Goal: Use online tool/utility: Utilize a website feature to perform a specific function

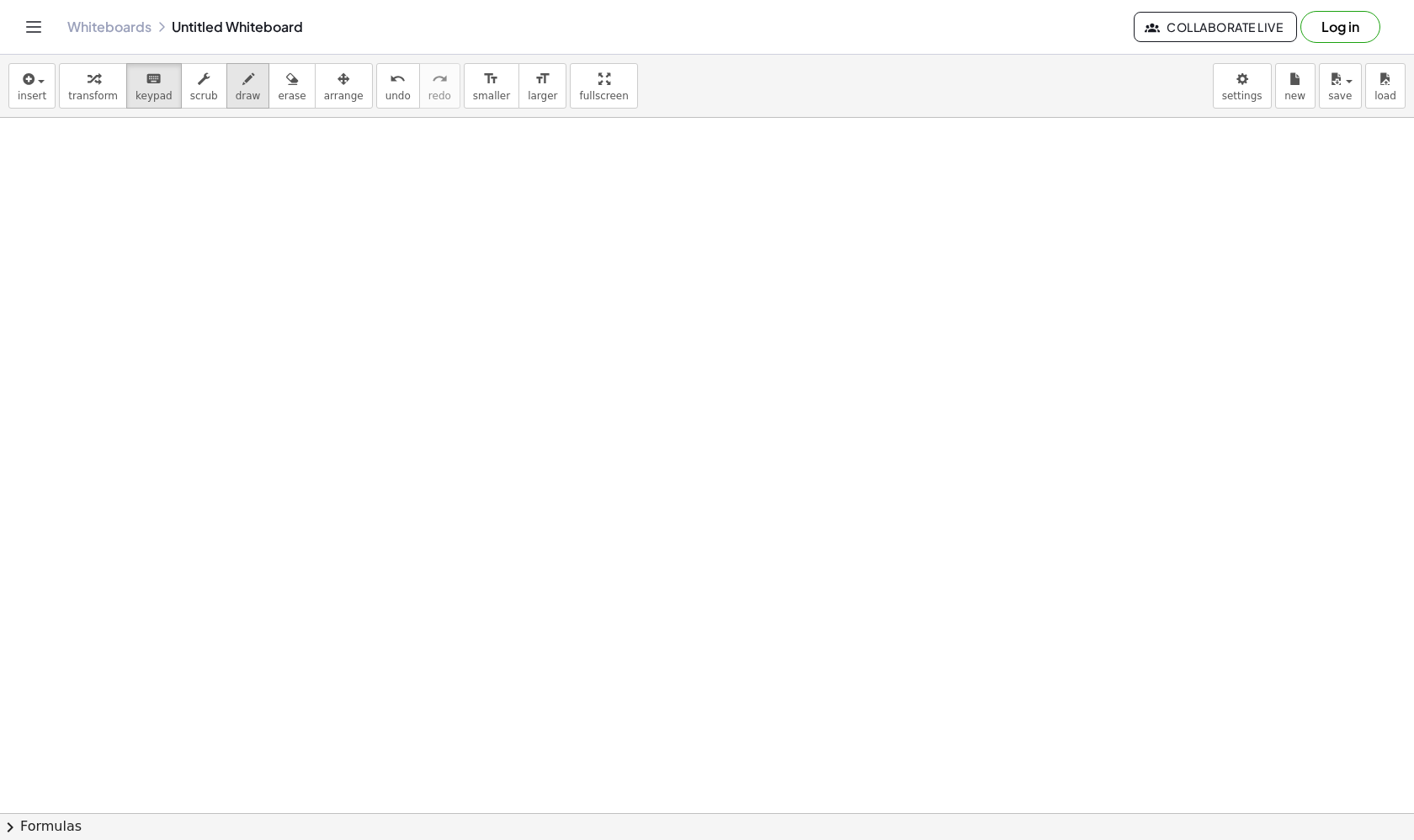
click at [238, 97] on span "draw" at bounding box center [248, 96] width 25 height 12
drag, startPoint x: 178, startPoint y: 188, endPoint x: 230, endPoint y: 341, distance: 161.6
click at [389, 79] on icon "undo" at bounding box center [397, 79] width 16 height 20
drag, startPoint x: 237, startPoint y: 383, endPoint x: 330, endPoint y: 275, distance: 142.5
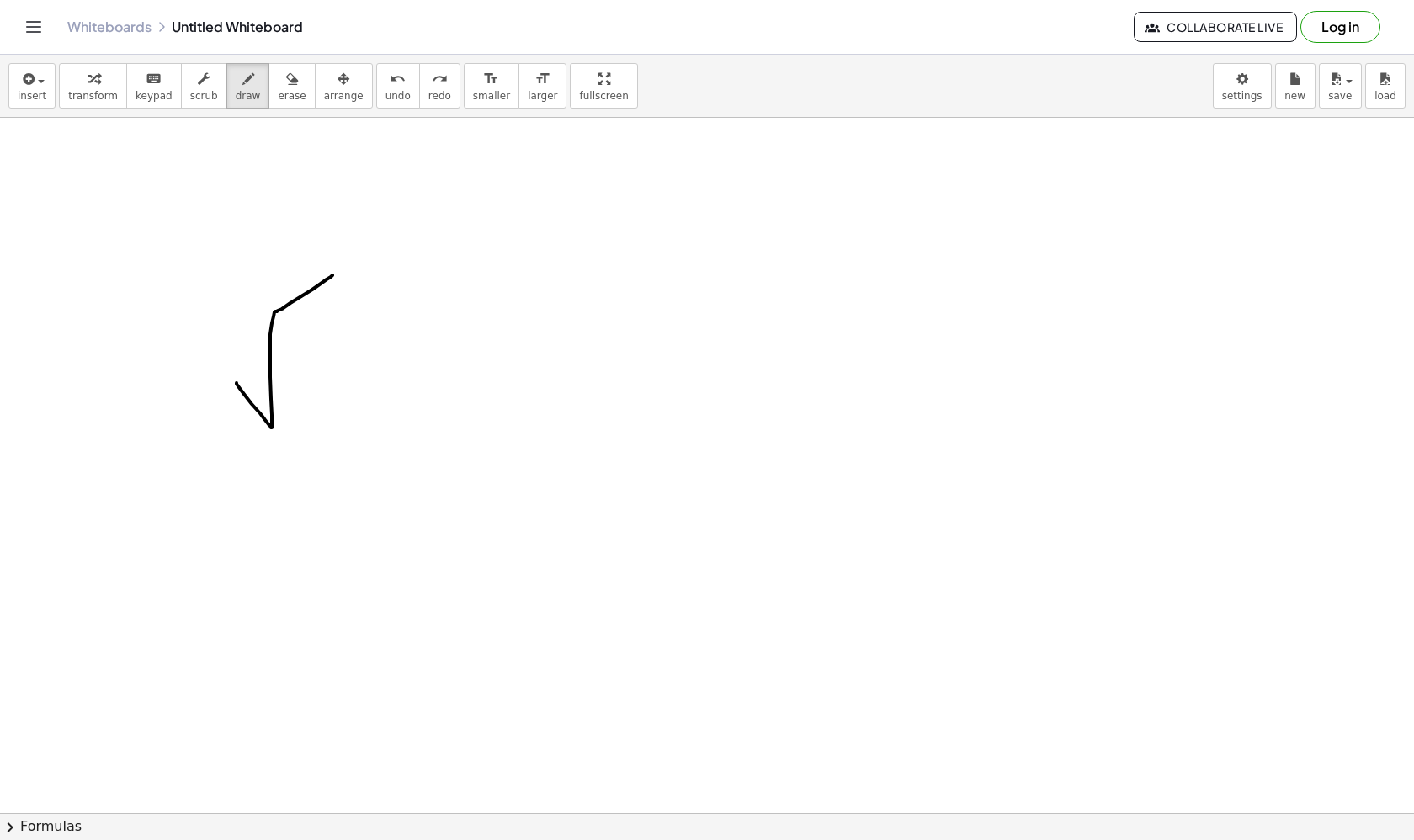
drag, startPoint x: 290, startPoint y: 379, endPoint x: 355, endPoint y: 373, distance: 65.3
drag, startPoint x: 396, startPoint y: 267, endPoint x: 395, endPoint y: 306, distance: 39.0
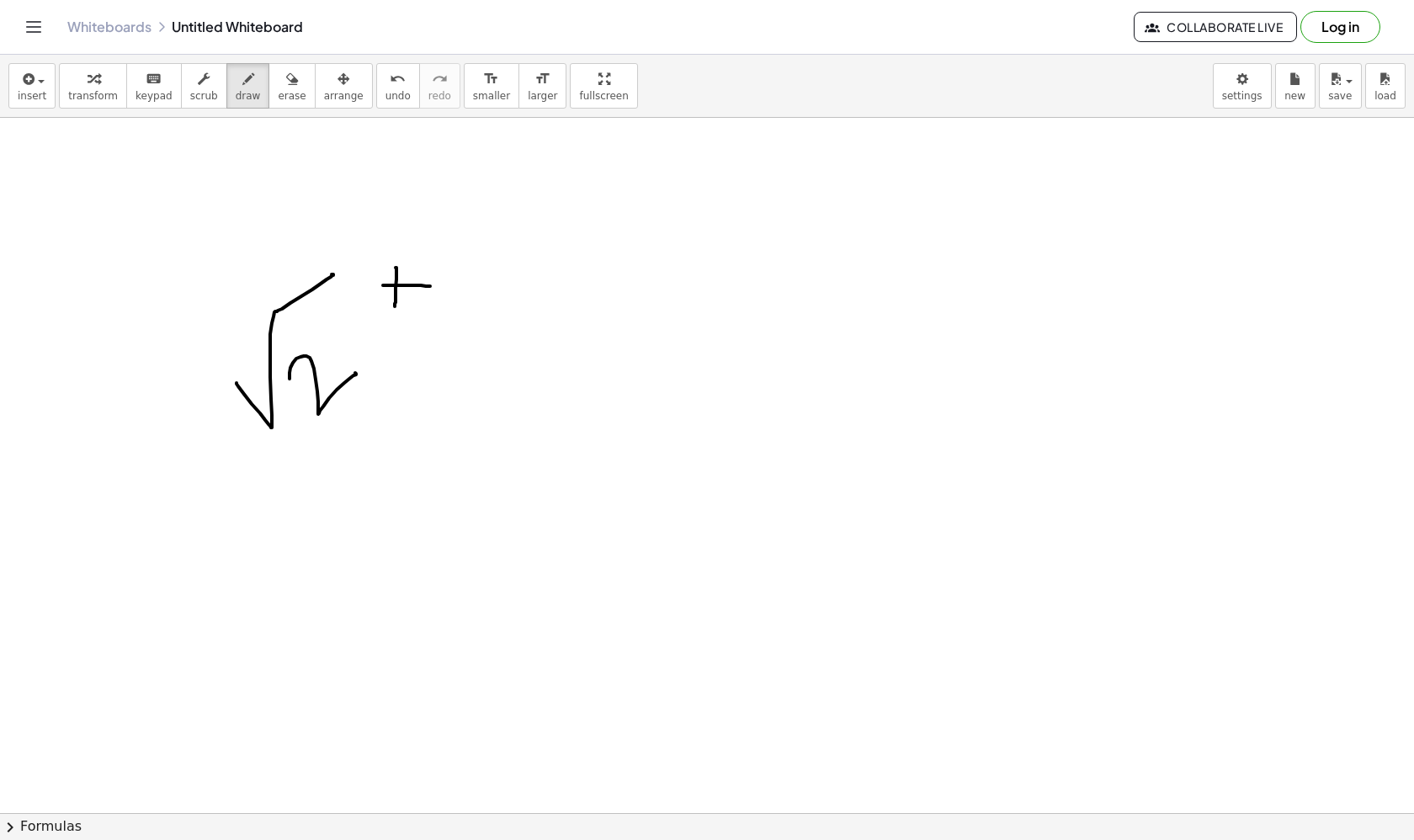
drag, startPoint x: 383, startPoint y: 285, endPoint x: 429, endPoint y: 286, distance: 46.0
click at [387, 91] on span "undo" at bounding box center [398, 96] width 25 height 12
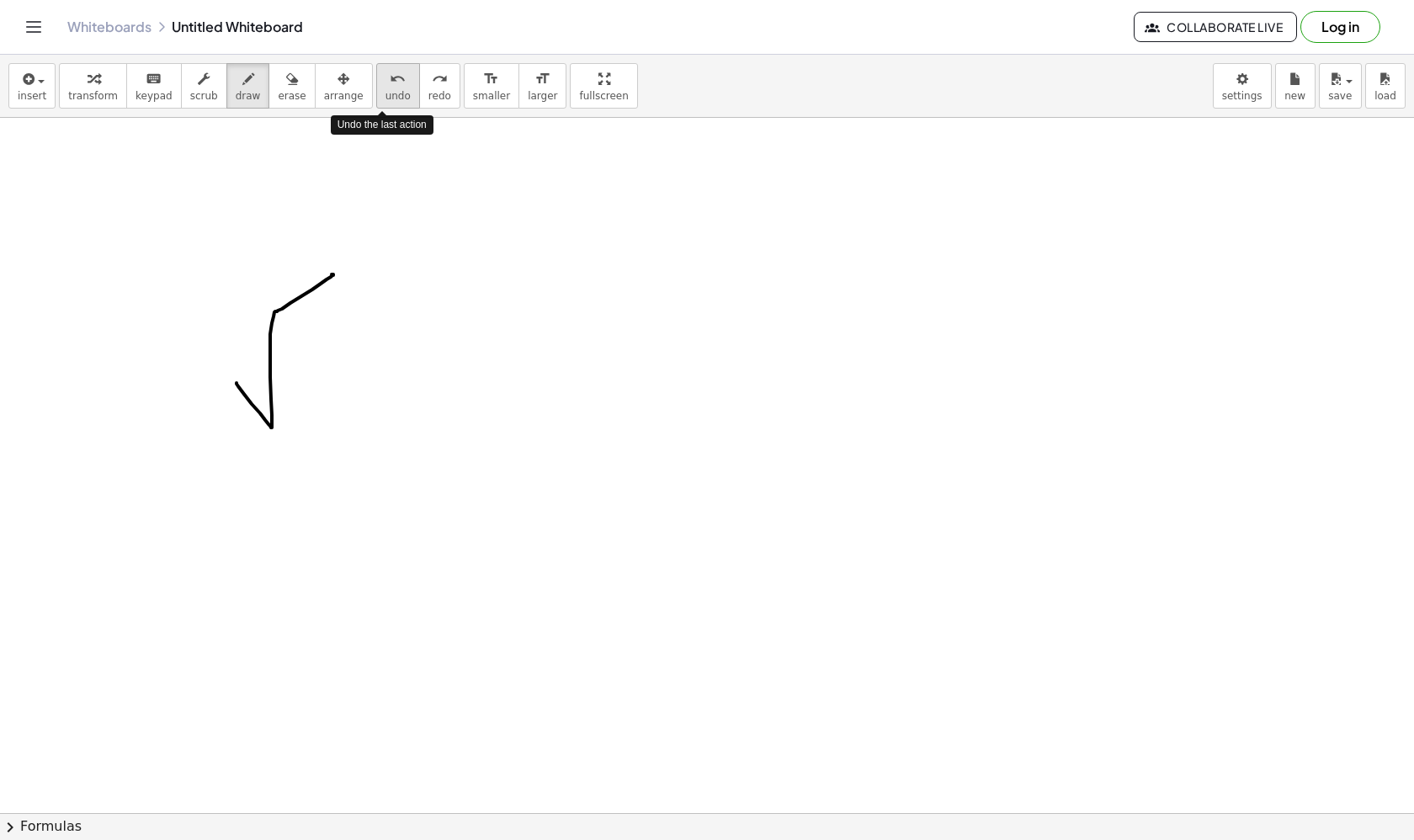
click at [387, 91] on span "undo" at bounding box center [398, 96] width 25 height 12
drag, startPoint x: 242, startPoint y: 336, endPoint x: 384, endPoint y: 289, distance: 149.6
drag, startPoint x: 299, startPoint y: 327, endPoint x: 342, endPoint y: 344, distance: 46.2
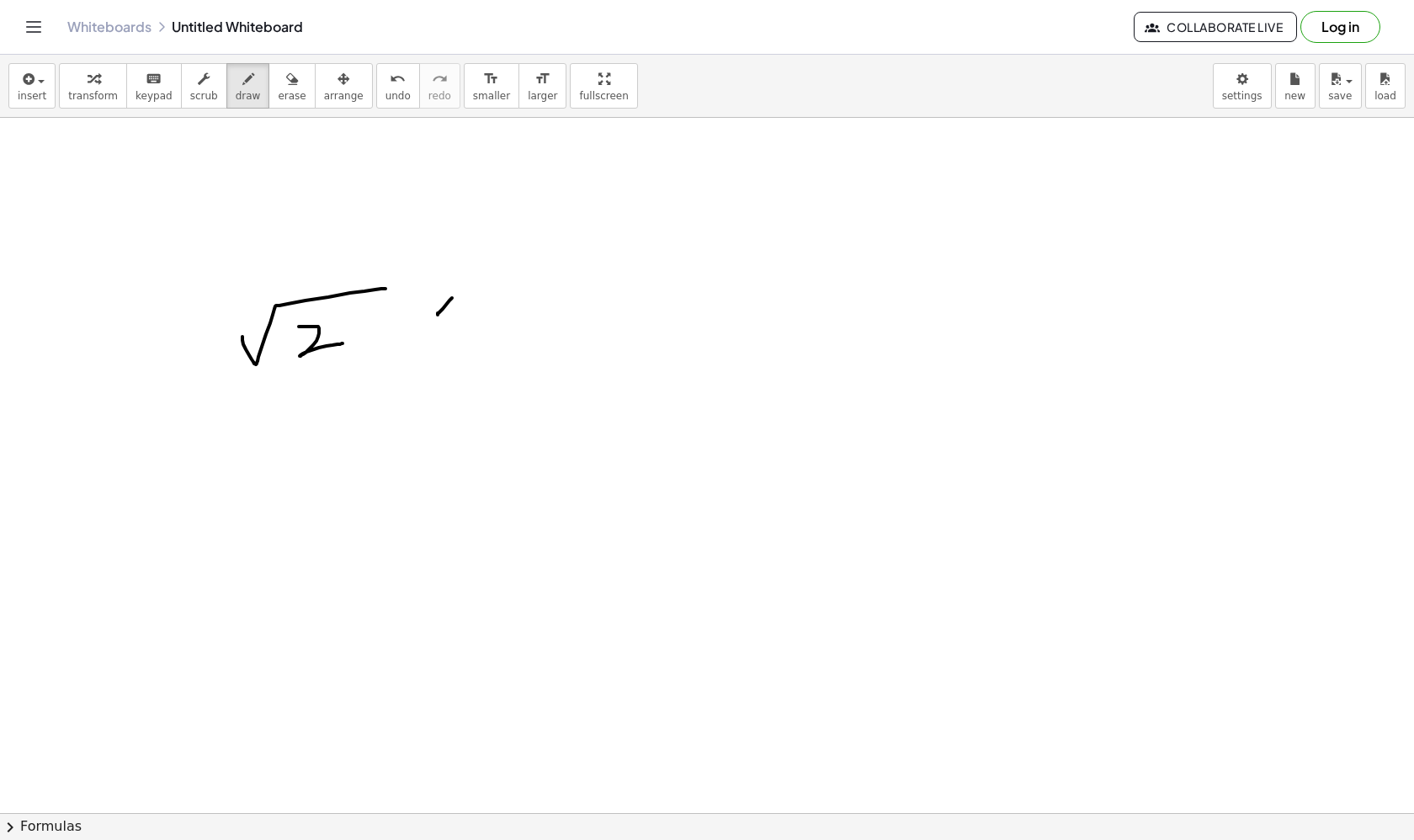
drag, startPoint x: 452, startPoint y: 298, endPoint x: 428, endPoint y: 327, distance: 37.6
drag, startPoint x: 428, startPoint y: 295, endPoint x: 467, endPoint y: 321, distance: 46.9
drag, startPoint x: 490, startPoint y: 303, endPoint x: 592, endPoint y: 220, distance: 131.5
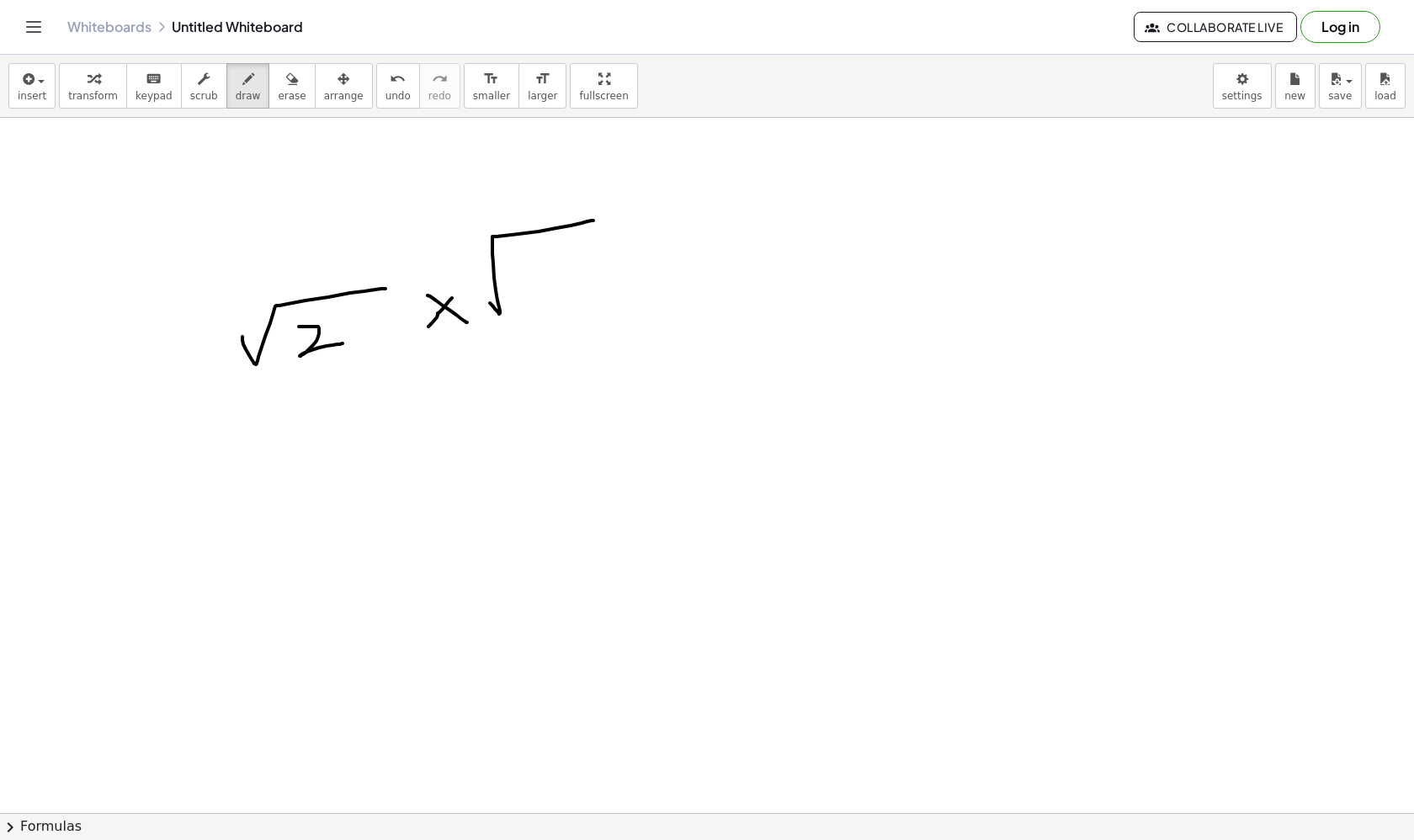
drag, startPoint x: 506, startPoint y: 264, endPoint x: 520, endPoint y: 297, distance: 35.8
drag, startPoint x: 544, startPoint y: 258, endPoint x: 587, endPoint y: 269, distance: 44.4
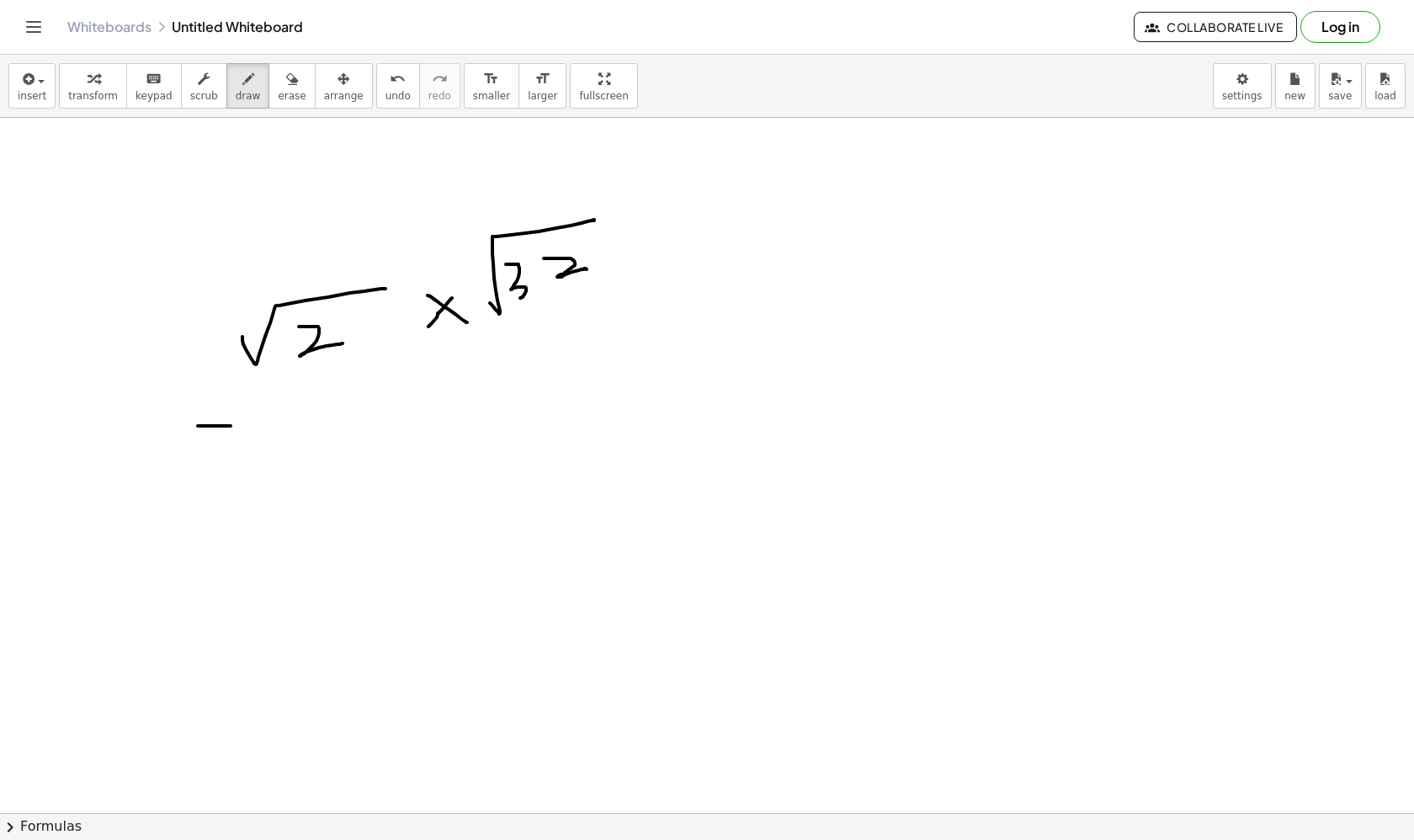
drag, startPoint x: 197, startPoint y: 426, endPoint x: 231, endPoint y: 426, distance: 34.0
drag, startPoint x: 205, startPoint y: 401, endPoint x: 208, endPoint y: 479, distance: 78.1
drag, startPoint x: 302, startPoint y: 464, endPoint x: 617, endPoint y: 332, distance: 341.5
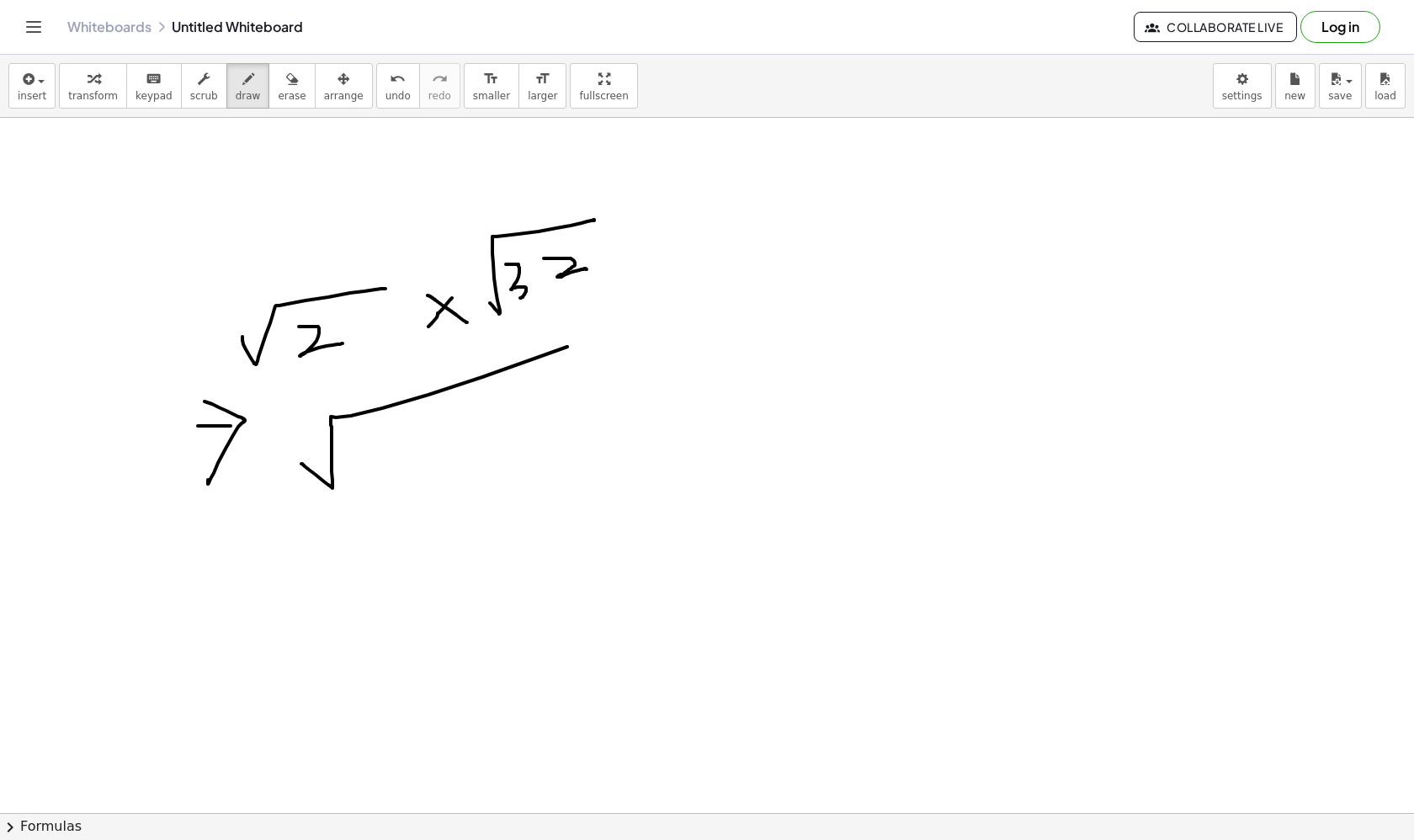
drag, startPoint x: 373, startPoint y: 442, endPoint x: 440, endPoint y: 467, distance: 71.5
drag, startPoint x: 469, startPoint y: 428, endPoint x: 452, endPoint y: 467, distance: 42.5
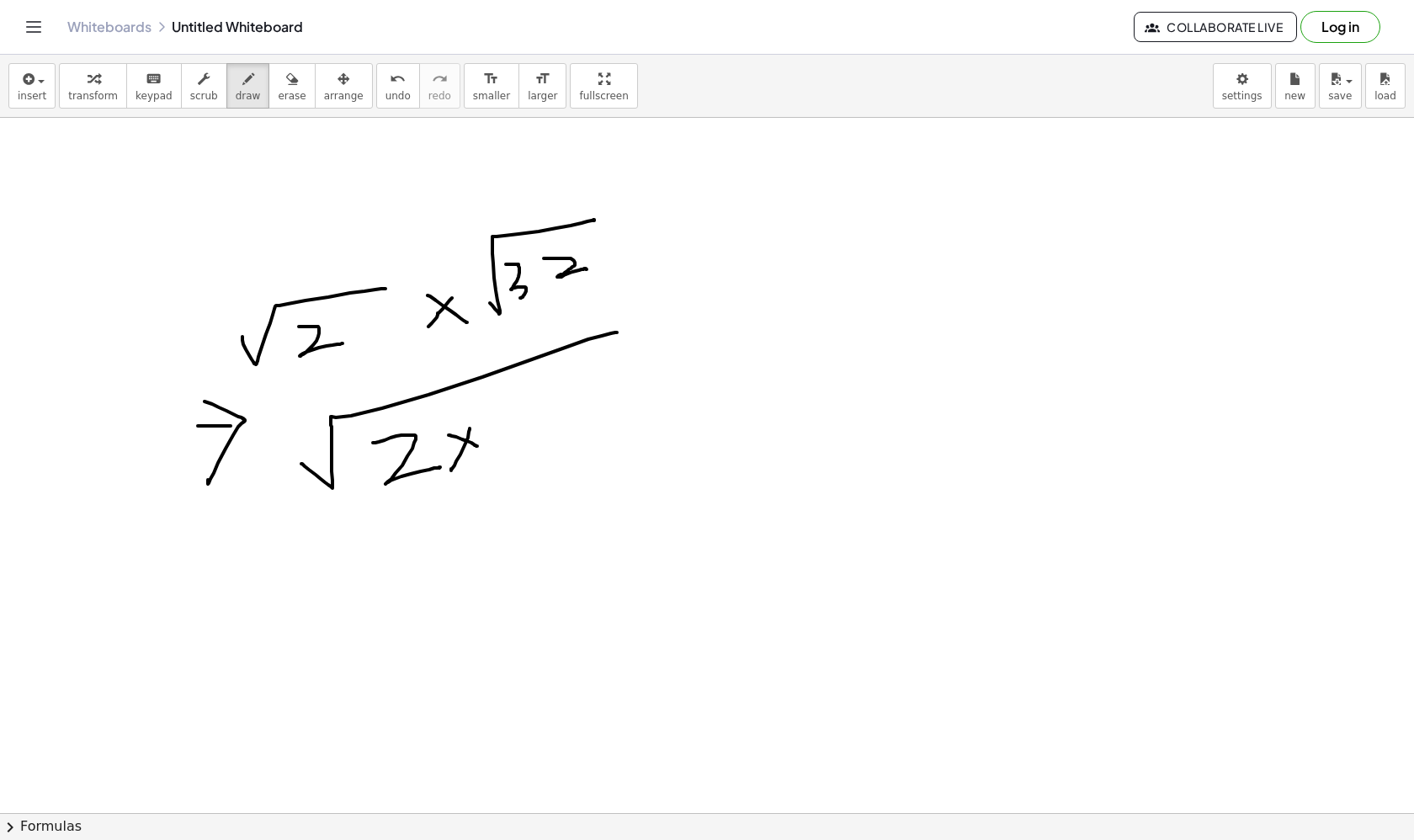
drag, startPoint x: 449, startPoint y: 435, endPoint x: 477, endPoint y: 446, distance: 30.1
drag, startPoint x: 493, startPoint y: 412, endPoint x: 514, endPoint y: 438, distance: 33.4
drag, startPoint x: 525, startPoint y: 404, endPoint x: 586, endPoint y: 405, distance: 61.0
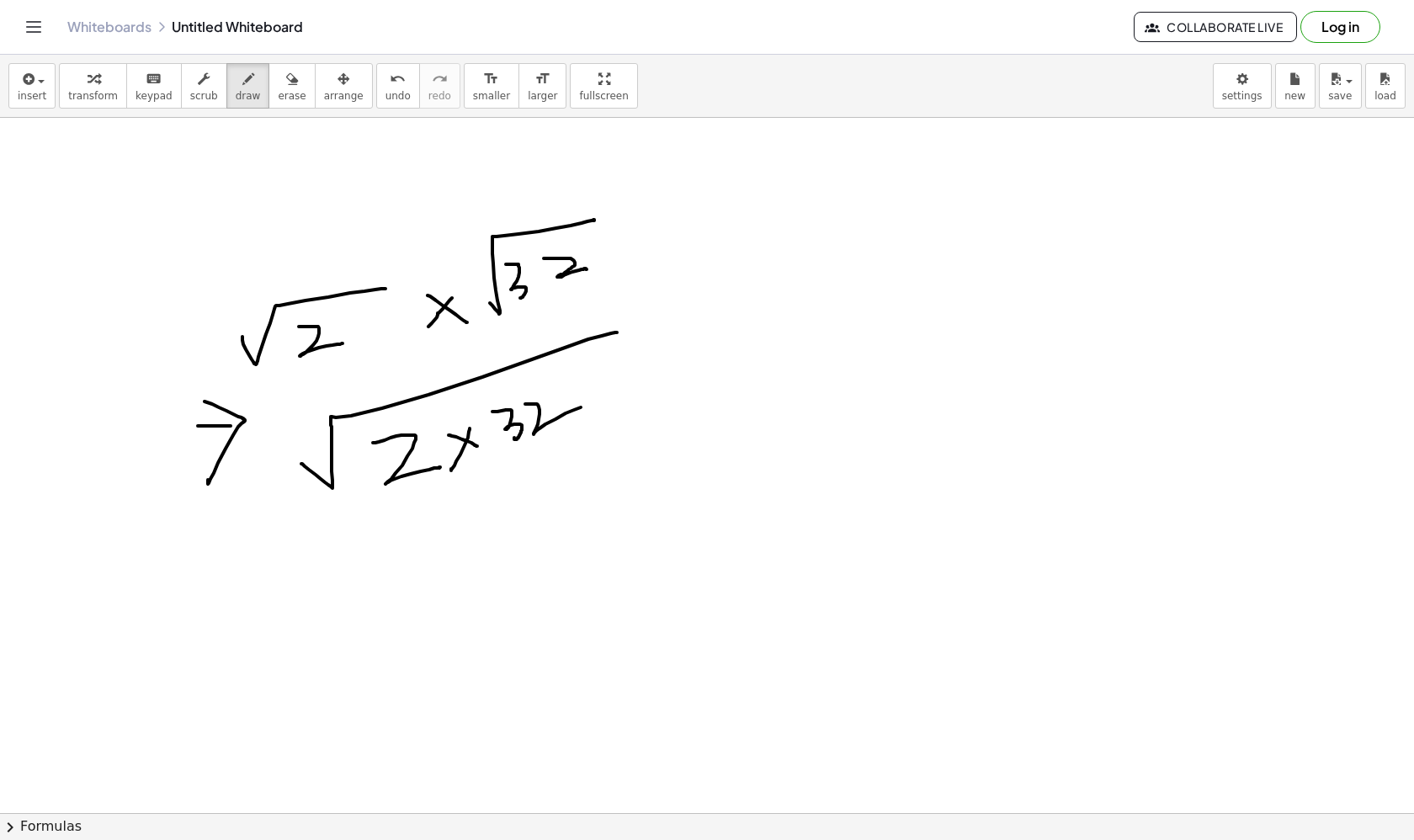
drag, startPoint x: 225, startPoint y: 599, endPoint x: 319, endPoint y: 592, distance: 94.3
drag, startPoint x: 266, startPoint y: 577, endPoint x: 292, endPoint y: 625, distance: 54.6
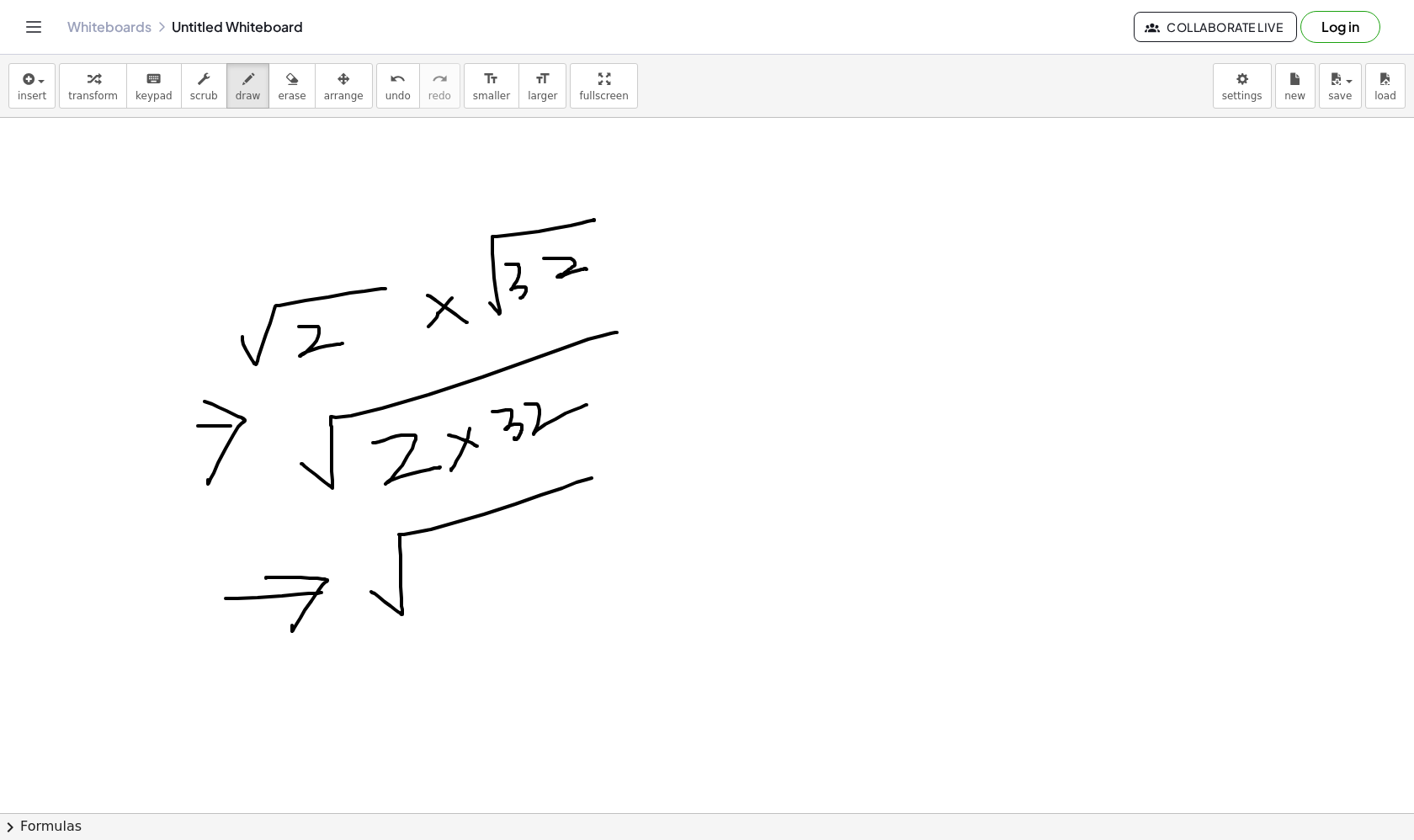
drag, startPoint x: 372, startPoint y: 591, endPoint x: 591, endPoint y: 474, distance: 248.3
drag, startPoint x: 478, startPoint y: 533, endPoint x: 455, endPoint y: 563, distance: 37.8
drag, startPoint x: 525, startPoint y: 514, endPoint x: 556, endPoint y: 544, distance: 43.1
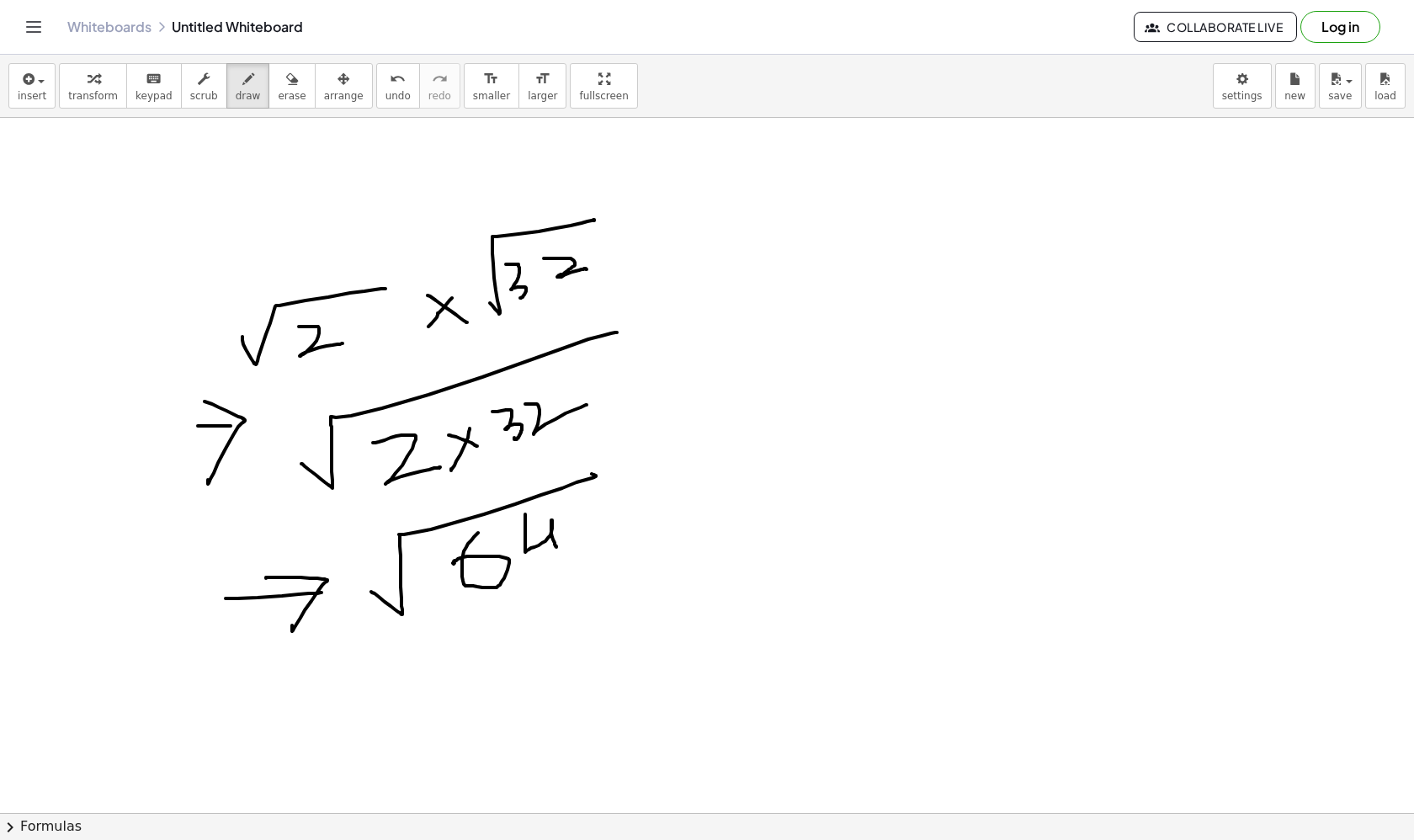
drag, startPoint x: 318, startPoint y: 713, endPoint x: 363, endPoint y: 711, distance: 45.0
drag, startPoint x: 352, startPoint y: 695, endPoint x: 356, endPoint y: 751, distance: 56.1
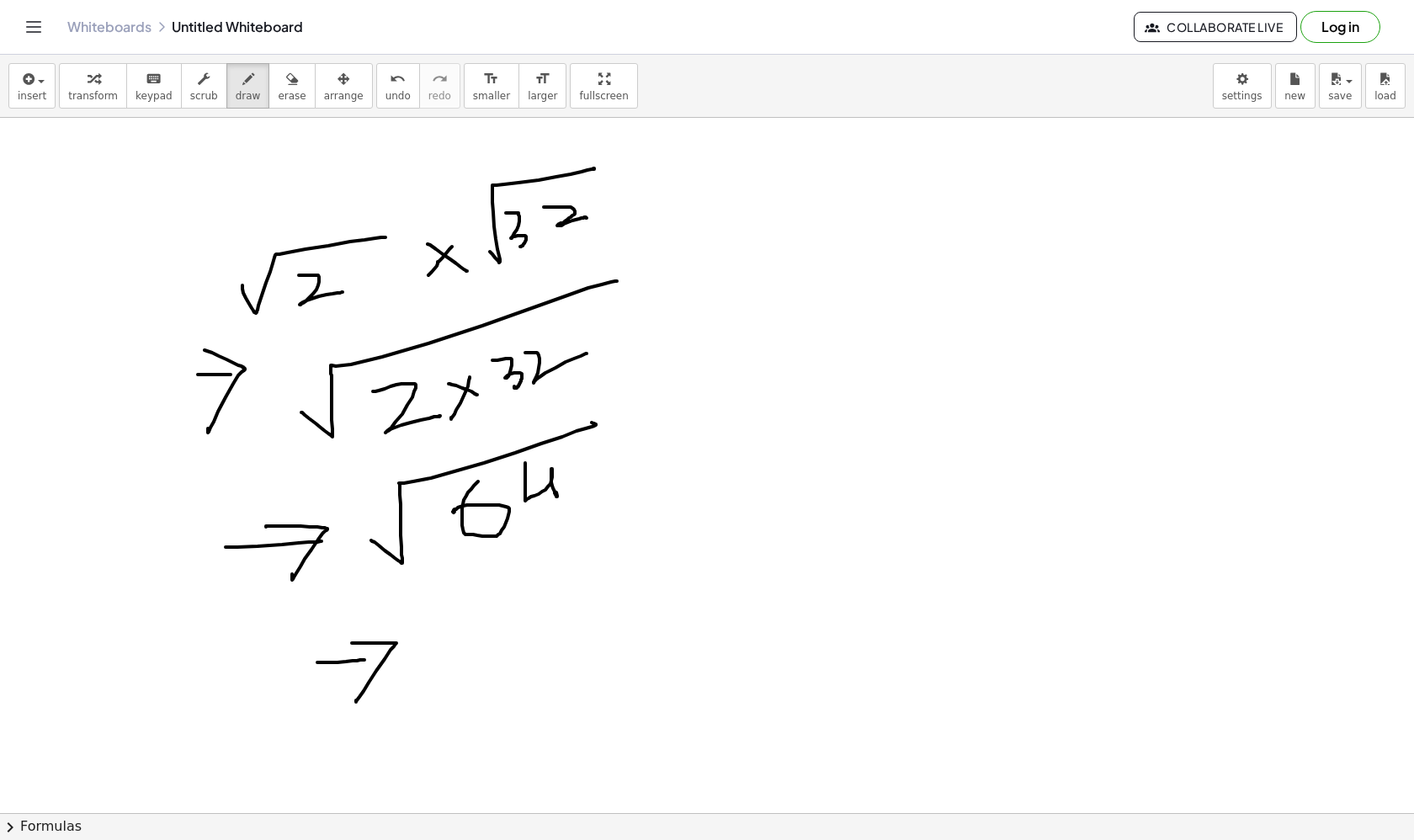
scroll to position [74, 0]
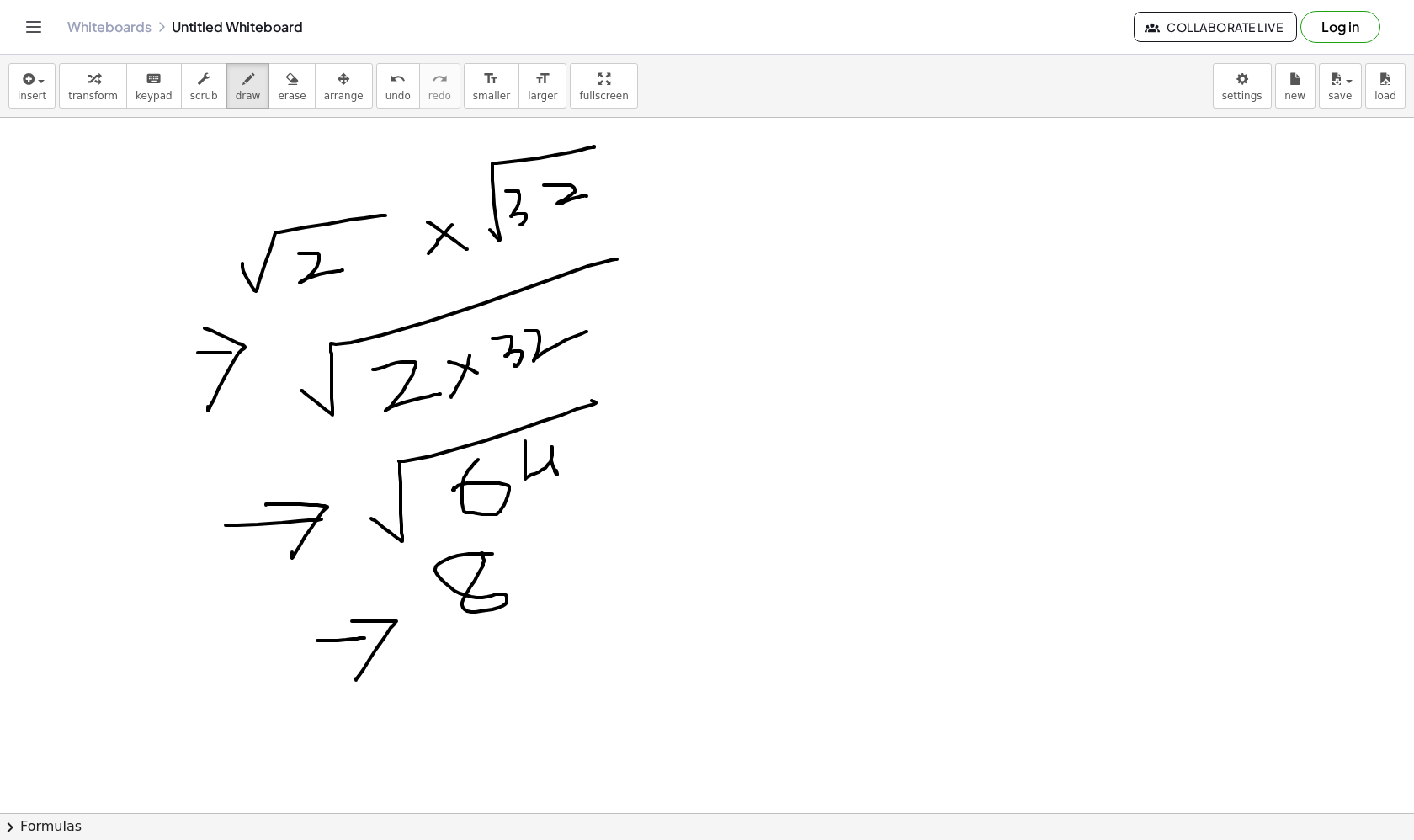
drag, startPoint x: 493, startPoint y: 554, endPoint x: 480, endPoint y: 553, distance: 13.0
click at [480, 553] on div at bounding box center [707, 838] width 1414 height 1587
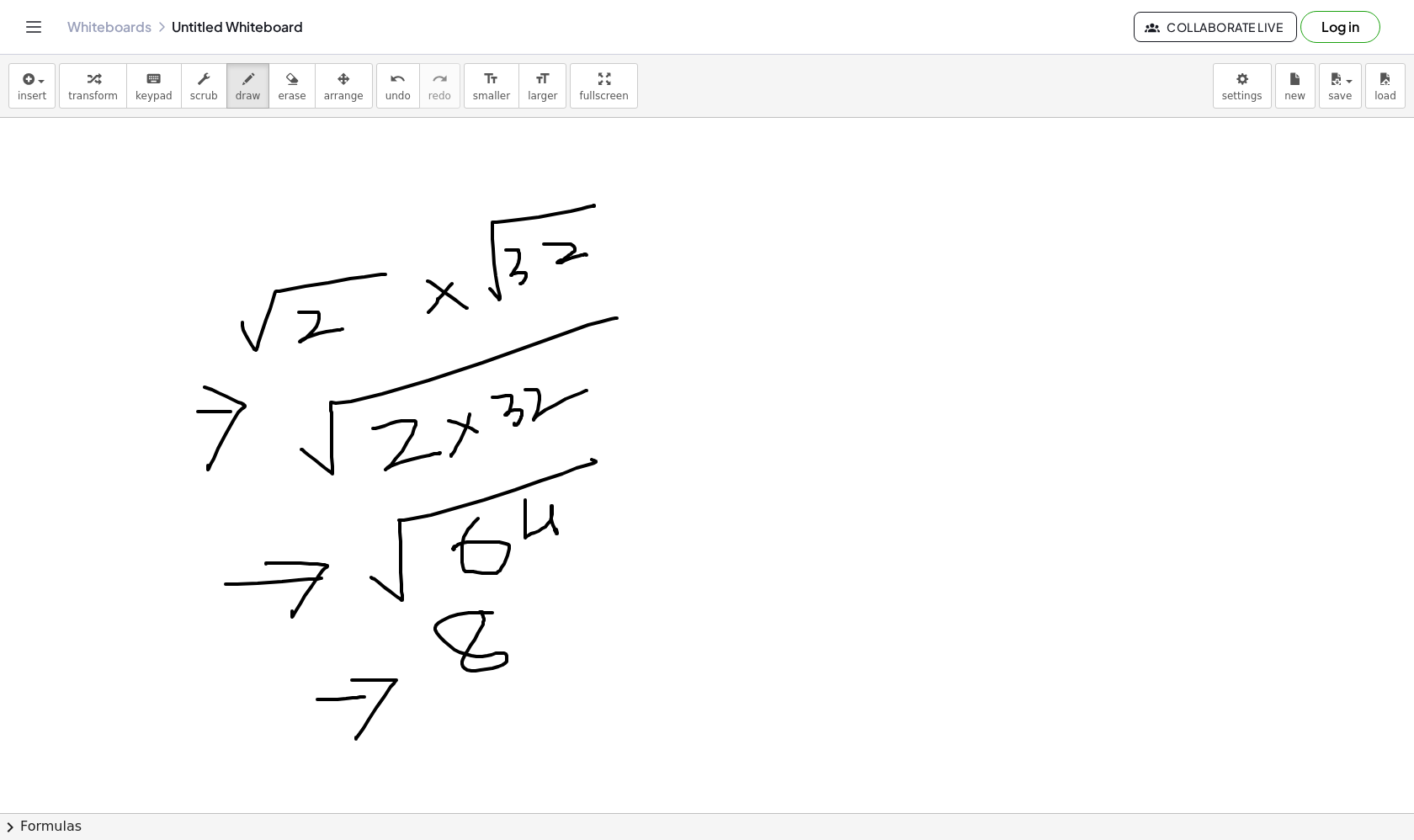
scroll to position [7, 0]
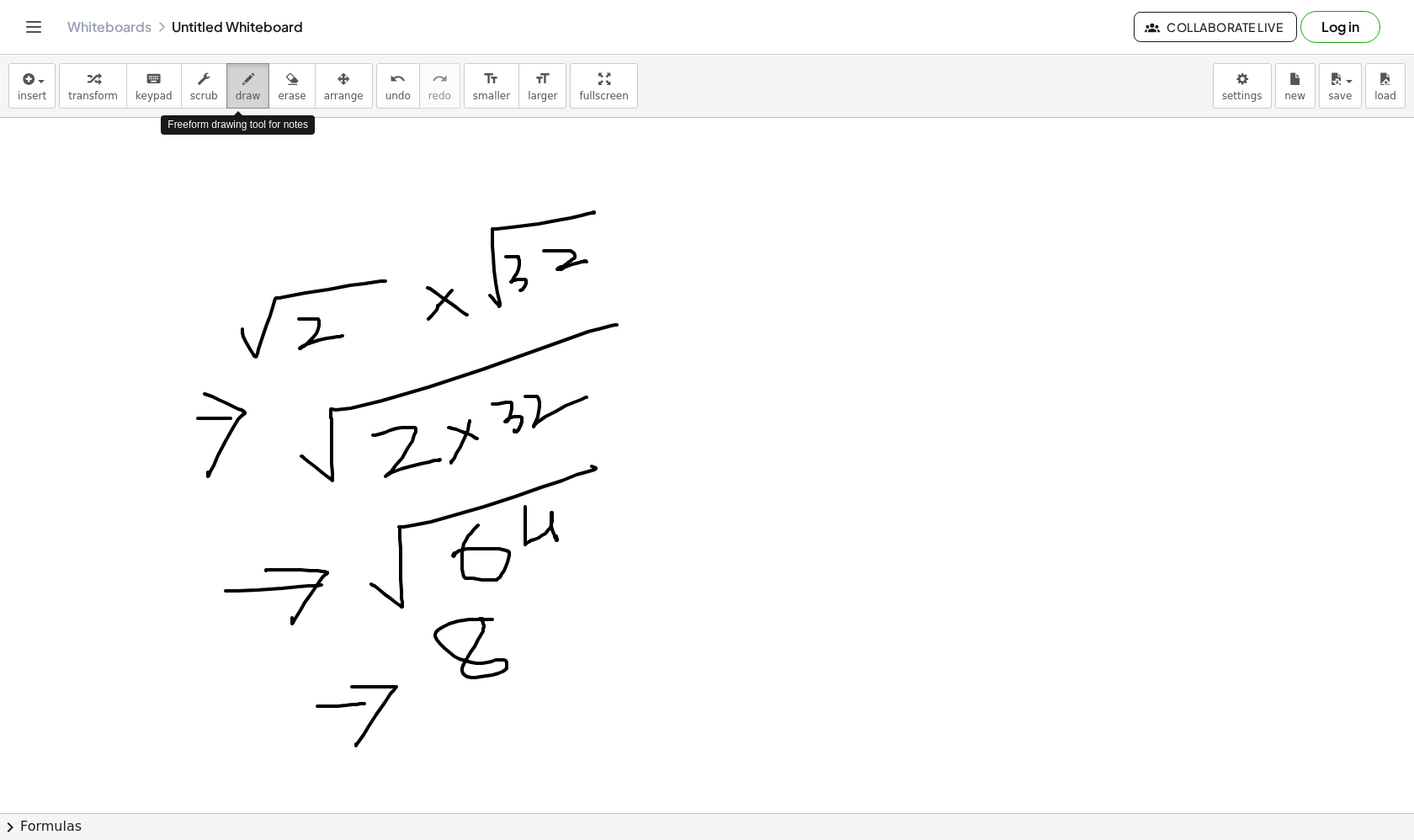
click at [242, 88] on icon "button" at bounding box center [248, 79] width 12 height 20
drag, startPoint x: 775, startPoint y: 228, endPoint x: 833, endPoint y: 226, distance: 58.0
drag, startPoint x: 703, startPoint y: 276, endPoint x: 730, endPoint y: 351, distance: 79.7
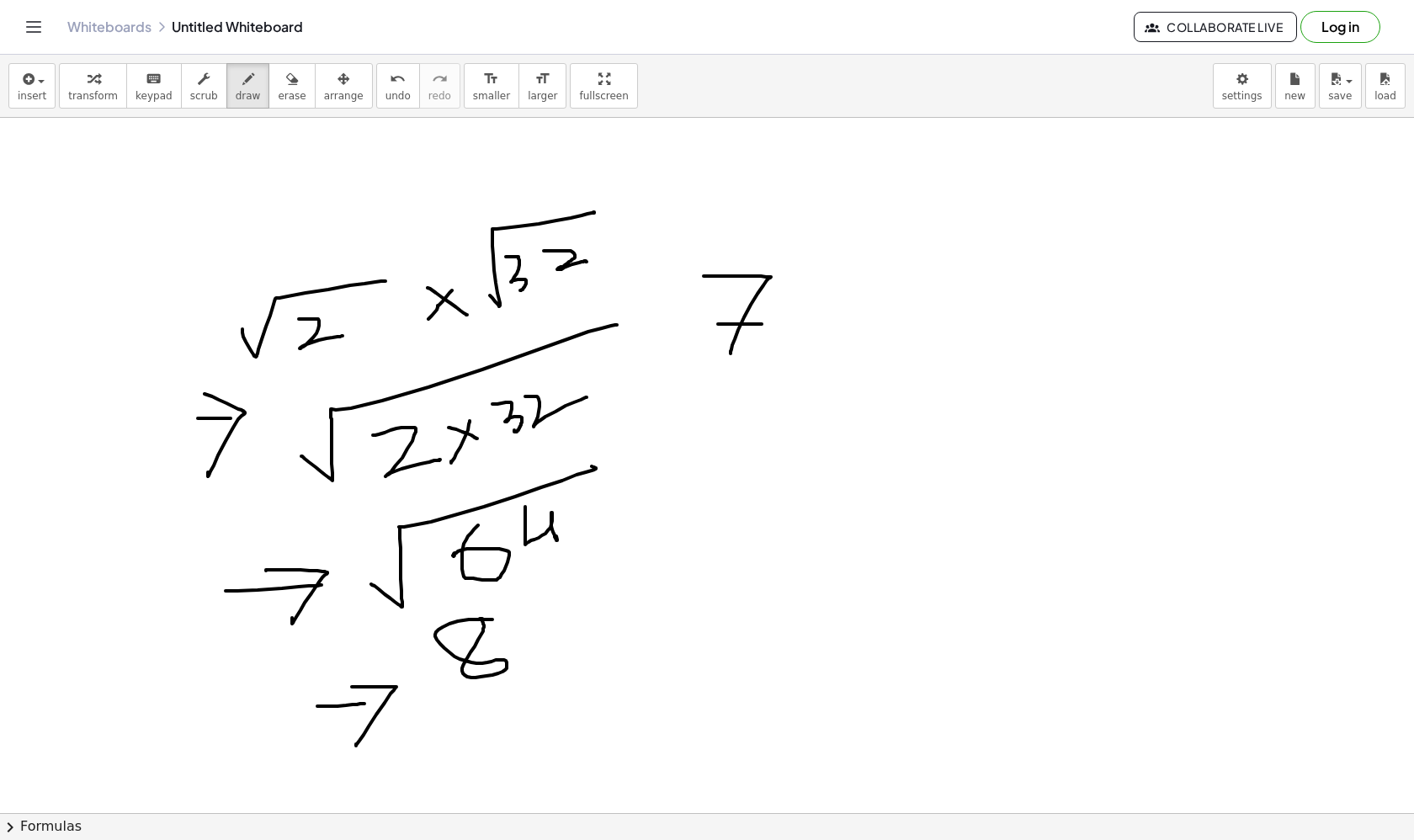
drag, startPoint x: 718, startPoint y: 324, endPoint x: 762, endPoint y: 324, distance: 44.0
drag, startPoint x: 805, startPoint y: 279, endPoint x: 809, endPoint y: 313, distance: 34.2
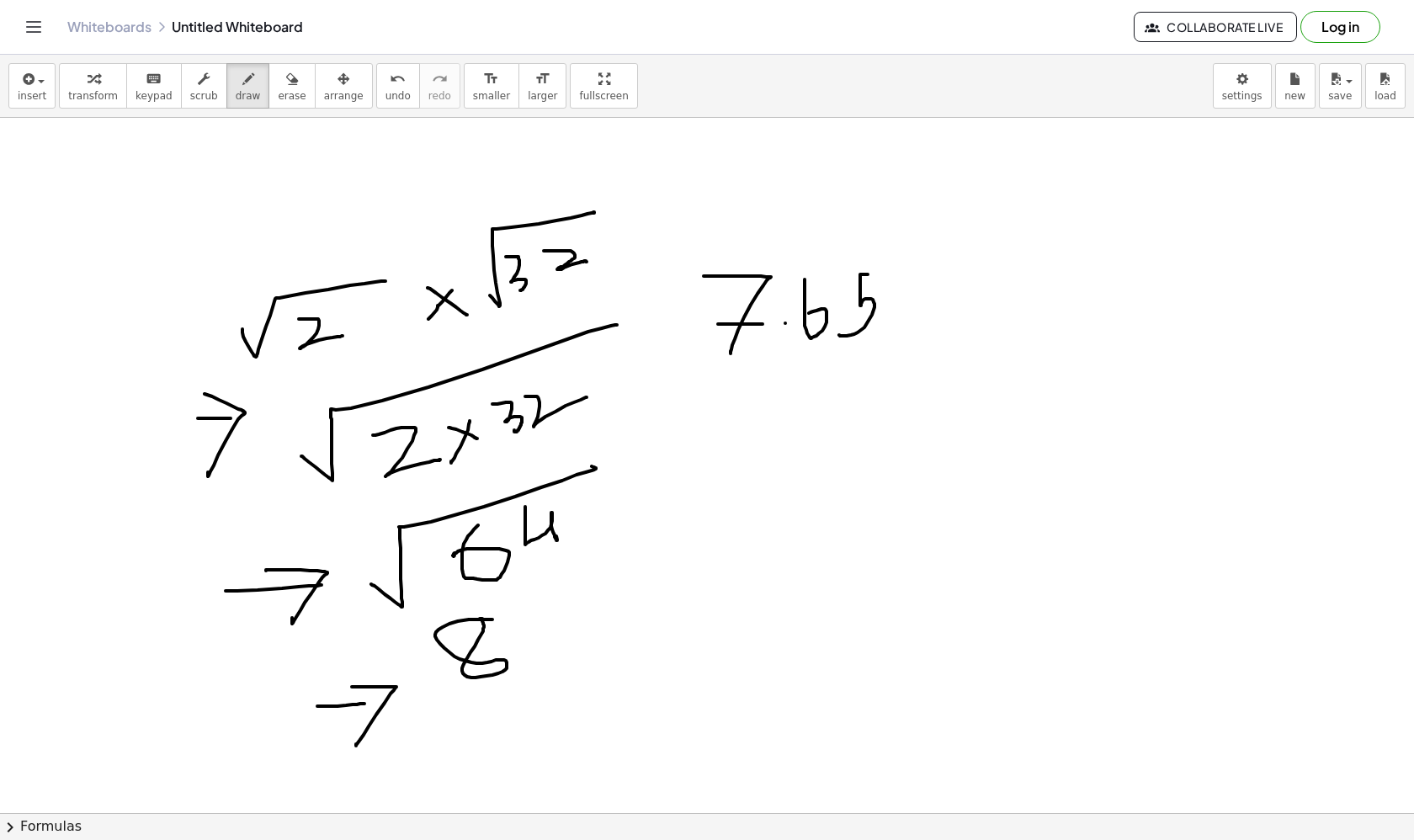
drag, startPoint x: 868, startPoint y: 275, endPoint x: 839, endPoint y: 333, distance: 64.8
drag, startPoint x: 875, startPoint y: 275, endPoint x: 852, endPoint y: 327, distance: 56.9
drag, startPoint x: 910, startPoint y: 271, endPoint x: 925, endPoint y: 327, distance: 58.0
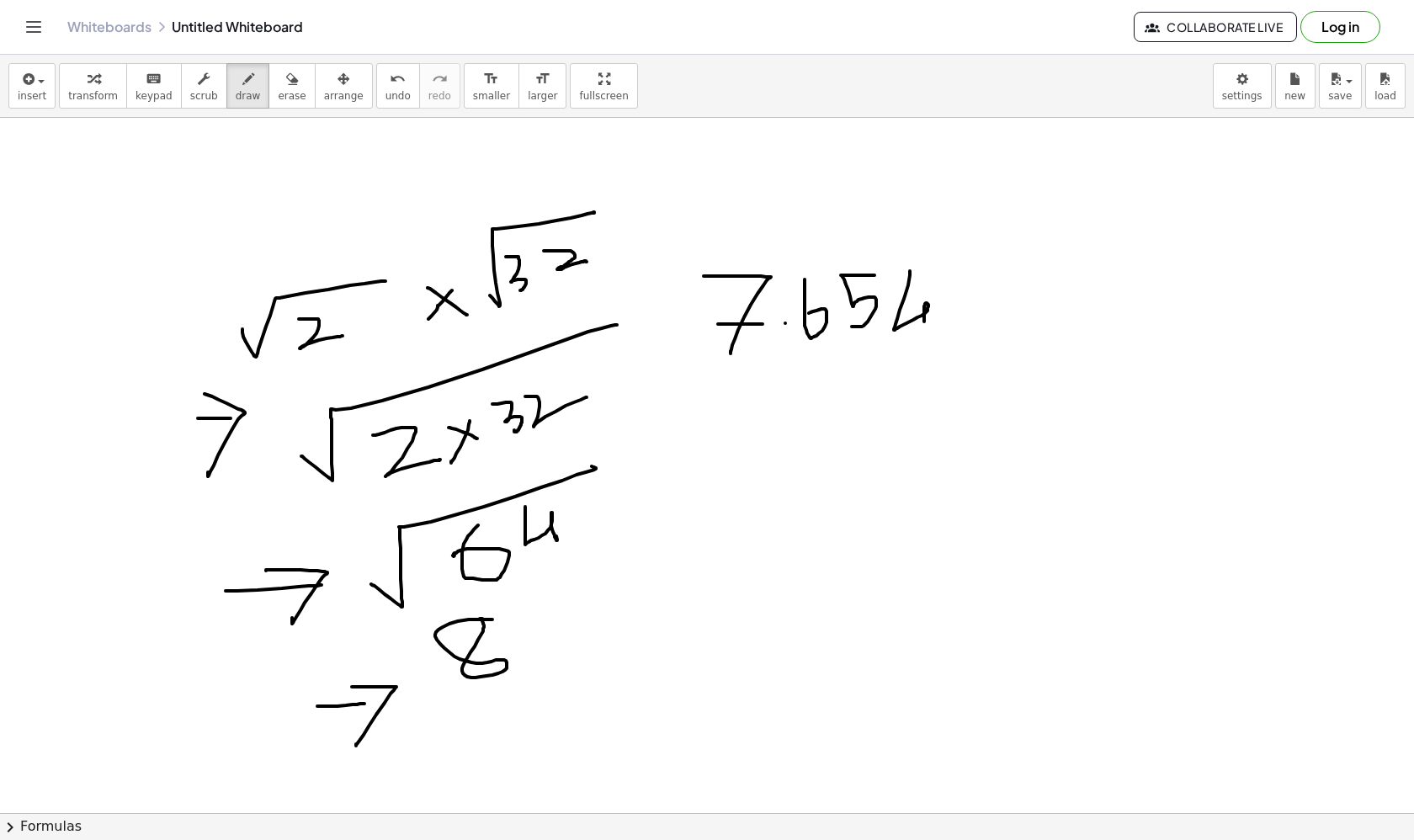
drag, startPoint x: 948, startPoint y: 279, endPoint x: 972, endPoint y: 279, distance: 24.0
drag, startPoint x: 949, startPoint y: 292, endPoint x: 970, endPoint y: 292, distance: 21.0
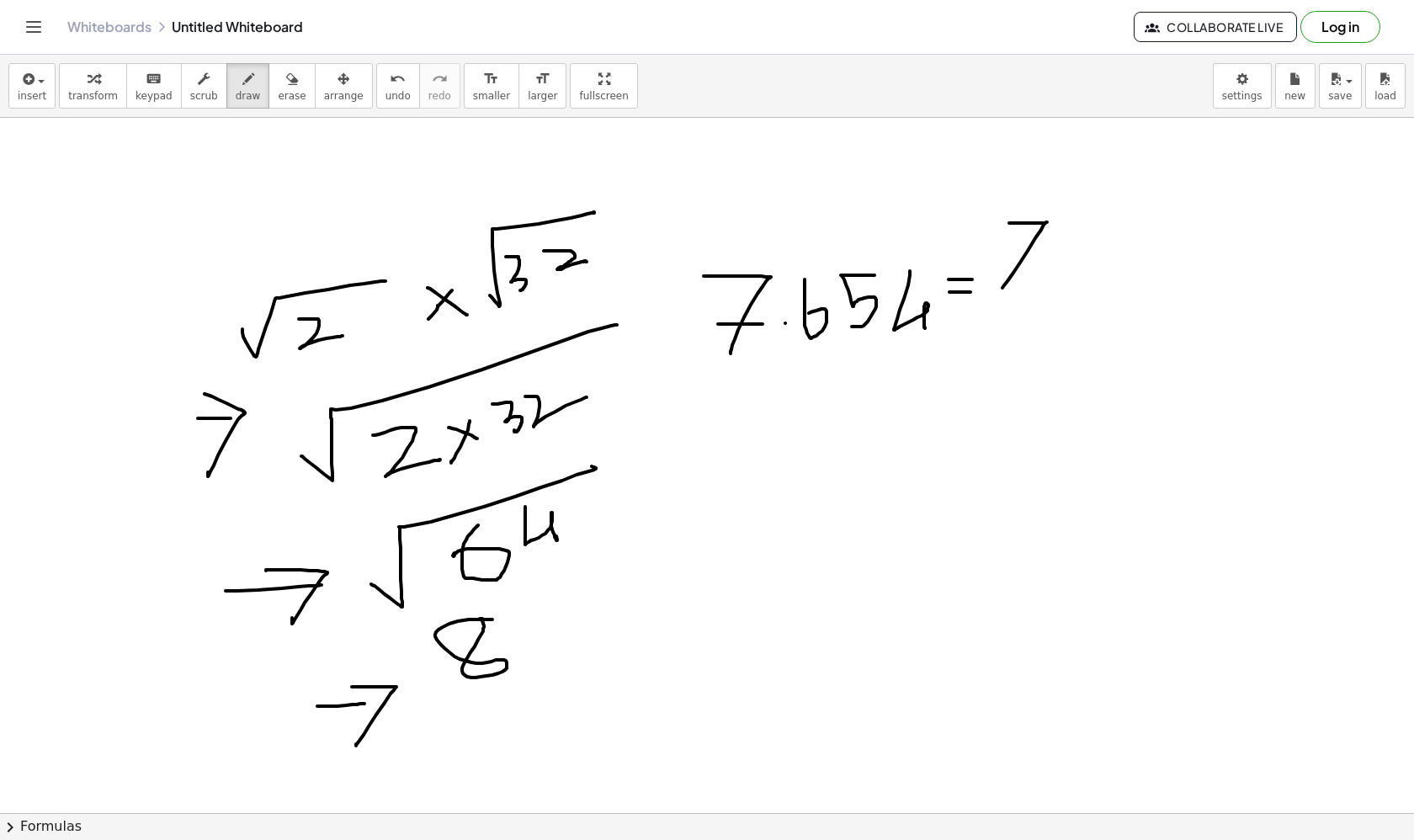
drag, startPoint x: 1009, startPoint y: 223, endPoint x: 1002, endPoint y: 289, distance: 66.4
drag, startPoint x: 1009, startPoint y: 249, endPoint x: 1029, endPoint y: 249, distance: 20.0
drag, startPoint x: 1080, startPoint y: 222, endPoint x: 1060, endPoint y: 248, distance: 32.8
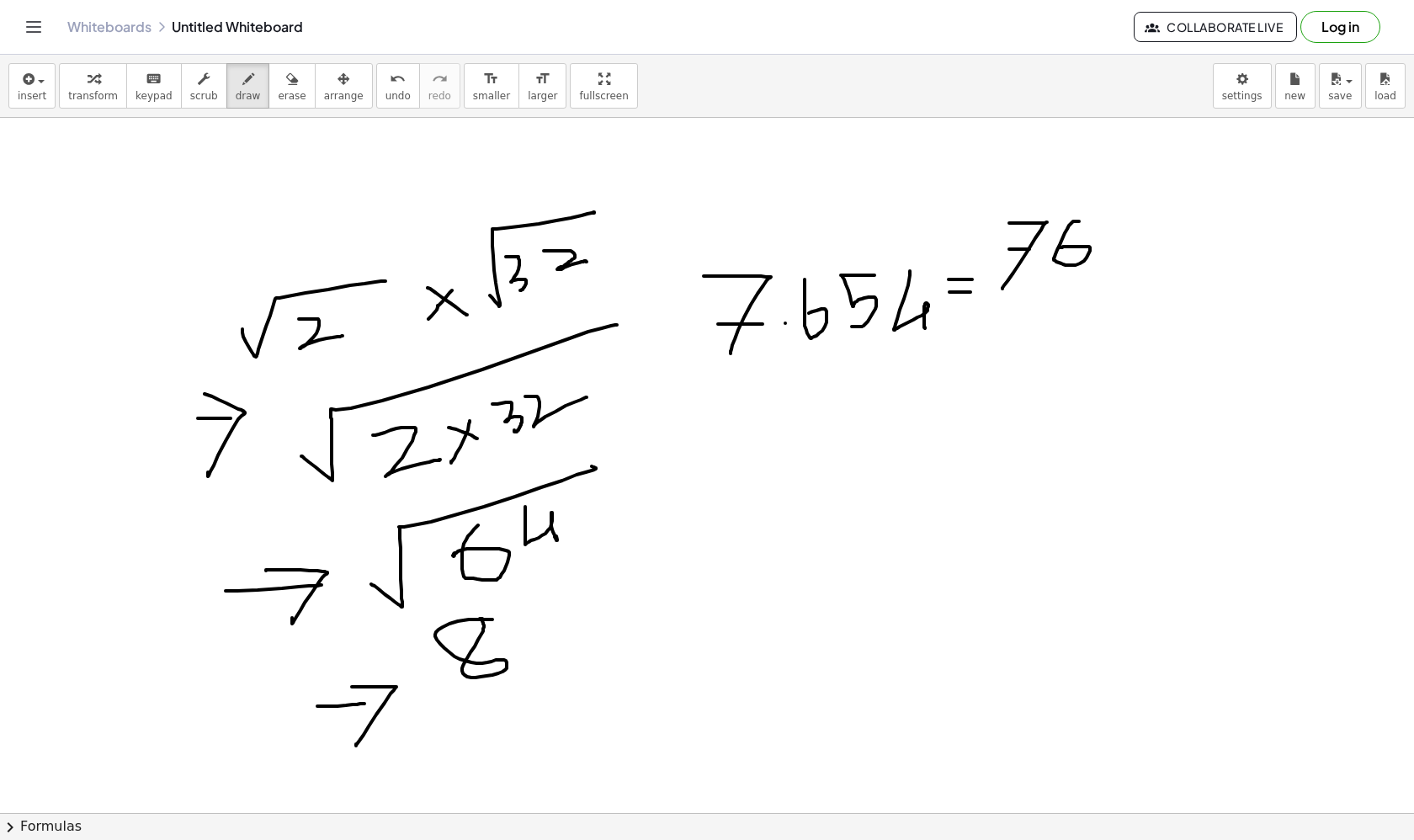
drag, startPoint x: 1128, startPoint y: 219, endPoint x: 1098, endPoint y: 254, distance: 46.1
drag, startPoint x: 1158, startPoint y: 214, endPoint x: 1165, endPoint y: 268, distance: 54.5
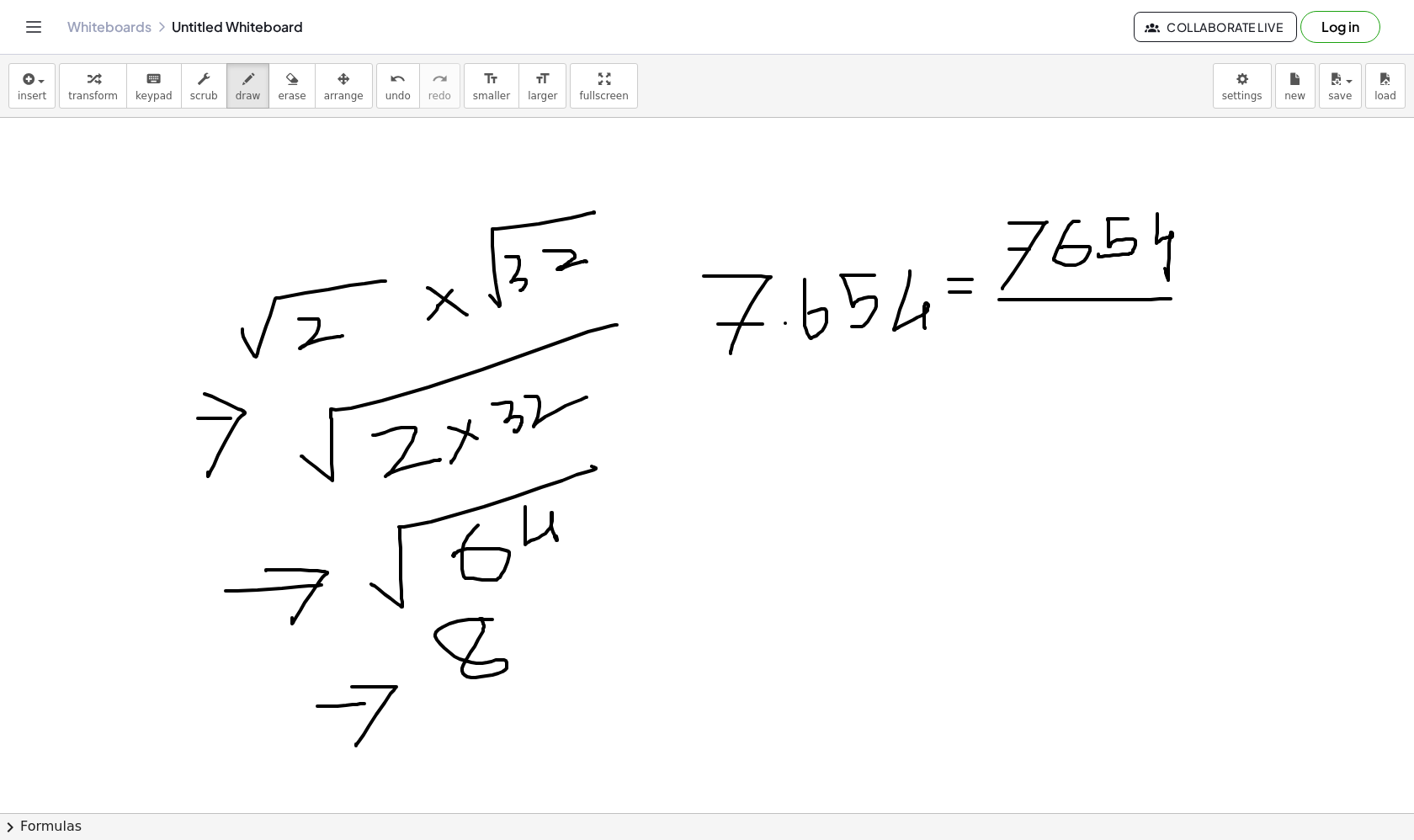
drag, startPoint x: 999, startPoint y: 300, endPoint x: 1170, endPoint y: 296, distance: 171.0
drag, startPoint x: 1007, startPoint y: 318, endPoint x: 1007, endPoint y: 343, distance: 25.0
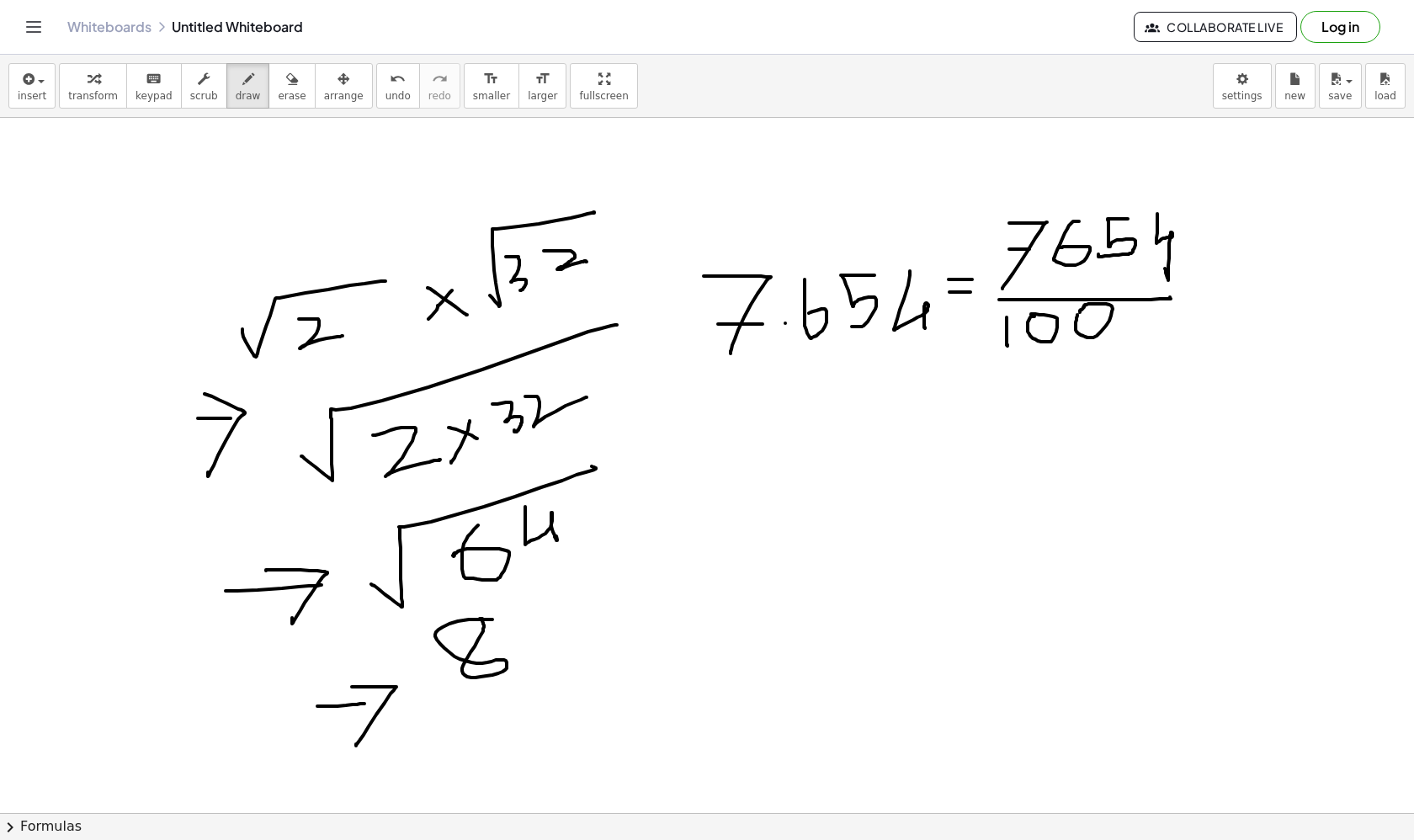
drag, startPoint x: 1084, startPoint y: 314, endPoint x: 1074, endPoint y: 313, distance: 10.0
drag, startPoint x: 1082, startPoint y: 312, endPoint x: 1068, endPoint y: 347, distance: 37.7
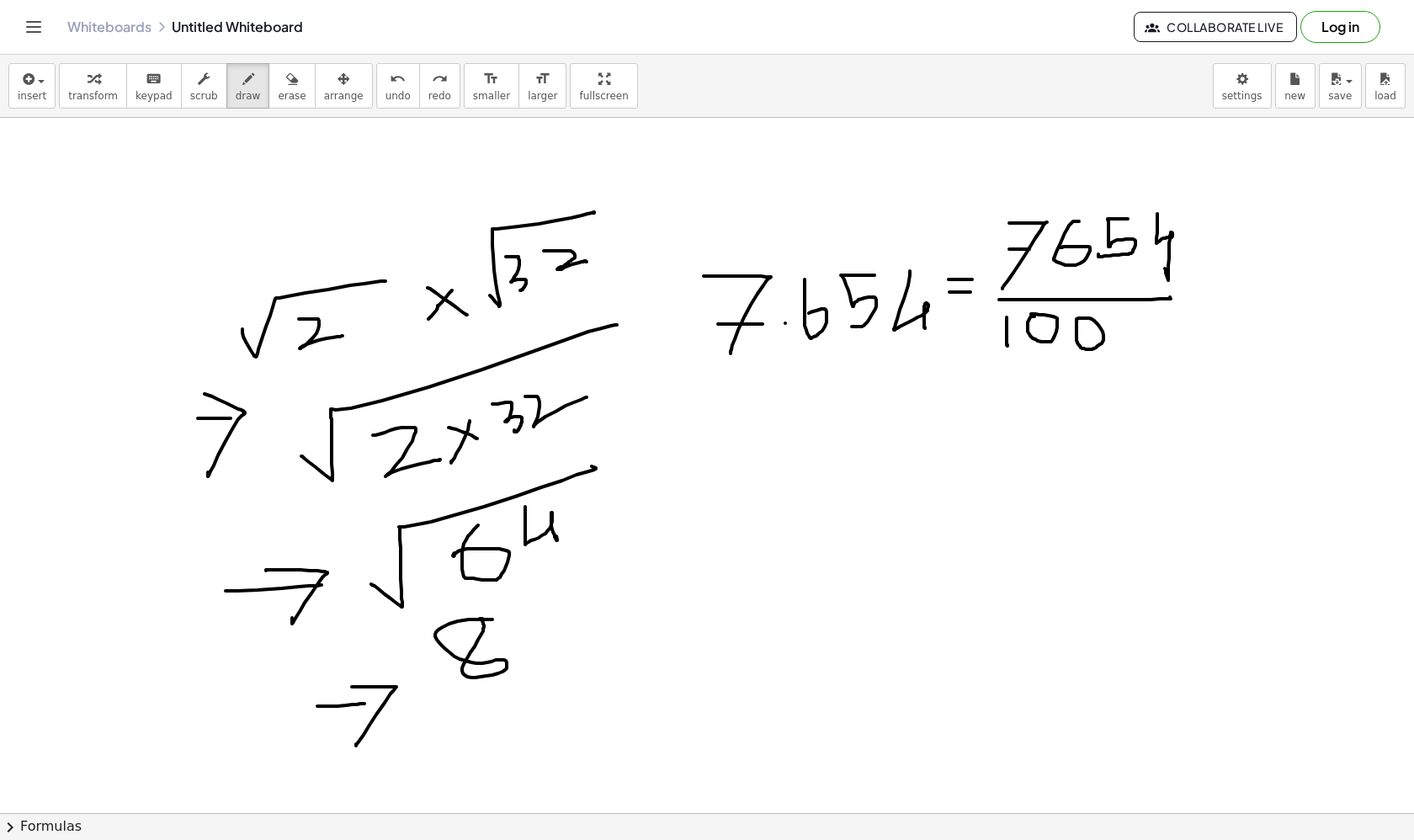
drag, startPoint x: 1088, startPoint y: 318, endPoint x: 1075, endPoint y: 320, distance: 13.2
drag, startPoint x: 1144, startPoint y: 318, endPoint x: 1129, endPoint y: 322, distance: 15.5
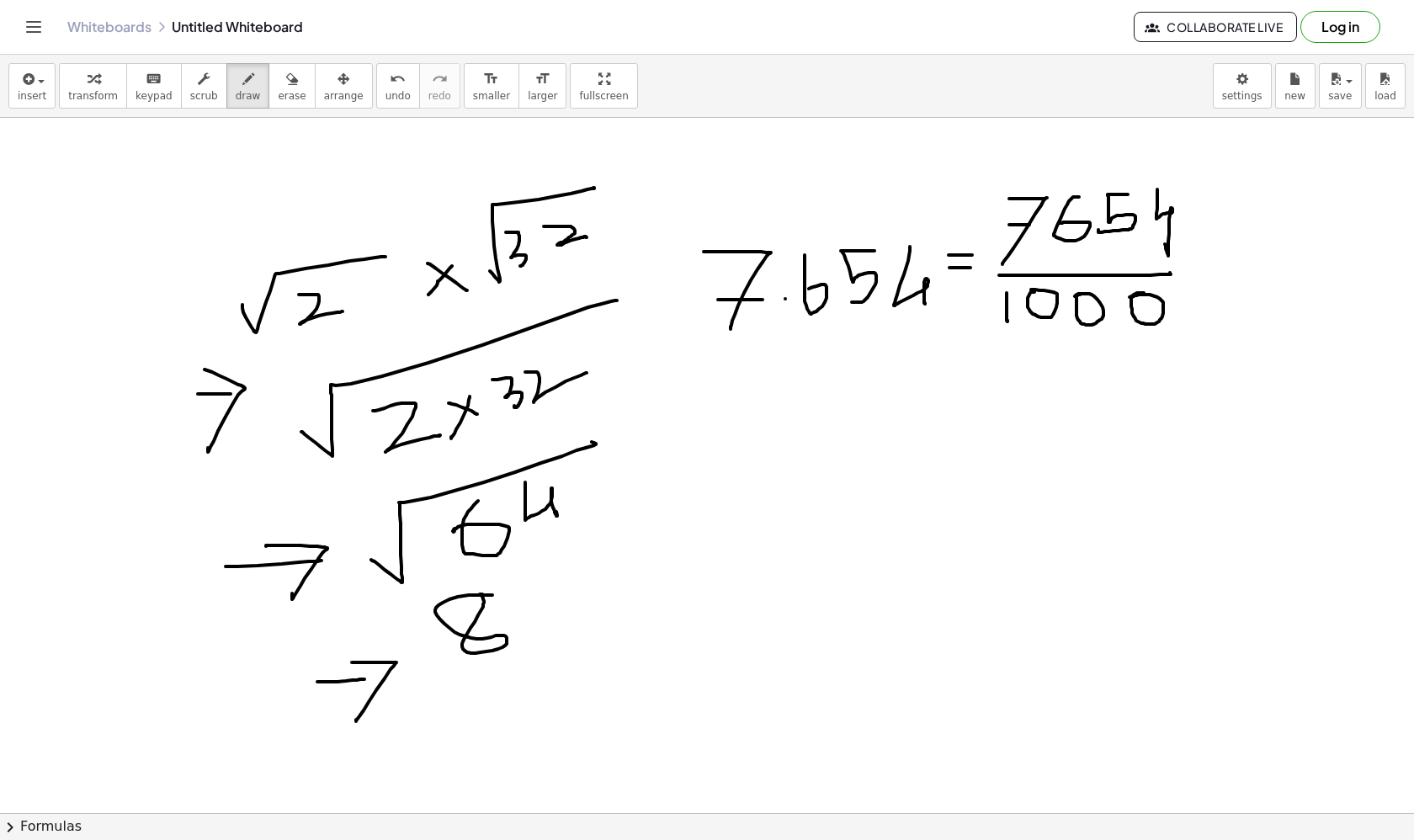
scroll to position [33, 0]
drag, startPoint x: 742, startPoint y: 422, endPoint x: 783, endPoint y: 484, distance: 74.3
drag, startPoint x: 783, startPoint y: 460, endPoint x: 806, endPoint y: 460, distance: 23.0
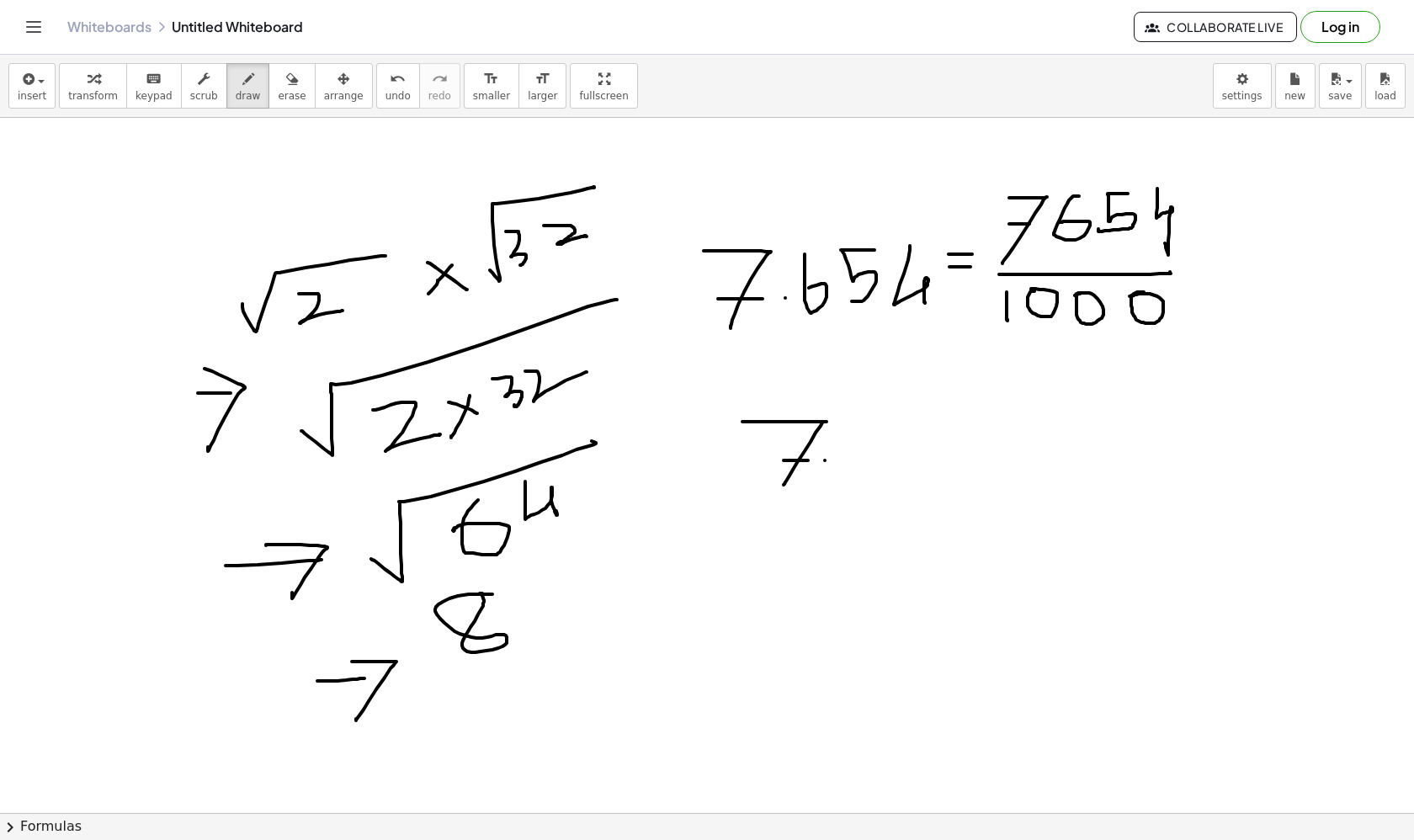
drag, startPoint x: 866, startPoint y: 413, endPoint x: 856, endPoint y: 432, distance: 21.5
drag, startPoint x: 922, startPoint y: 406, endPoint x: 905, endPoint y: 439, distance: 37.1
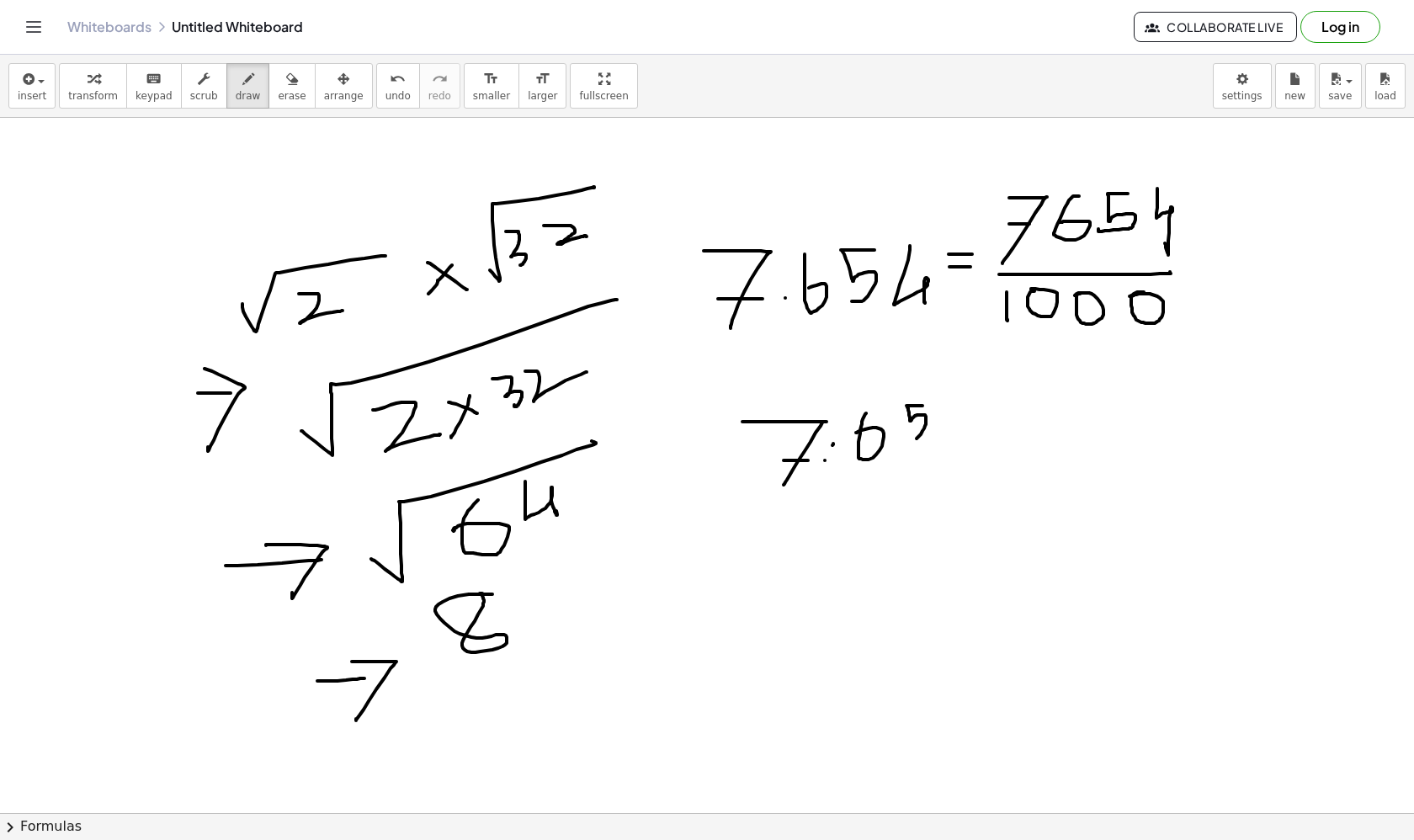
drag, startPoint x: 946, startPoint y: 418, endPoint x: 966, endPoint y: 415, distance: 20.2
drag, startPoint x: 945, startPoint y: 432, endPoint x: 959, endPoint y: 432, distance: 14.0
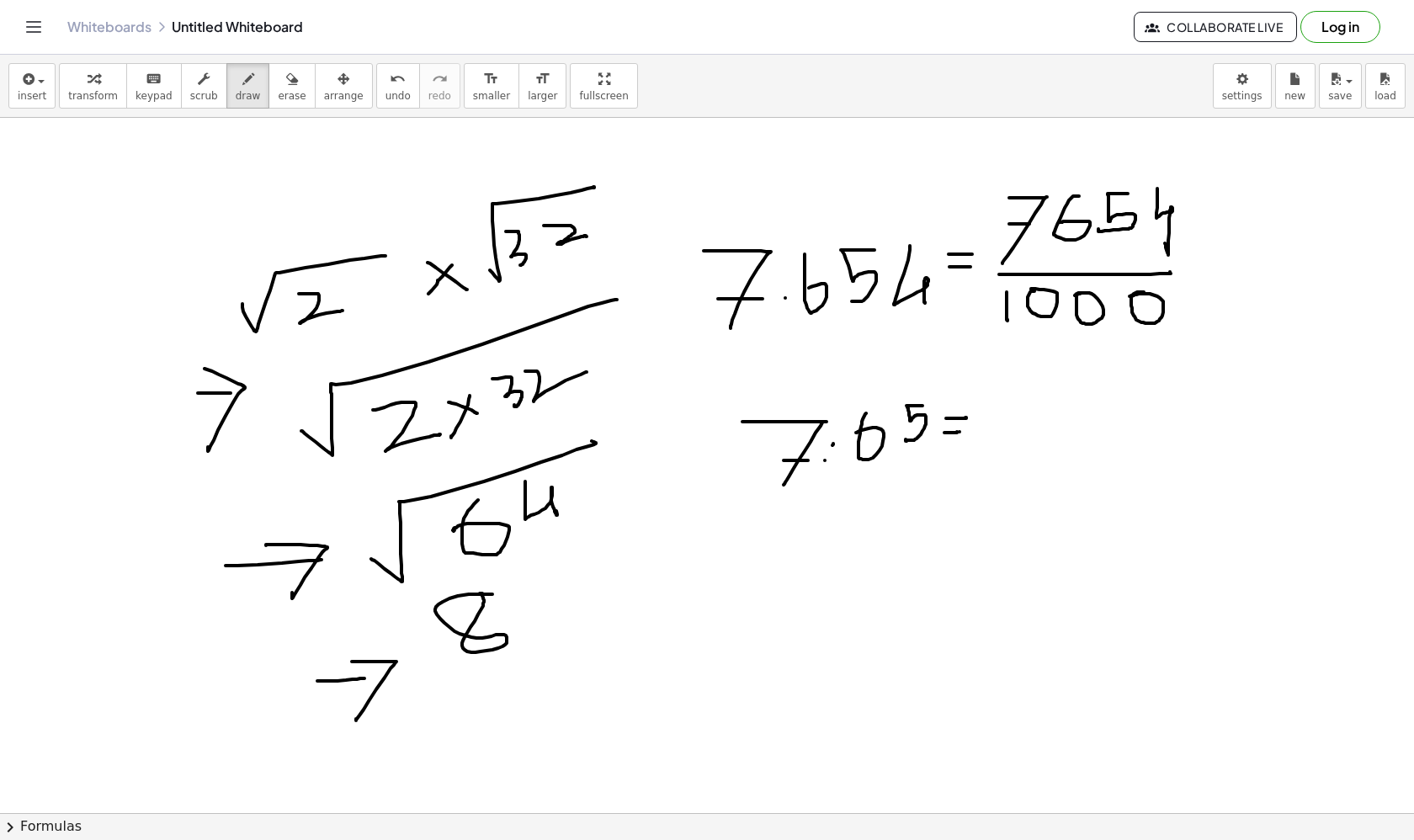
click at [292, 85] on div "button" at bounding box center [292, 78] width 28 height 20
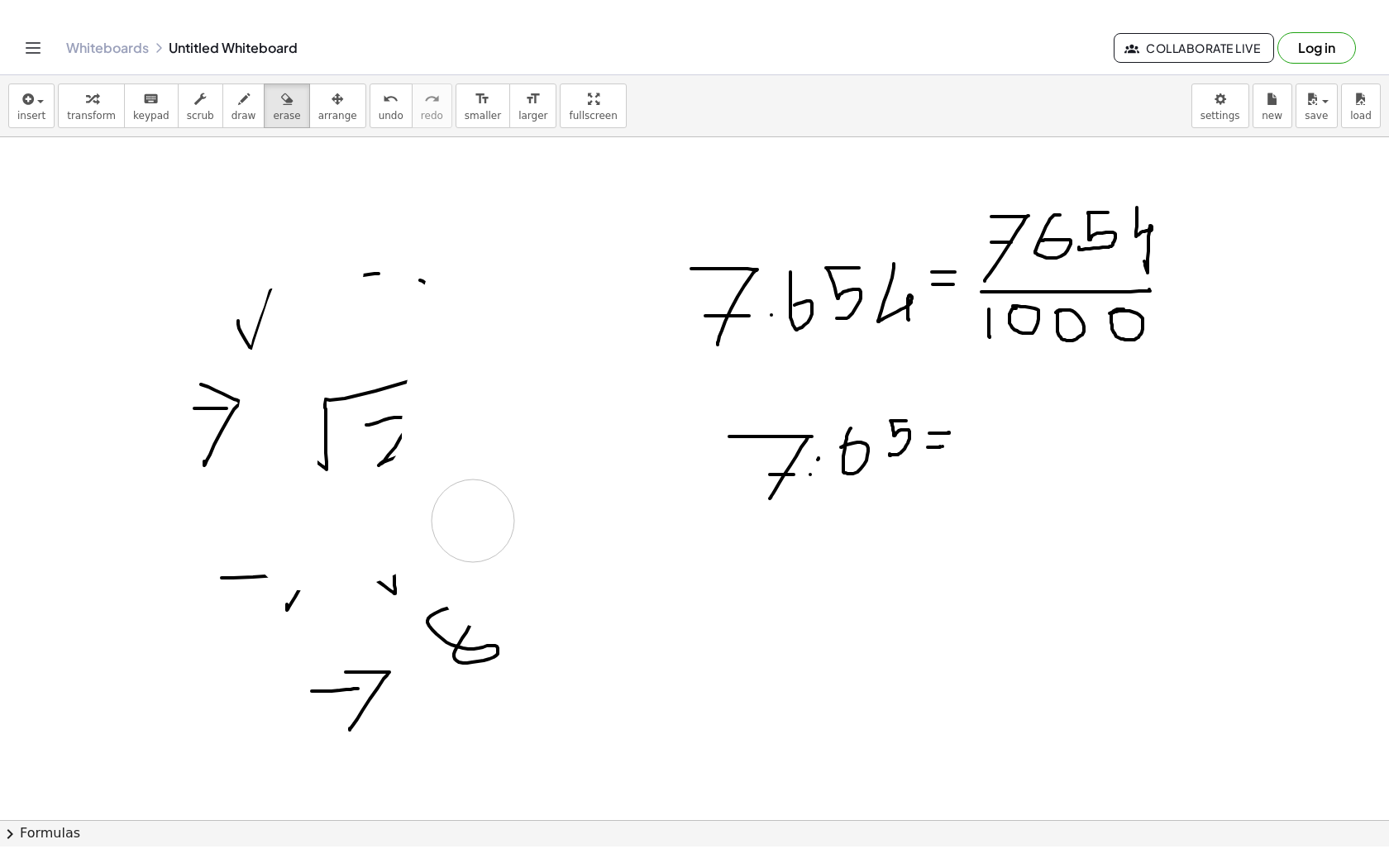
scroll to position [30, 0]
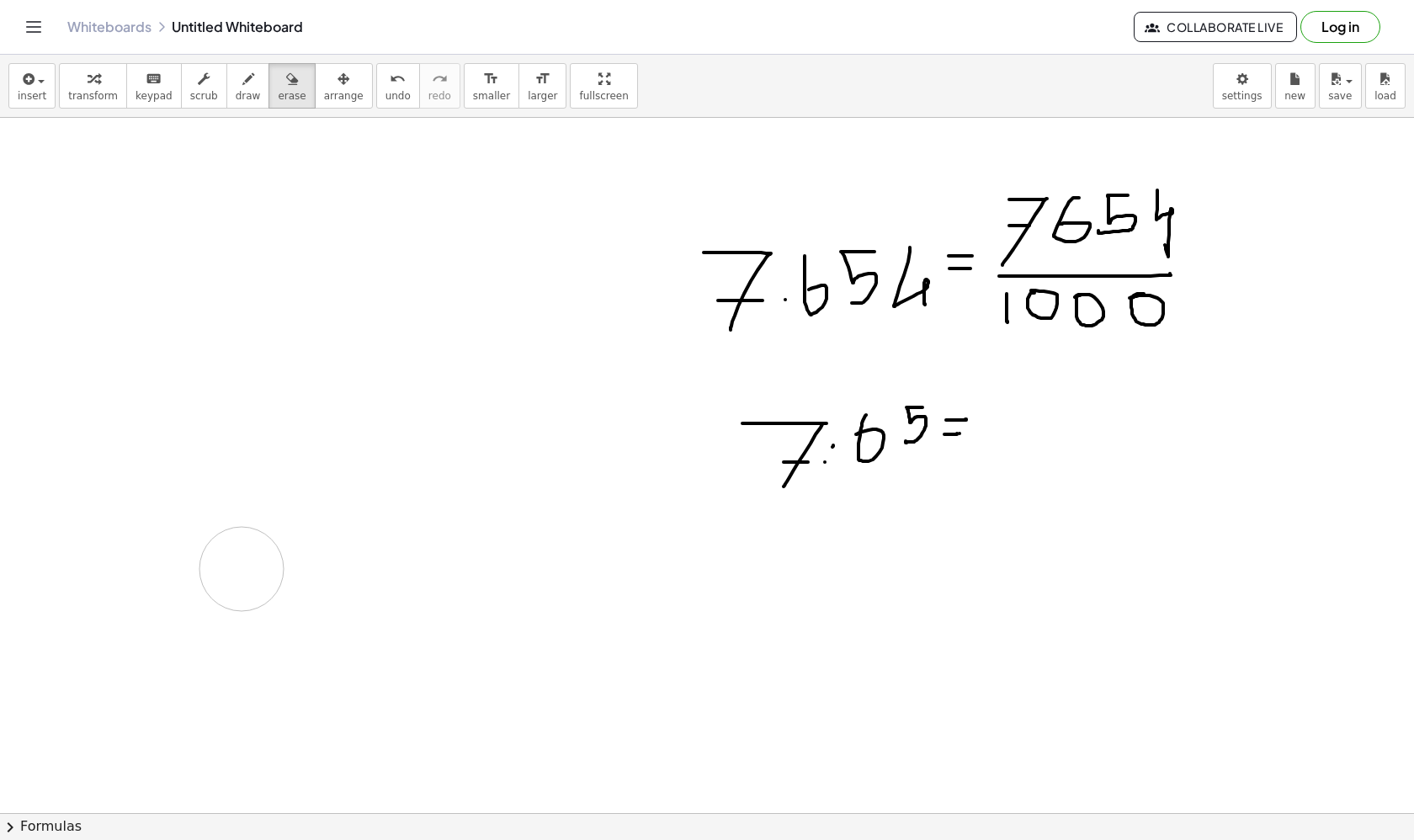
drag, startPoint x: 328, startPoint y: 245, endPoint x: 234, endPoint y: 562, distance: 330.6
click at [247, 94] on span "draw" at bounding box center [248, 96] width 25 height 12
drag, startPoint x: 1252, startPoint y: 181, endPoint x: 1254, endPoint y: 191, distance: 10.2
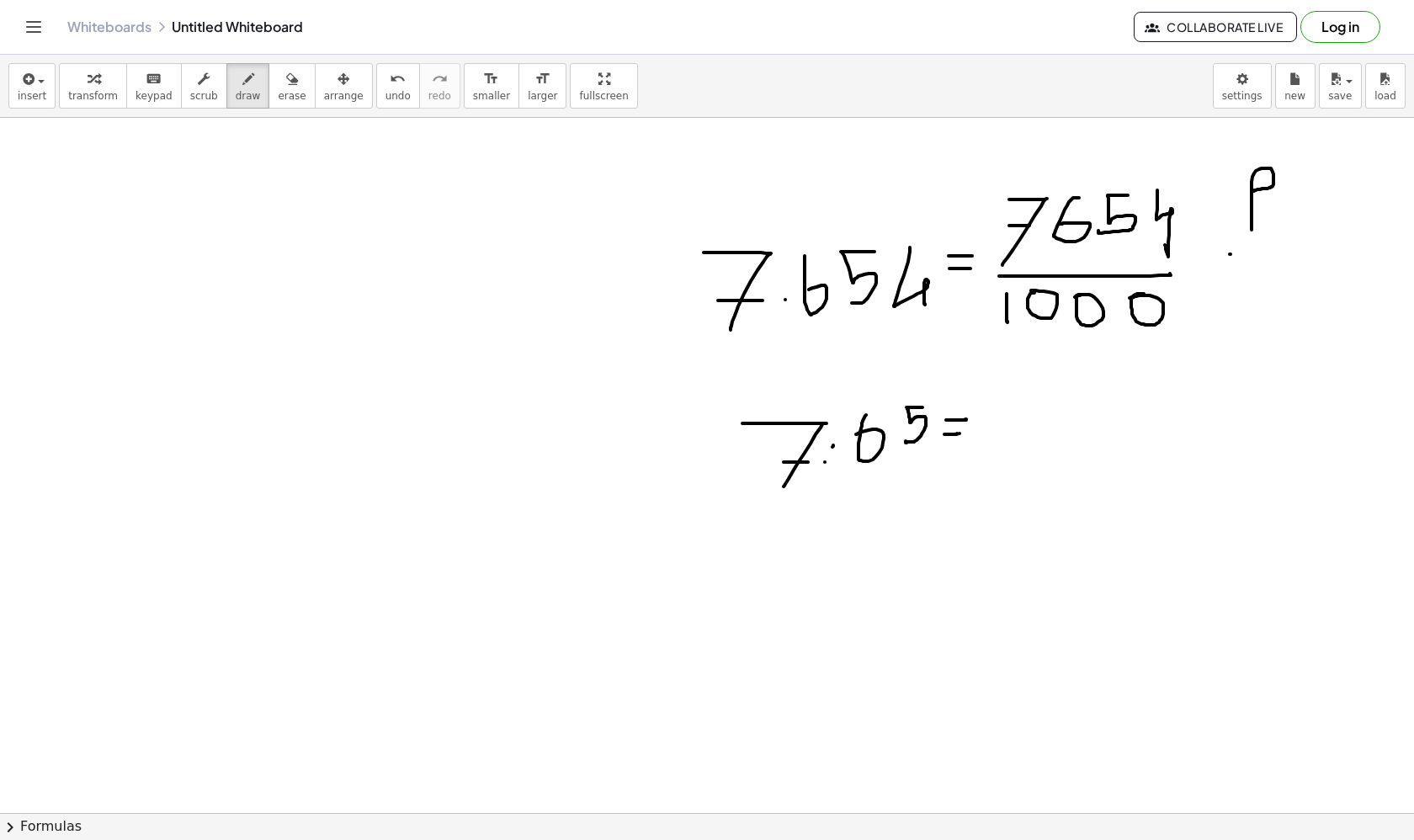
drag, startPoint x: 1230, startPoint y: 254, endPoint x: 1293, endPoint y: 254, distance: 63.0
drag, startPoint x: 1257, startPoint y: 270, endPoint x: 1295, endPoint y: 284, distance: 40.5
drag, startPoint x: 1008, startPoint y: 385, endPoint x: 1037, endPoint y: 424, distance: 48.6
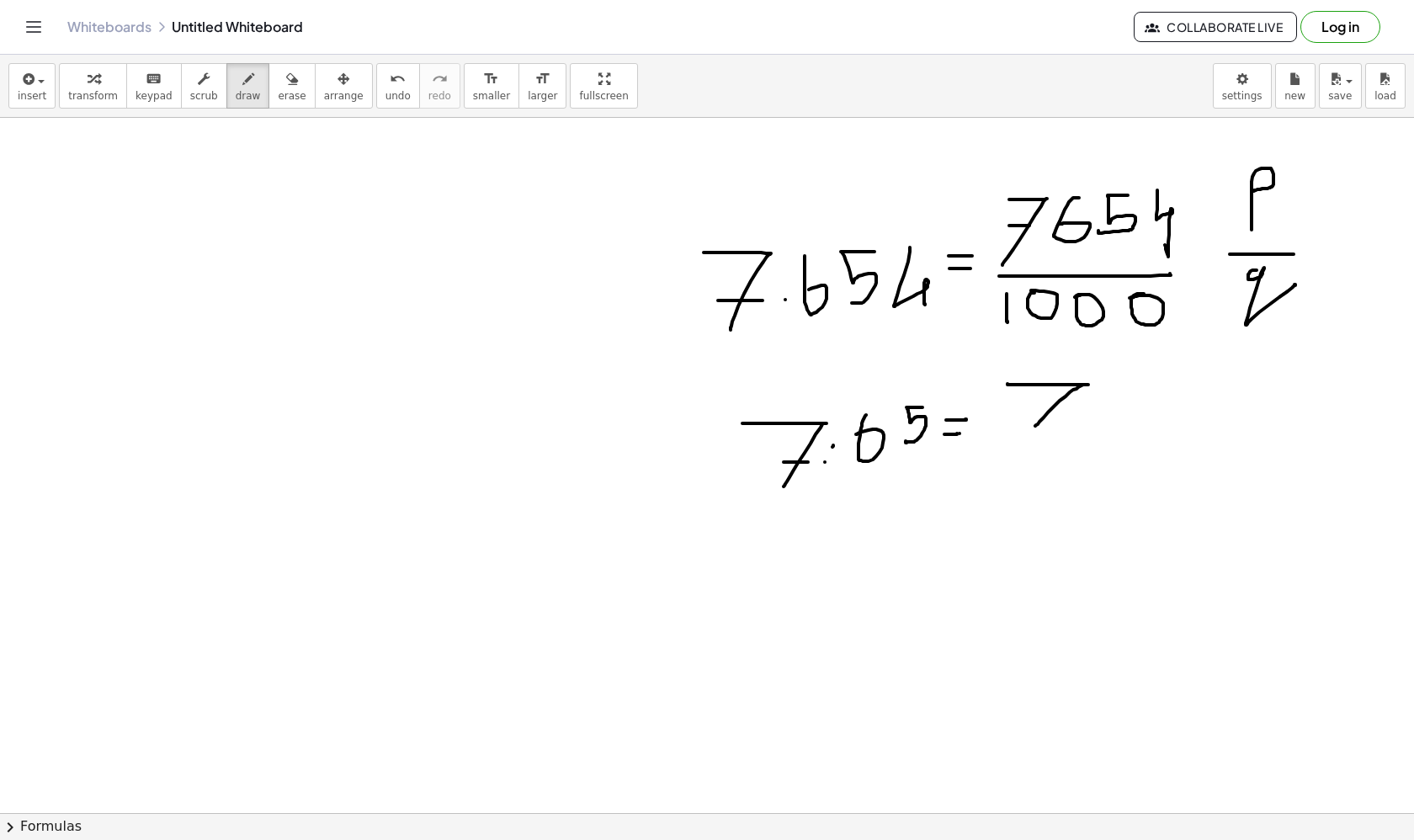
drag, startPoint x: 1036, startPoint y: 409, endPoint x: 1077, endPoint y: 412, distance: 41.1
drag, startPoint x: 1098, startPoint y: 389, endPoint x: 1070, endPoint y: 416, distance: 38.9
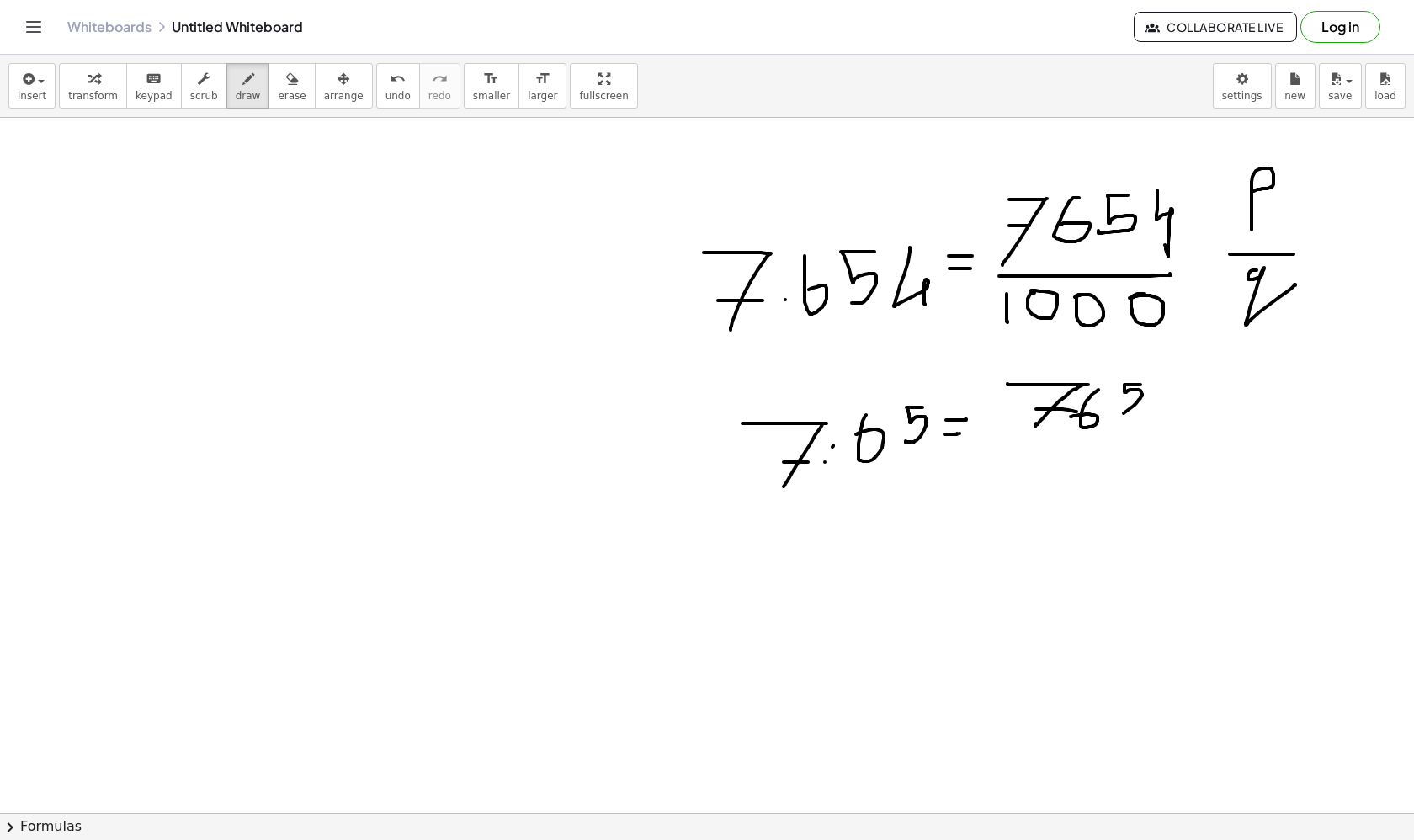
drag, startPoint x: 1140, startPoint y: 385, endPoint x: 1117, endPoint y: 412, distance: 35.5
drag, startPoint x: 1027, startPoint y: 442, endPoint x: 1135, endPoint y: 440, distance: 108.0
drag, startPoint x: 1031, startPoint y: 458, endPoint x: 1029, endPoint y: 509, distance: 51.0
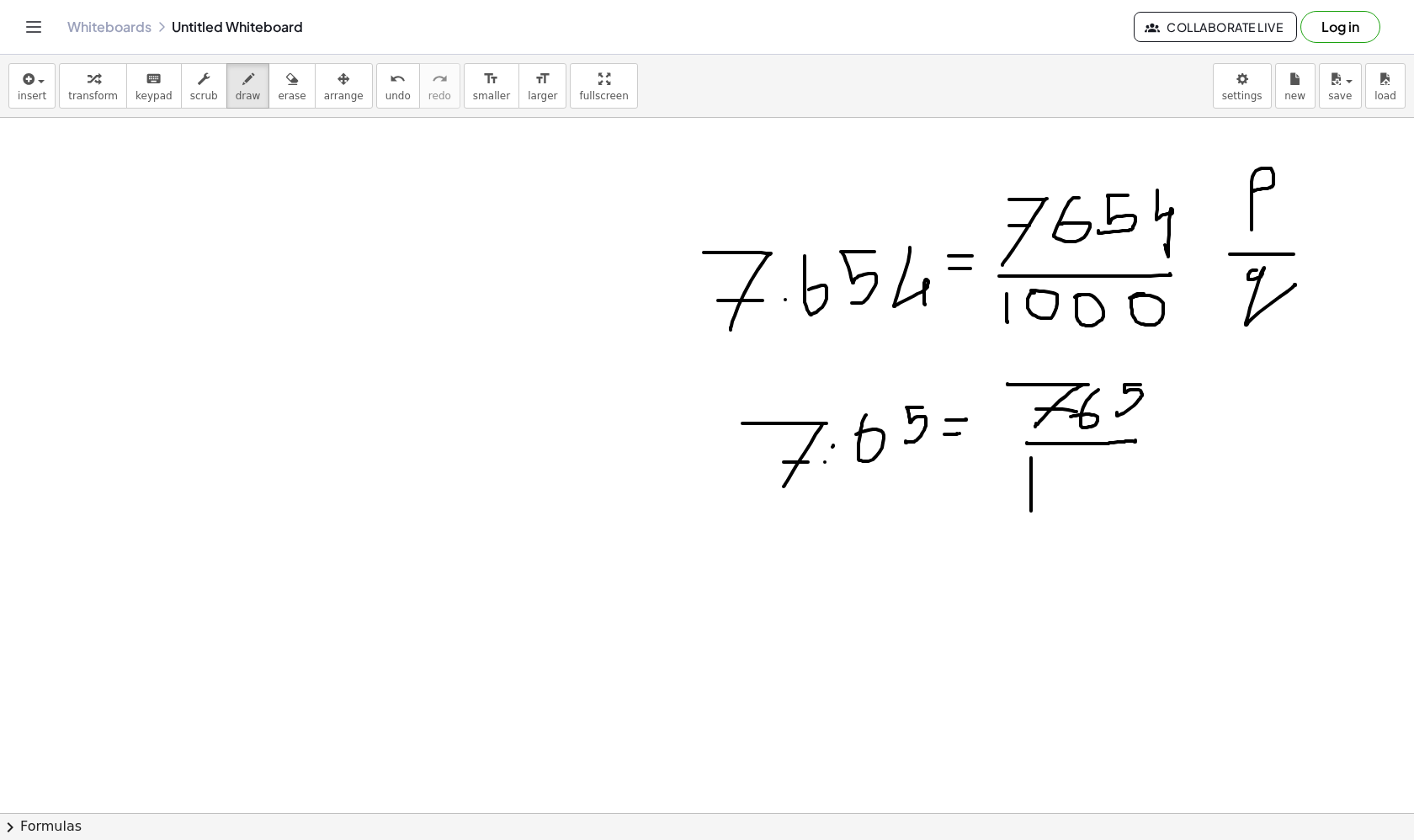
drag, startPoint x: 1068, startPoint y: 467, endPoint x: 1057, endPoint y: 467, distance: 11.0
drag, startPoint x: 1233, startPoint y: 373, endPoint x: 1235, endPoint y: 399, distance: 26.1
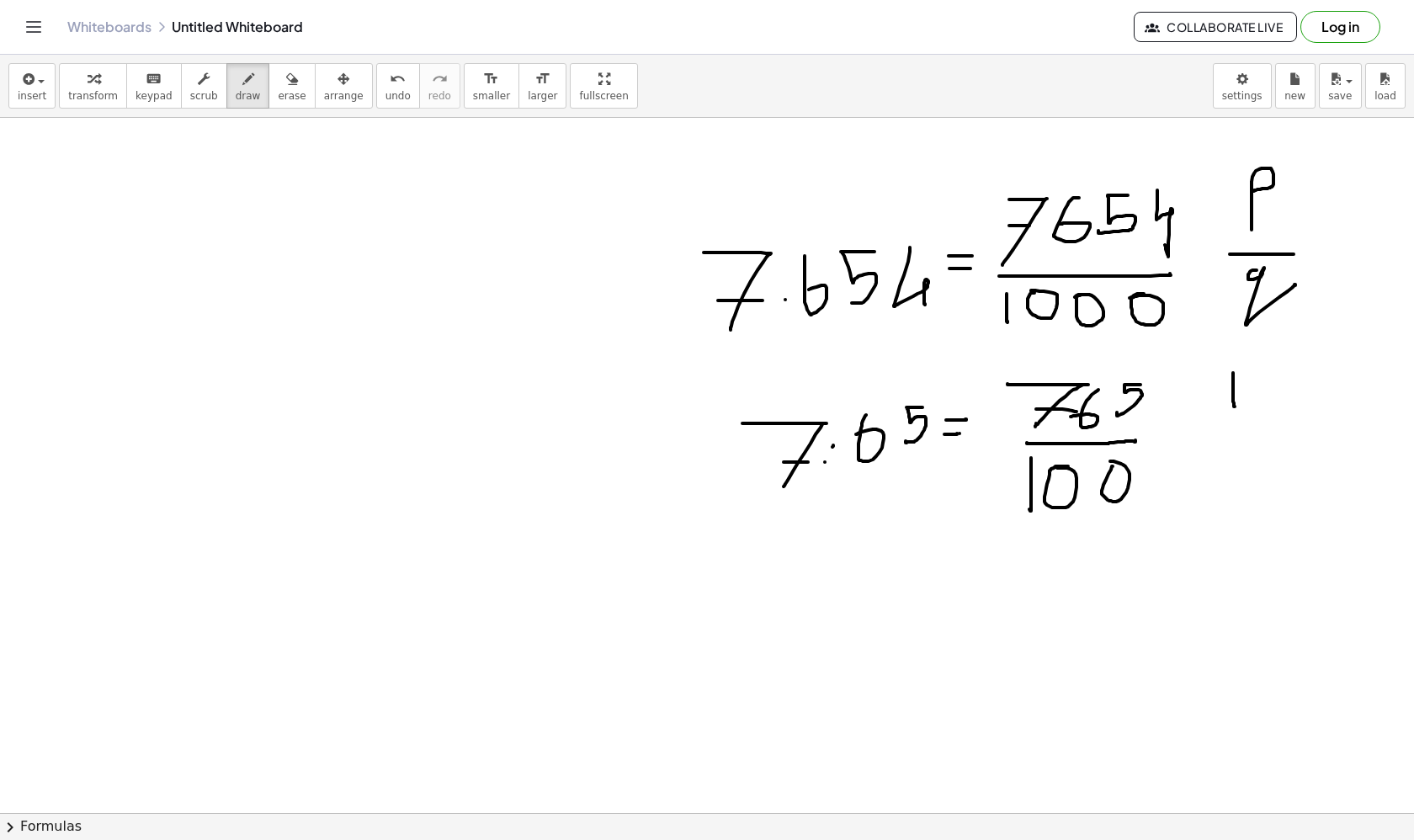
drag, startPoint x: 1236, startPoint y: 369, endPoint x: 1230, endPoint y: 385, distance: 17.1
drag, startPoint x: 1219, startPoint y: 431, endPoint x: 1263, endPoint y: 430, distance: 44.0
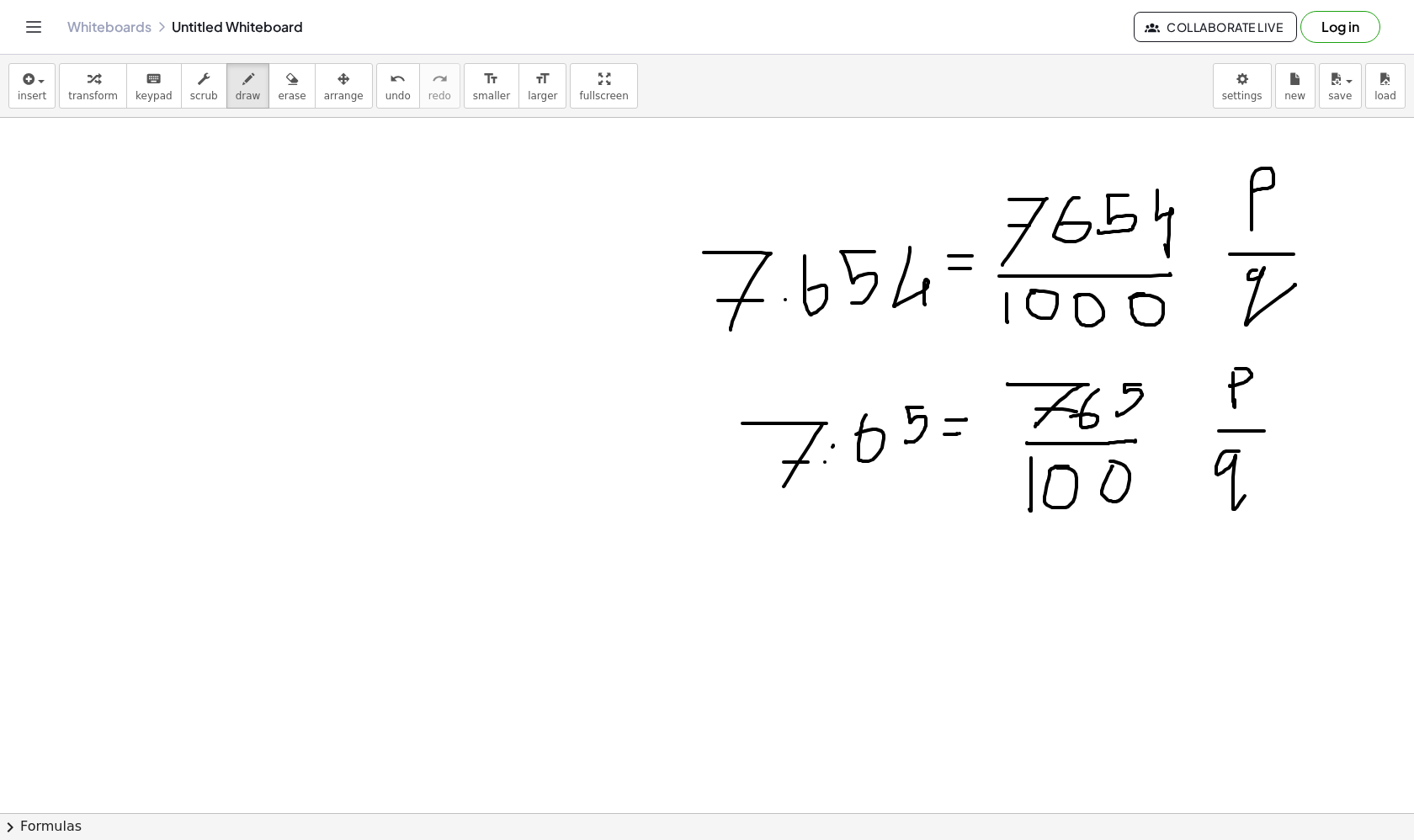
drag, startPoint x: 1239, startPoint y: 451, endPoint x: 1268, endPoint y: 467, distance: 33.1
click at [288, 81] on div "button" at bounding box center [292, 78] width 28 height 20
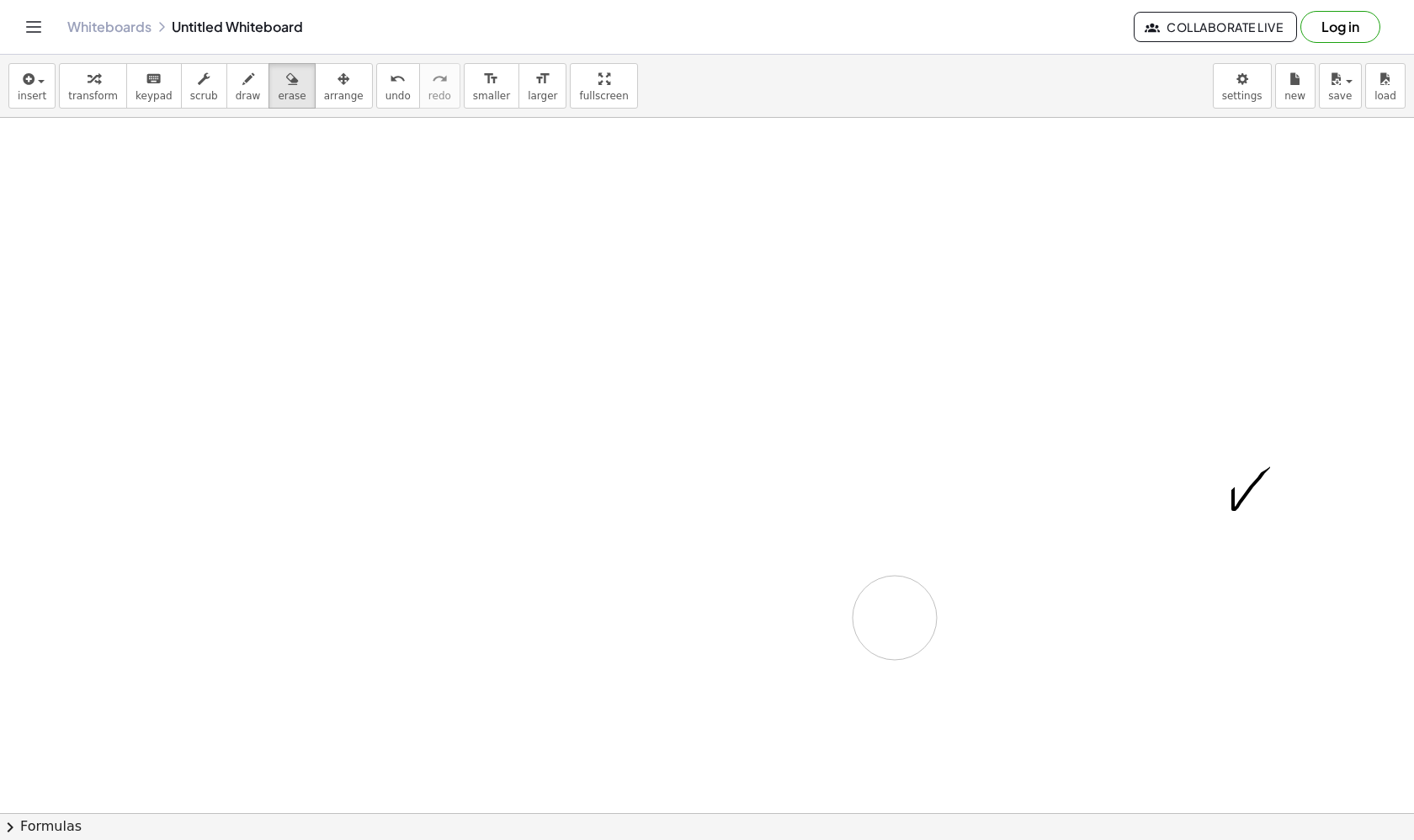
drag, startPoint x: 669, startPoint y: 424, endPoint x: 1026, endPoint y: 584, distance: 391.2
click at [236, 87] on div "button" at bounding box center [248, 78] width 25 height 20
click at [278, 91] on span "erase" at bounding box center [292, 96] width 28 height 12
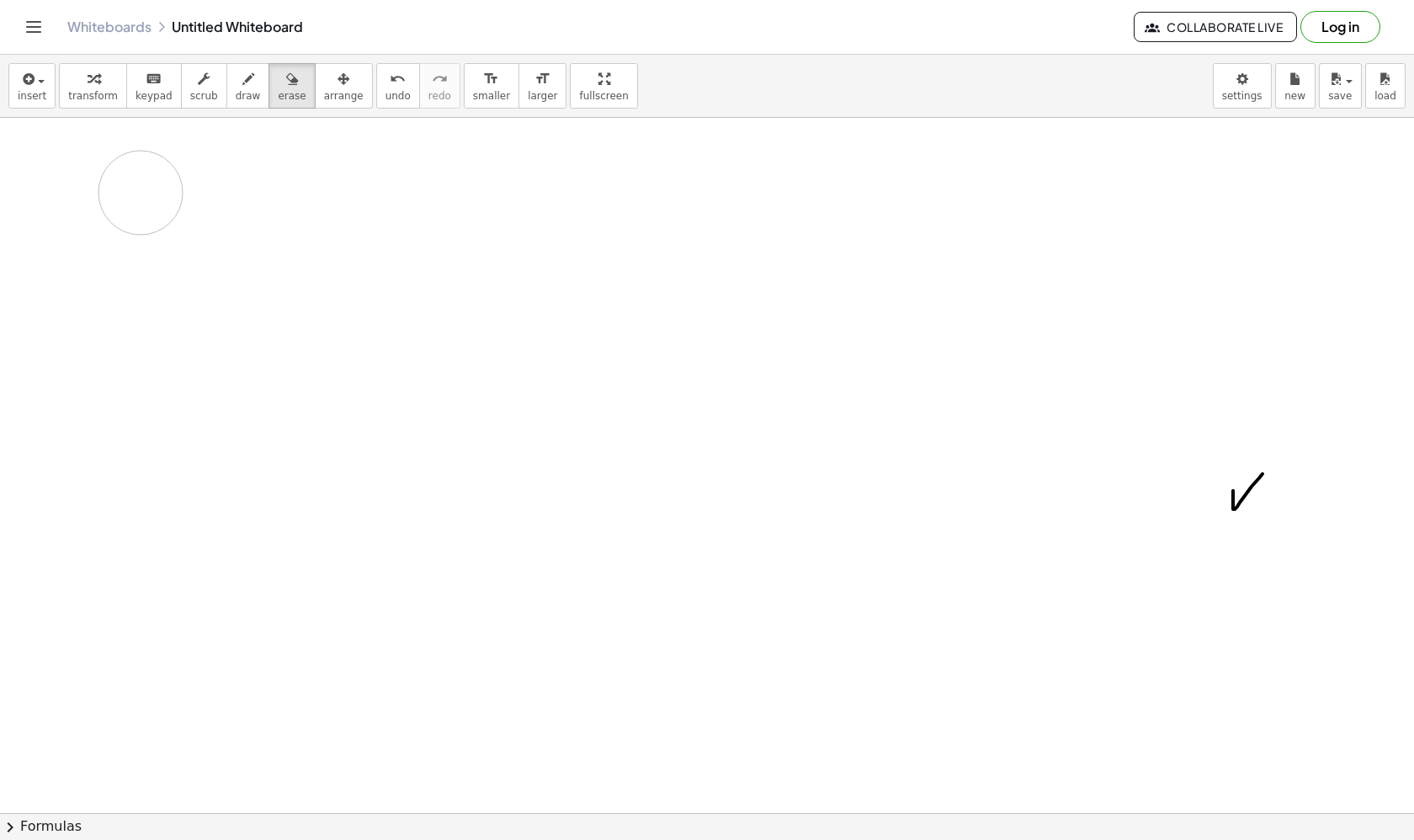
drag, startPoint x: 191, startPoint y: 168, endPoint x: 129, endPoint y: 200, distance: 69.8
click at [233, 103] on button "draw" at bounding box center [248, 86] width 44 height 46
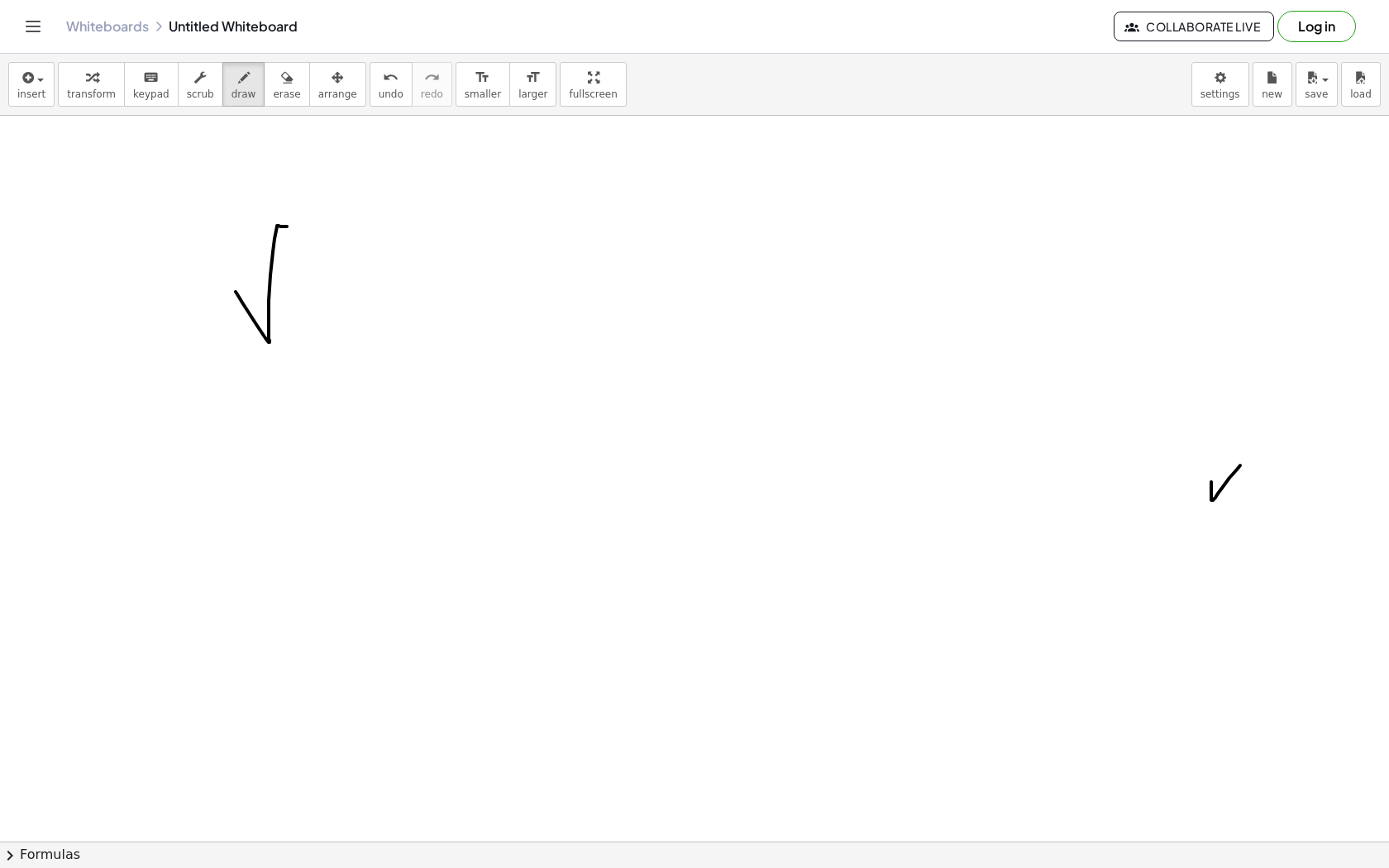
drag, startPoint x: 236, startPoint y: 292, endPoint x: 399, endPoint y: 198, distance: 188.2
click at [399, 198] on div at bounding box center [694, 864] width 1389 height 1559
drag, startPoint x: 345, startPoint y: 230, endPoint x: 324, endPoint y: 307, distance: 79.8
click at [324, 307] on div at bounding box center [694, 864] width 1389 height 1559
drag, startPoint x: 502, startPoint y: 182, endPoint x: 459, endPoint y: 298, distance: 123.7
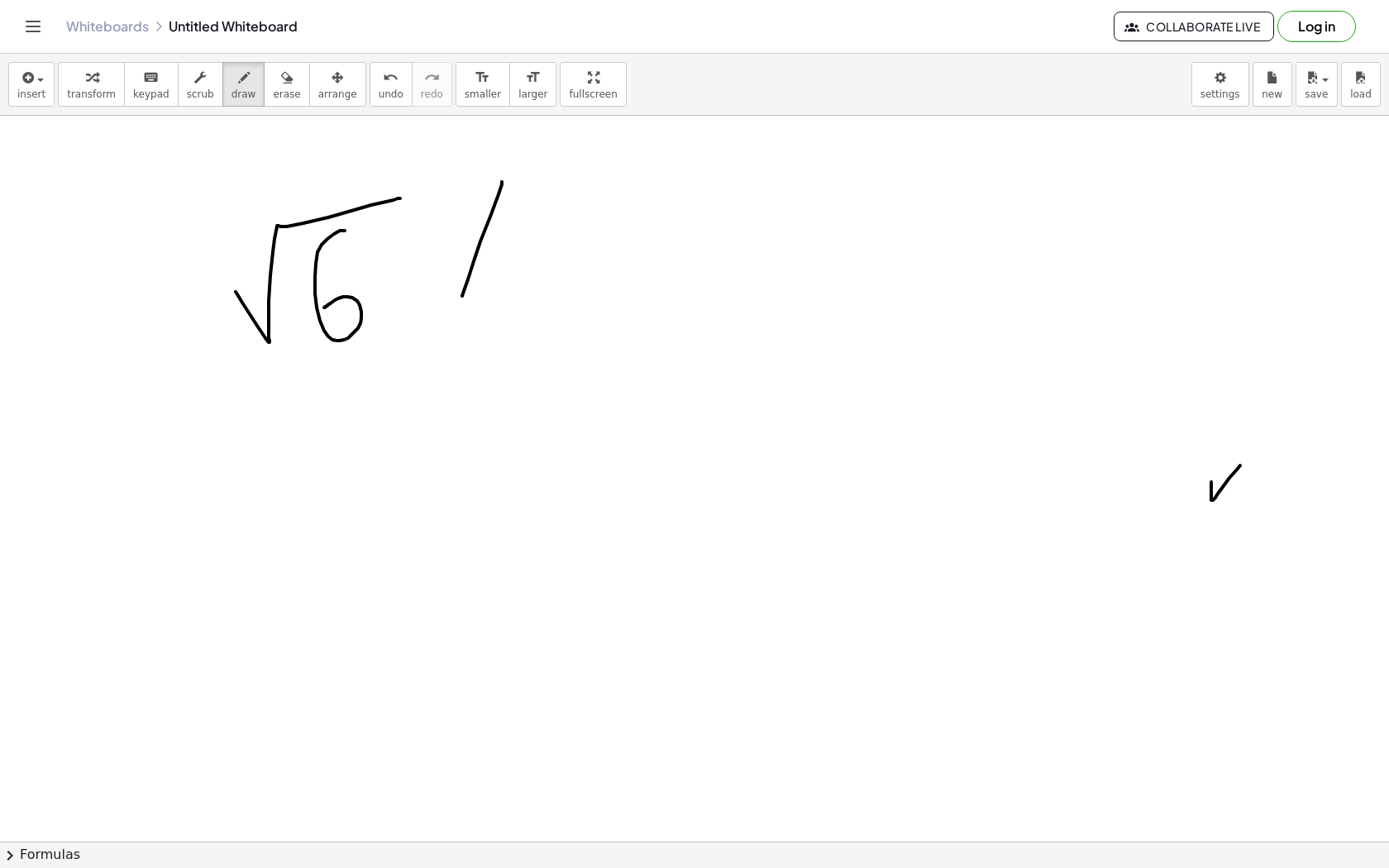
click at [459, 298] on div at bounding box center [694, 864] width 1389 height 1559
drag, startPoint x: 459, startPoint y: 210, endPoint x: 548, endPoint y: 296, distance: 123.8
click at [548, 296] on div at bounding box center [694, 864] width 1389 height 1559
drag, startPoint x: 565, startPoint y: 213, endPoint x: 638, endPoint y: 123, distance: 115.9
click at [638, 123] on div at bounding box center [694, 864] width 1389 height 1559
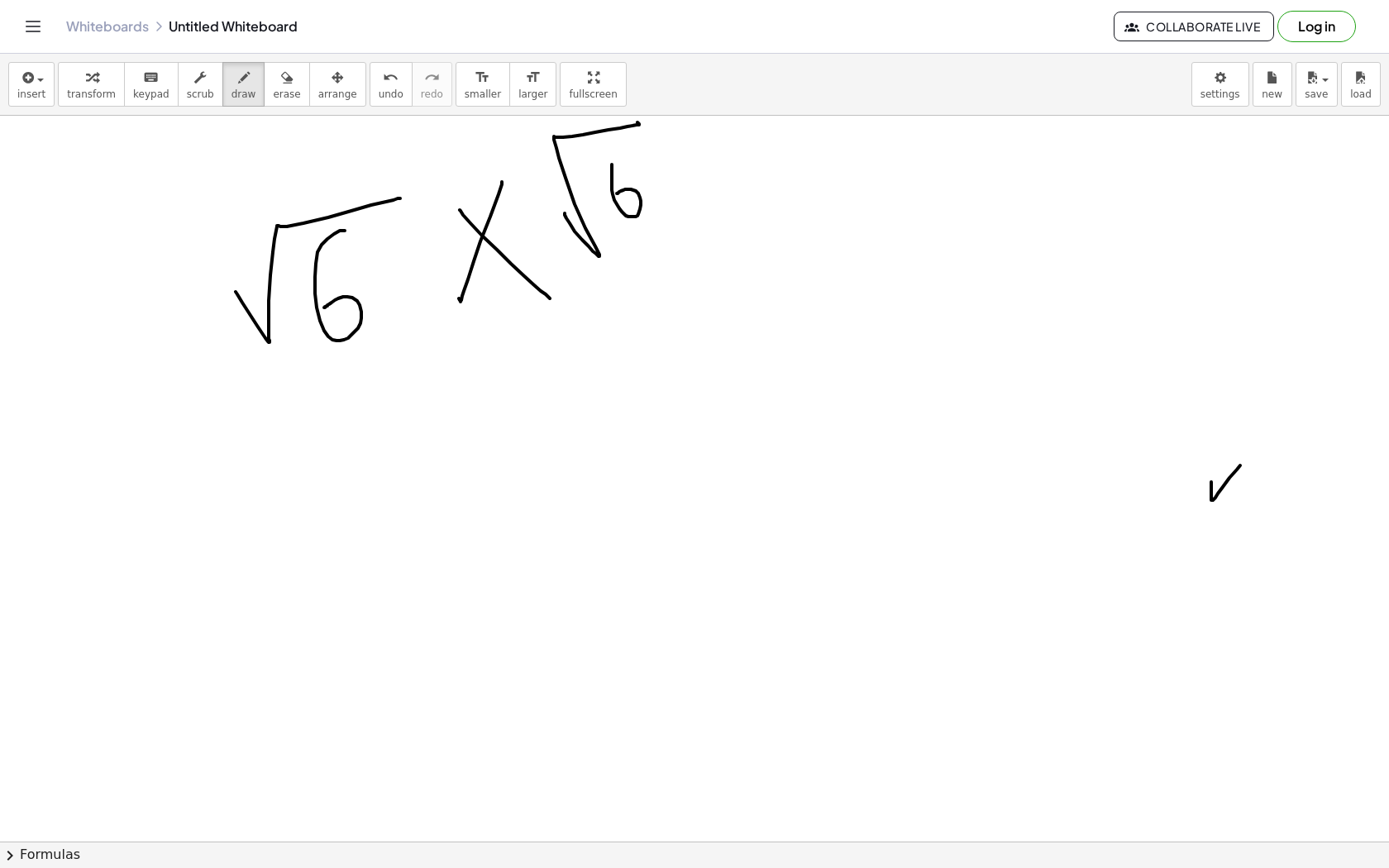
drag, startPoint x: 612, startPoint y: 165, endPoint x: 616, endPoint y: 190, distance: 25.3
click at [616, 190] on div at bounding box center [694, 864] width 1389 height 1559
drag, startPoint x: 330, startPoint y: 520, endPoint x: 413, endPoint y: 352, distance: 187.4
click at [413, 352] on div at bounding box center [694, 864] width 1389 height 1559
drag, startPoint x: 382, startPoint y: 413, endPoint x: 404, endPoint y: 457, distance: 49.2
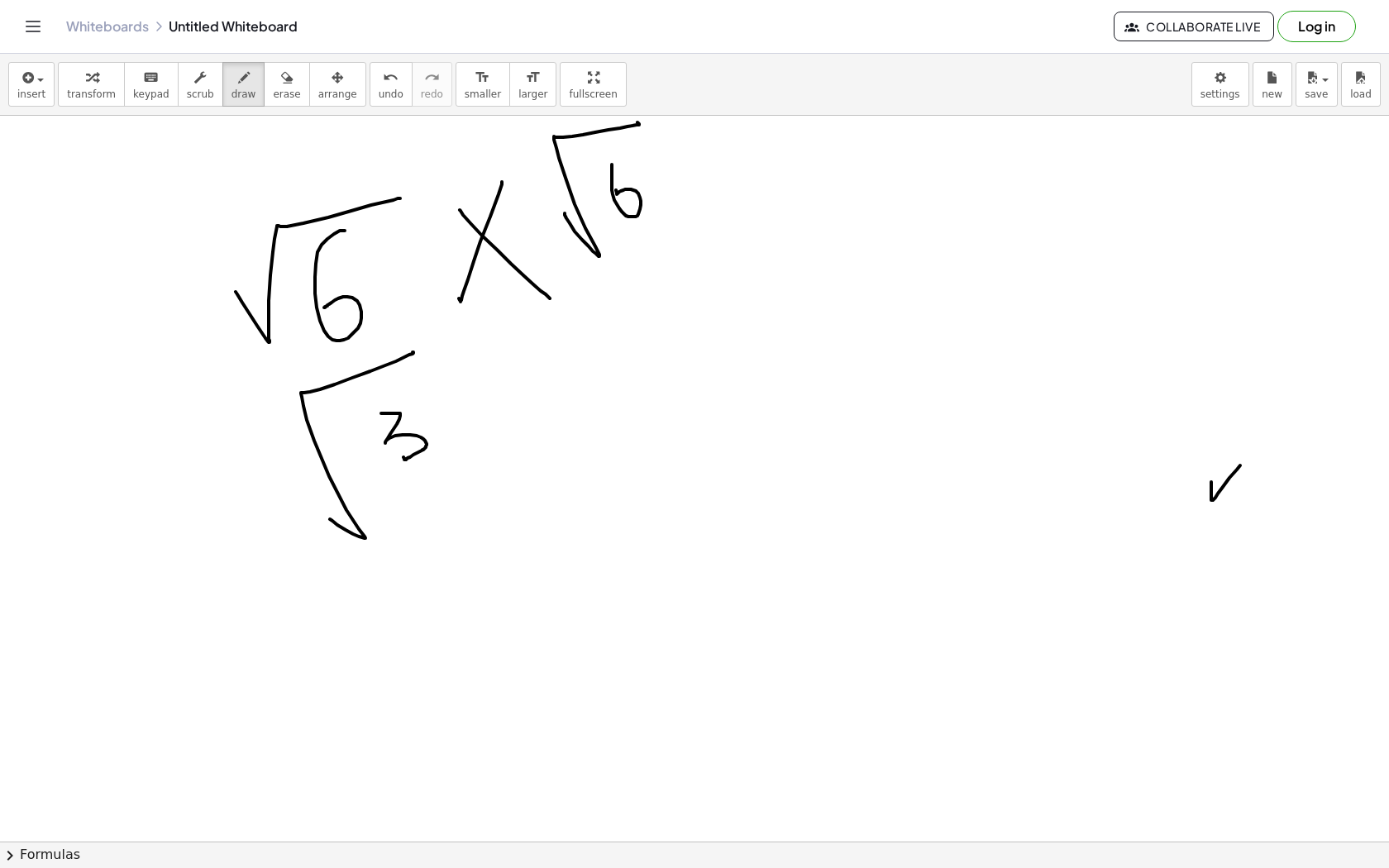
click at [404, 457] on div at bounding box center [694, 864] width 1389 height 1559
drag, startPoint x: 437, startPoint y: 385, endPoint x: 437, endPoint y: 424, distance: 39.0
click at [437, 424] on div at bounding box center [694, 864] width 1389 height 1559
drag, startPoint x: 373, startPoint y: 619, endPoint x: 413, endPoint y: 597, distance: 45.7
click at [413, 597] on div at bounding box center [694, 864] width 1389 height 1559
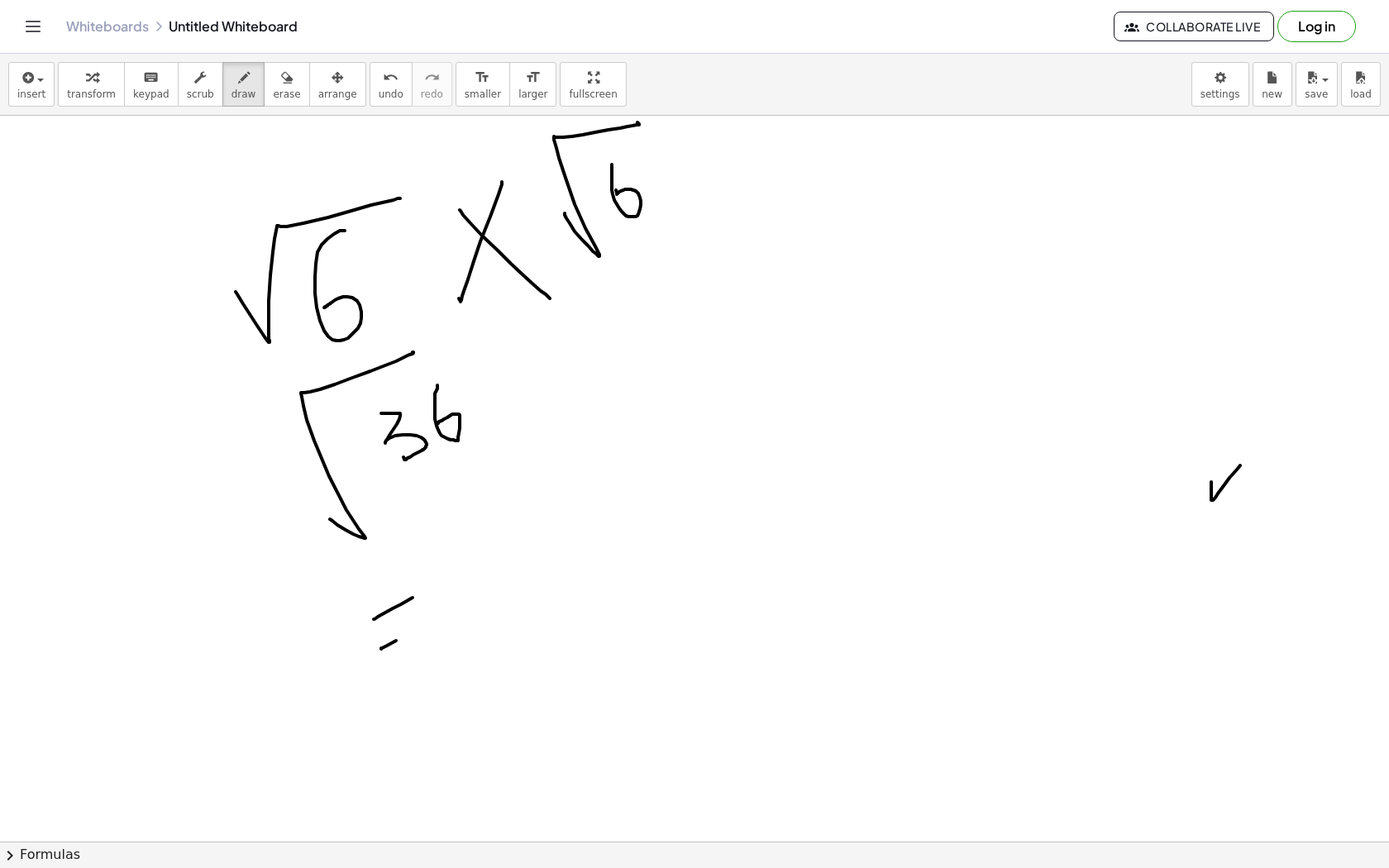
drag, startPoint x: 382, startPoint y: 648, endPoint x: 428, endPoint y: 626, distance: 51.0
click at [429, 627] on div at bounding box center [694, 864] width 1389 height 1559
drag, startPoint x: 477, startPoint y: 515, endPoint x: 485, endPoint y: 576, distance: 61.5
click at [485, 576] on div at bounding box center [694, 864] width 1389 height 1559
drag, startPoint x: 839, startPoint y: 330, endPoint x: 931, endPoint y: 209, distance: 152.0
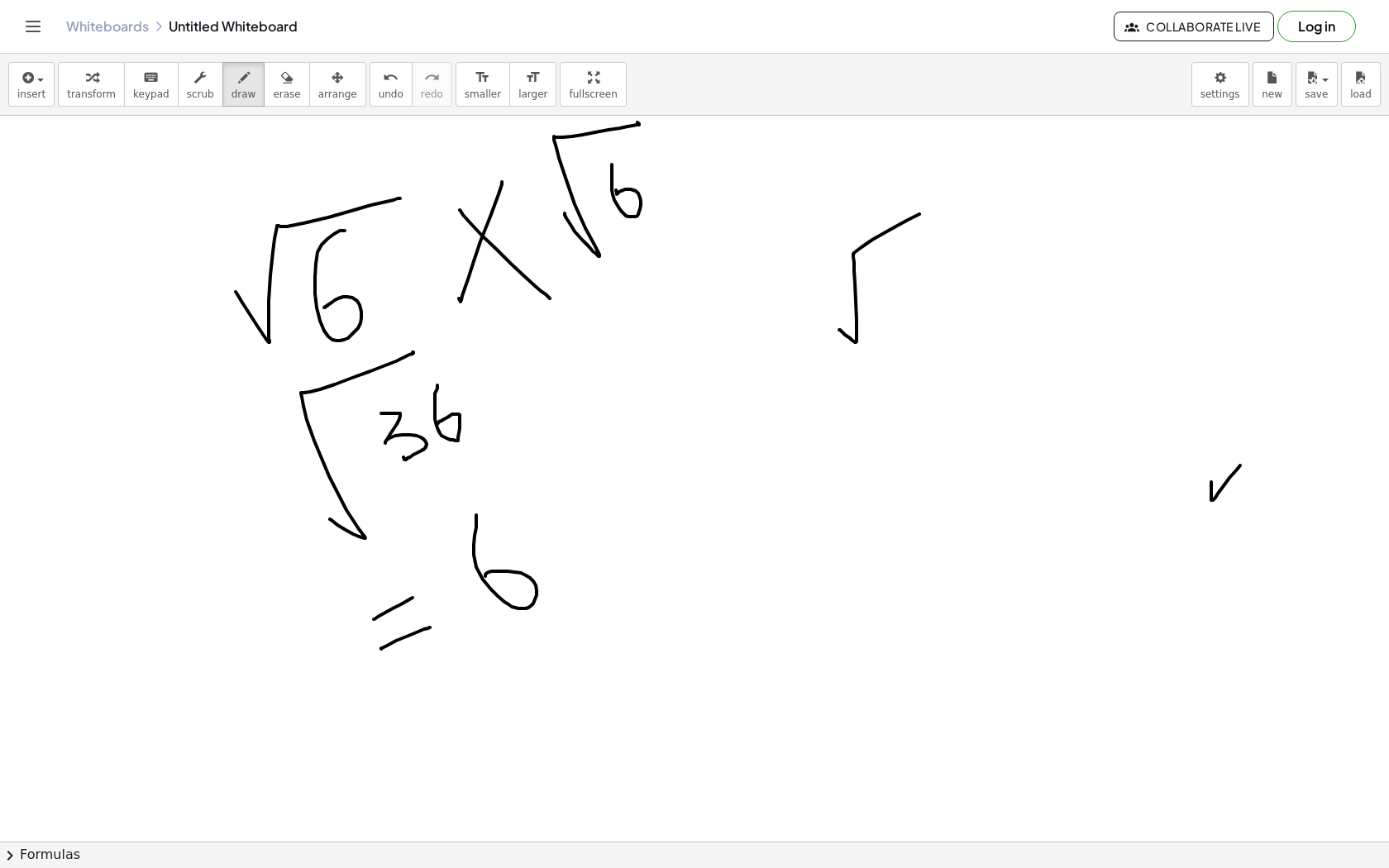
click at [931, 209] on div at bounding box center [694, 864] width 1389 height 1559
drag, startPoint x: 908, startPoint y: 235, endPoint x: 899, endPoint y: 273, distance: 39.1
click at [899, 273] on div at bounding box center [694, 864] width 1389 height 1559
drag, startPoint x: 751, startPoint y: 507, endPoint x: 866, endPoint y: 429, distance: 139.0
click at [866, 429] on div at bounding box center [694, 864] width 1389 height 1559
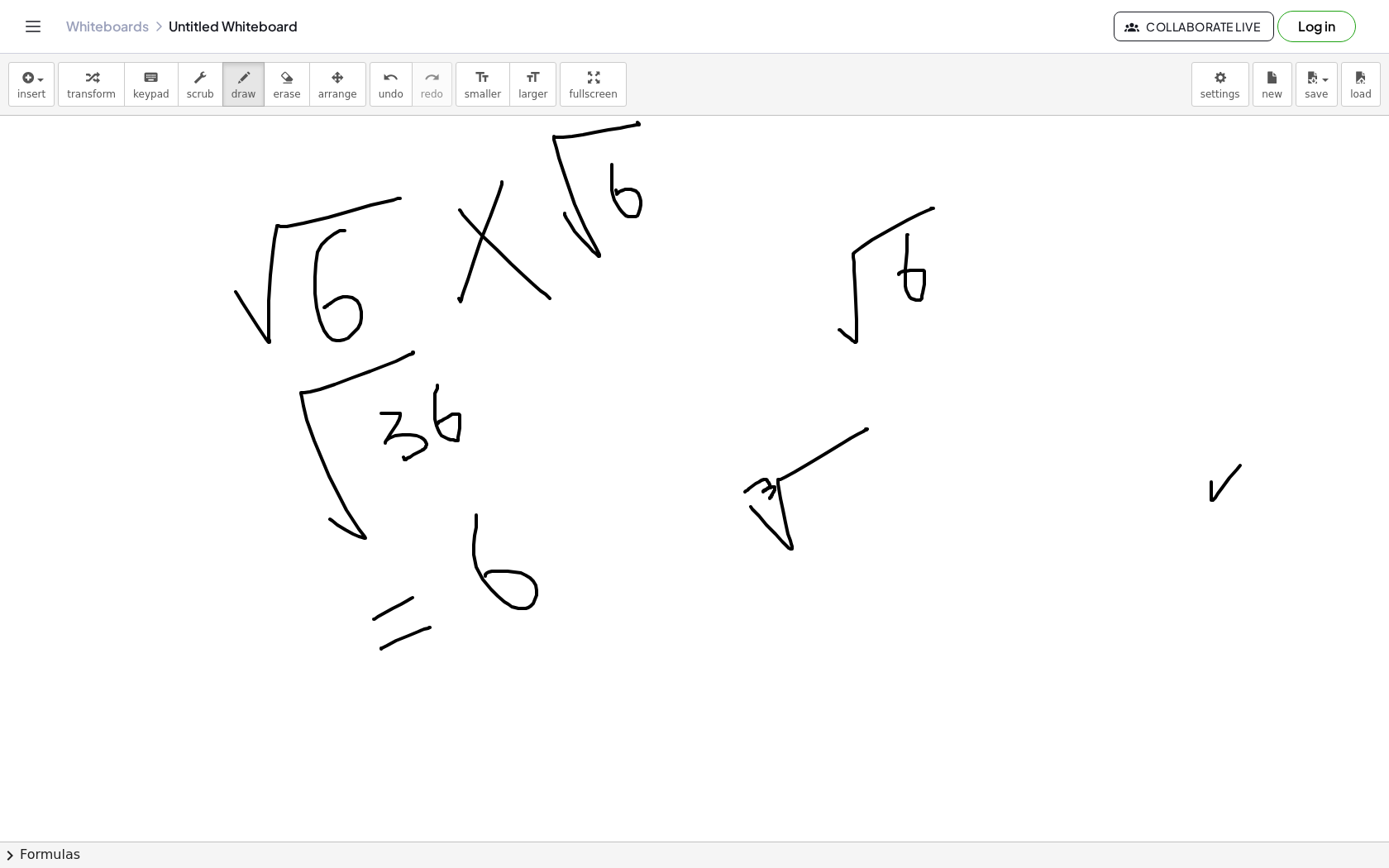
drag, startPoint x: 745, startPoint y: 492, endPoint x: 768, endPoint y: 498, distance: 23.8
click at [768, 498] on div at bounding box center [694, 864] width 1389 height 1559
drag, startPoint x: 1120, startPoint y: 215, endPoint x: 1112, endPoint y: 270, distance: 55.6
click at [1112, 270] on div at bounding box center [694, 864] width 1389 height 1559
drag, startPoint x: 1040, startPoint y: 299, endPoint x: 1185, endPoint y: 168, distance: 195.4
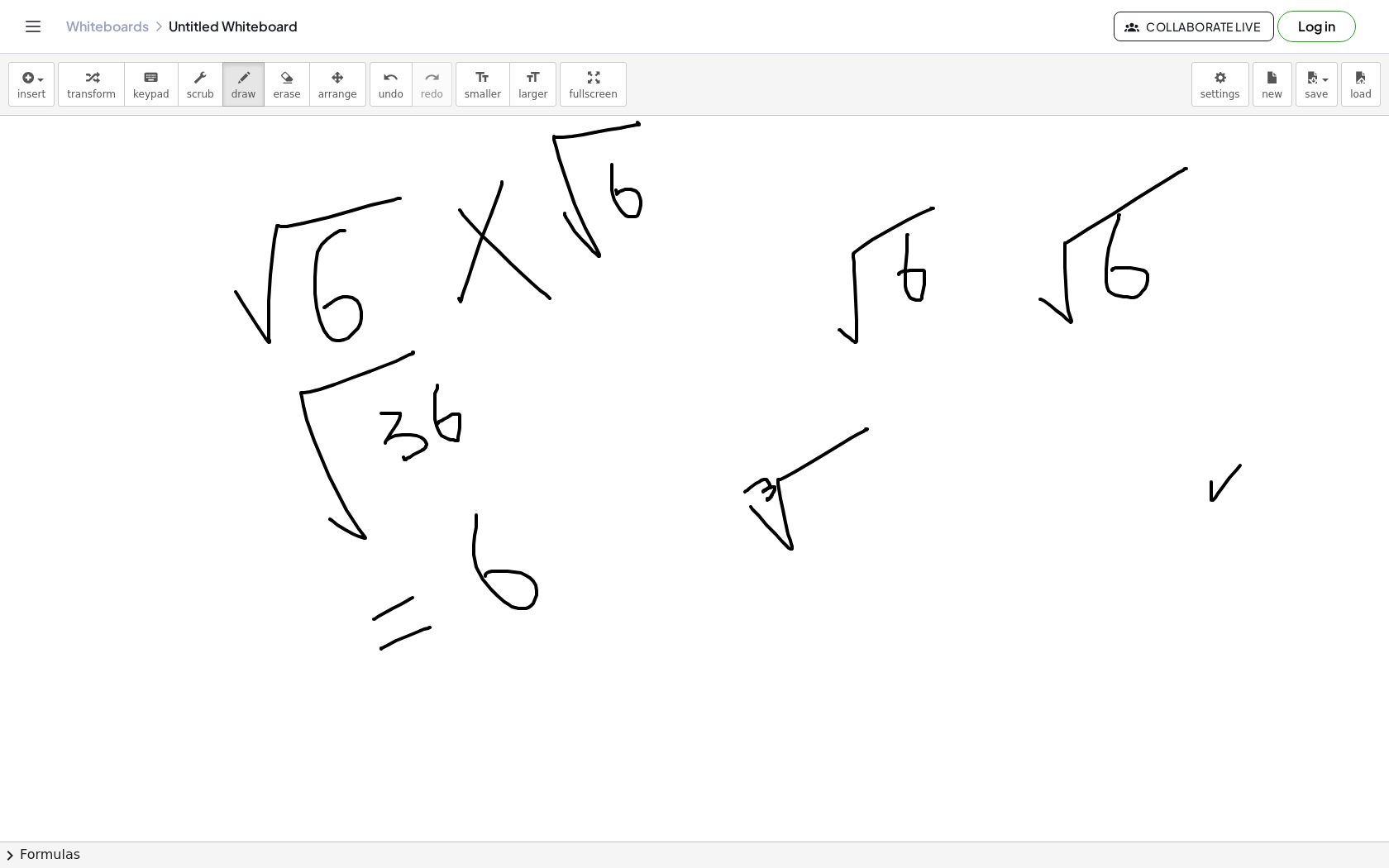
click at [1185, 168] on div at bounding box center [694, 864] width 1389 height 1559
drag, startPoint x: 888, startPoint y: 545, endPoint x: 956, endPoint y: 440, distance: 125.1
click at [956, 439] on div at bounding box center [694, 864] width 1389 height 1559
drag, startPoint x: 942, startPoint y: 465, endPoint x: 966, endPoint y: 514, distance: 54.6
click at [966, 514] on div at bounding box center [694, 864] width 1389 height 1559
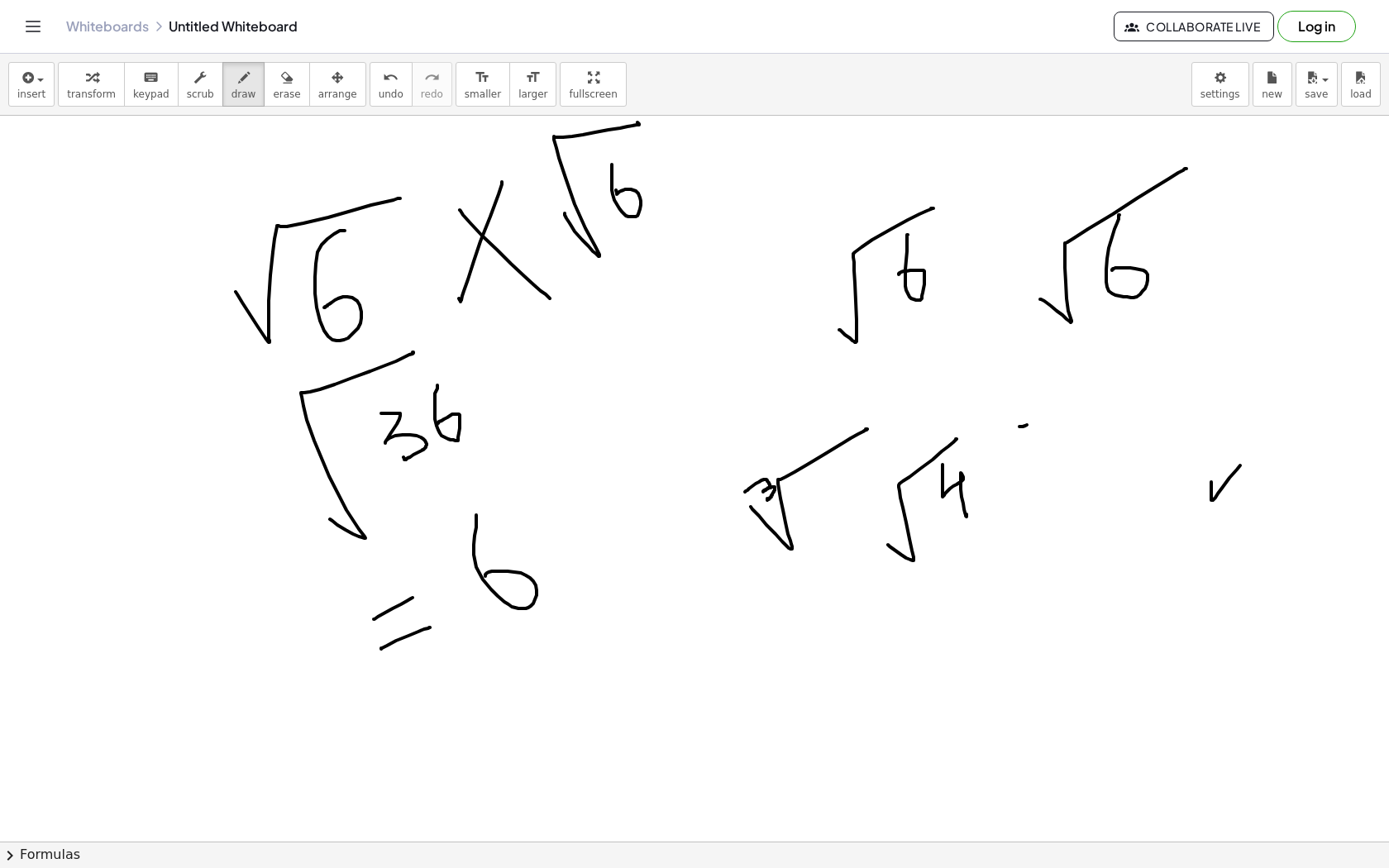
drag, startPoint x: 1019, startPoint y: 426, endPoint x: 1028, endPoint y: 424, distance: 9.2
click at [1028, 424] on div at bounding box center [694, 864] width 1389 height 1559
drag, startPoint x: 1021, startPoint y: 457, endPoint x: 1033, endPoint y: 445, distance: 17.0
click at [1033, 445] on div at bounding box center [694, 864] width 1389 height 1559
drag, startPoint x: 1043, startPoint y: 398, endPoint x: 1092, endPoint y: 413, distance: 51.2
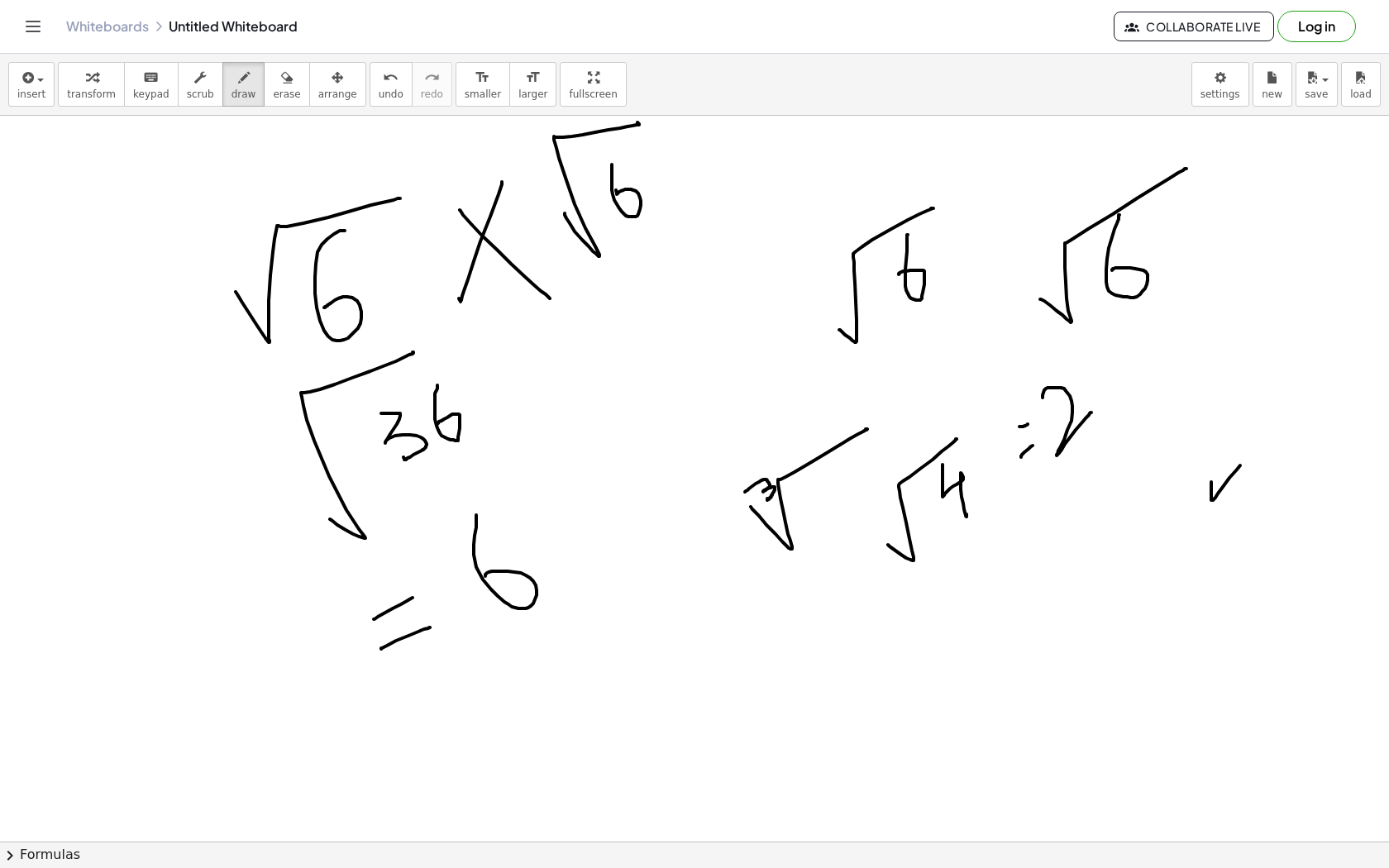
click at [1092, 413] on div at bounding box center [694, 864] width 1389 height 1559
drag, startPoint x: 1047, startPoint y: 363, endPoint x: 1074, endPoint y: 360, distance: 27.2
click at [1075, 359] on div at bounding box center [694, 864] width 1389 height 1559
drag, startPoint x: 871, startPoint y: 648, endPoint x: 972, endPoint y: 517, distance: 165.4
click at [972, 517] on div at bounding box center [694, 864] width 1389 height 1559
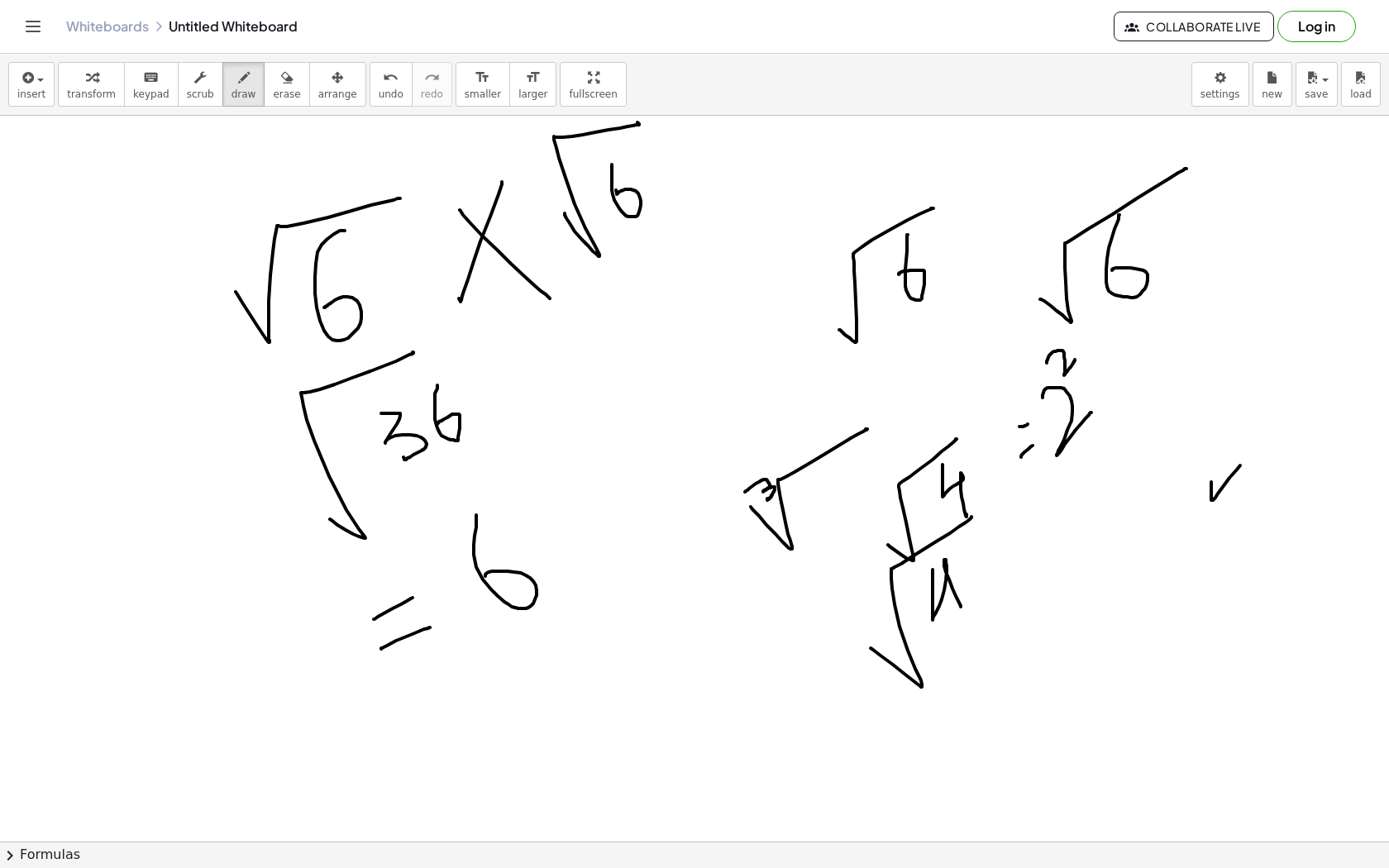
drag, startPoint x: 932, startPoint y: 570, endPoint x: 959, endPoint y: 604, distance: 43.4
click at [959, 604] on div at bounding box center [694, 864] width 1389 height 1559
drag, startPoint x: 995, startPoint y: 563, endPoint x: 1005, endPoint y: 562, distance: 10.0
click at [1005, 562] on div at bounding box center [694, 864] width 1389 height 1559
drag, startPoint x: 1001, startPoint y: 568, endPoint x: 1009, endPoint y: 560, distance: 11.3
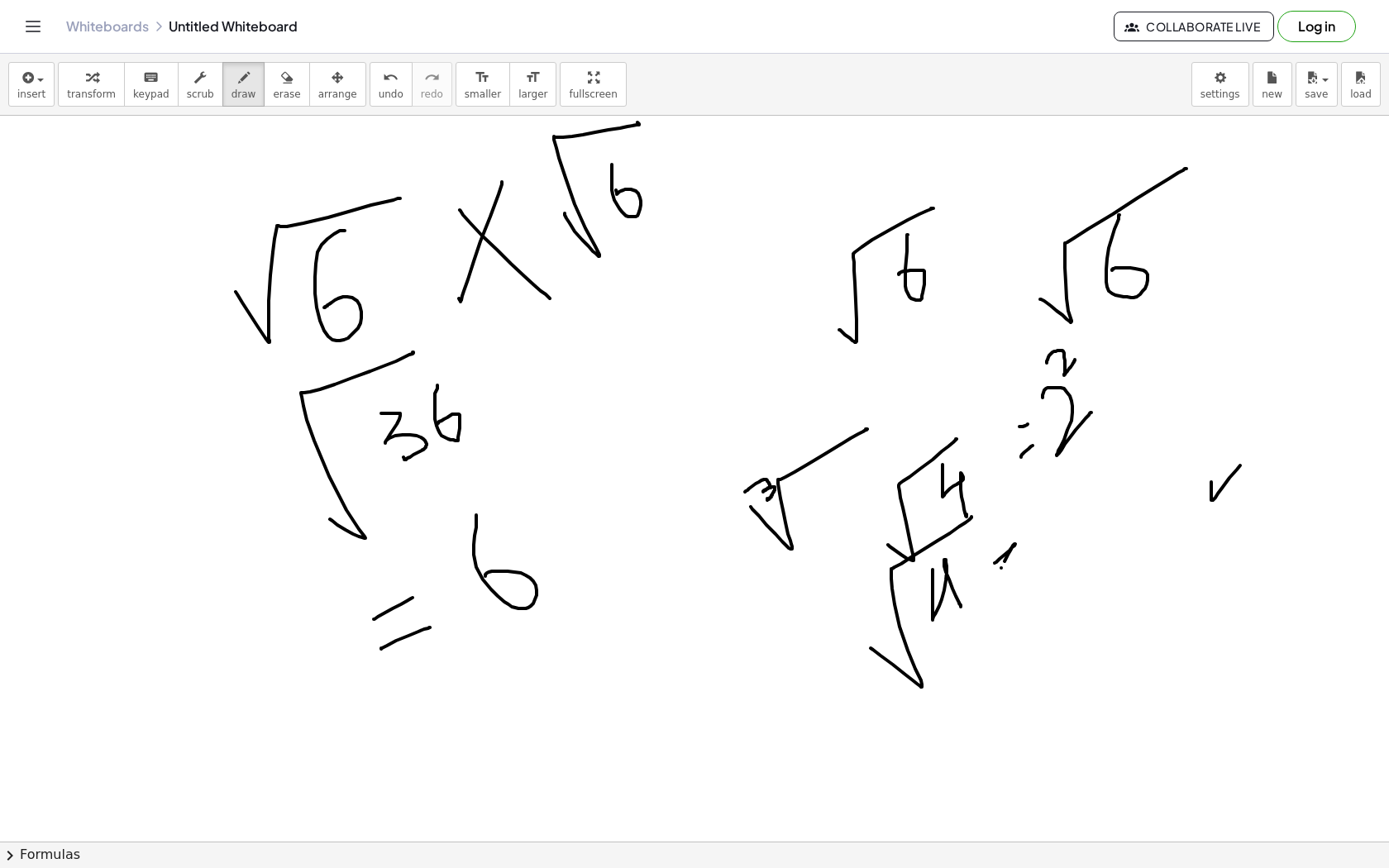
click at [1009, 560] on div at bounding box center [694, 864] width 1389 height 1559
drag, startPoint x: 1028, startPoint y: 513, endPoint x: 1074, endPoint y: 514, distance: 46.0
click at [1075, 514] on div at bounding box center [694, 864] width 1389 height 1559
drag, startPoint x: 589, startPoint y: 671, endPoint x: 691, endPoint y: 536, distance: 169.2
click at [691, 535] on div at bounding box center [694, 864] width 1389 height 1559
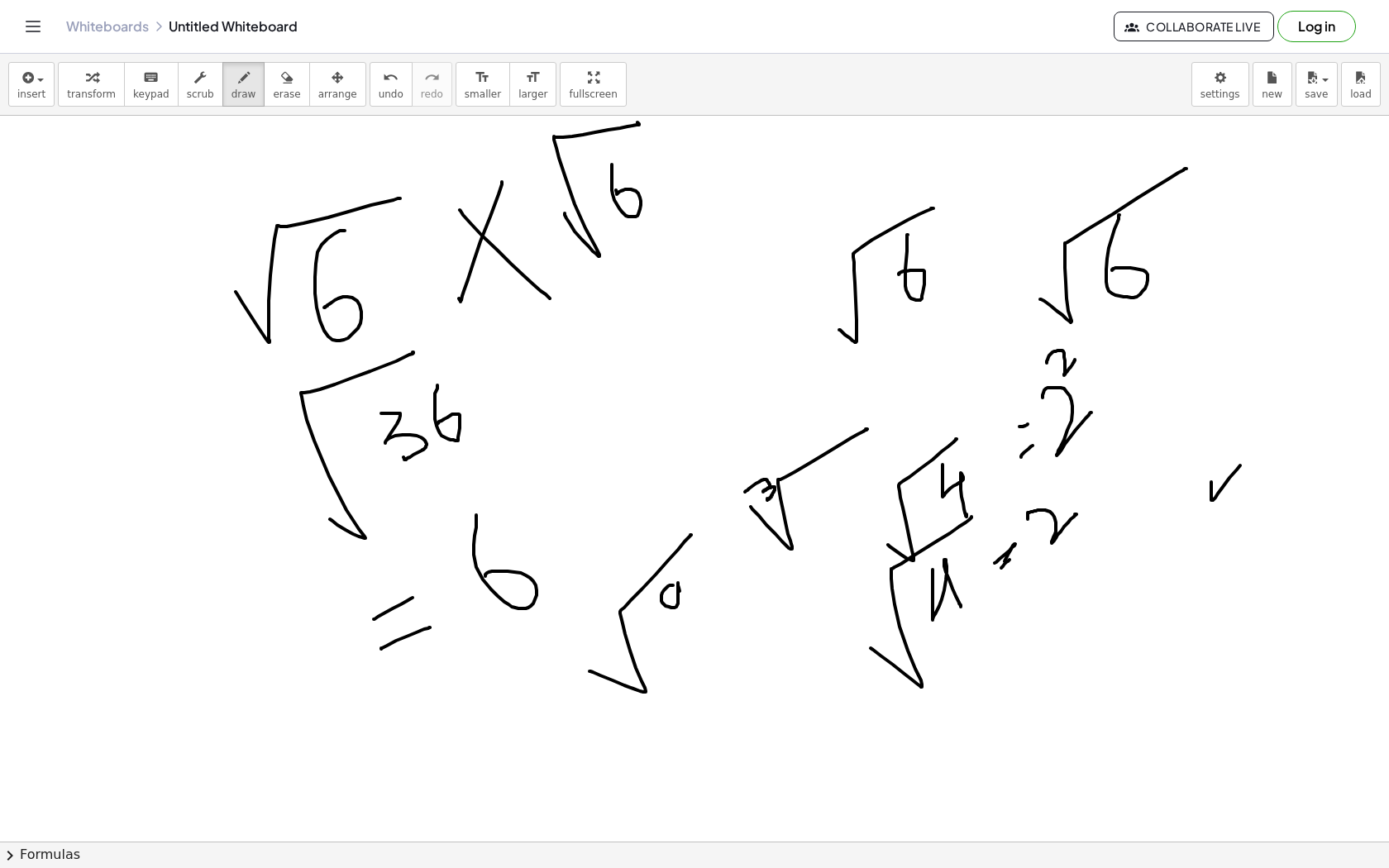
drag, startPoint x: 673, startPoint y: 585, endPoint x: 705, endPoint y: 620, distance: 47.4
click at [705, 620] on div at bounding box center [694, 864] width 1389 height 1559
drag, startPoint x: 630, startPoint y: 391, endPoint x: 699, endPoint y: 252, distance: 155.2
click at [699, 251] on div at bounding box center [694, 864] width 1389 height 1559
drag, startPoint x: 655, startPoint y: 329, endPoint x: 684, endPoint y: 345, distance: 33.1
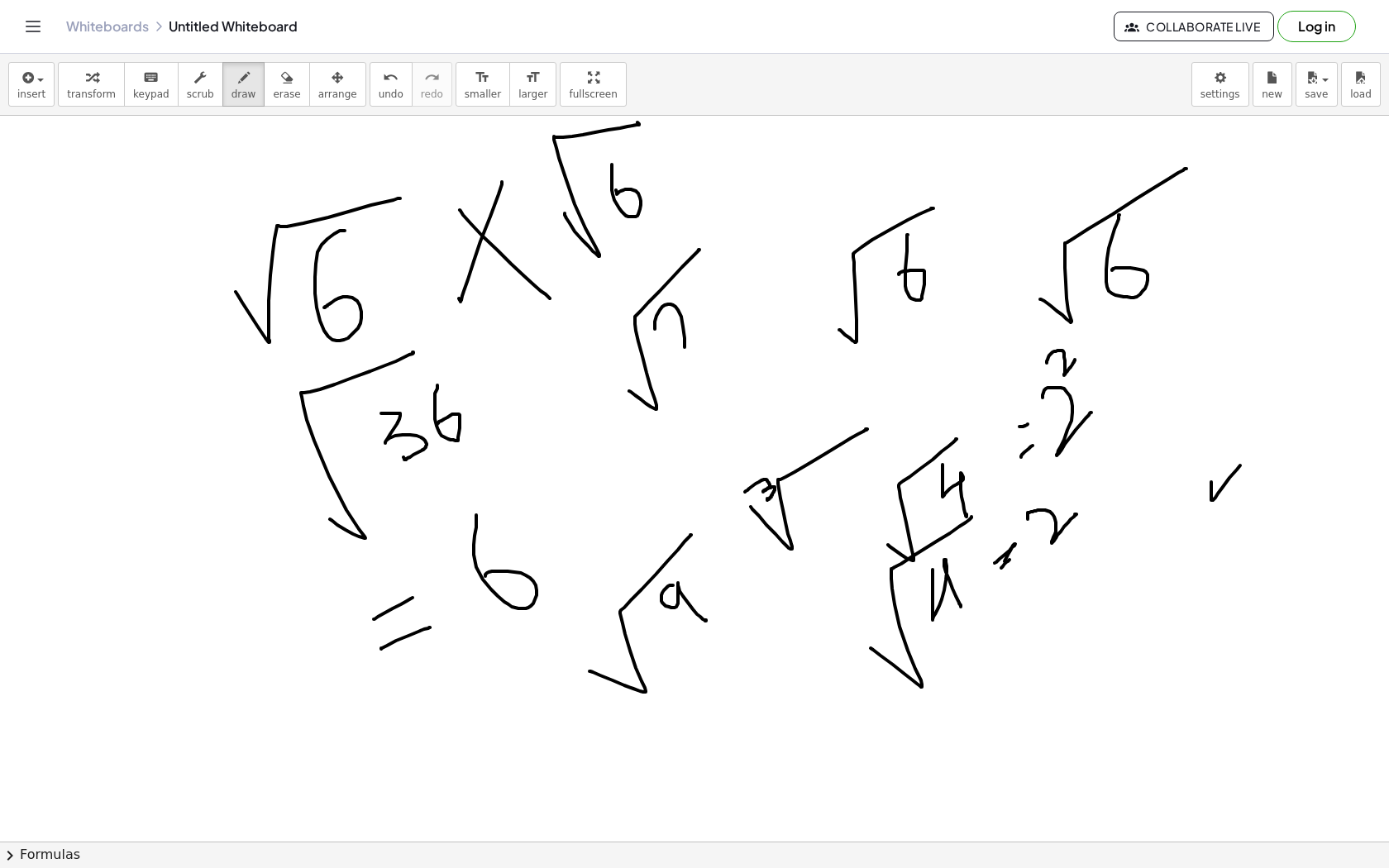
click at [684, 346] on div at bounding box center [694, 864] width 1389 height 1559
drag, startPoint x: 673, startPoint y: 307, endPoint x: 665, endPoint y: 400, distance: 93.3
click at [665, 401] on div at bounding box center [694, 864] width 1389 height 1559
click at [99, 679] on div at bounding box center [694, 864] width 1389 height 1559
click at [292, 98] on button "erase" at bounding box center [286, 84] width 46 height 45
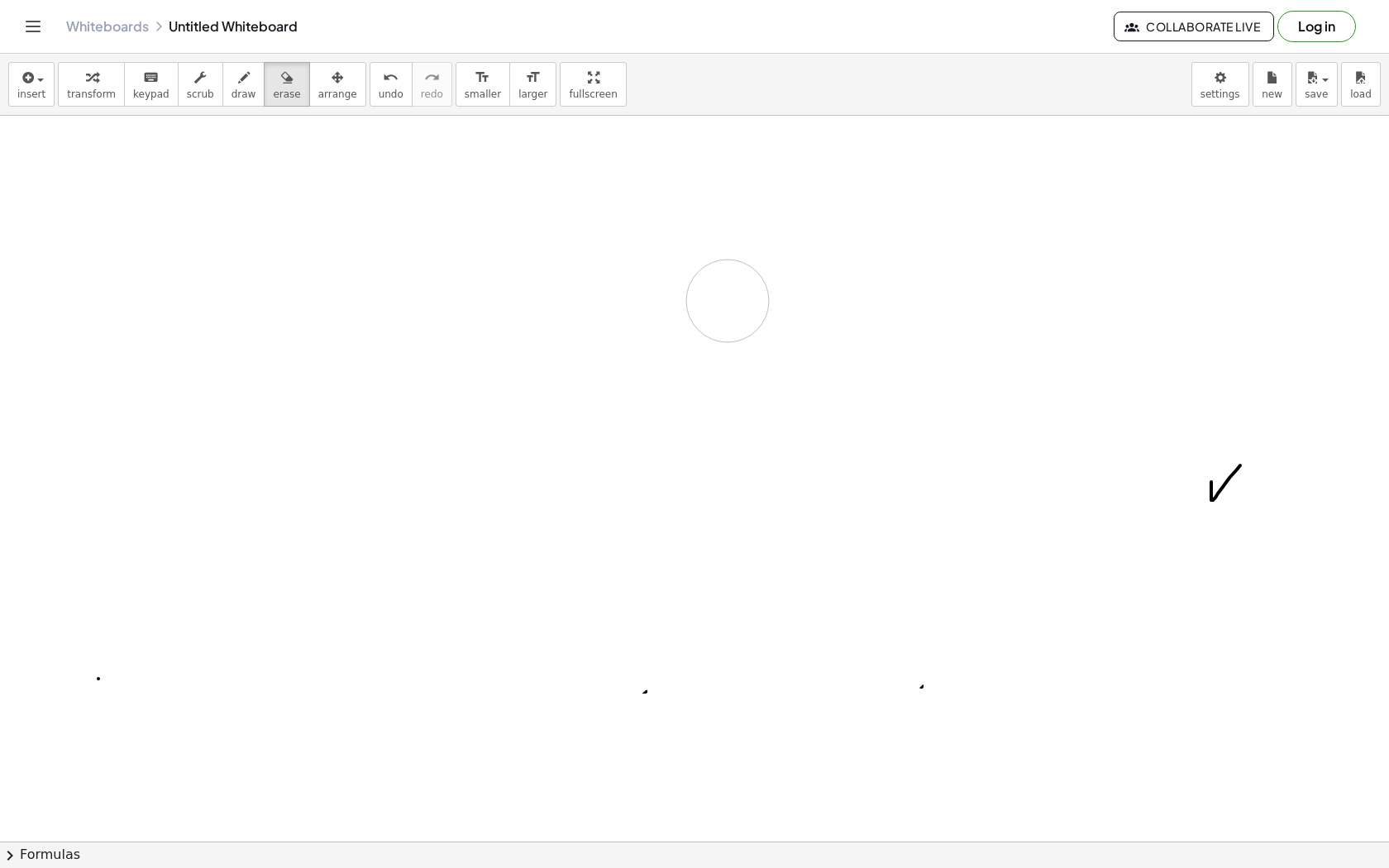
drag, startPoint x: 250, startPoint y: 201, endPoint x: 151, endPoint y: 233, distance: 104.0
click at [159, 236] on div at bounding box center [694, 864] width 1389 height 1559
click at [238, 71] on icon "button" at bounding box center [243, 78] width 12 height 20
drag, startPoint x: 408, startPoint y: 503, endPoint x: 533, endPoint y: 356, distance: 193.0
click at [533, 356] on div at bounding box center [694, 864] width 1389 height 1559
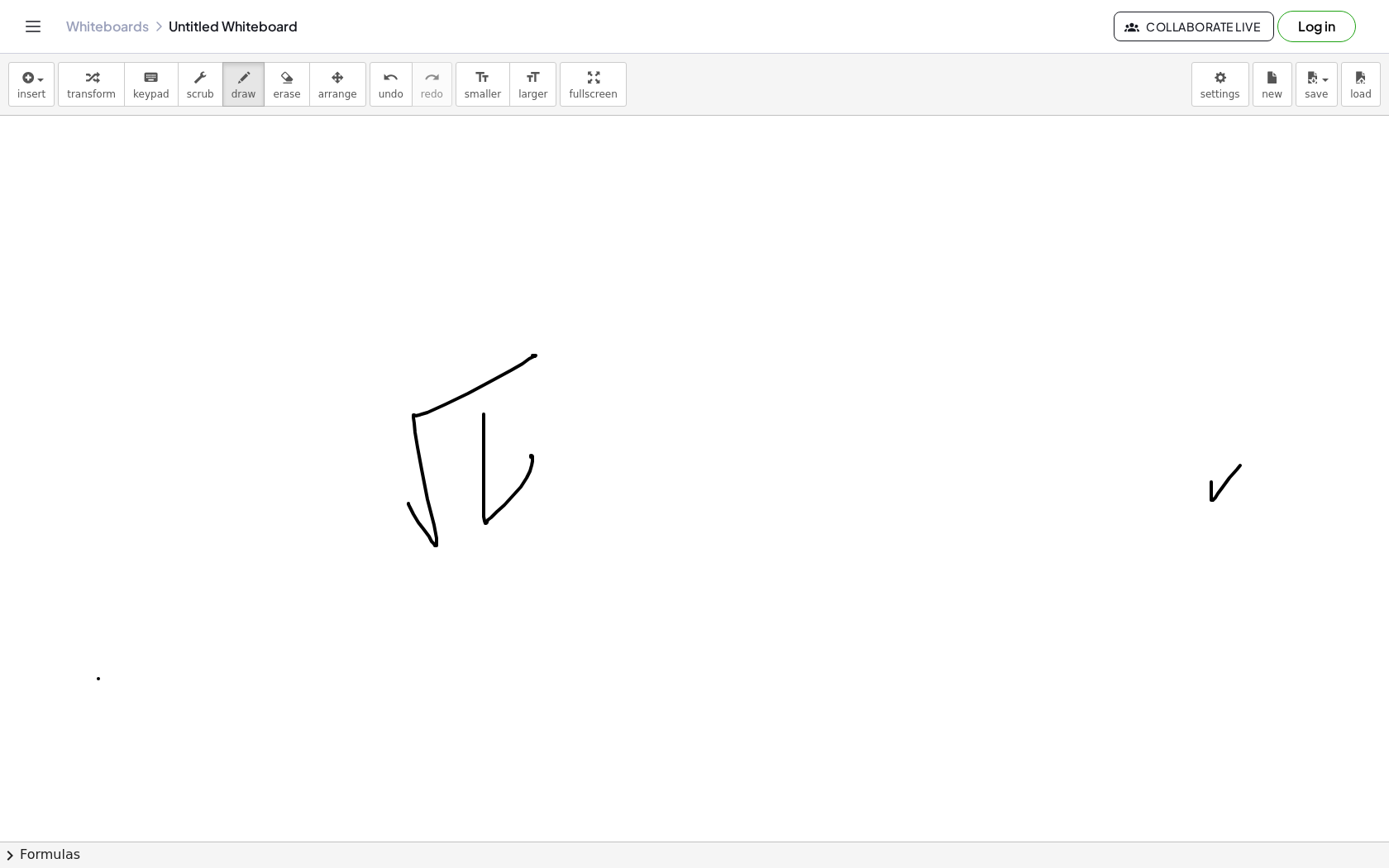
drag, startPoint x: 484, startPoint y: 414, endPoint x: 554, endPoint y: 506, distance: 115.6
click at [554, 506] on div at bounding box center [694, 864] width 1389 height 1559
drag, startPoint x: 662, startPoint y: 382, endPoint x: 764, endPoint y: 203, distance: 206.0
click at [764, 202] on div at bounding box center [694, 864] width 1389 height 1559
drag, startPoint x: 740, startPoint y: 239, endPoint x: 705, endPoint y: 284, distance: 57.0
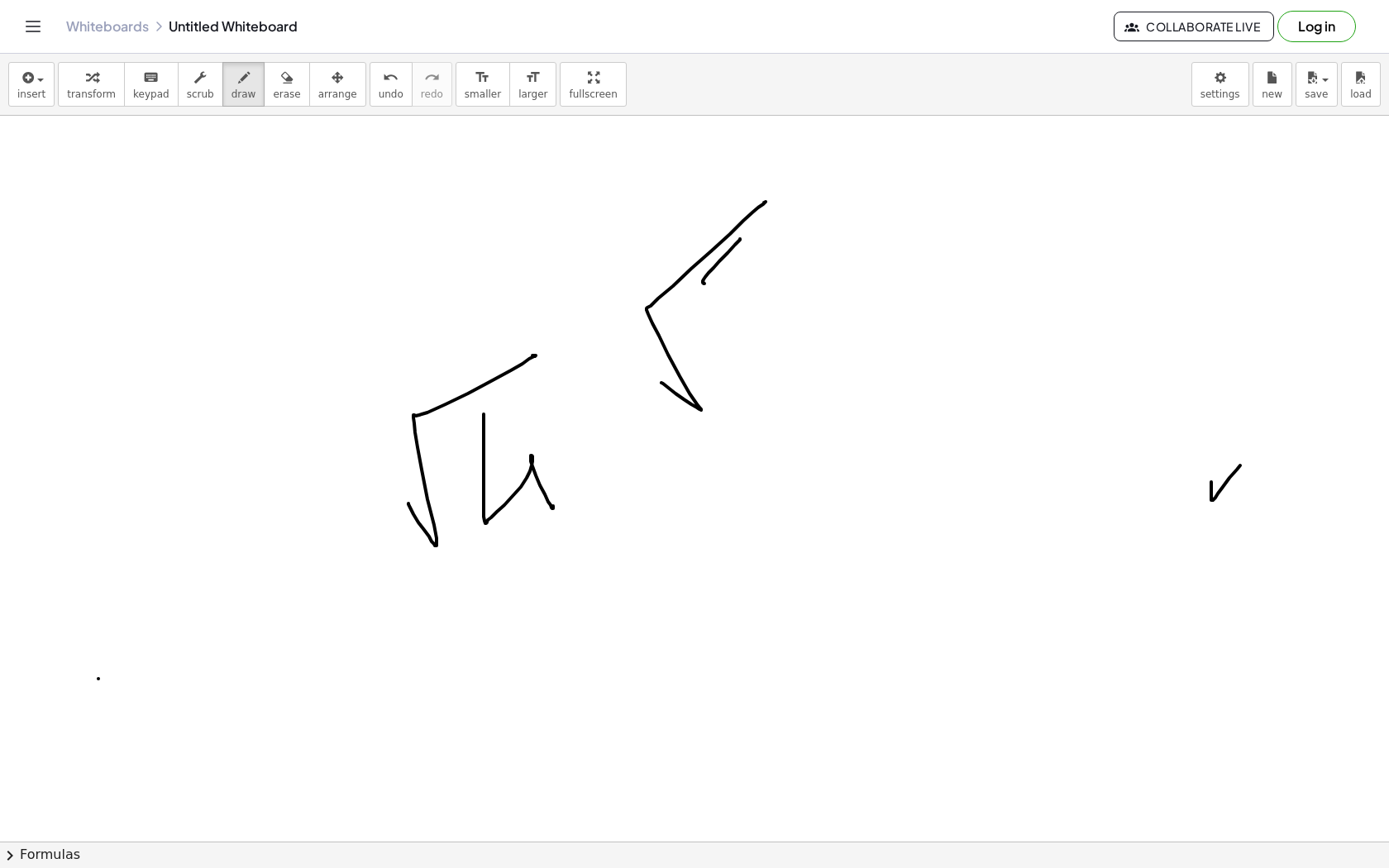
click at [705, 284] on div at bounding box center [694, 864] width 1389 height 1559
drag, startPoint x: 741, startPoint y: 245, endPoint x: 769, endPoint y: 381, distance: 138.9
click at [769, 381] on div at bounding box center [694, 864] width 1389 height 1559
drag, startPoint x: 733, startPoint y: 312, endPoint x: 770, endPoint y: 370, distance: 68.8
click at [770, 370] on div at bounding box center [694, 864] width 1389 height 1559
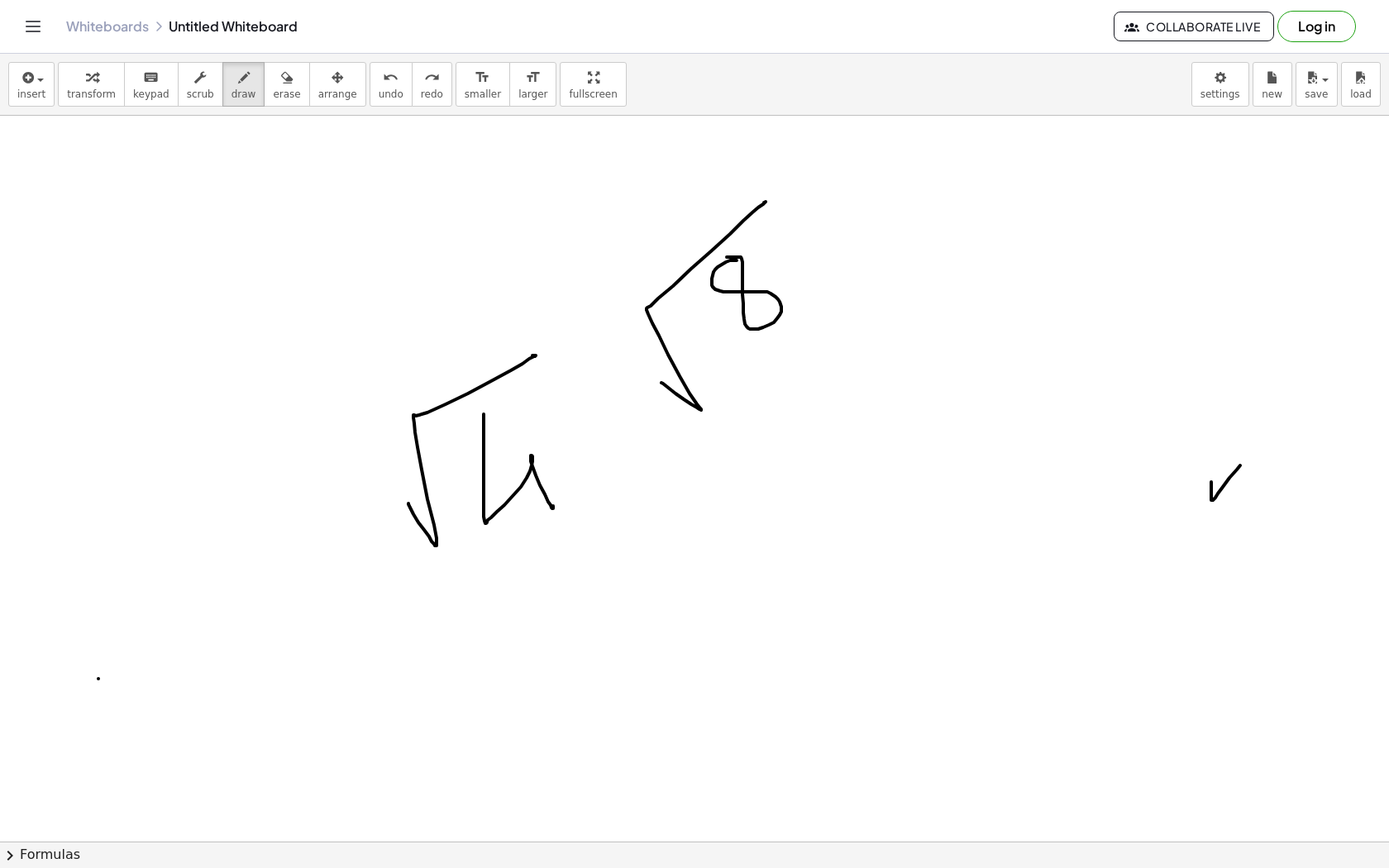
drag, startPoint x: 737, startPoint y: 261, endPoint x: 721, endPoint y: 257, distance: 16.5
click at [721, 257] on div at bounding box center [694, 864] width 1389 height 1559
click at [279, 102] on button "erase" at bounding box center [286, 84] width 46 height 45
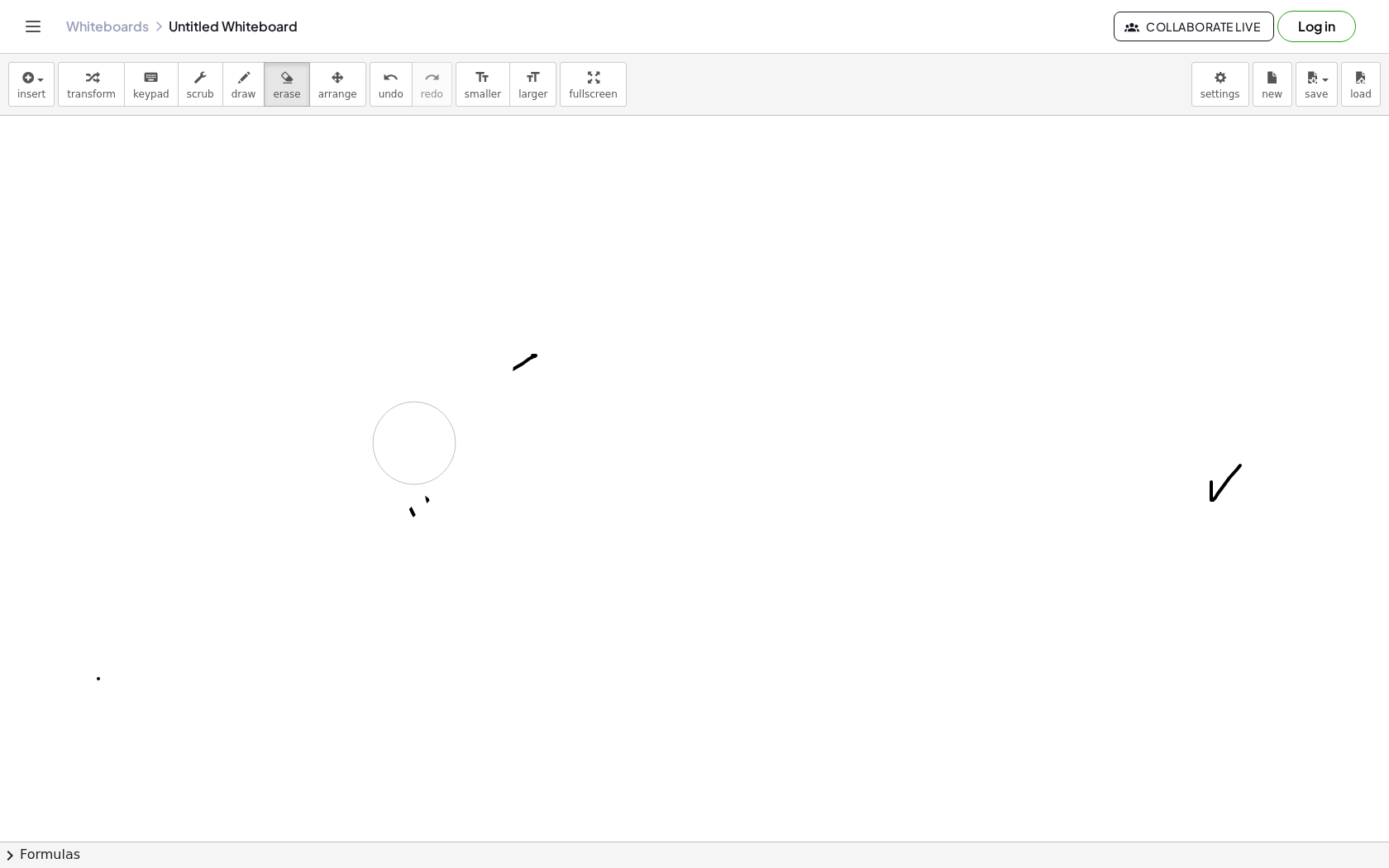
drag, startPoint x: 472, startPoint y: 364, endPoint x: 738, endPoint y: 185, distance: 320.6
click at [738, 185] on div at bounding box center [694, 864] width 1389 height 1559
click at [232, 67] on div "button" at bounding box center [243, 77] width 25 height 20
drag, startPoint x: 335, startPoint y: 279, endPoint x: 413, endPoint y: 185, distance: 122.1
click at [413, 185] on div at bounding box center [694, 864] width 1389 height 1559
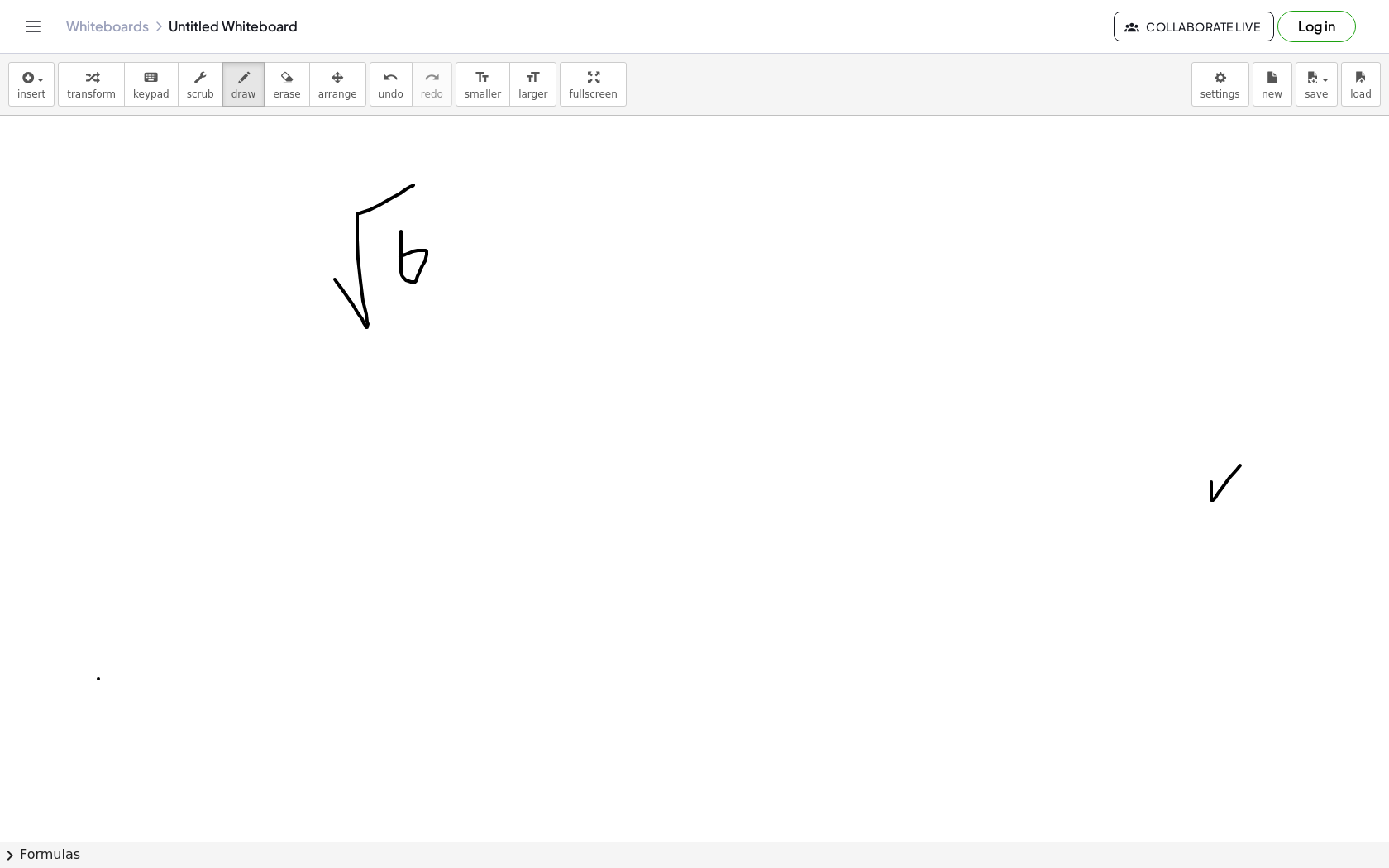
drag, startPoint x: 401, startPoint y: 232, endPoint x: 399, endPoint y: 257, distance: 25.1
click at [399, 258] on div at bounding box center [694, 864] width 1389 height 1559
drag, startPoint x: 506, startPoint y: 175, endPoint x: 491, endPoint y: 235, distance: 61.8
click at [491, 236] on div at bounding box center [694, 864] width 1389 height 1559
drag, startPoint x: 475, startPoint y: 197, endPoint x: 527, endPoint y: 195, distance: 52.0
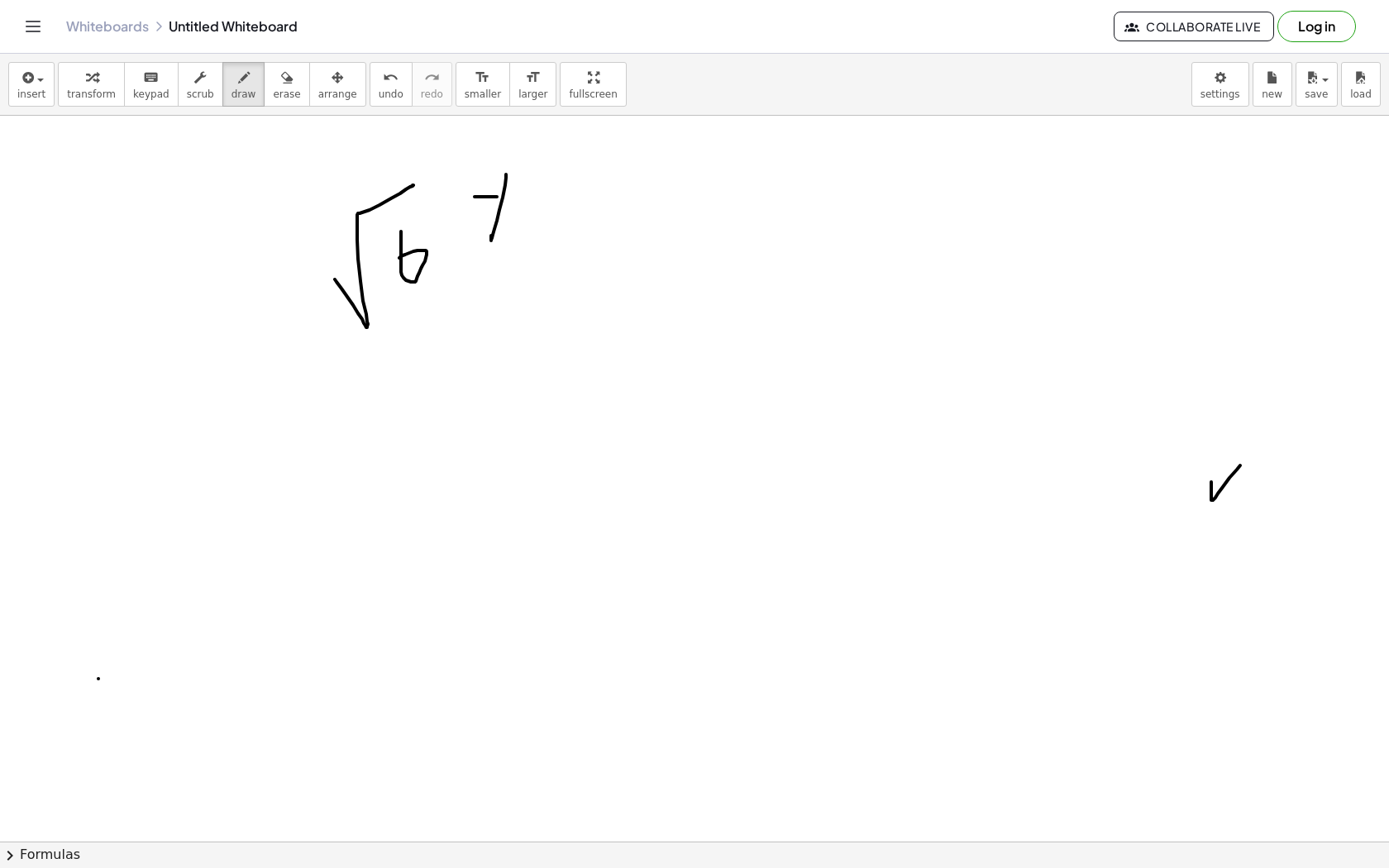
click at [527, 195] on div at bounding box center [694, 864] width 1389 height 1559
drag, startPoint x: 548, startPoint y: 170, endPoint x: 578, endPoint y: 111, distance: 66.2
click at [578, 111] on div "insert select one: Math Expression Function Text Youtube Video Graphing Geometr…" at bounding box center [694, 461] width 1389 height 814
drag, startPoint x: 566, startPoint y: 139, endPoint x: 571, endPoint y: 158, distance: 19.6
click at [571, 159] on div at bounding box center [694, 864] width 1389 height 1559
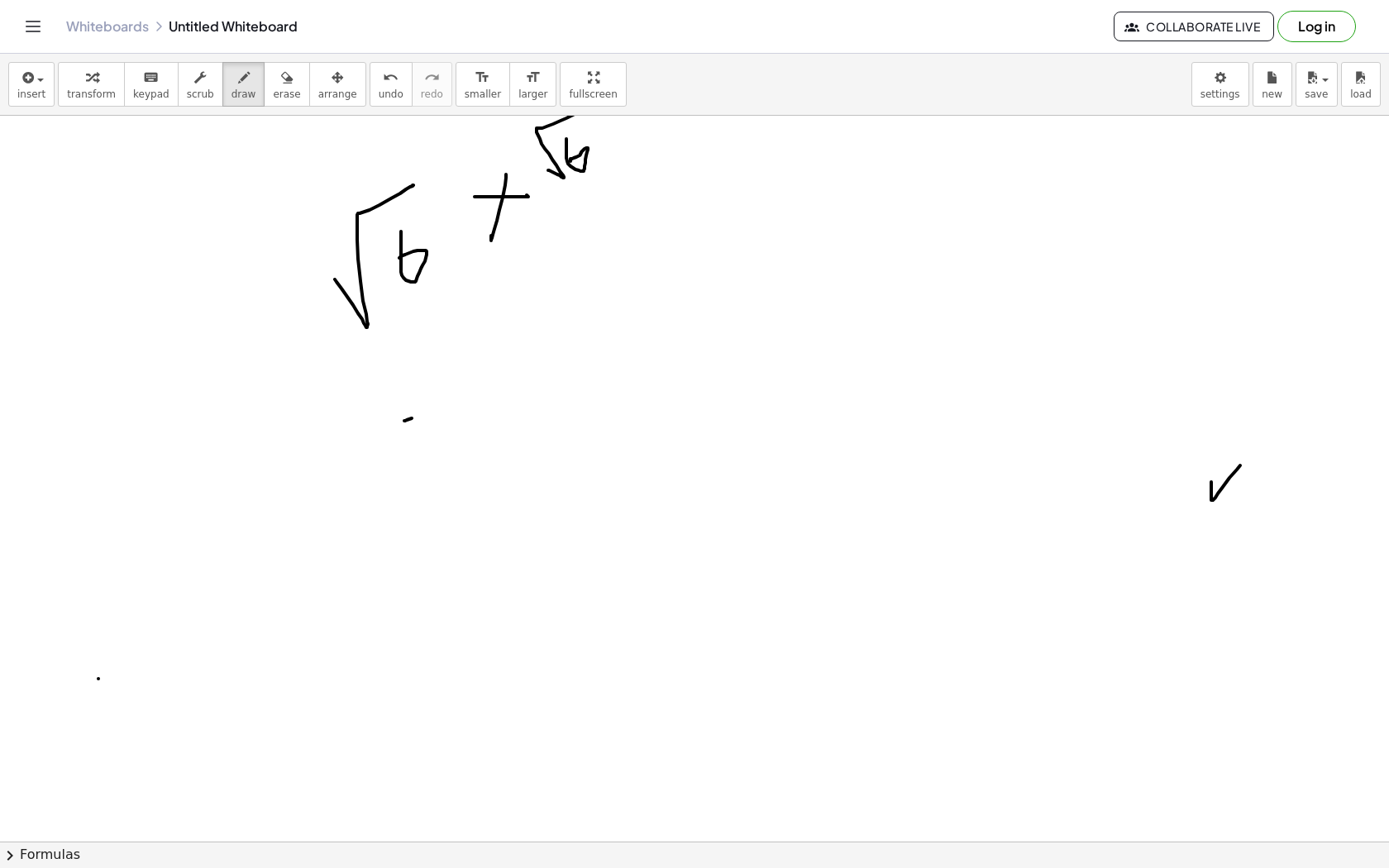
drag, startPoint x: 404, startPoint y: 421, endPoint x: 435, endPoint y: 407, distance: 34.0
click at [435, 407] on div at bounding box center [694, 864] width 1389 height 1559
drag, startPoint x: 421, startPoint y: 442, endPoint x: 467, endPoint y: 411, distance: 55.5
click at [467, 411] on div at bounding box center [694, 864] width 1389 height 1559
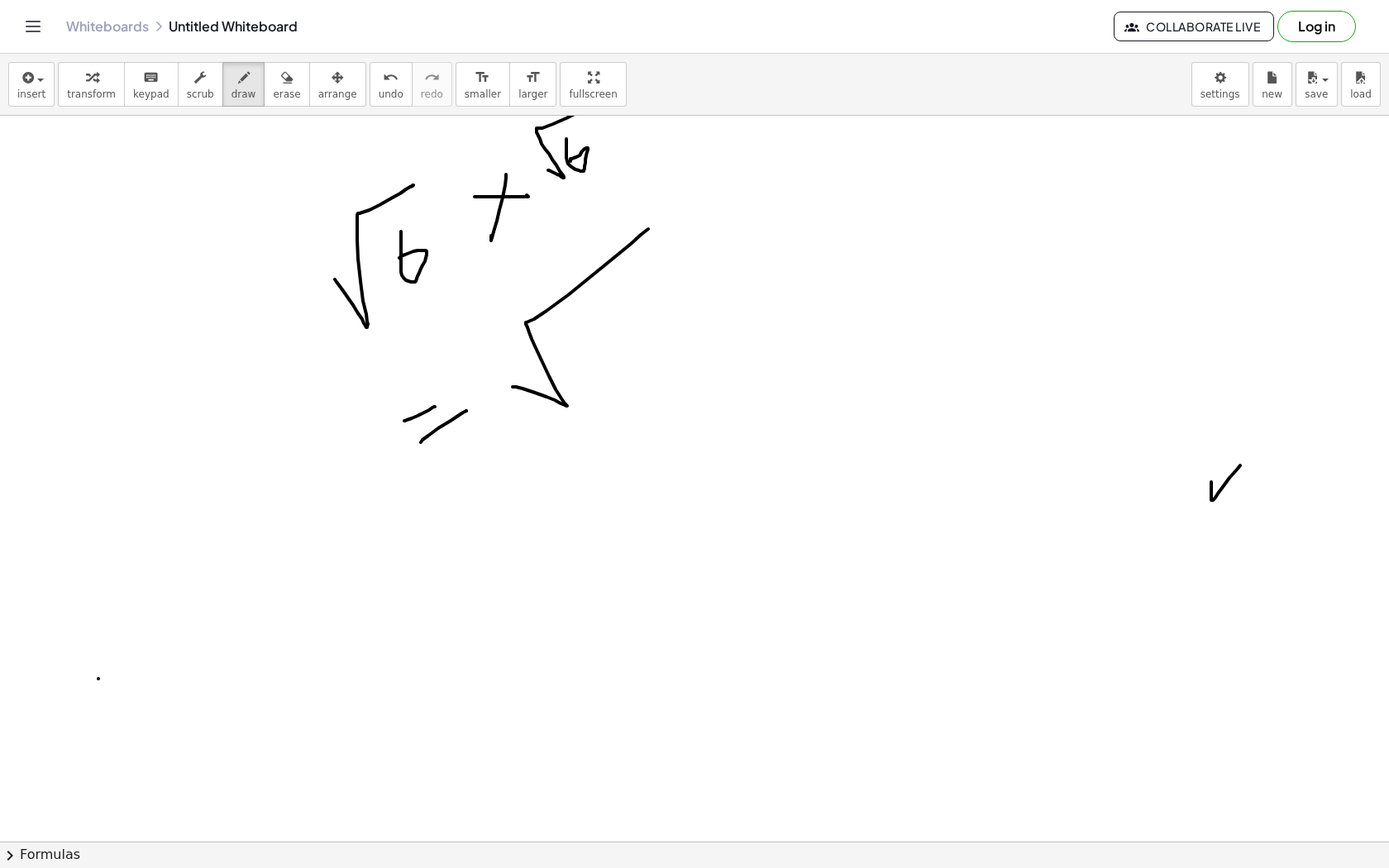
drag, startPoint x: 512, startPoint y: 387, endPoint x: 654, endPoint y: 222, distance: 217.7
click at [654, 222] on div at bounding box center [694, 864] width 1389 height 1559
drag, startPoint x: 574, startPoint y: 329, endPoint x: 619, endPoint y: 360, distance: 54.6
click at [619, 360] on div at bounding box center [694, 864] width 1389 height 1559
drag, startPoint x: 633, startPoint y: 269, endPoint x: 632, endPoint y: 305, distance: 36.0
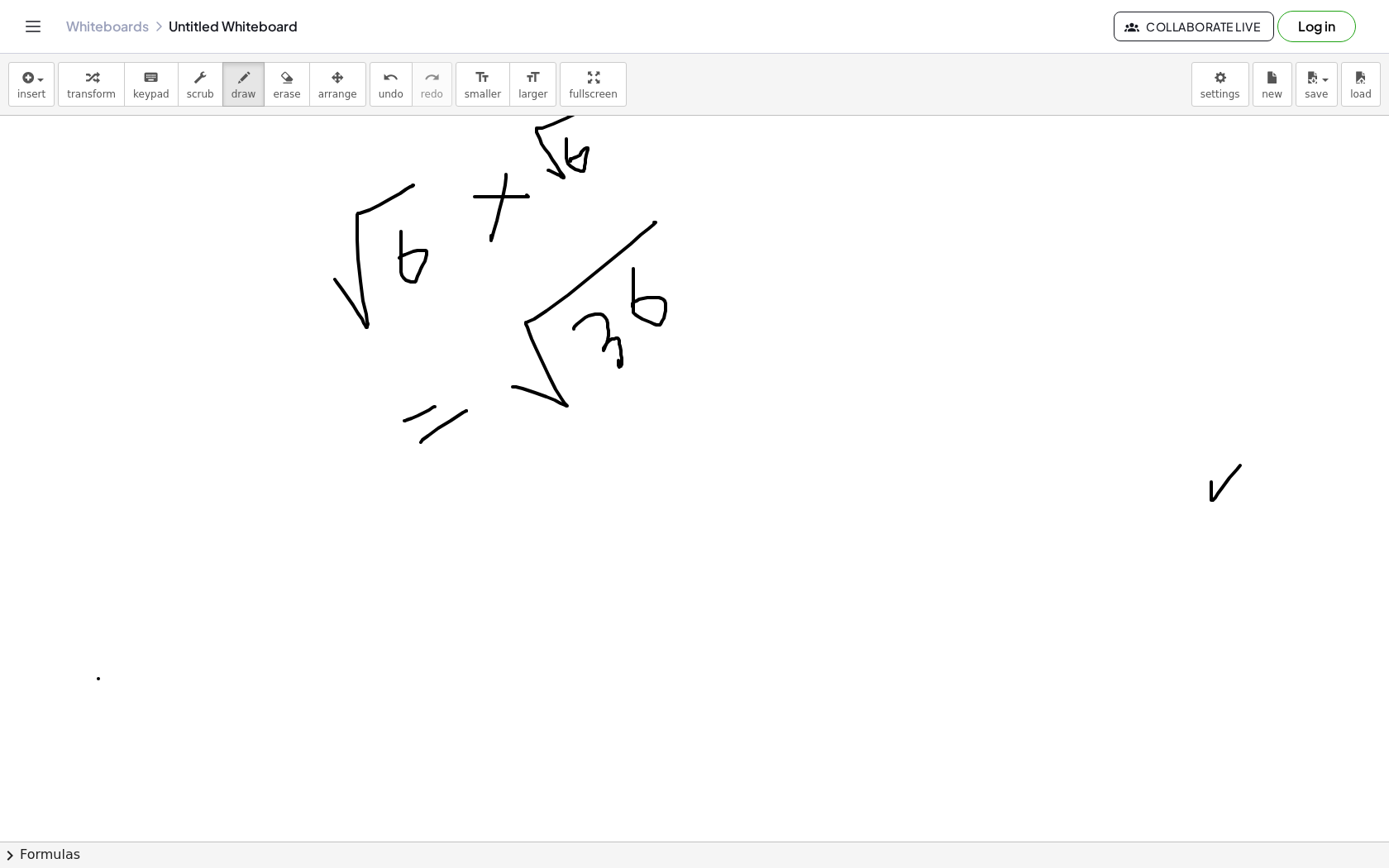
click at [632, 305] on div at bounding box center [694, 864] width 1389 height 1559
drag, startPoint x: 489, startPoint y: 520, endPoint x: 531, endPoint y: 487, distance: 53.4
click at [531, 487] on div at bounding box center [694, 864] width 1389 height 1559
drag, startPoint x: 502, startPoint y: 541, endPoint x: 553, endPoint y: 506, distance: 61.9
click at [553, 506] on div at bounding box center [694, 864] width 1389 height 1559
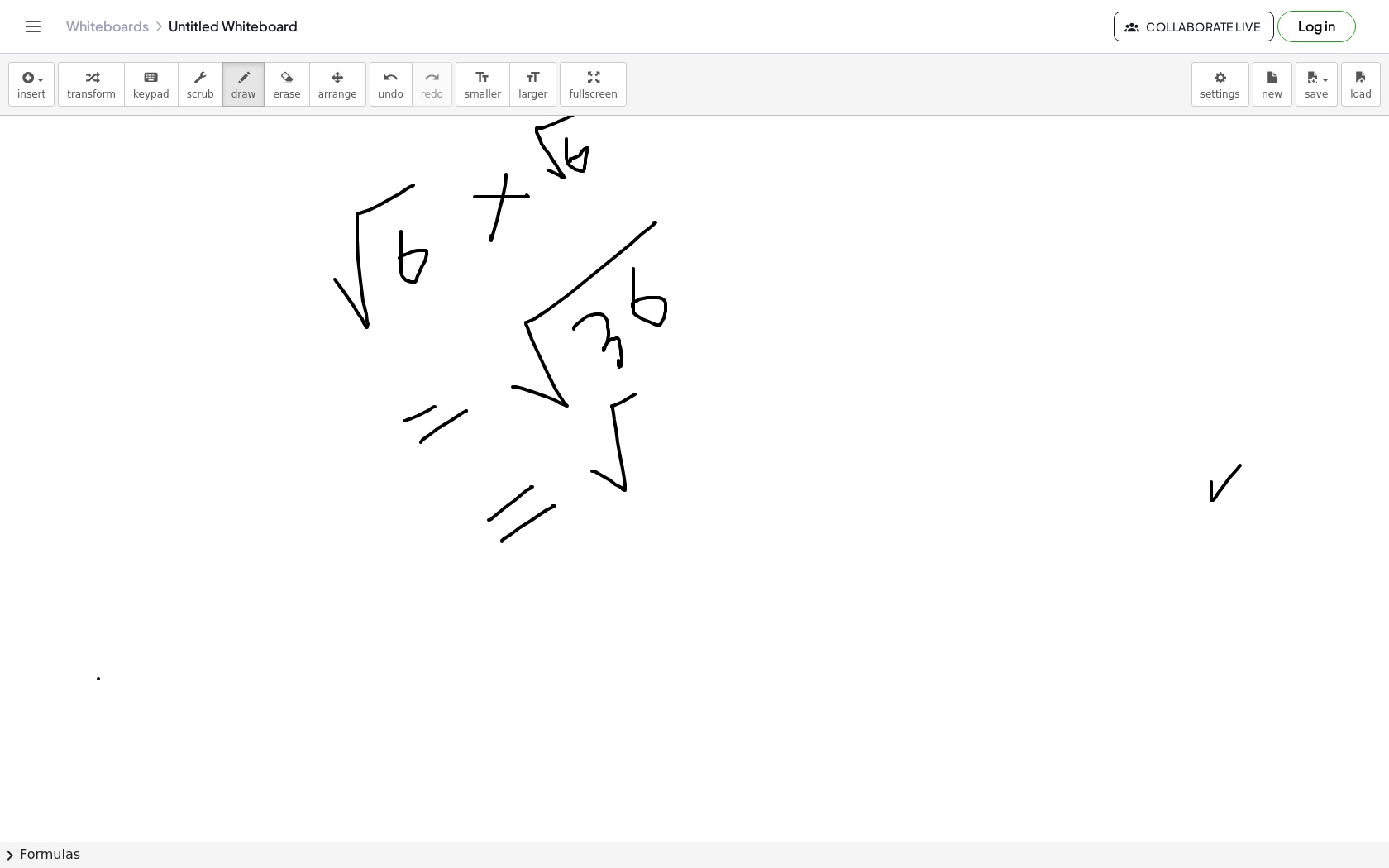
drag, startPoint x: 592, startPoint y: 471, endPoint x: 727, endPoint y: 325, distance: 198.8
click at [727, 325] on div at bounding box center [694, 864] width 1389 height 1559
drag, startPoint x: 640, startPoint y: 399, endPoint x: 647, endPoint y: 427, distance: 28.9
click at [647, 427] on div at bounding box center [694, 864] width 1389 height 1559
drag, startPoint x: 677, startPoint y: 483, endPoint x: 727, endPoint y: 420, distance: 80.4
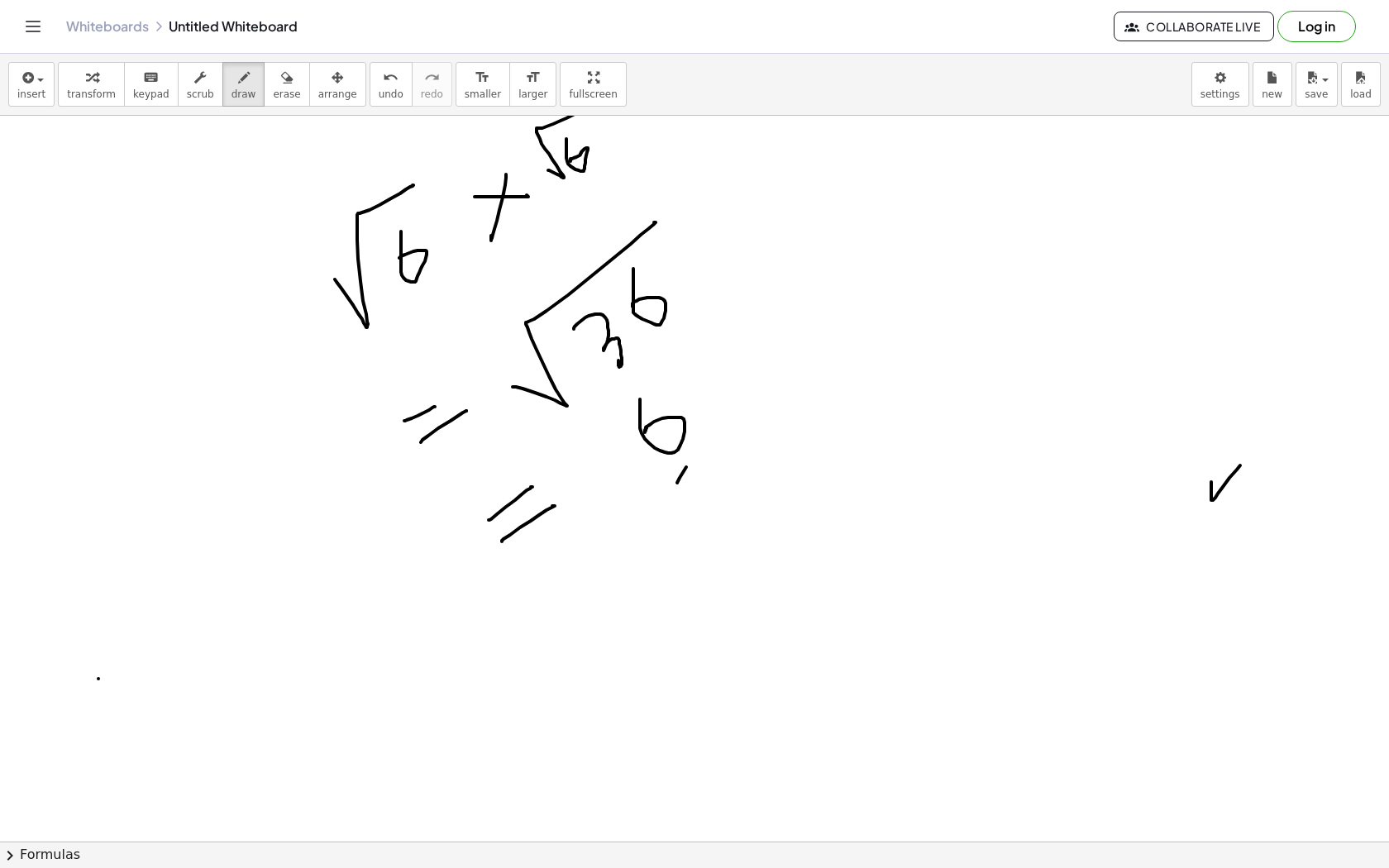
click at [727, 420] on div at bounding box center [694, 864] width 1389 height 1559
drag, startPoint x: 710, startPoint y: 464, endPoint x: 748, endPoint y: 420, distance: 58.1
click at [748, 421] on div at bounding box center [694, 864] width 1389 height 1559
drag, startPoint x: 178, startPoint y: 670, endPoint x: 253, endPoint y: 530, distance: 158.8
click at [253, 528] on div at bounding box center [694, 864] width 1389 height 1559
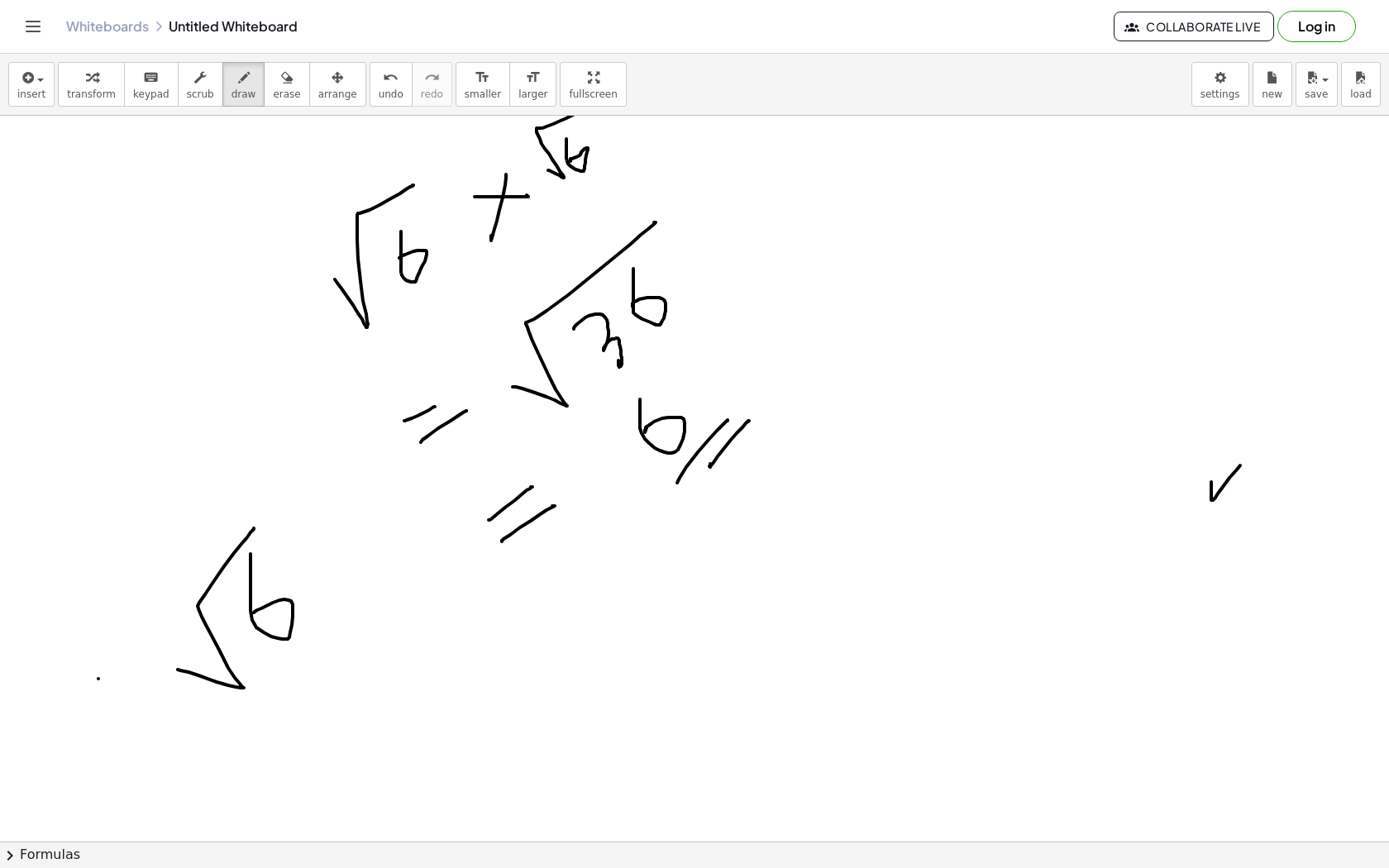
drag, startPoint x: 251, startPoint y: 553, endPoint x: 253, endPoint y: 613, distance: 60.0
click at [253, 613] on div at bounding box center [694, 864] width 1389 height 1559
drag, startPoint x: 282, startPoint y: 585, endPoint x: 306, endPoint y: 560, distance: 34.7
click at [307, 558] on div at bounding box center [694, 864] width 1389 height 1559
drag, startPoint x: 300, startPoint y: 592, endPoint x: 312, endPoint y: 574, distance: 21.6
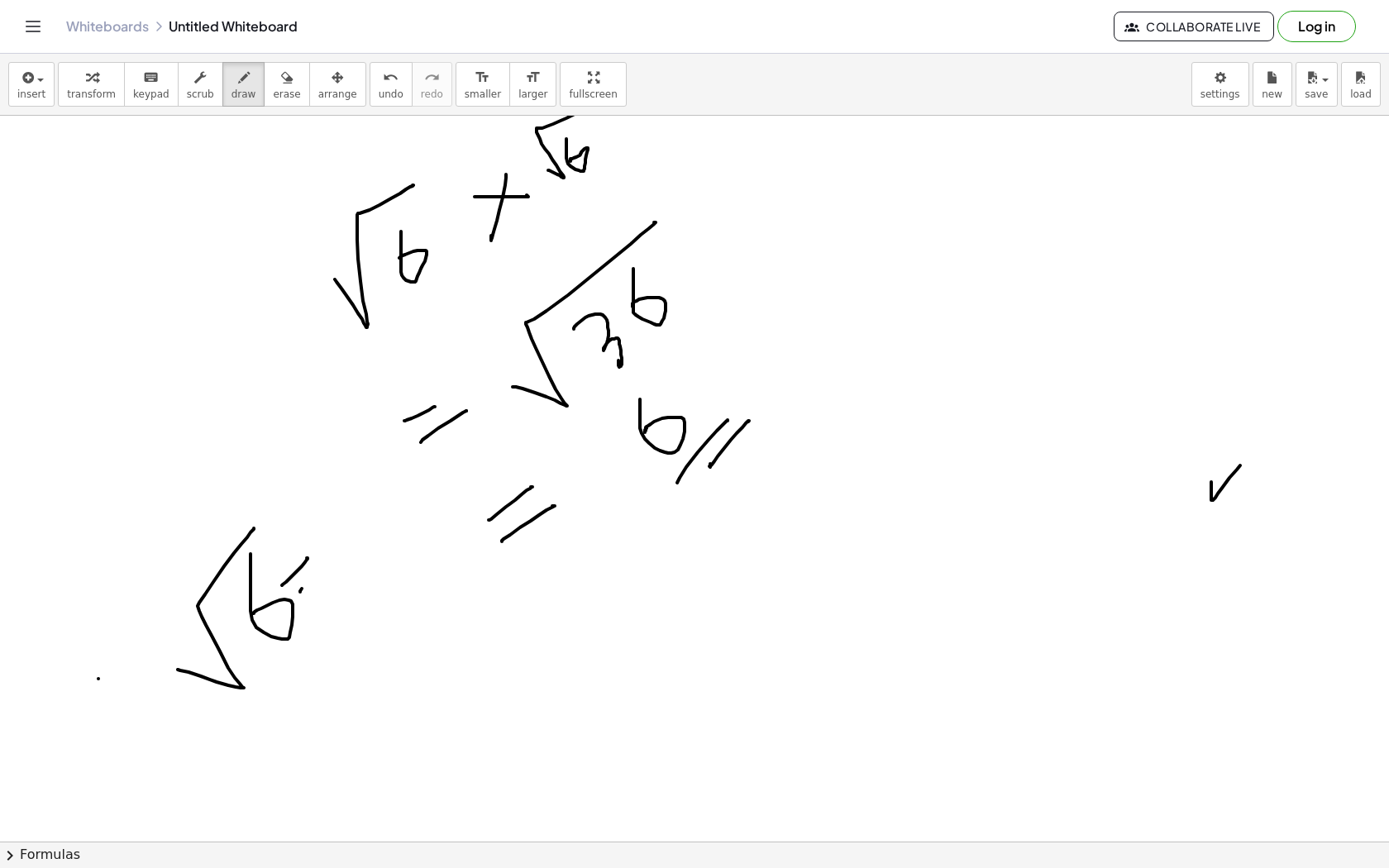
click at [312, 574] on div at bounding box center [694, 864] width 1389 height 1559
click at [322, 243] on div at bounding box center [694, 864] width 1389 height 1559
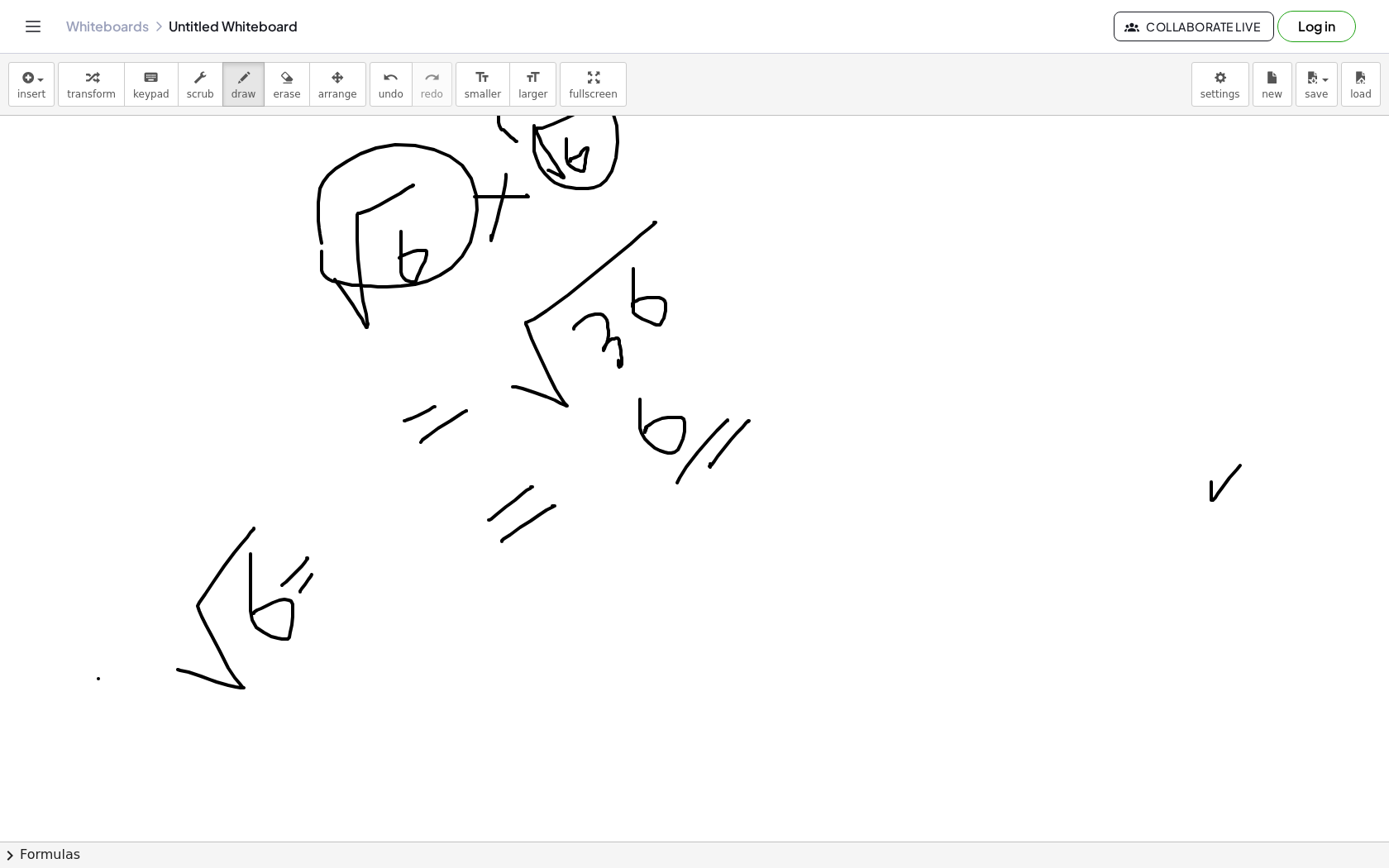
drag, startPoint x: 534, startPoint y: 125, endPoint x: 517, endPoint y: 140, distance: 22.7
click at [517, 141] on div at bounding box center [694, 864] width 1389 height 1559
drag, startPoint x: 664, startPoint y: 495, endPoint x: 729, endPoint y: 493, distance: 65.0
click at [729, 493] on div at bounding box center [694, 864] width 1389 height 1559
click at [231, 100] on button "draw" at bounding box center [243, 84] width 43 height 45
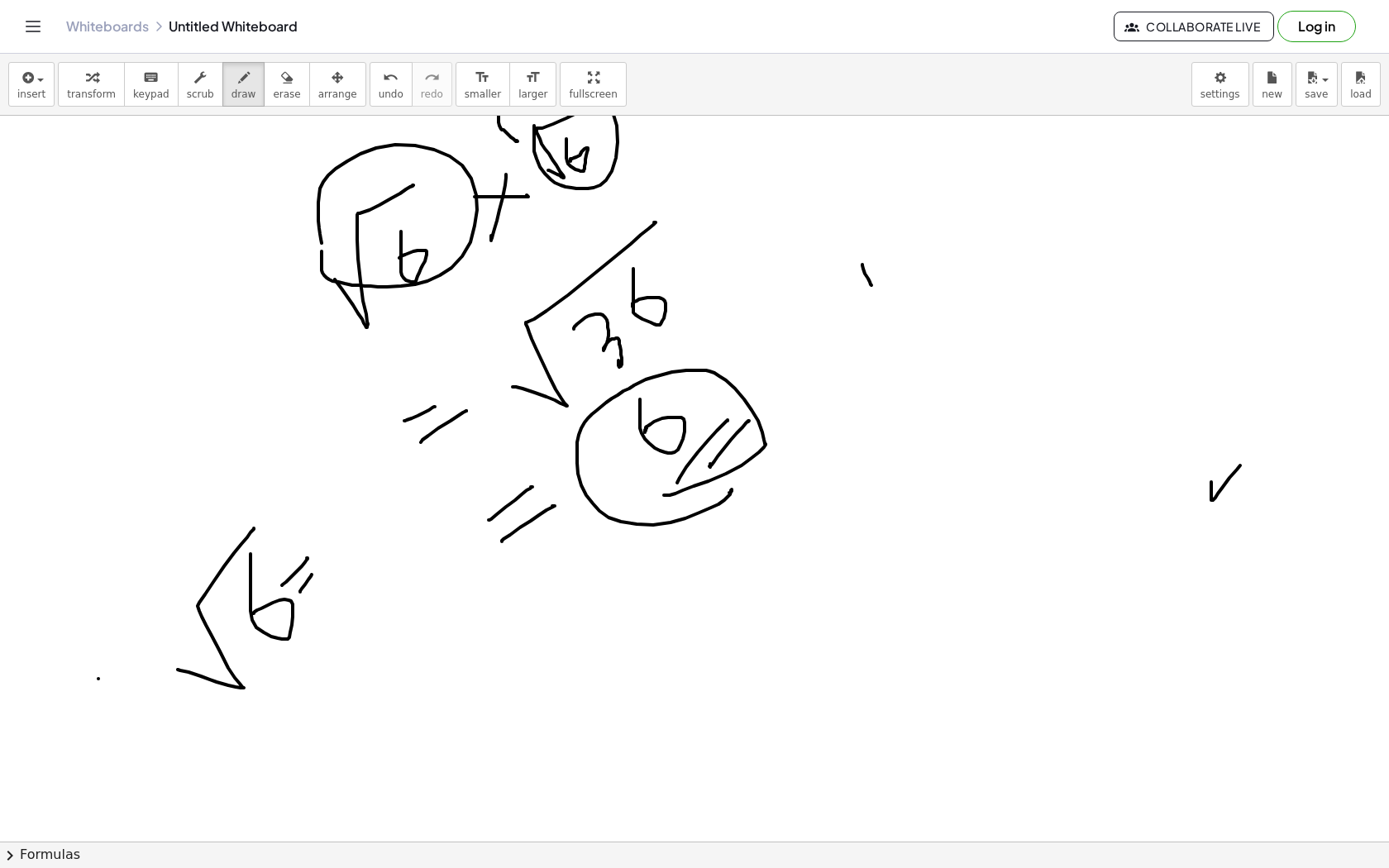
drag, startPoint x: 863, startPoint y: 264, endPoint x: 870, endPoint y: 280, distance: 17.5
click at [870, 282] on div at bounding box center [694, 864] width 1389 height 1559
drag, startPoint x: 880, startPoint y: 257, endPoint x: 951, endPoint y: 406, distance: 165.1
click at [951, 406] on div at bounding box center [694, 864] width 1389 height 1559
click at [279, 63] on button "erase" at bounding box center [286, 84] width 46 height 45
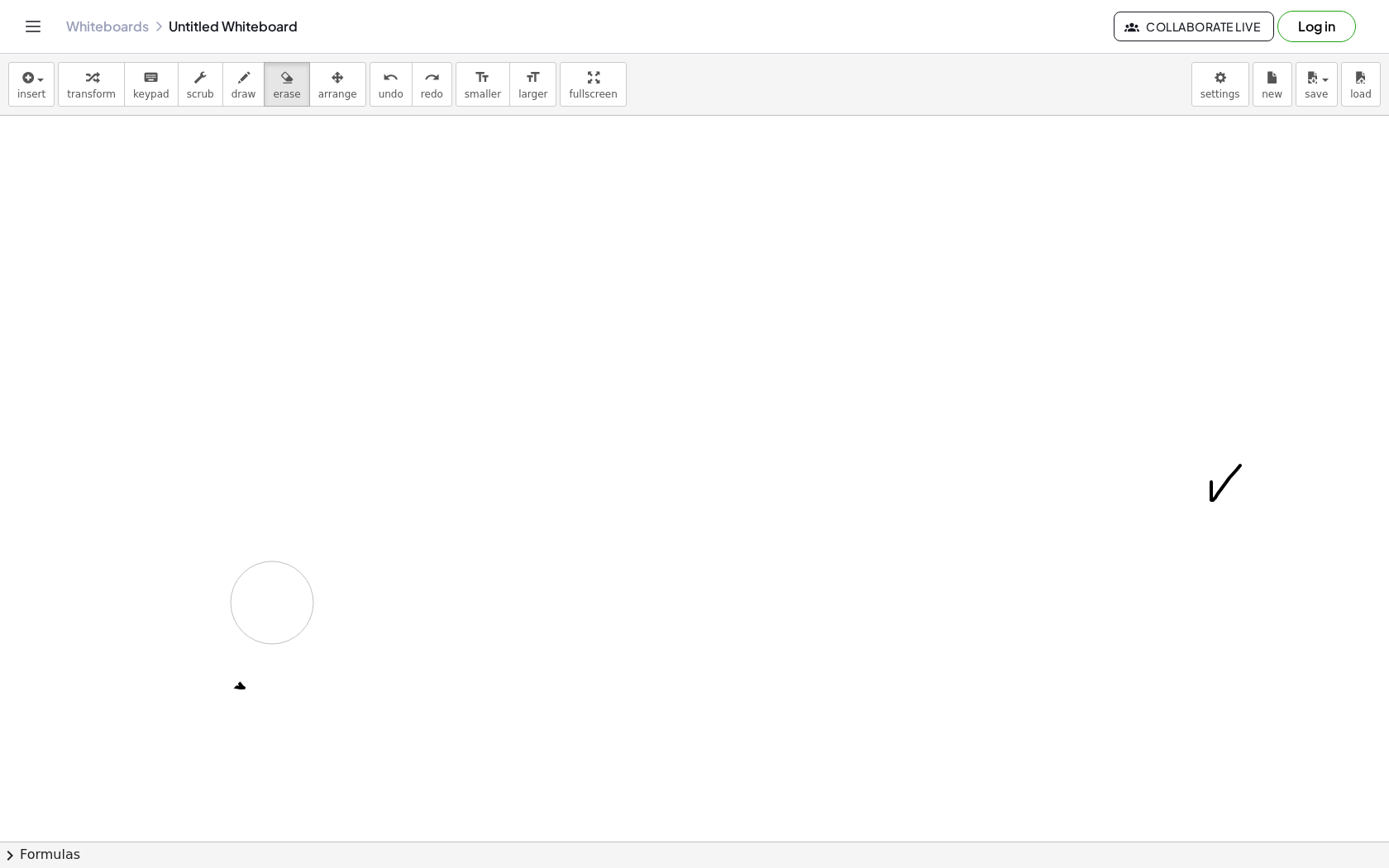
drag, startPoint x: 486, startPoint y: 193, endPoint x: 258, endPoint y: 634, distance: 496.5
click at [258, 634] on div at bounding box center [694, 864] width 1389 height 1559
click at [238, 72] on icon "button" at bounding box center [243, 78] width 12 height 20
drag, startPoint x: 468, startPoint y: 196, endPoint x: 485, endPoint y: 290, distance: 95.5
click at [485, 290] on div at bounding box center [694, 864] width 1389 height 1559
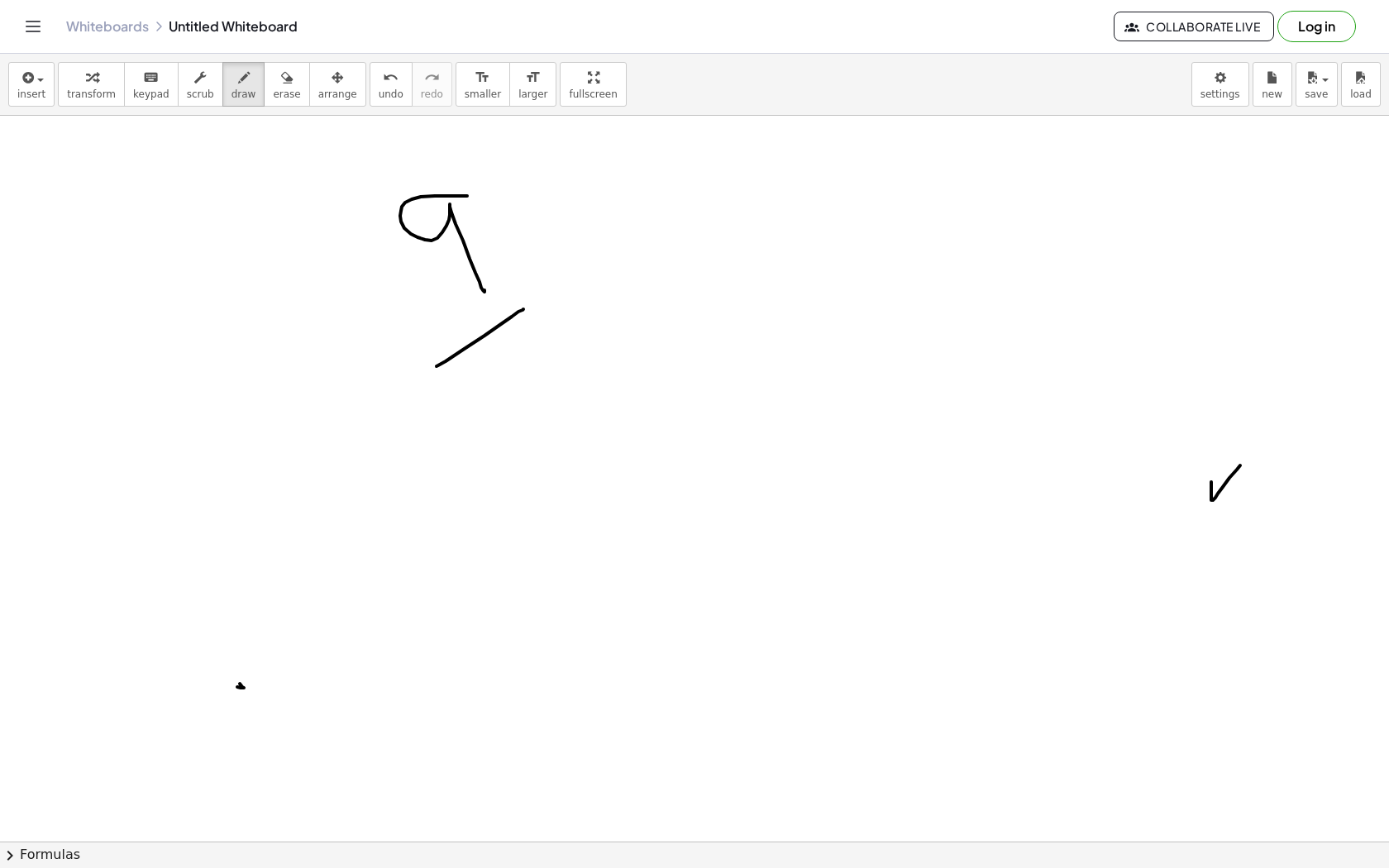
drag, startPoint x: 436, startPoint y: 366, endPoint x: 521, endPoint y: 310, distance: 101.8
click at [522, 310] on div at bounding box center [694, 864] width 1389 height 1559
drag, startPoint x: 496, startPoint y: 358, endPoint x: 565, endPoint y: 305, distance: 87.0
click at [565, 305] on div at bounding box center [694, 864] width 1389 height 1559
drag, startPoint x: 535, startPoint y: 424, endPoint x: 575, endPoint y: 395, distance: 49.4
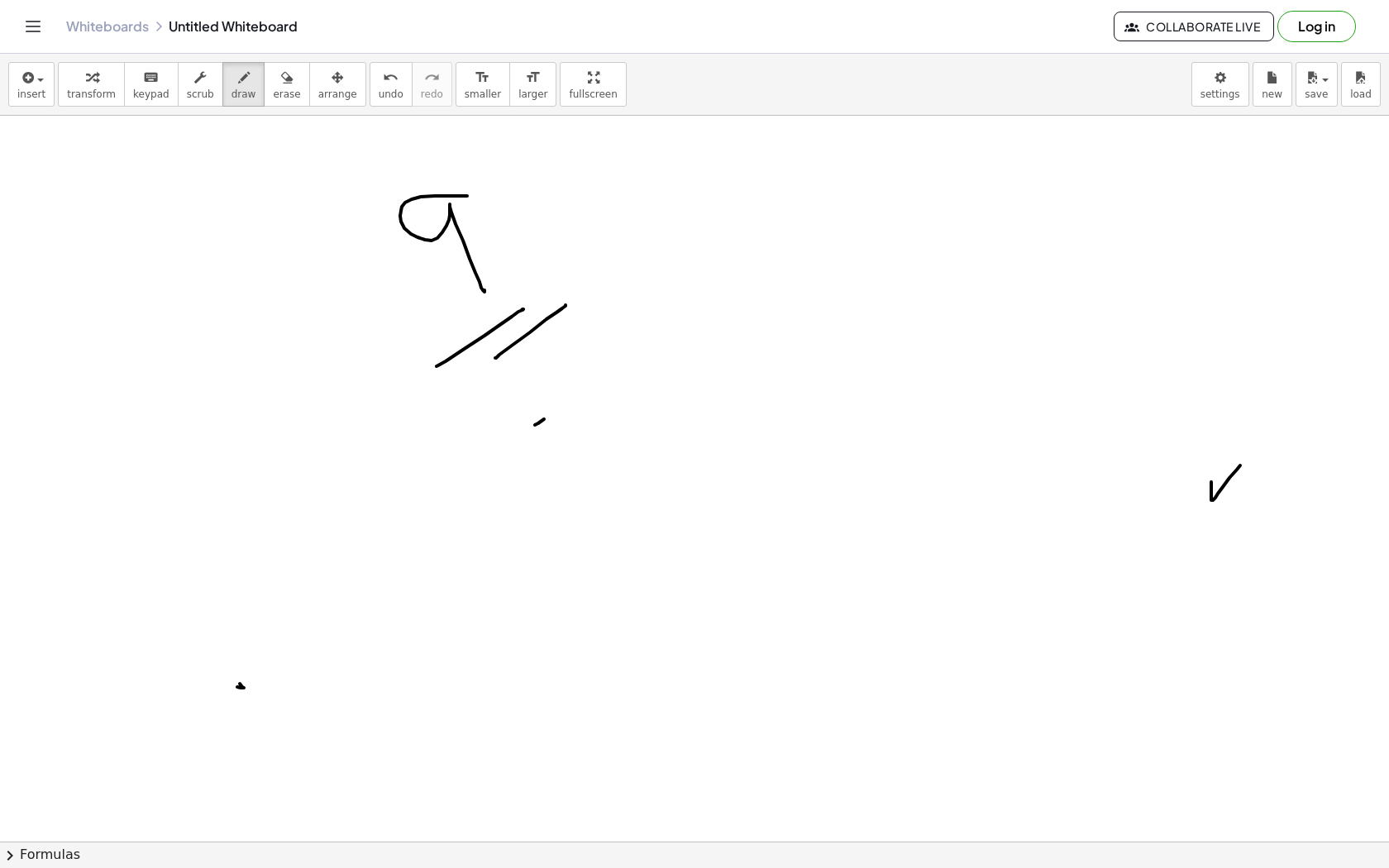
click at [576, 395] on div at bounding box center [694, 864] width 1389 height 1559
drag, startPoint x: 547, startPoint y: 384, endPoint x: 575, endPoint y: 435, distance: 58.2
click at [575, 436] on div at bounding box center [694, 864] width 1389 height 1559
drag, startPoint x: 641, startPoint y: 369, endPoint x: 684, endPoint y: 271, distance: 107.0
click at [684, 271] on div at bounding box center [694, 864] width 1389 height 1559
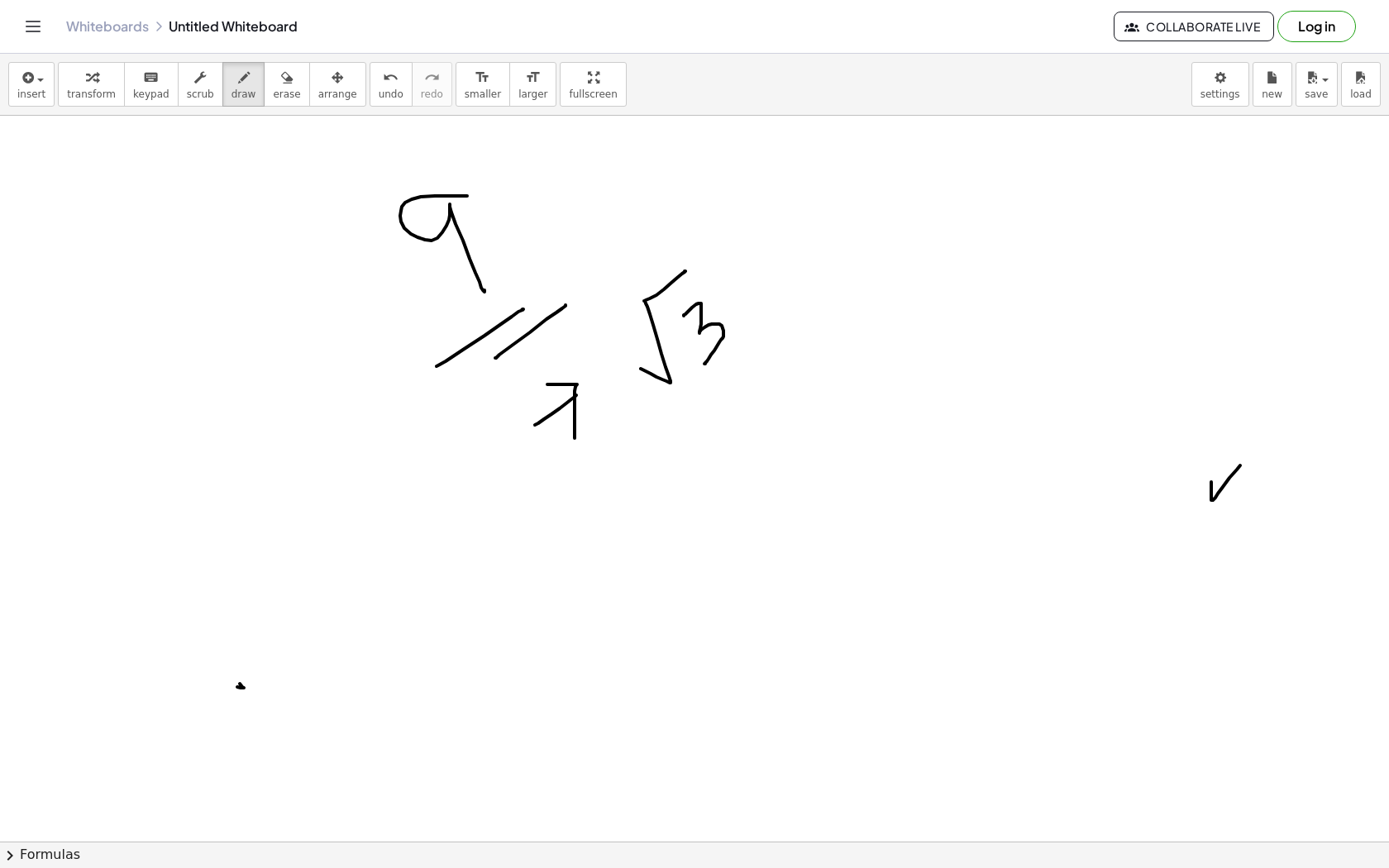
drag, startPoint x: 684, startPoint y: 316, endPoint x: 705, endPoint y: 358, distance: 47.0
click at [705, 358] on div at bounding box center [694, 864] width 1389 height 1559
drag, startPoint x: 776, startPoint y: 263, endPoint x: 775, endPoint y: 316, distance: 53.0
click at [775, 318] on div at bounding box center [694, 864] width 1389 height 1559
drag, startPoint x: 750, startPoint y: 287, endPoint x: 794, endPoint y: 286, distance: 44.0
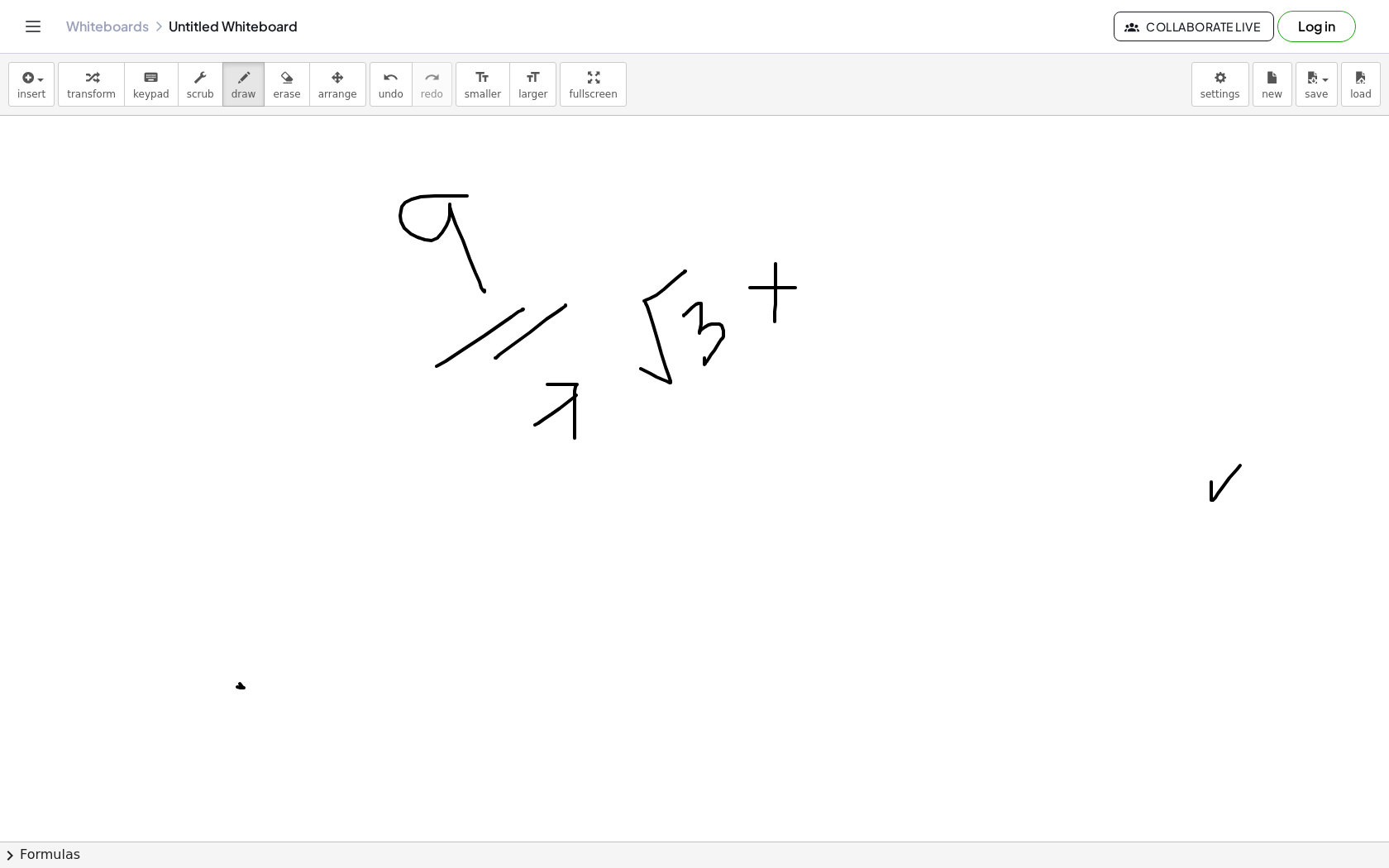
click at [794, 286] on div at bounding box center [694, 864] width 1389 height 1559
drag, startPoint x: 803, startPoint y: 238, endPoint x: 842, endPoint y: 273, distance: 52.4
click at [842, 273] on div at bounding box center [694, 864] width 1389 height 1559
drag, startPoint x: 857, startPoint y: 249, endPoint x: 915, endPoint y: 100, distance: 159.9
click at [917, 99] on div "insert select one: Math Expression Function Text Youtube Video Graphing Geometr…" at bounding box center [694, 461] width 1389 height 814
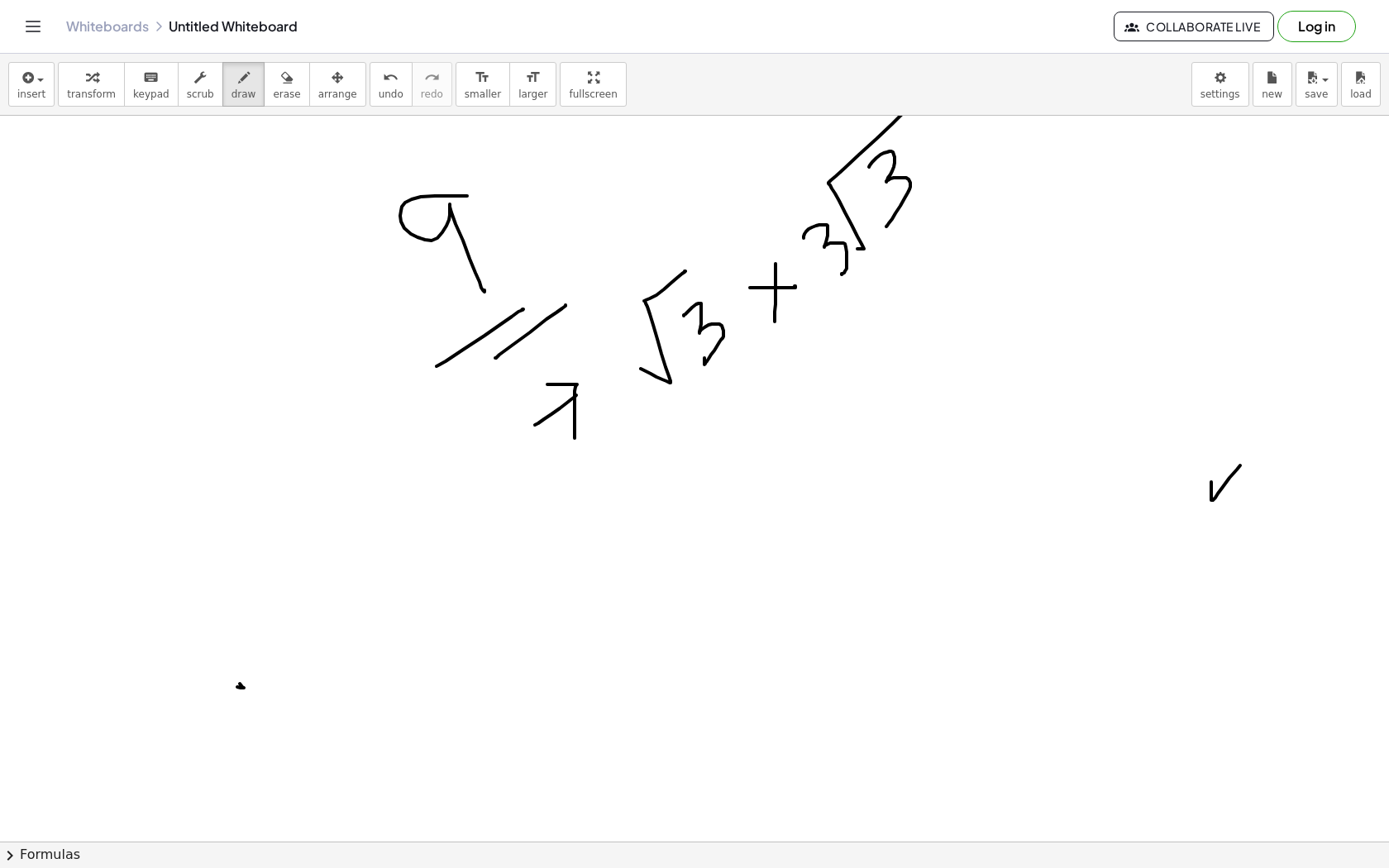
drag, startPoint x: 869, startPoint y: 167, endPoint x: 884, endPoint y: 224, distance: 58.9
click at [884, 224] on div at bounding box center [694, 864] width 1389 height 1559
drag, startPoint x: 618, startPoint y: 550, endPoint x: 676, endPoint y: 507, distance: 72.2
click at [676, 507] on div at bounding box center [694, 864] width 1389 height 1559
drag, startPoint x: 647, startPoint y: 504, endPoint x: 683, endPoint y: 561, distance: 67.4
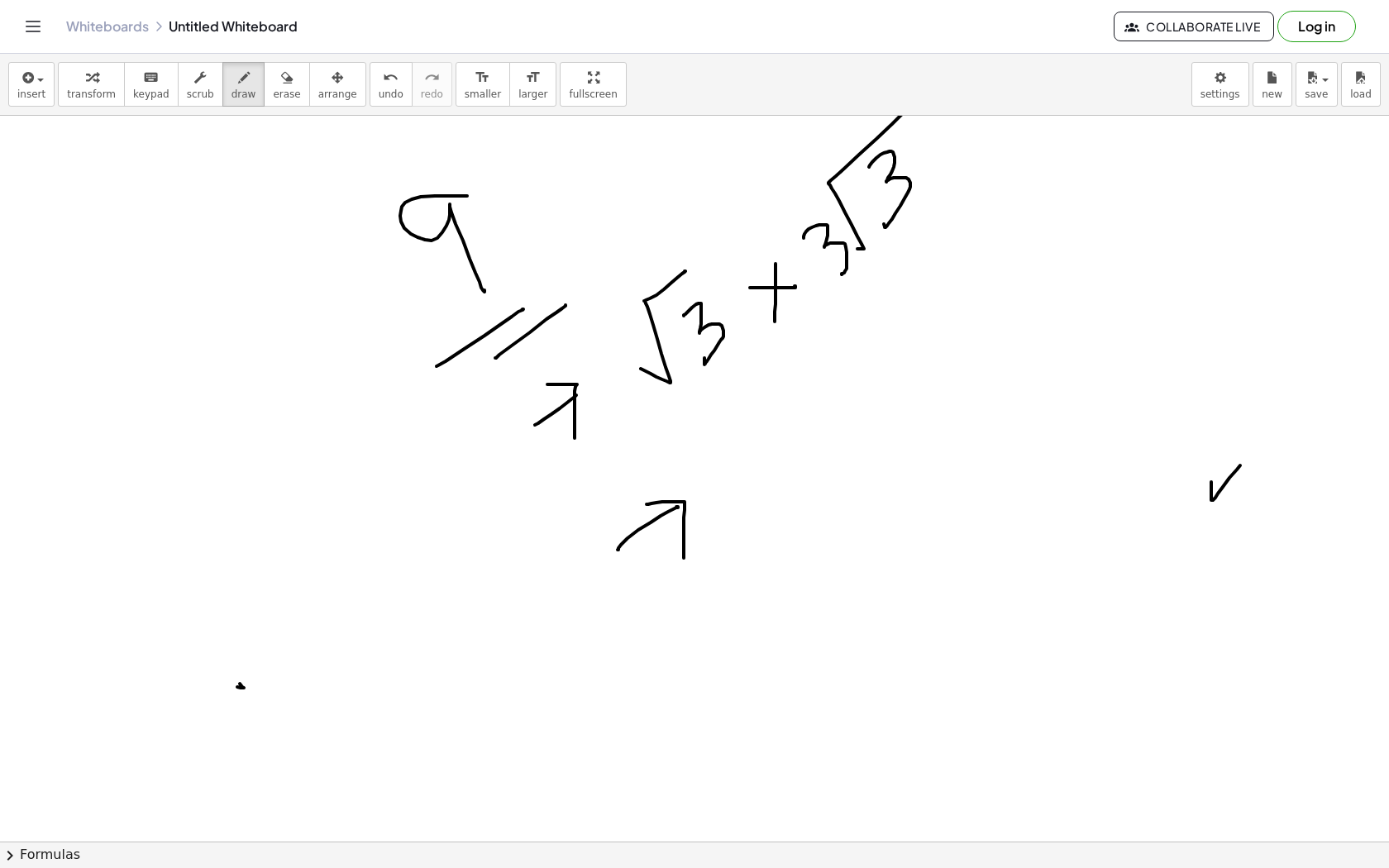
click at [683, 561] on div at bounding box center [694, 864] width 1389 height 1559
click at [726, 473] on div at bounding box center [694, 864] width 1389 height 1559
click at [716, 473] on div at bounding box center [694, 864] width 1389 height 1559
drag, startPoint x: 700, startPoint y: 473, endPoint x: 767, endPoint y: 520, distance: 81.8
click at [767, 520] on div at bounding box center [694, 864] width 1389 height 1559
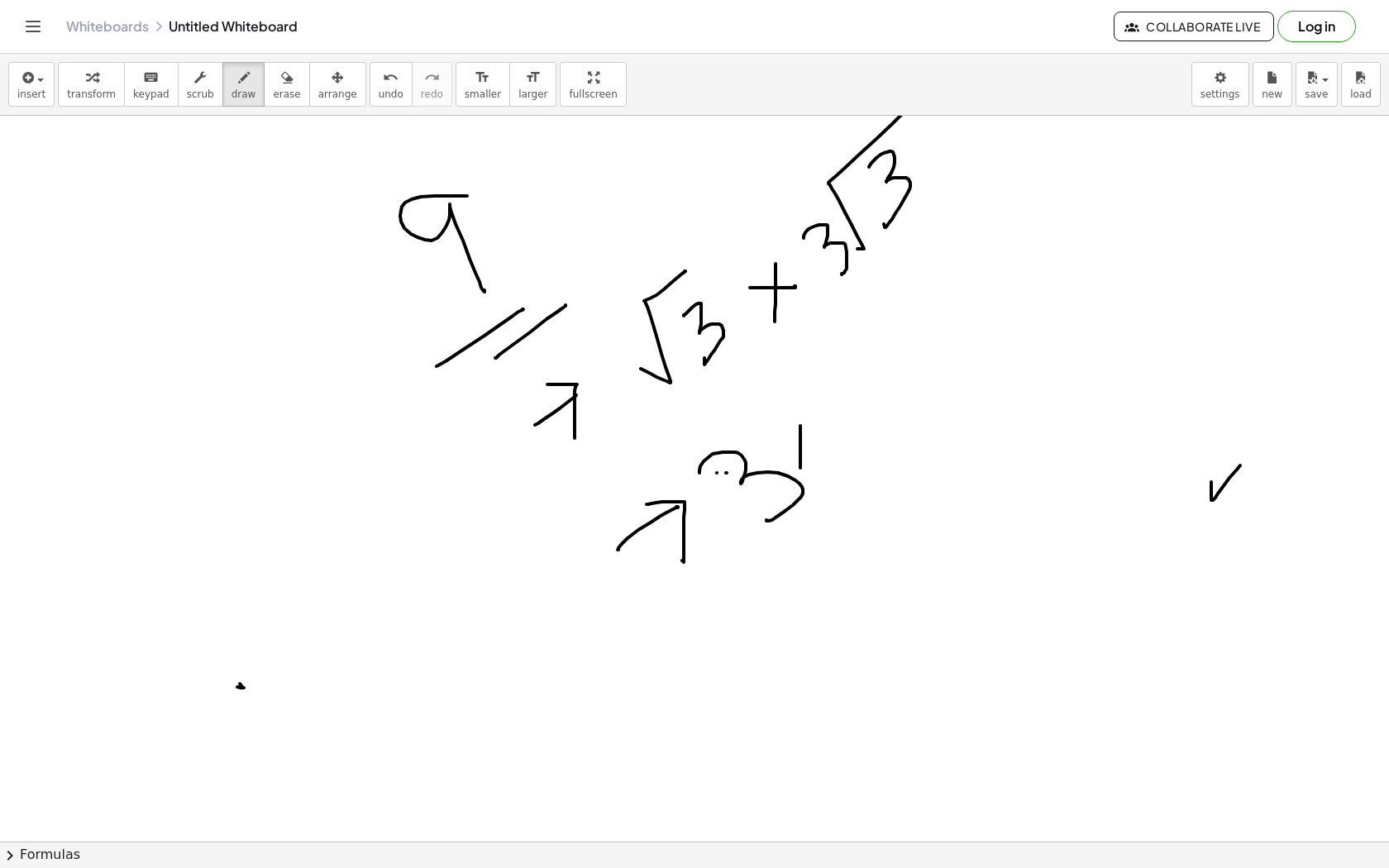
drag, startPoint x: 801, startPoint y: 425, endPoint x: 800, endPoint y: 476, distance: 51.0
click at [801, 477] on div at bounding box center [694, 864] width 1389 height 1559
drag, startPoint x: 786, startPoint y: 449, endPoint x: 828, endPoint y: 448, distance: 42.0
click at [830, 449] on div at bounding box center [694, 864] width 1389 height 1559
drag, startPoint x: 827, startPoint y: 418, endPoint x: 819, endPoint y: 313, distance: 105.3
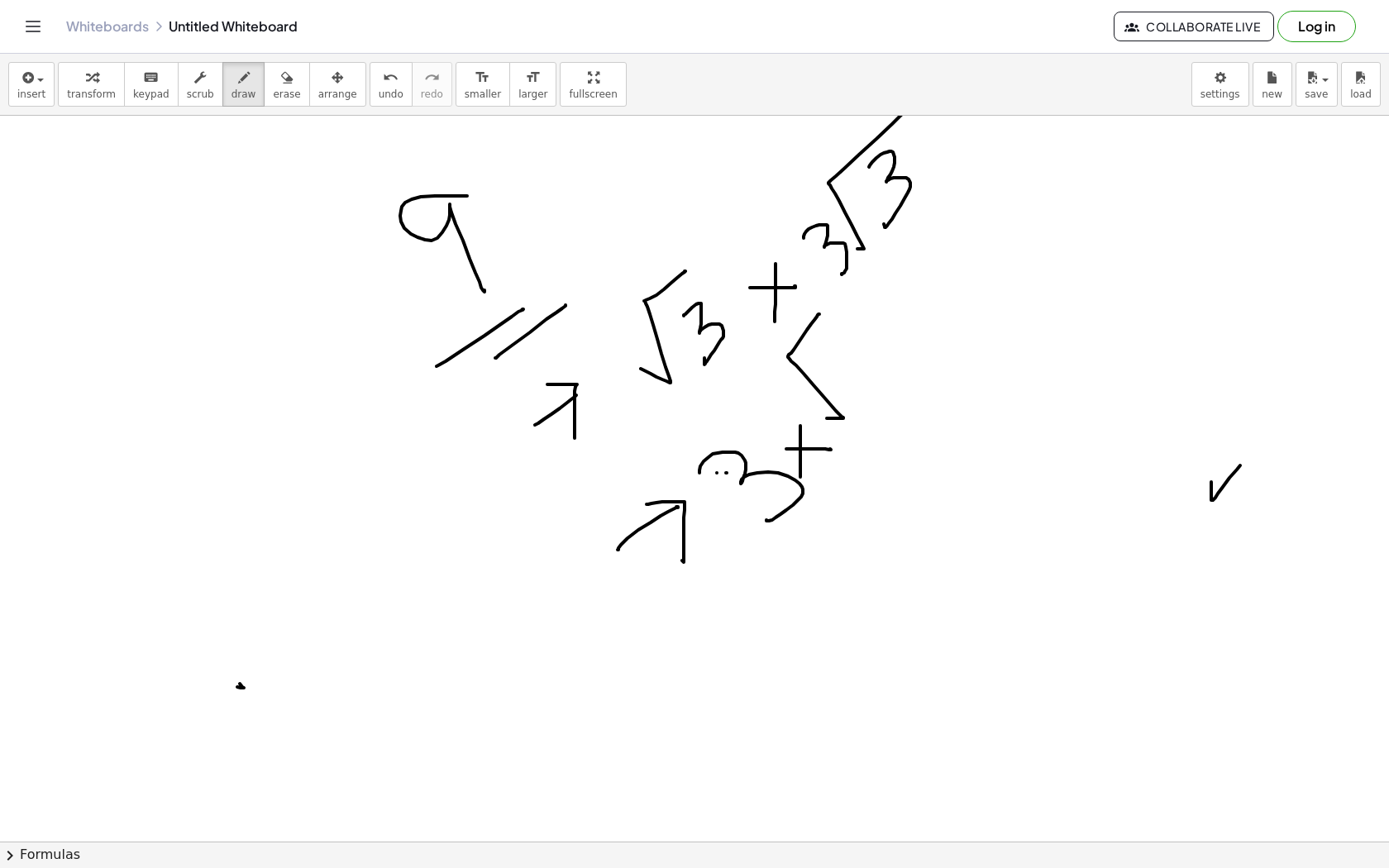
click at [820, 313] on div at bounding box center [694, 864] width 1389 height 1559
drag, startPoint x: 824, startPoint y: 353, endPoint x: 860, endPoint y: 386, distance: 48.8
click at [861, 387] on div at bounding box center [694, 864] width 1389 height 1559
drag, startPoint x: 899, startPoint y: 312, endPoint x: 899, endPoint y: 333, distance: 21.0
click at [899, 334] on div at bounding box center [694, 864] width 1389 height 1559
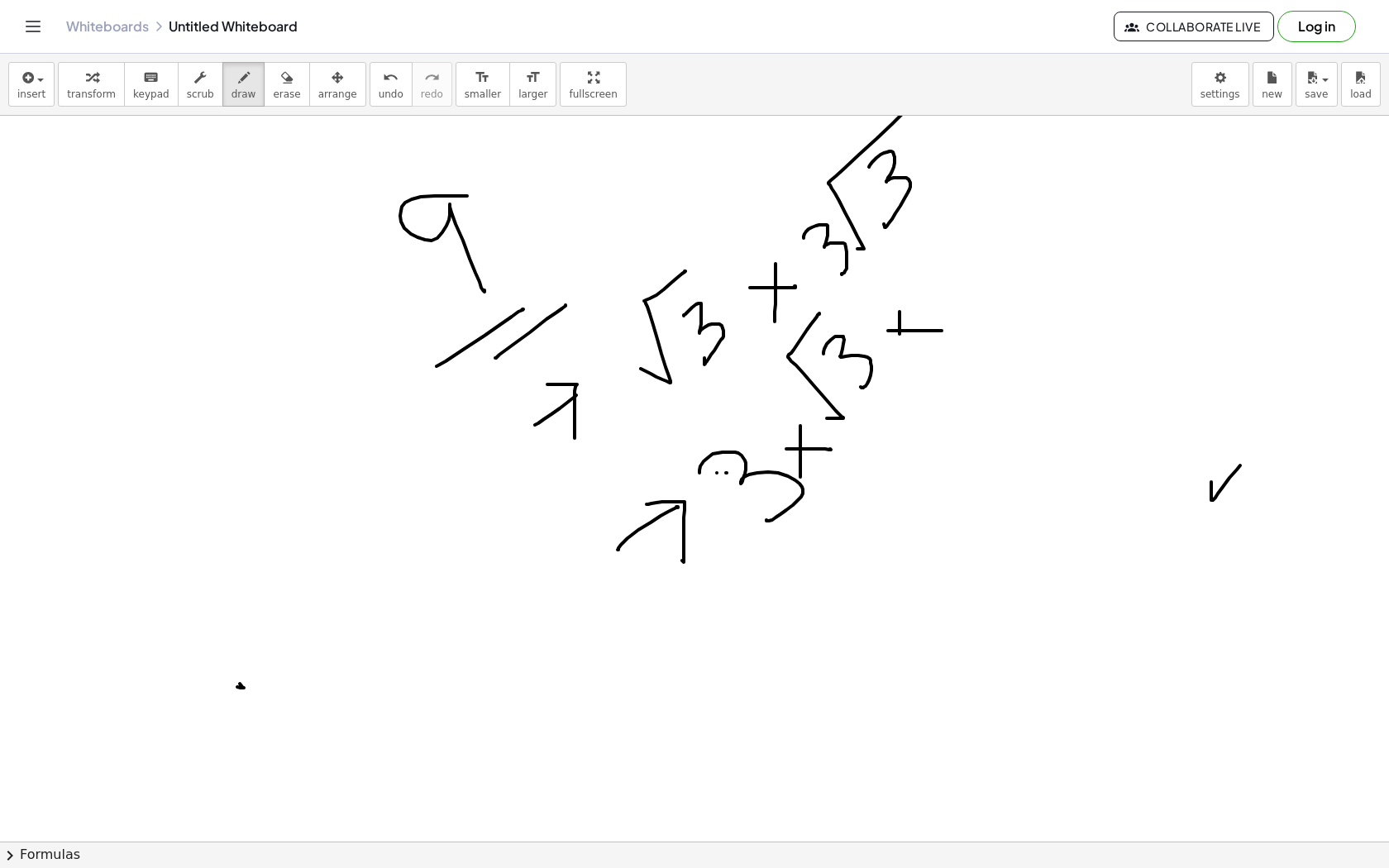
drag, startPoint x: 888, startPoint y: 330, endPoint x: 942, endPoint y: 330, distance: 54.0
click at [942, 330] on div at bounding box center [694, 864] width 1389 height 1559
drag, startPoint x: 905, startPoint y: 282, endPoint x: 959, endPoint y: 175, distance: 119.9
click at [959, 175] on div at bounding box center [694, 864] width 1389 height 1559
drag, startPoint x: 949, startPoint y: 233, endPoint x: 995, endPoint y: 240, distance: 46.5
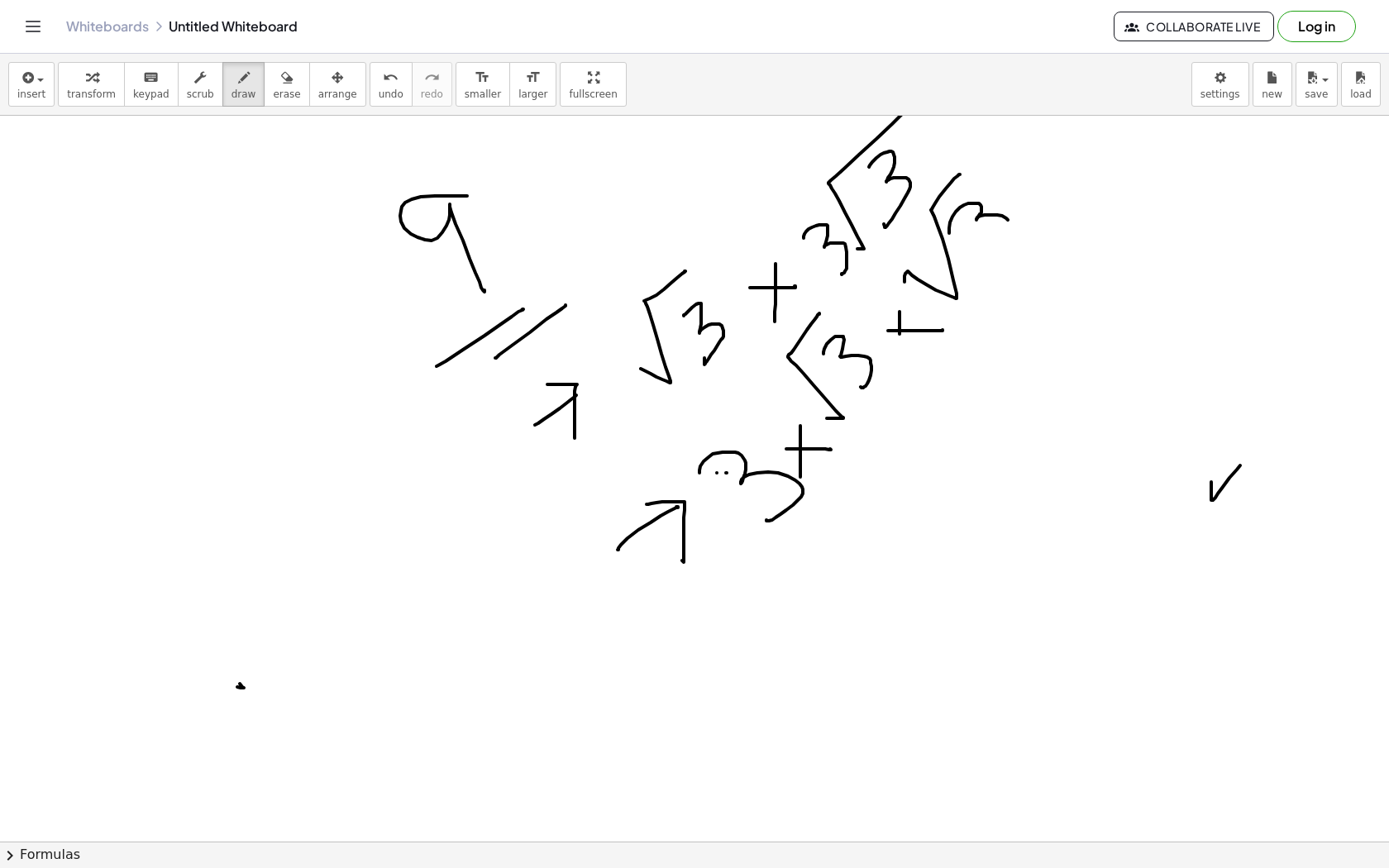
click at [997, 240] on div at bounding box center [694, 864] width 1389 height 1559
click at [673, 731] on div at bounding box center [694, 864] width 1389 height 1559
drag, startPoint x: 732, startPoint y: 659, endPoint x: 759, endPoint y: 616, distance: 50.8
click at [759, 616] on div at bounding box center [694, 864] width 1389 height 1559
drag, startPoint x: 722, startPoint y: 621, endPoint x: 778, endPoint y: 677, distance: 79.2
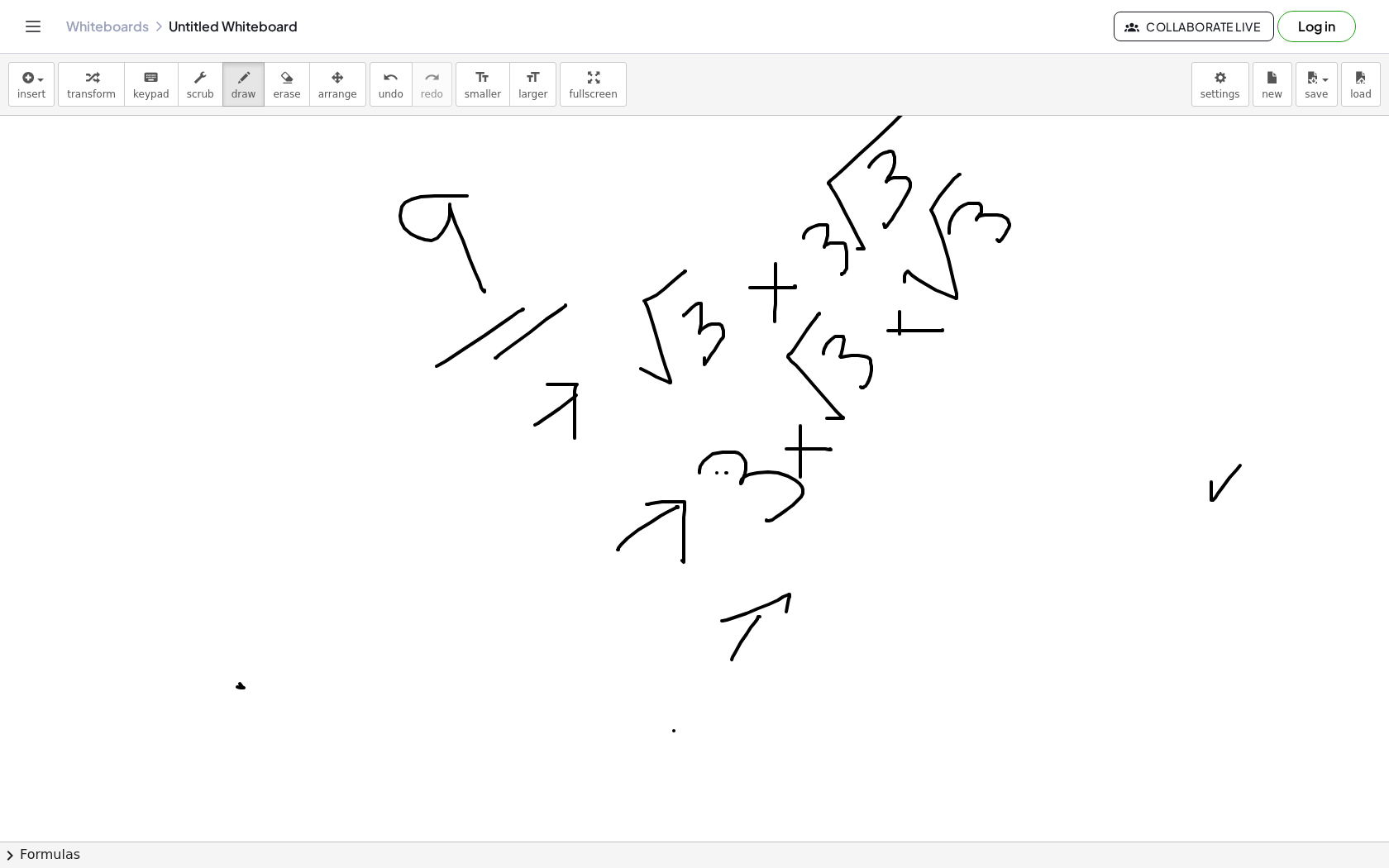
click at [779, 677] on div at bounding box center [694, 864] width 1389 height 1559
drag, startPoint x: 808, startPoint y: 566, endPoint x: 861, endPoint y: 578, distance: 54.3
click at [861, 578] on div at bounding box center [694, 864] width 1389 height 1559
drag, startPoint x: 904, startPoint y: 450, endPoint x: 901, endPoint y: 501, distance: 51.1
click at [904, 502] on div at bounding box center [694, 864] width 1389 height 1559
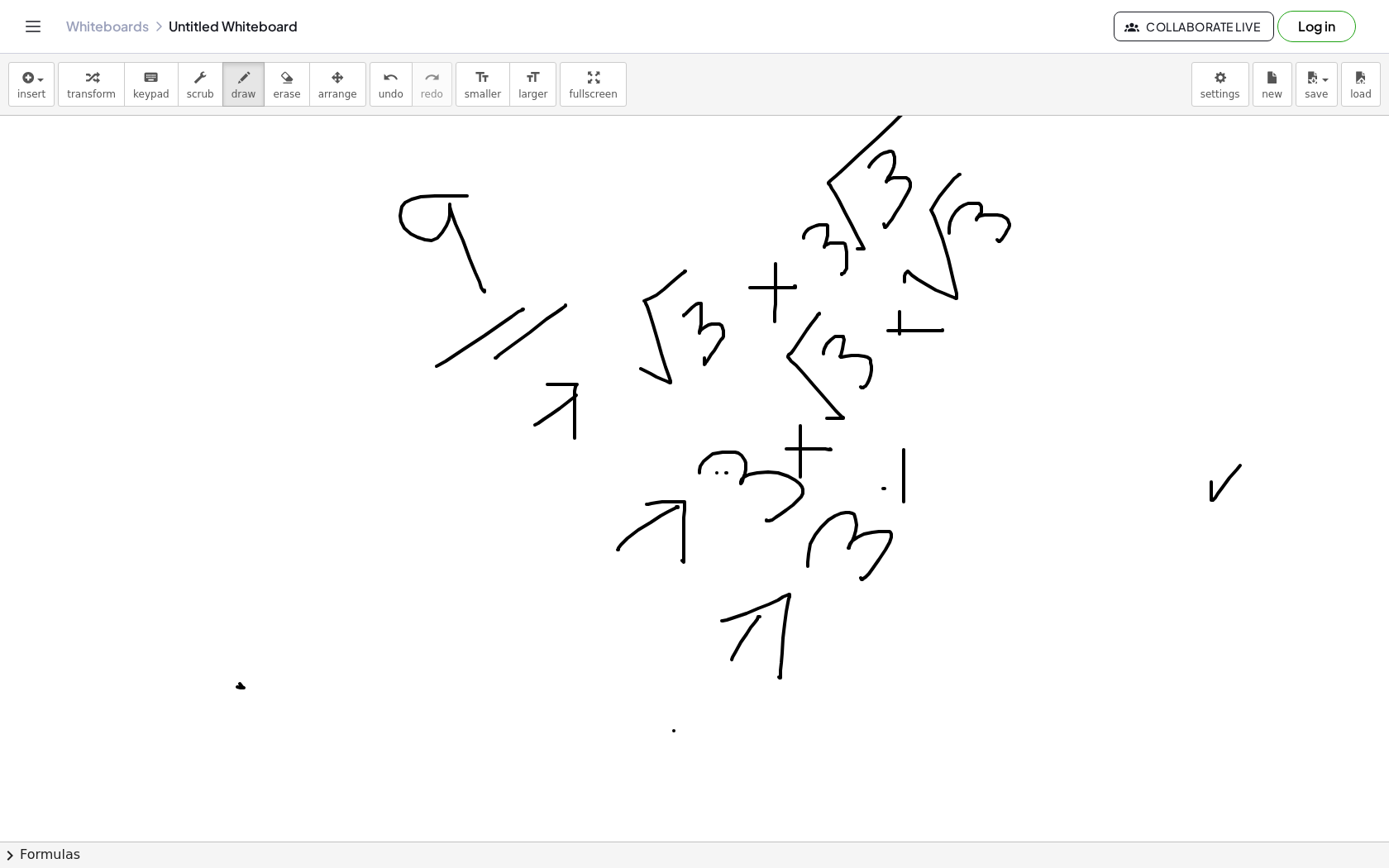
drag, startPoint x: 883, startPoint y: 488, endPoint x: 921, endPoint y: 488, distance: 38.0
click at [921, 488] on div at bounding box center [694, 864] width 1389 height 1559
drag, startPoint x: 932, startPoint y: 421, endPoint x: 975, endPoint y: 446, distance: 49.7
click at [975, 446] on div at bounding box center [694, 864] width 1389 height 1559
drag
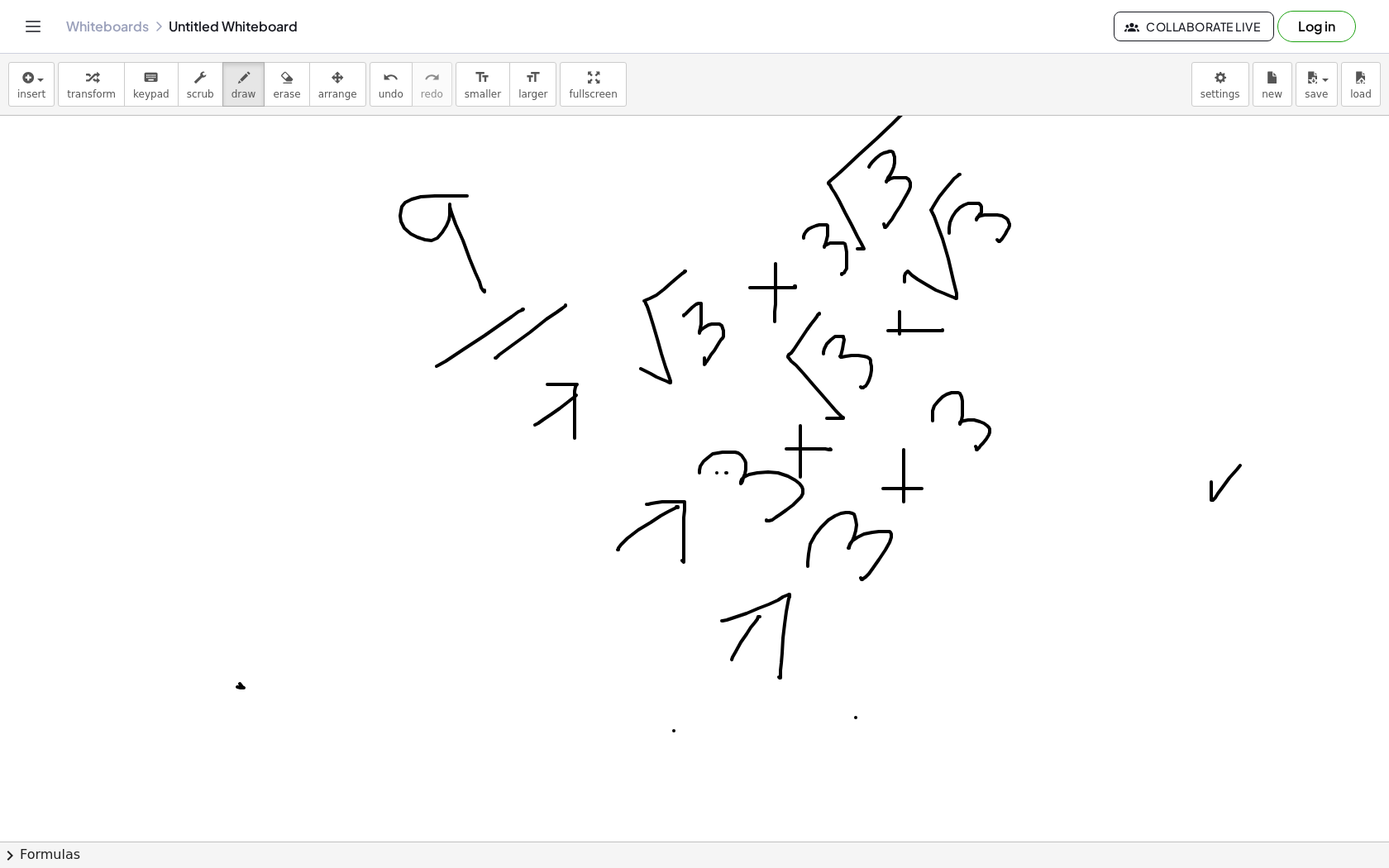
click at [873, 666] on div at bounding box center [694, 864] width 1389 height 1559
click at [890, 702] on div at bounding box center [694, 864] width 1389 height 1559
click at [1008, 551] on div at bounding box center [694, 864] width 1389 height 1559
drag, startPoint x: 89, startPoint y: 428, endPoint x: 124, endPoint y: 477, distance: 60.2
click at [124, 477] on div at bounding box center [694, 864] width 1389 height 1559
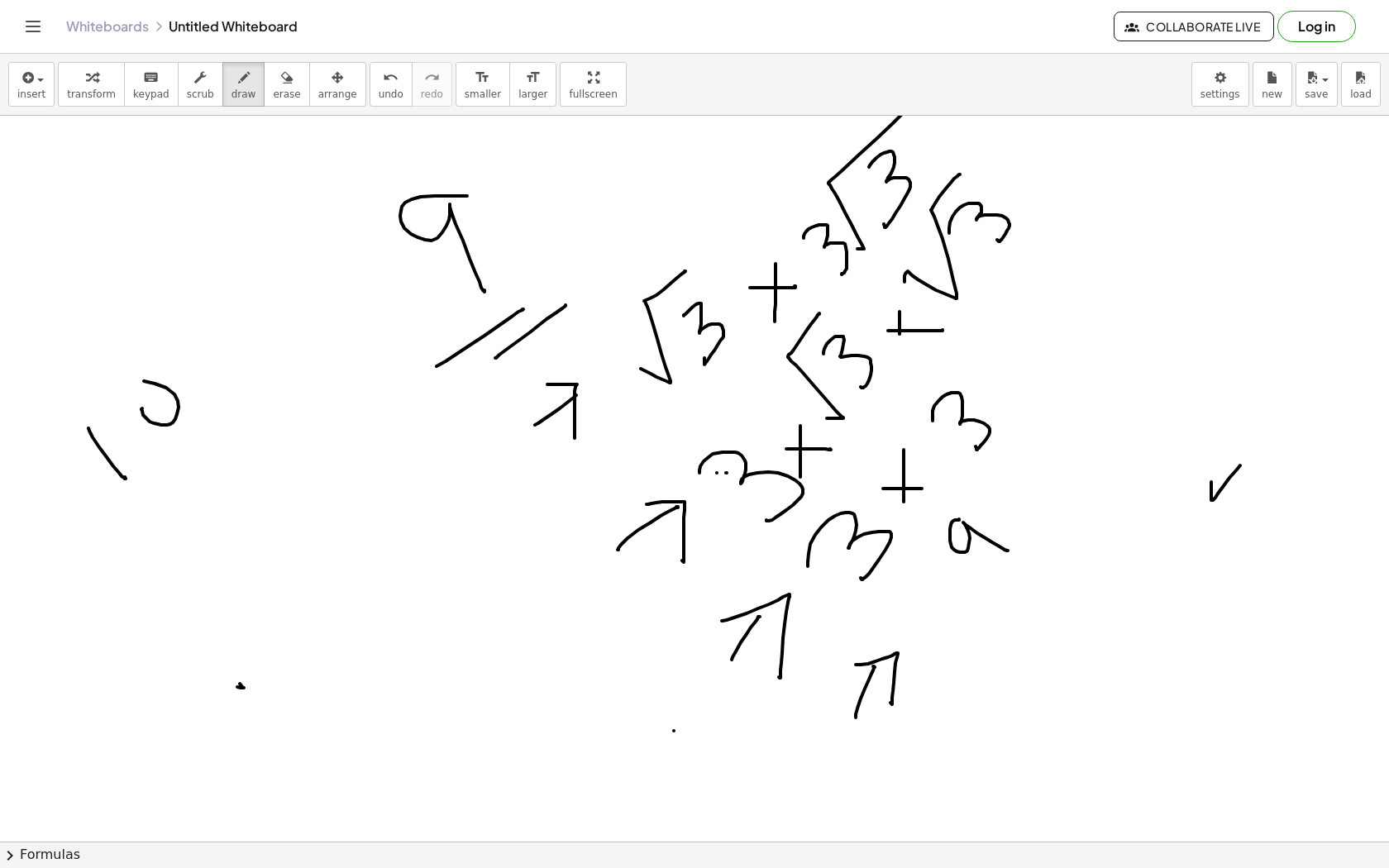
drag, startPoint x: 142, startPoint y: 408, endPoint x: 119, endPoint y: 391, distance: 28.6
click at [117, 390] on div at bounding box center [694, 864] width 1389 height 1559
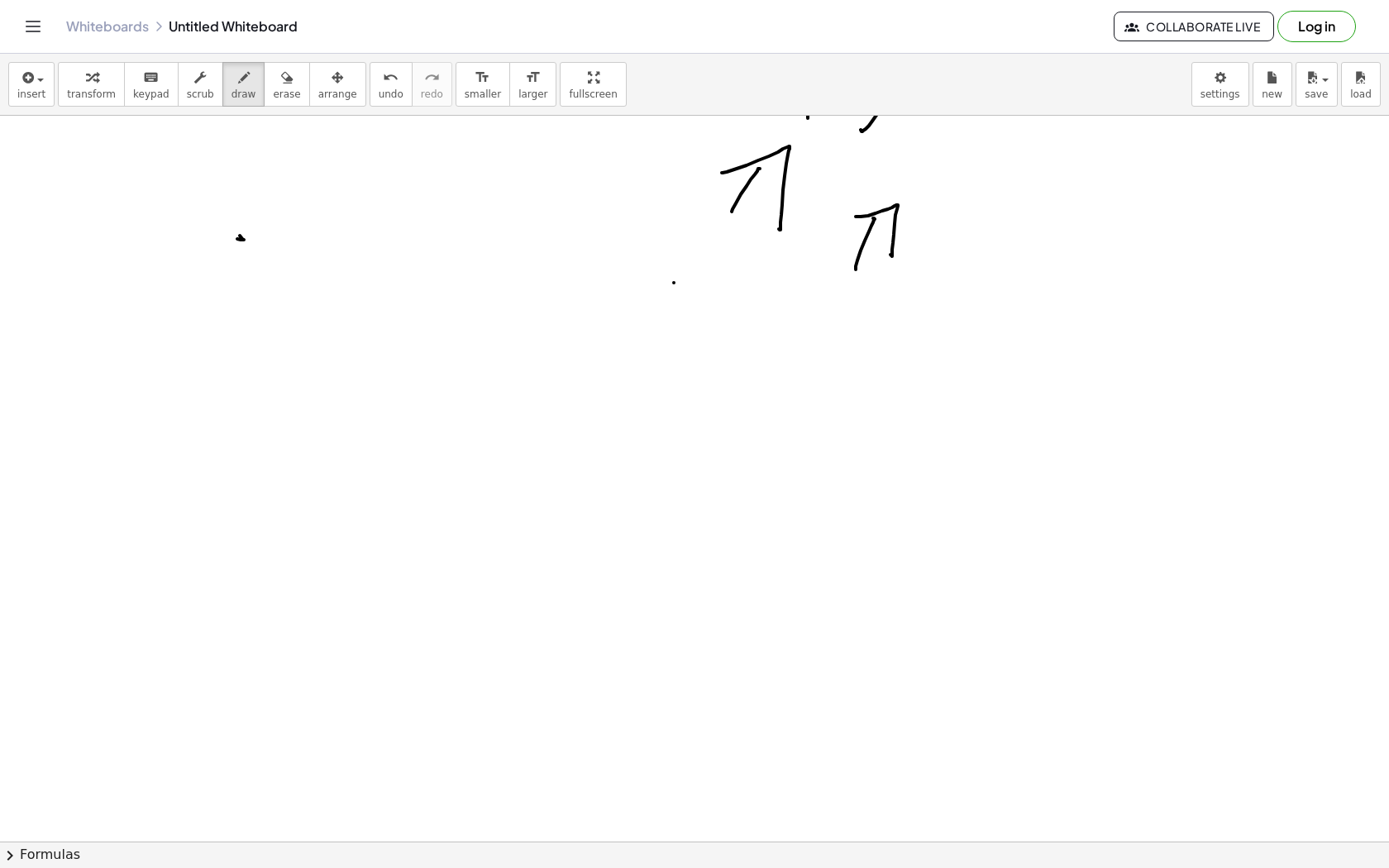
scroll to position [0, 0]
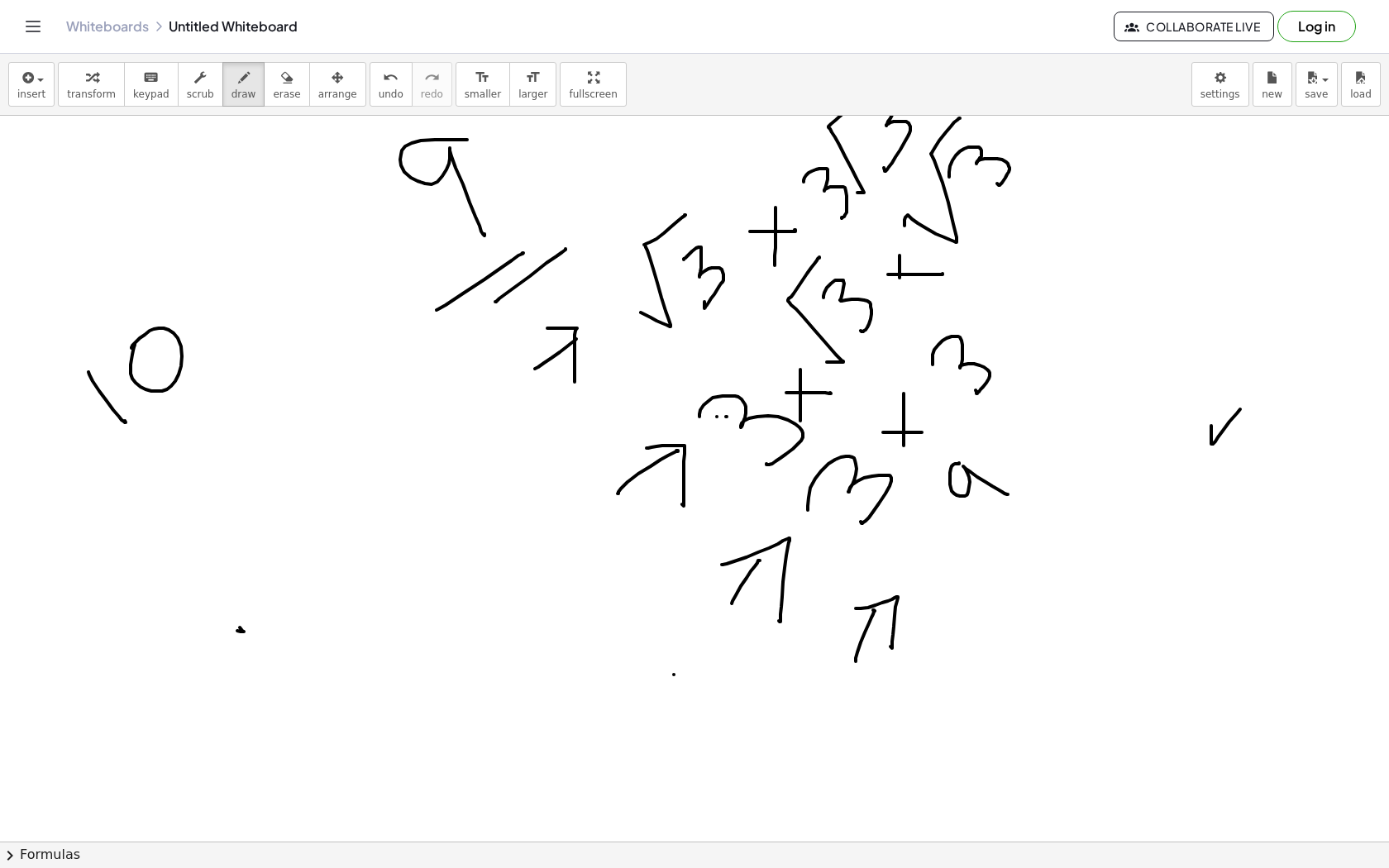
scroll to position [112, 0]
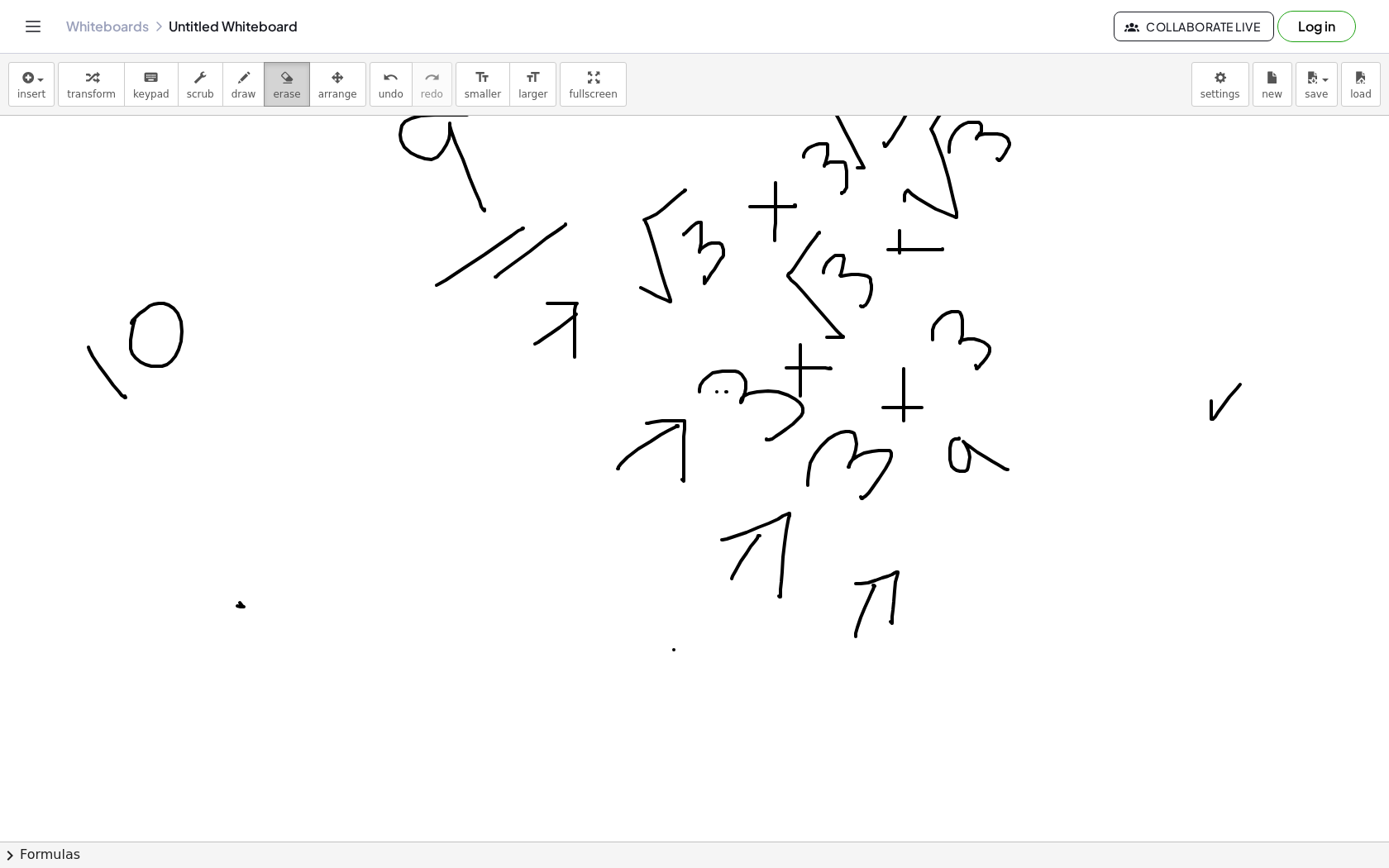
click at [277, 105] on button "erase" at bounding box center [286, 84] width 46 height 45
drag, startPoint x: 226, startPoint y: 596, endPoint x: 245, endPoint y: 596, distance: 19.0
click at [247, 597] on div at bounding box center [694, 784] width 1389 height 1559
click at [242, 67] on div "button" at bounding box center [243, 77] width 25 height 20
drag, startPoint x: 44, startPoint y: 562, endPoint x: 81, endPoint y: 523, distance: 53.8
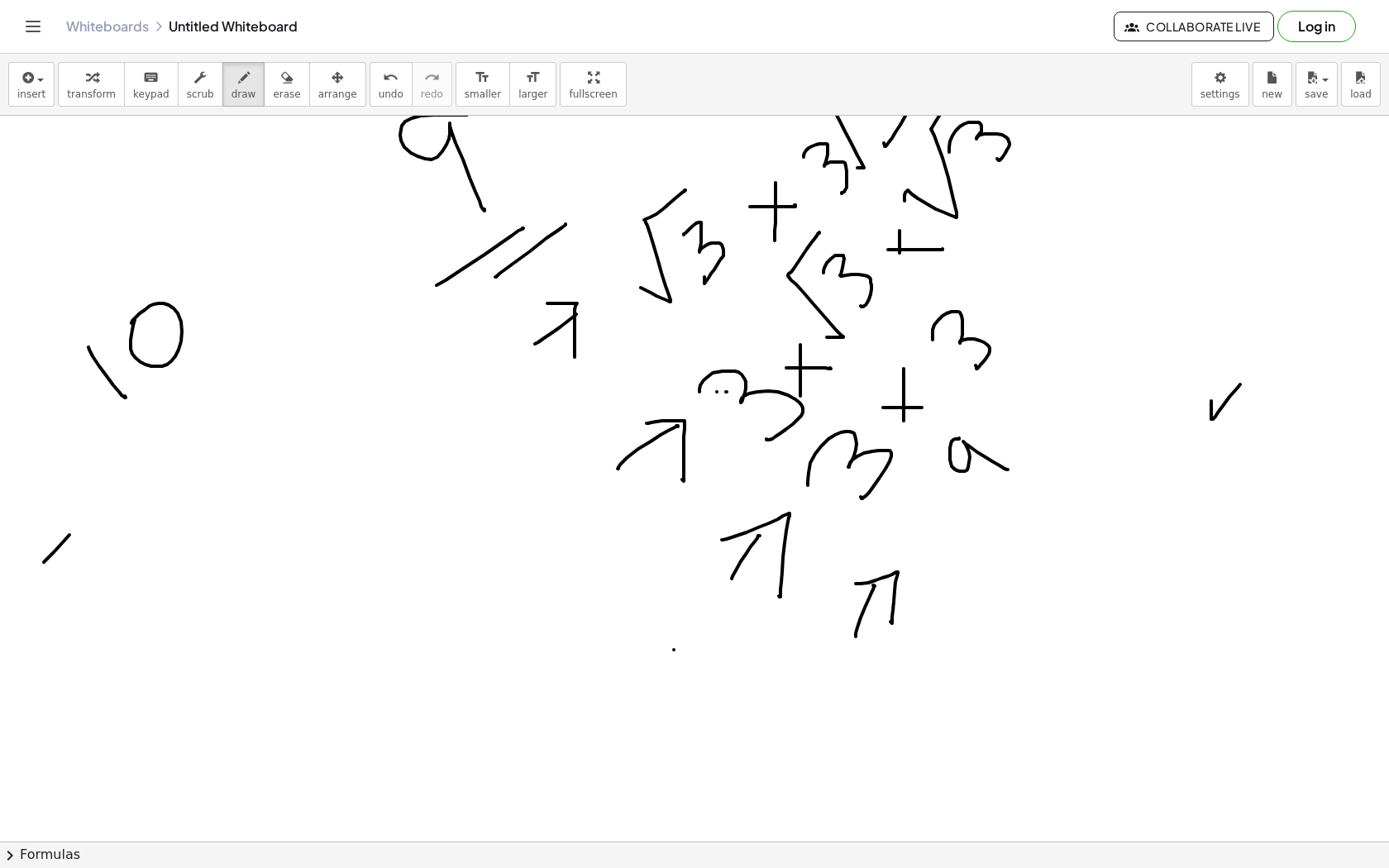
click at [81, 523] on div at bounding box center [694, 784] width 1389 height 1559
drag, startPoint x: 48, startPoint y: 525, endPoint x: 84, endPoint y: 570, distance: 57.6
click at [84, 571] on div at bounding box center [694, 784] width 1389 height 1559
drag, startPoint x: 172, startPoint y: 531, endPoint x: 218, endPoint y: 420, distance: 120.2
click at [218, 420] on div at bounding box center [694, 784] width 1389 height 1559
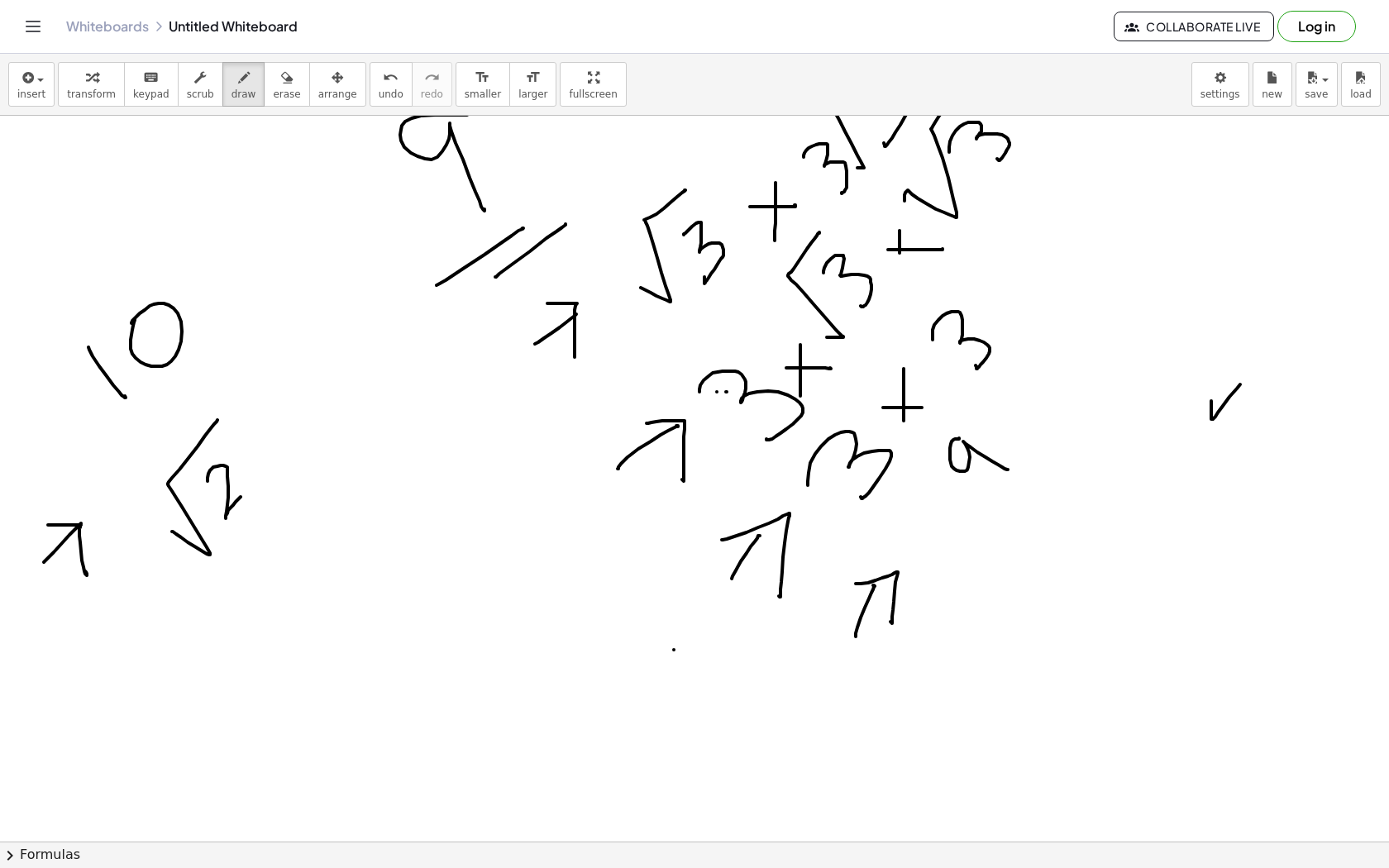
drag, startPoint x: 208, startPoint y: 481, endPoint x: 242, endPoint y: 494, distance: 36.4
click at [243, 494] on div at bounding box center [694, 784] width 1389 height 1559
drag, startPoint x: 285, startPoint y: 398, endPoint x: 284, endPoint y: 441, distance: 43.0
click at [285, 442] on div at bounding box center [694, 784] width 1389 height 1559
drag, startPoint x: 253, startPoint y: 426, endPoint x: 317, endPoint y: 423, distance: 64.1
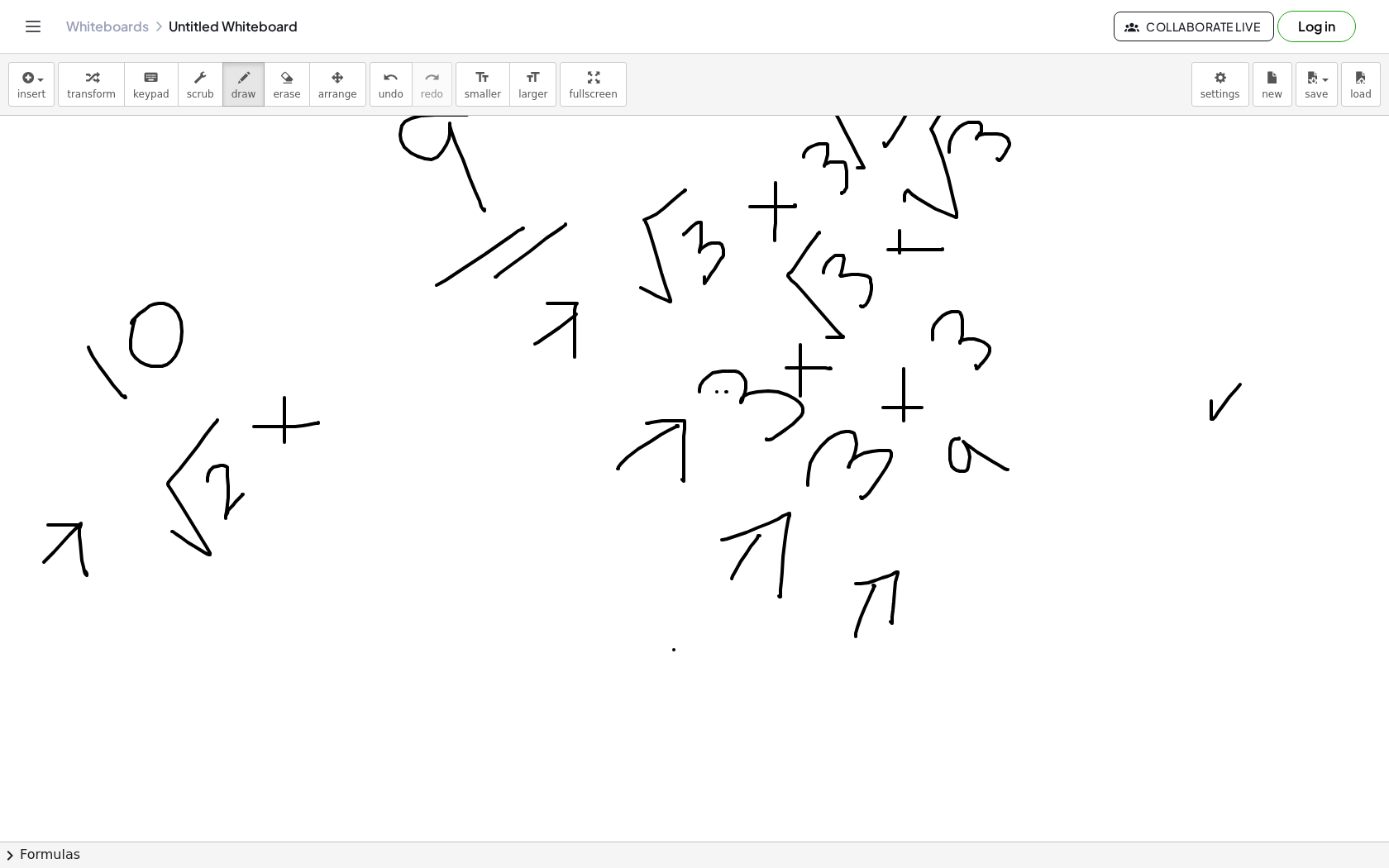
click at [317, 423] on div at bounding box center [694, 784] width 1389 height 1559
drag, startPoint x: 317, startPoint y: 346, endPoint x: 340, endPoint y: 399, distance: 57.8
click at [340, 399] on div at bounding box center [694, 784] width 1389 height 1559
drag, startPoint x: 365, startPoint y: 373, endPoint x: 361, endPoint y: 289, distance: 84.1
click at [361, 289] on div at bounding box center [694, 784] width 1389 height 1559
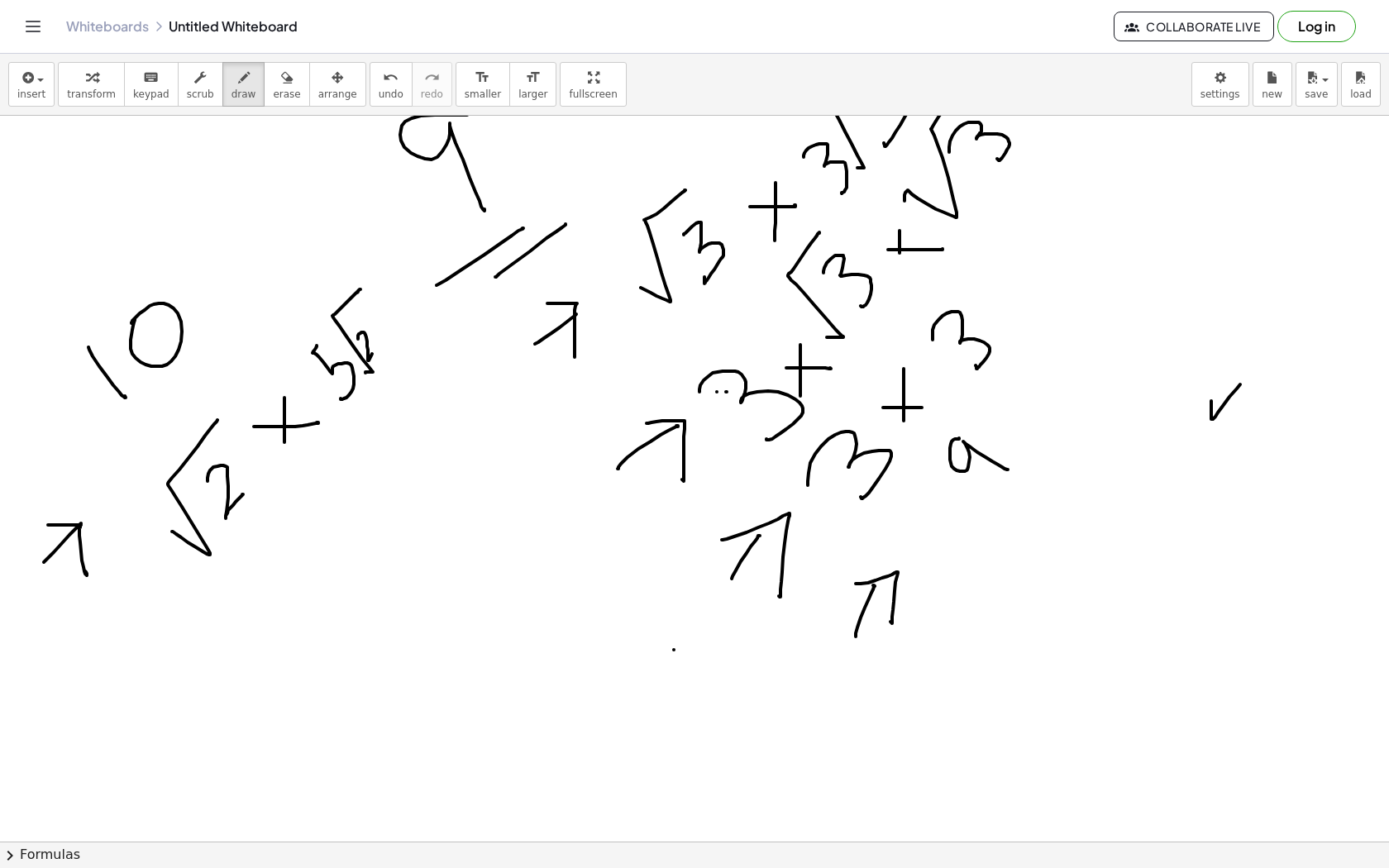
drag, startPoint x: 358, startPoint y: 339, endPoint x: 393, endPoint y: 329, distance: 36.4
click at [393, 329] on div at bounding box center [694, 784] width 1389 height 1559
drag, startPoint x: 240, startPoint y: 630, endPoint x: 260, endPoint y: 594, distance: 41.2
click at [260, 595] on div at bounding box center [694, 784] width 1389 height 1559
drag, startPoint x: 250, startPoint y: 636, endPoint x: 266, endPoint y: 610, distance: 30.5
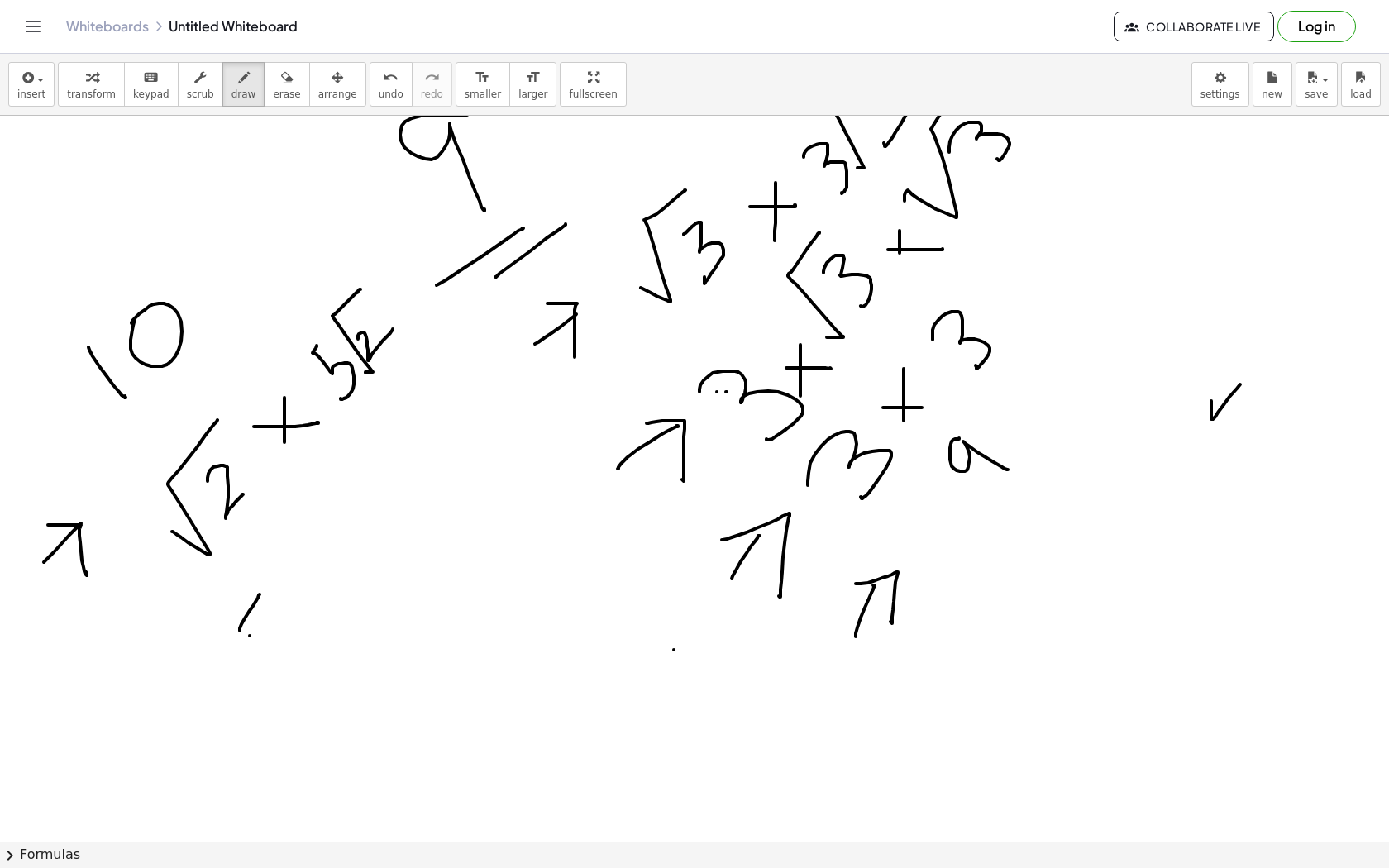
click at [266, 613] on div at bounding box center [694, 784] width 1389 height 1559
drag, startPoint x: 302, startPoint y: 534, endPoint x: 322, endPoint y: 593, distance: 62.3
click at [322, 593] on div at bounding box center [694, 784] width 1389 height 1559
drag, startPoint x: 352, startPoint y: 502, endPoint x: 350, endPoint y: 535, distance: 33.1
click at [351, 536] on div at bounding box center [694, 784] width 1389 height 1559
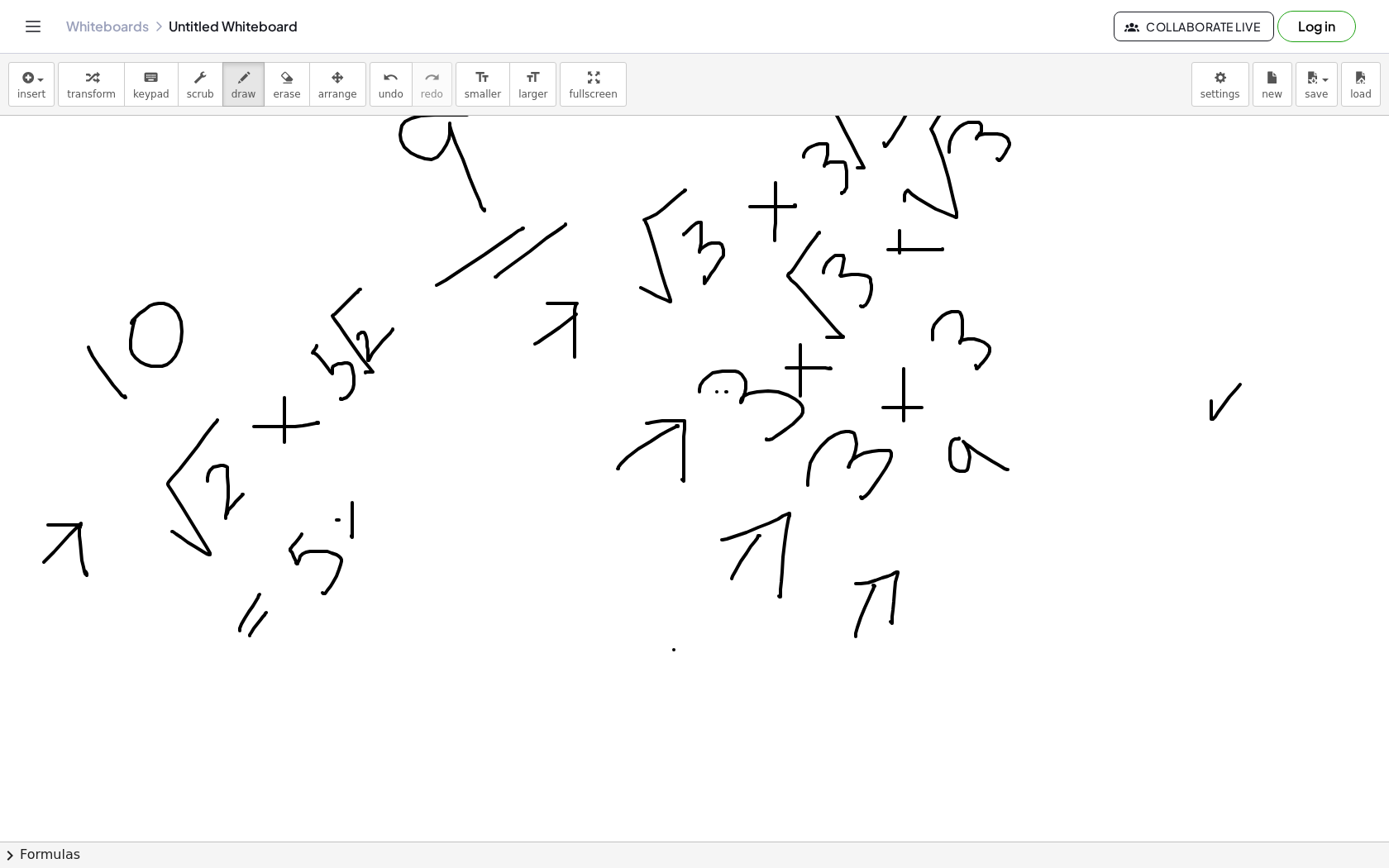
drag, startPoint x: 337, startPoint y: 520, endPoint x: 376, endPoint y: 520, distance: 39.0
click at [377, 520] on div at bounding box center [694, 784] width 1389 height 1559
drag, startPoint x: 377, startPoint y: 466, endPoint x: 460, endPoint y: 448, distance: 84.9
click at [461, 448] on div at bounding box center [694, 784] width 1389 height 1559
drag, startPoint x: 341, startPoint y: 682, endPoint x: 369, endPoint y: 634, distance: 55.6
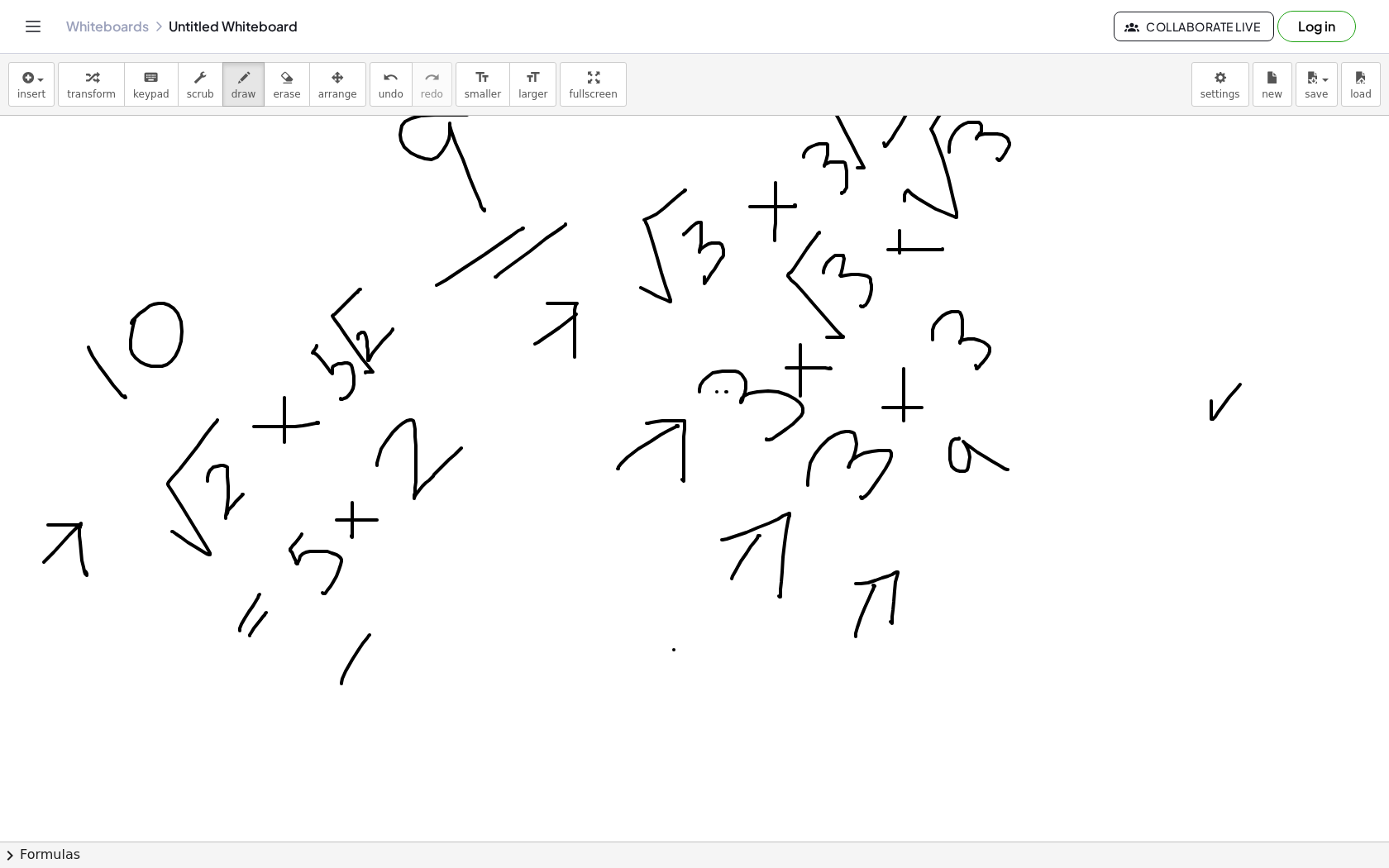
click at [370, 634] on div at bounding box center [694, 784] width 1389 height 1559
drag, startPoint x: 363, startPoint y: 697, endPoint x: 379, endPoint y: 659, distance: 41.2
click at [379, 659] on div at bounding box center [694, 784] width 1389 height 1559
drag, startPoint x: 410, startPoint y: 563, endPoint x: 433, endPoint y: 579, distance: 28.0
click at [434, 580] on div at bounding box center [694, 784] width 1389 height 1559
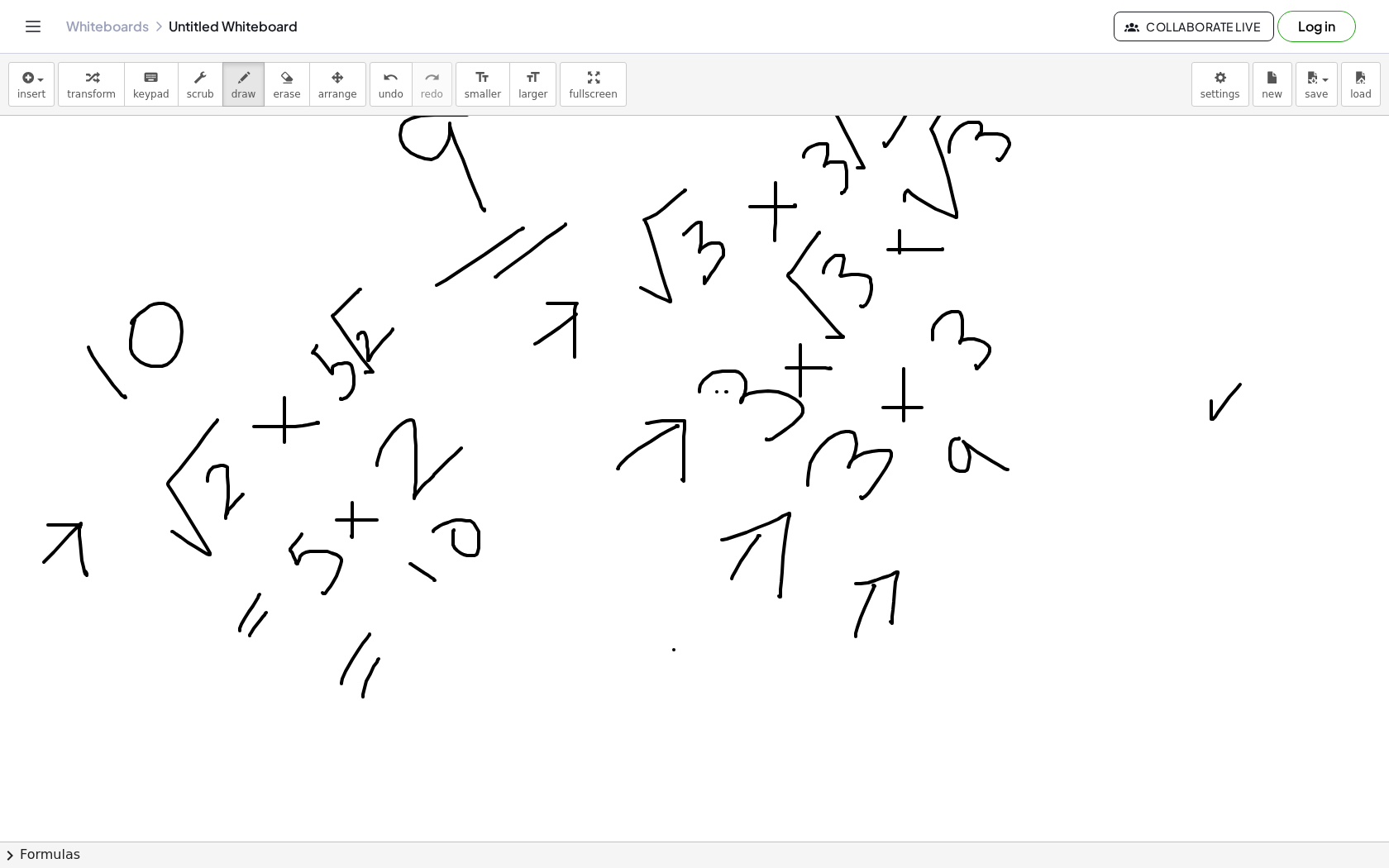
drag, startPoint x: 454, startPoint y: 530, endPoint x: 434, endPoint y: 531, distance: 20.0
click at [434, 531] on div at bounding box center [694, 784] width 1389 height 1559
drag, startPoint x: 441, startPoint y: 643, endPoint x: 518, endPoint y: 498, distance: 164.2
click at [519, 498] on div at bounding box center [694, 784] width 1389 height 1559
drag, startPoint x: 452, startPoint y: 520, endPoint x: 442, endPoint y: 518, distance: 10.2
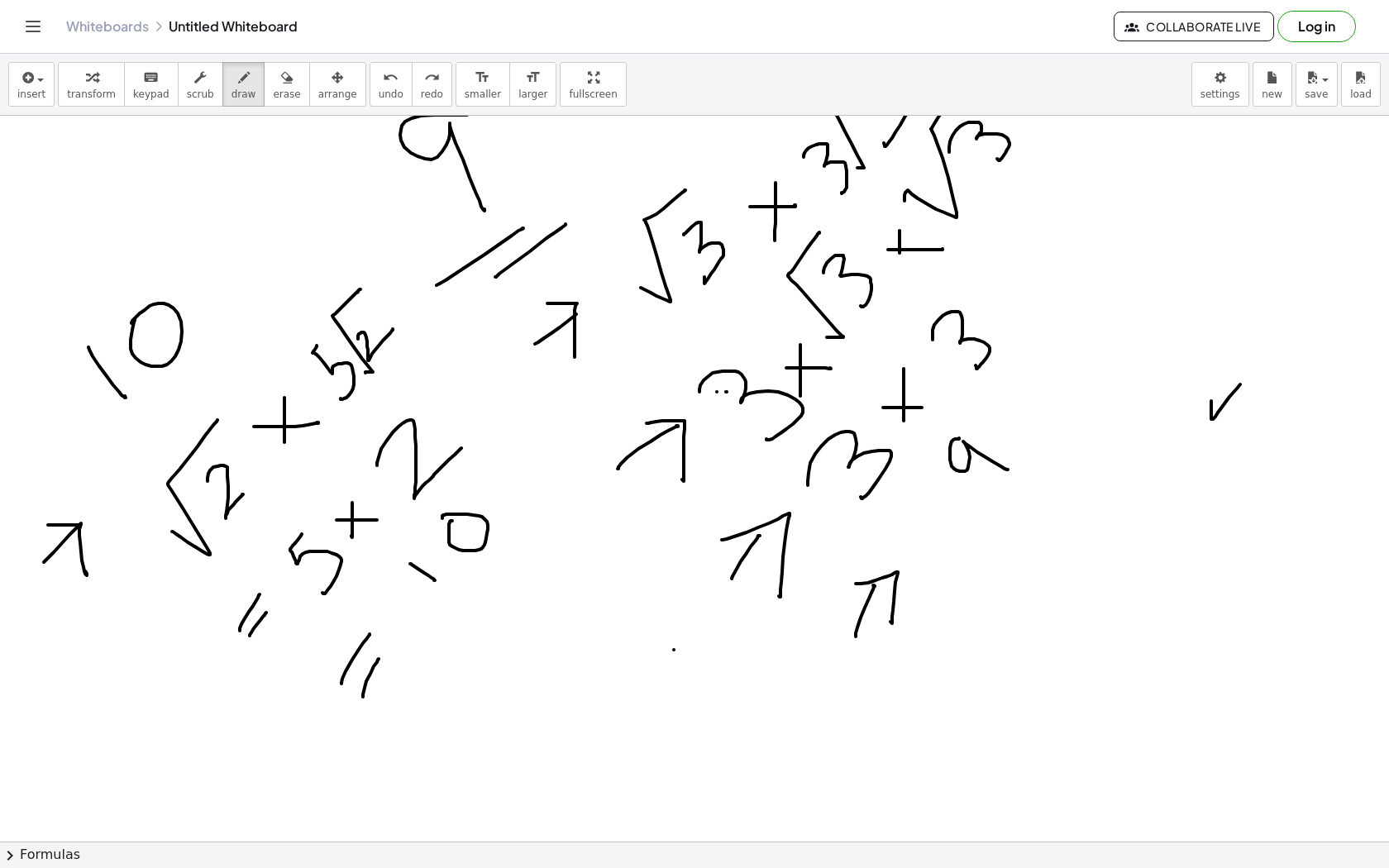
click at [442, 519] on div at bounding box center [694, 784] width 1389 height 1559
click at [432, 545] on div at bounding box center [694, 784] width 1389 height 1559
drag, startPoint x: 442, startPoint y: 614, endPoint x: 549, endPoint y: 466, distance: 182.6
click at [549, 466] on div at bounding box center [694, 784] width 1389 height 1559
click at [309, 84] on button "arrange" at bounding box center [338, 84] width 57 height 45
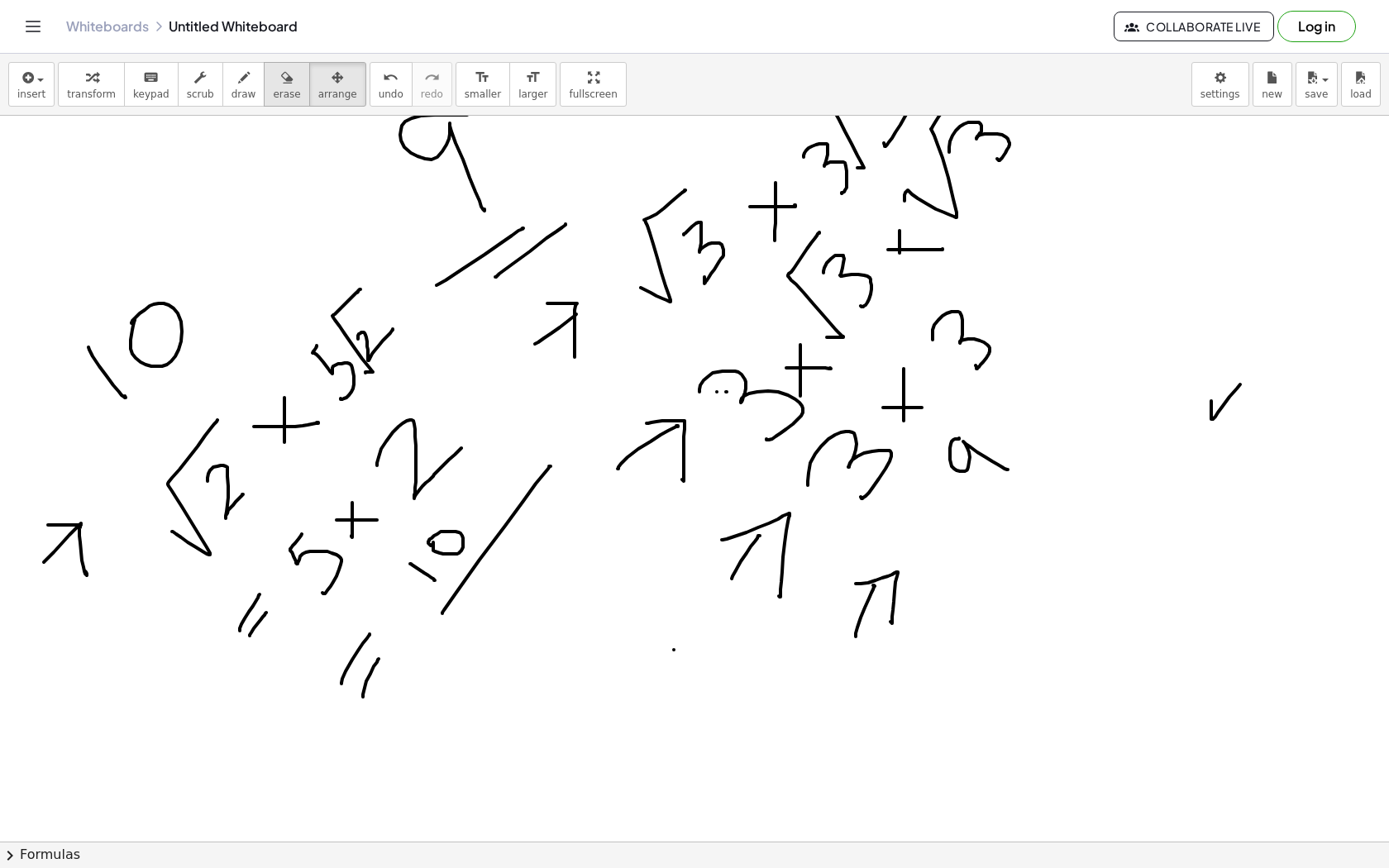
click at [285, 87] on button "erase" at bounding box center [286, 84] width 46 height 45
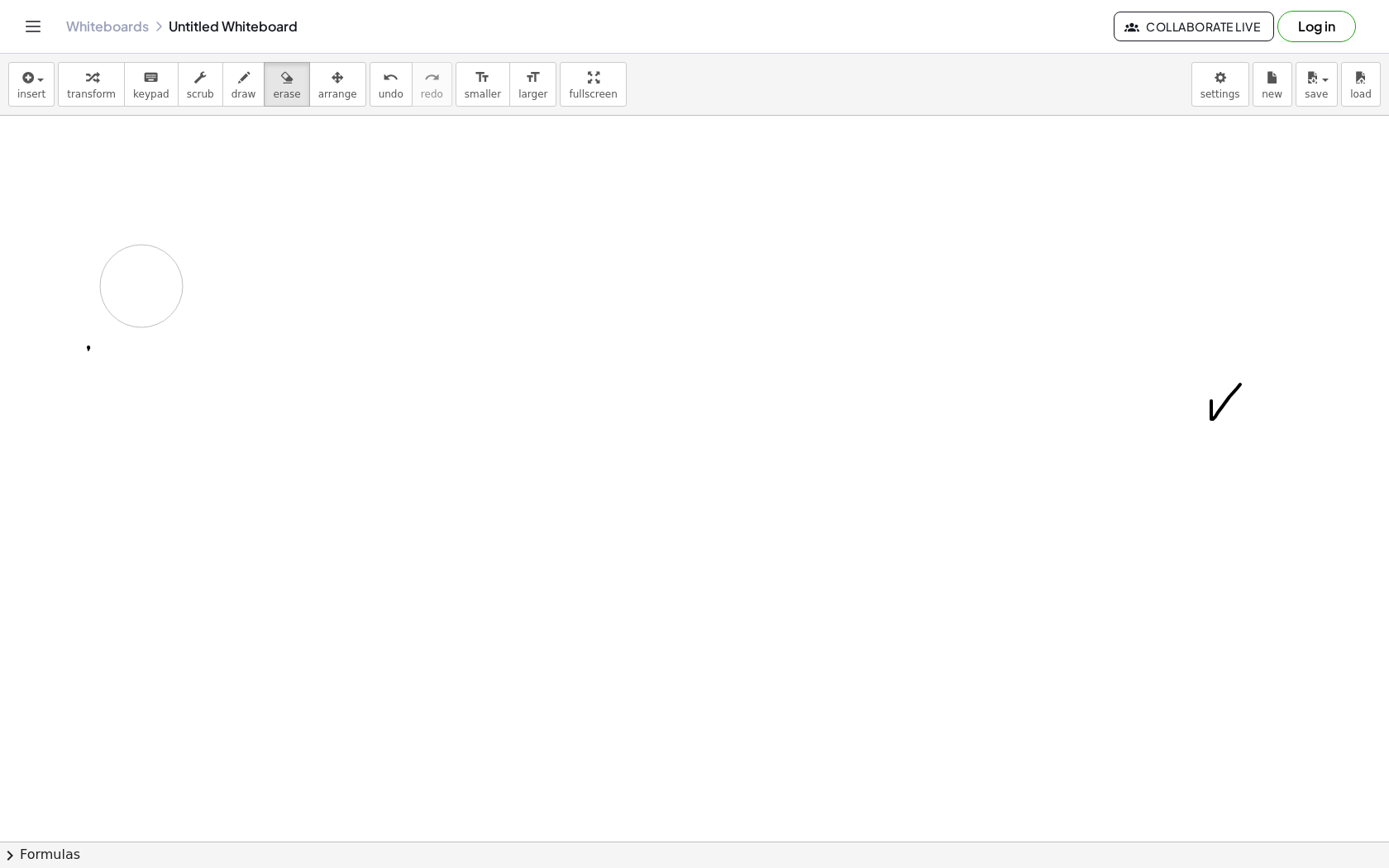
drag, startPoint x: 232, startPoint y: 387, endPoint x: 167, endPoint y: 258, distance: 144.5
click at [167, 258] on div at bounding box center [694, 784] width 1389 height 1559
drag, startPoint x: 95, startPoint y: 378, endPoint x: 124, endPoint y: 327, distance: 58.7
click at [119, 335] on div at bounding box center [694, 784] width 1389 height 1559
click at [247, 59] on div "insert select one: Math Expression Function Text Youtube Video Graphing Geometr…" at bounding box center [694, 85] width 1389 height 62
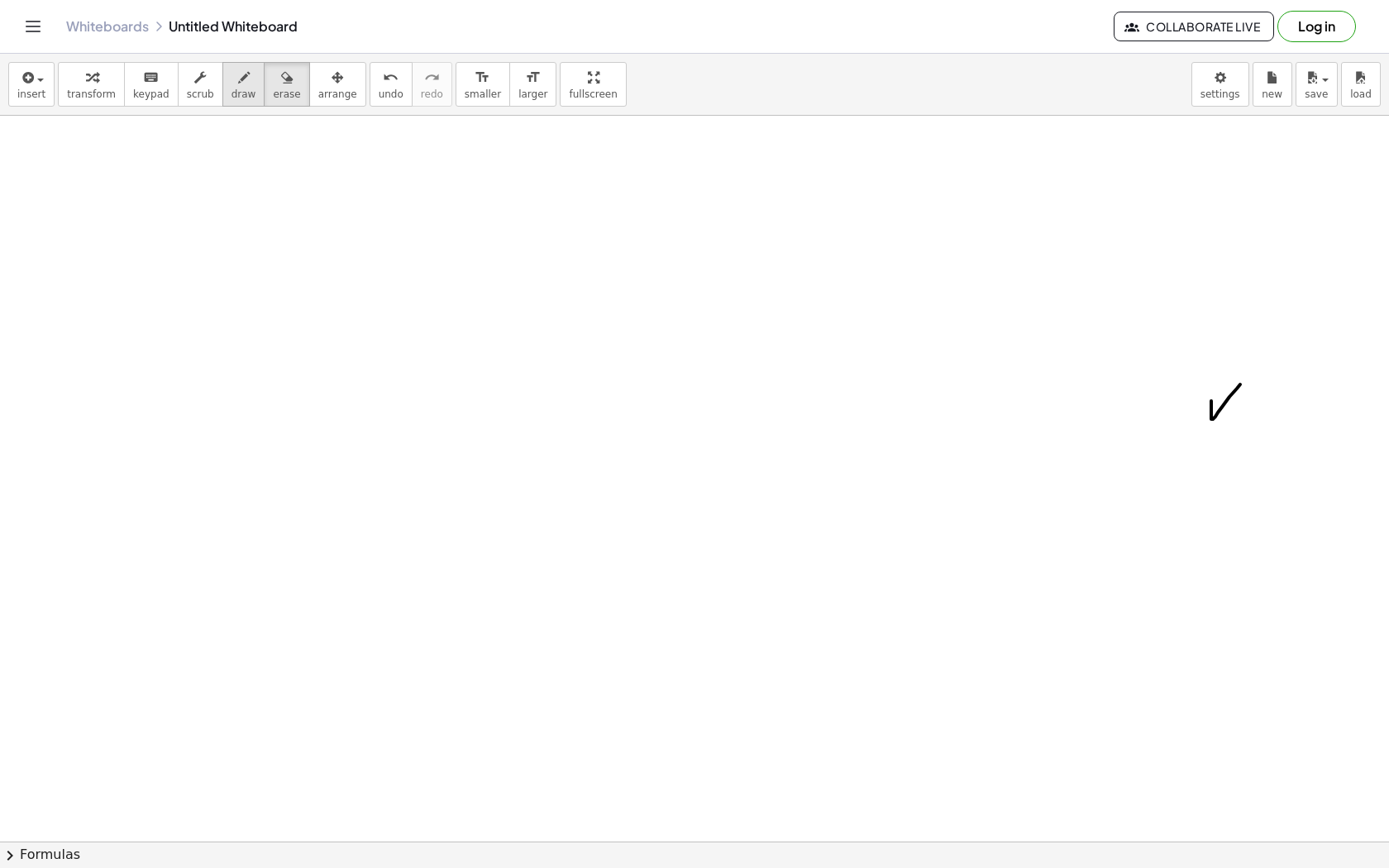
click at [242, 68] on div "button" at bounding box center [243, 77] width 25 height 20
drag, startPoint x: 221, startPoint y: 387, endPoint x: 228, endPoint y: 415, distance: 28.9
click at [228, 415] on div at bounding box center [694, 784] width 1389 height 1559
drag, startPoint x: 232, startPoint y: 233, endPoint x: 251, endPoint y: 284, distance: 54.4
click at [251, 284] on div at bounding box center [694, 784] width 1389 height 1559
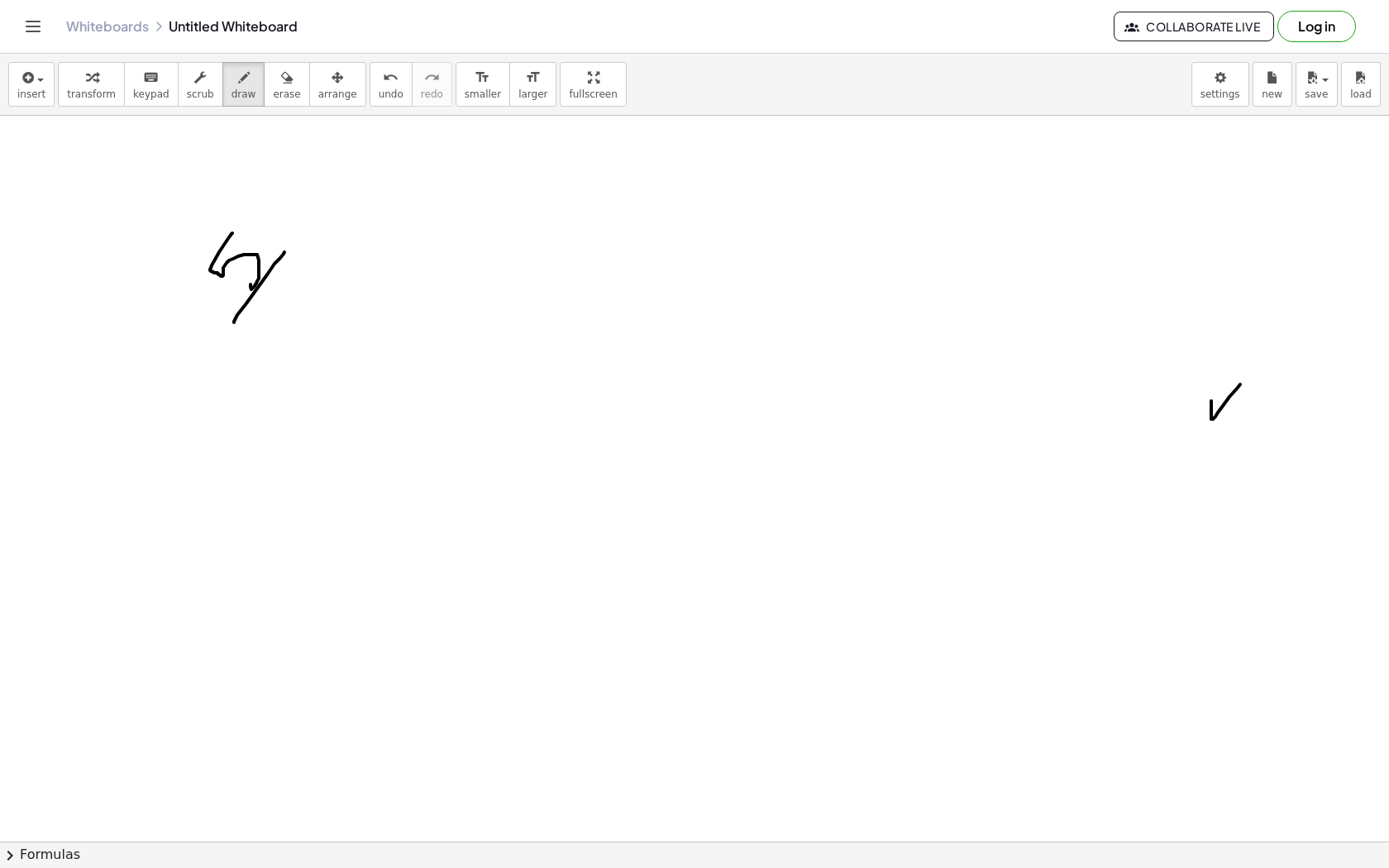
drag, startPoint x: 234, startPoint y: 322, endPoint x: 285, endPoint y: 252, distance: 86.6
click at [285, 252] on div at bounding box center [694, 784] width 1389 height 1559
drag, startPoint x: 253, startPoint y: 327, endPoint x: 293, endPoint y: 261, distance: 77.2
click at [294, 261] on div at bounding box center [694, 784] width 1389 height 1559
drag, startPoint x: 296, startPoint y: 430, endPoint x: 328, endPoint y: 477, distance: 56.9
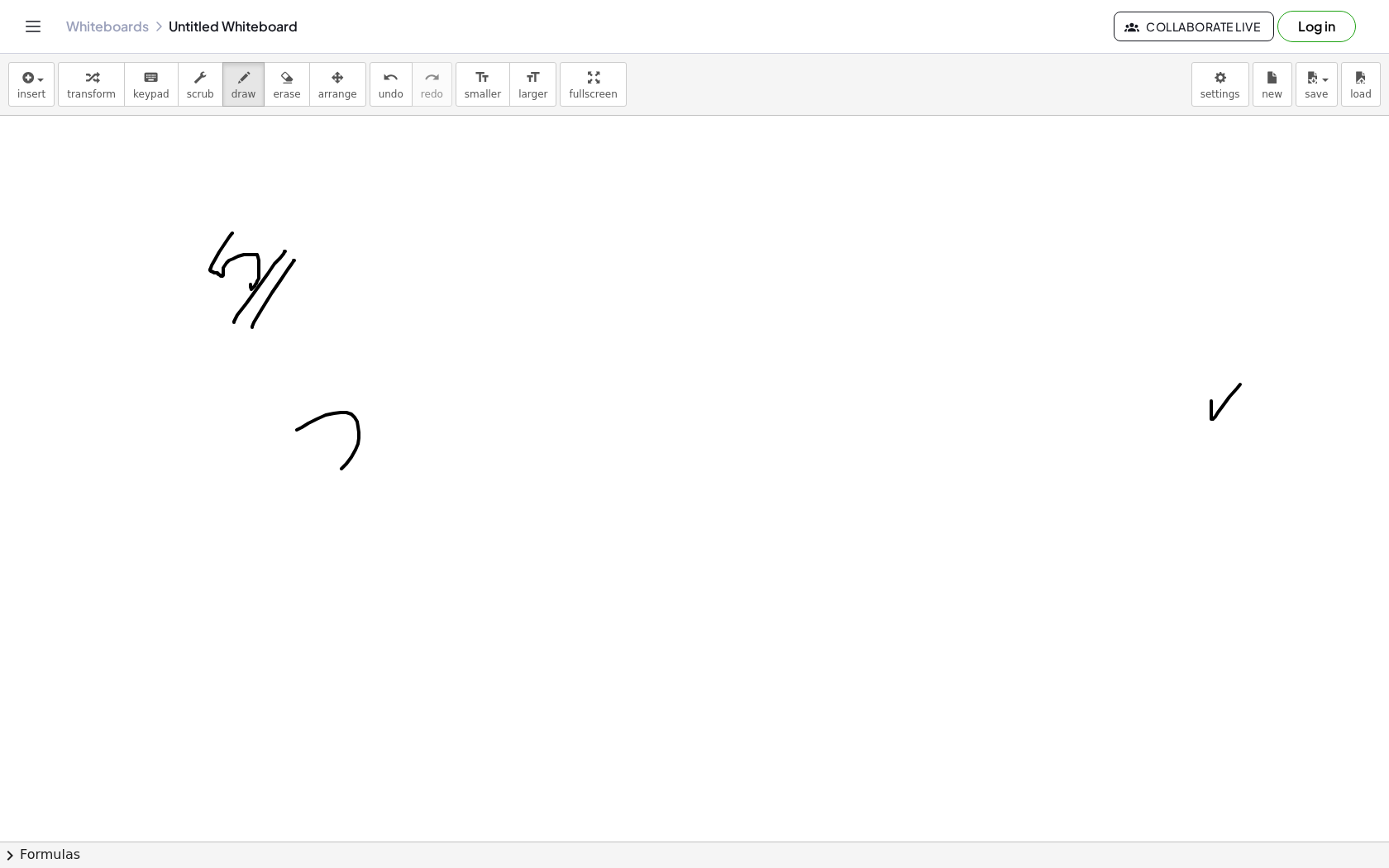
click at [328, 477] on div at bounding box center [694, 784] width 1389 height 1559
drag, startPoint x: 374, startPoint y: 407, endPoint x: 404, endPoint y: 435, distance: 41.0
click at [404, 435] on div at bounding box center [694, 784] width 1389 height 1559
drag, startPoint x: 429, startPoint y: 378, endPoint x: 448, endPoint y: 415, distance: 41.6
click at [448, 415] on div at bounding box center [694, 784] width 1389 height 1559
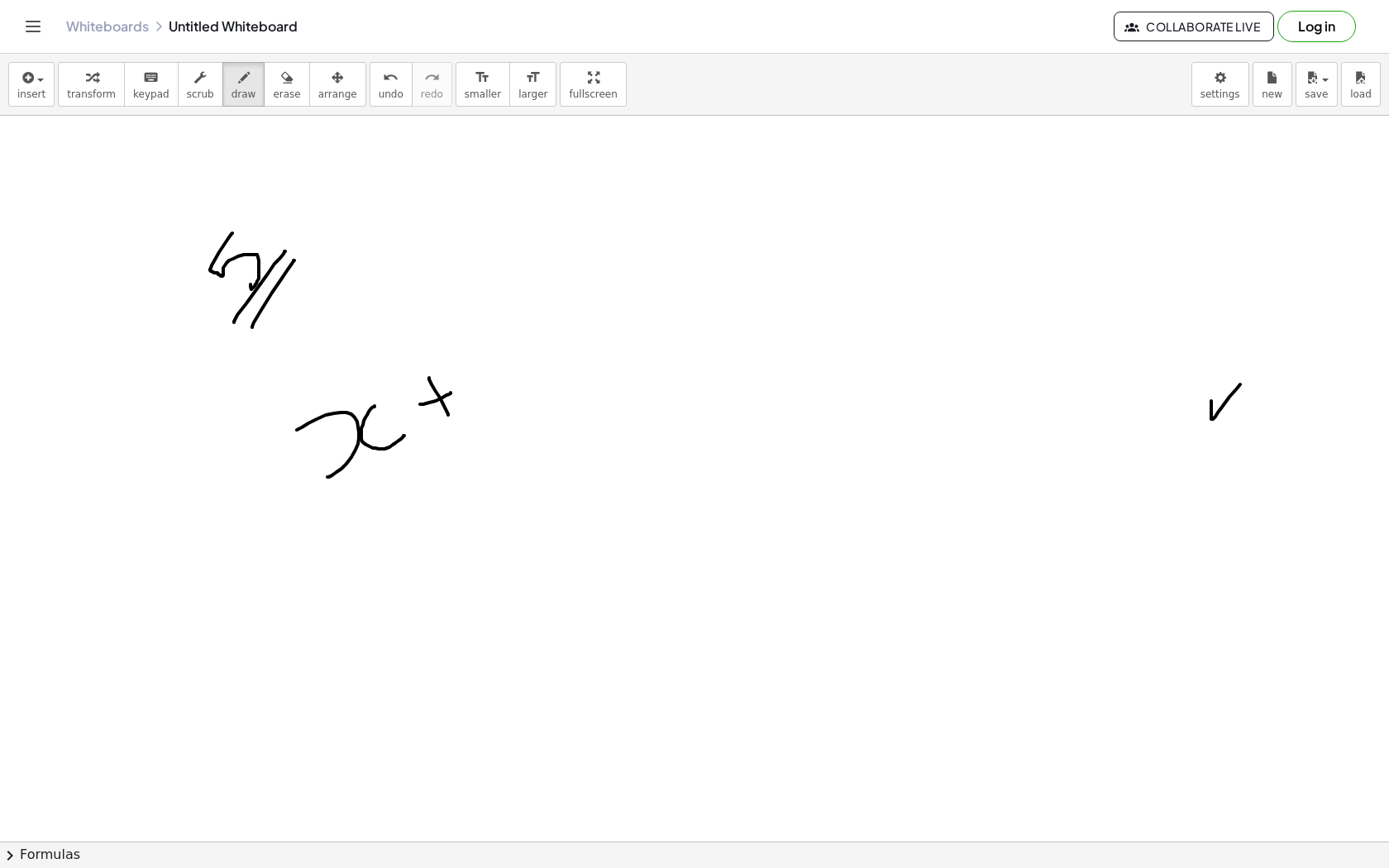
drag, startPoint x: 420, startPoint y: 404, endPoint x: 450, endPoint y: 392, distance: 32.3
click at [450, 392] on div at bounding box center [694, 784] width 1389 height 1559
drag, startPoint x: 466, startPoint y: 352, endPoint x: 525, endPoint y: 369, distance: 61.4
click at [525, 369] on div at bounding box center [694, 784] width 1389 height 1559
drag, startPoint x: 557, startPoint y: 330, endPoint x: 570, endPoint y: 326, distance: 13.6
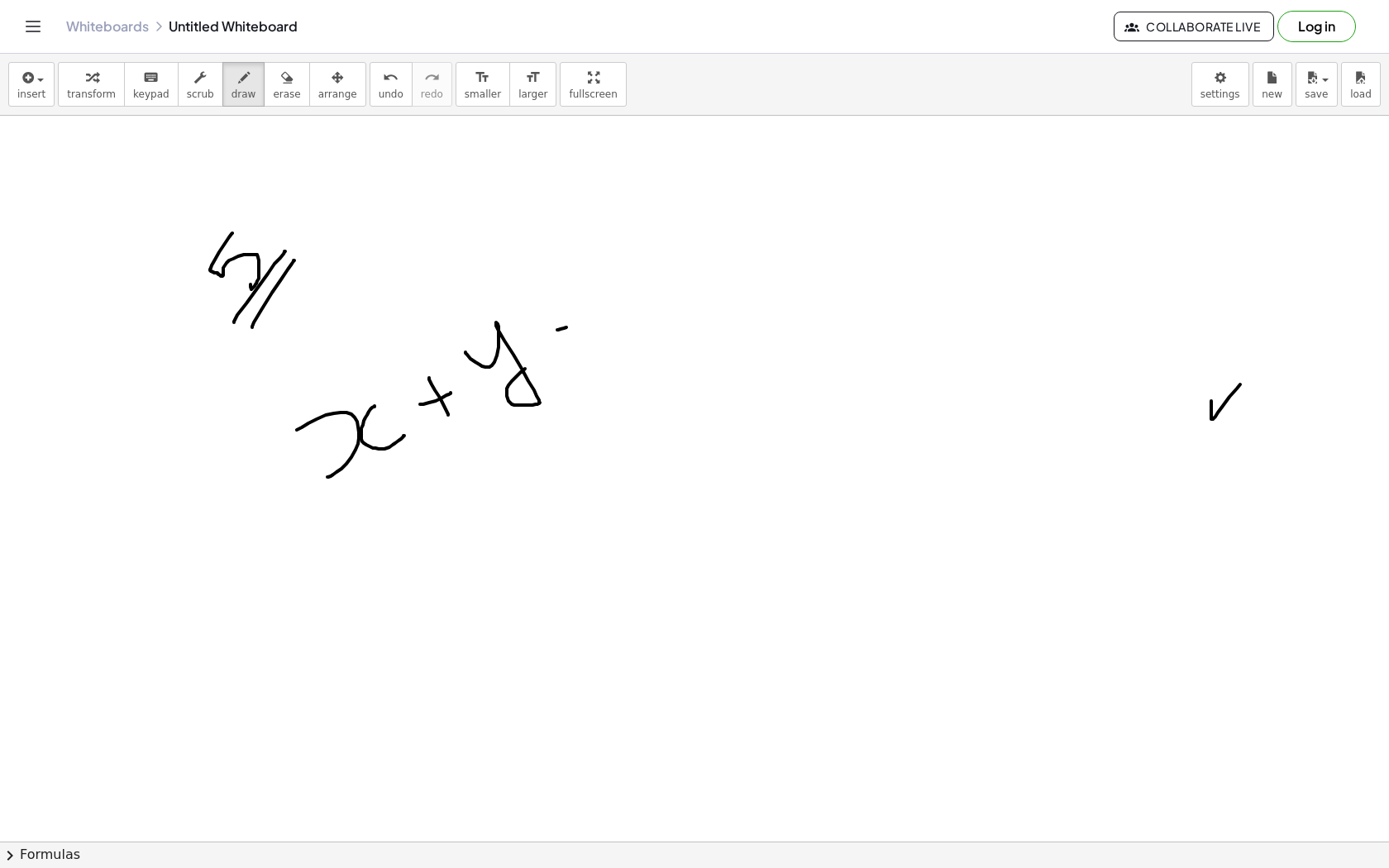
click at [570, 326] on div at bounding box center [694, 784] width 1389 height 1559
drag, startPoint x: 562, startPoint y: 342, endPoint x: 581, endPoint y: 331, distance: 22.0
click at [581, 331] on div at bounding box center [694, 784] width 1389 height 1559
drag, startPoint x: 633, startPoint y: 227, endPoint x: 640, endPoint y: 290, distance: 63.4
click at [640, 290] on div at bounding box center [694, 784] width 1389 height 1559
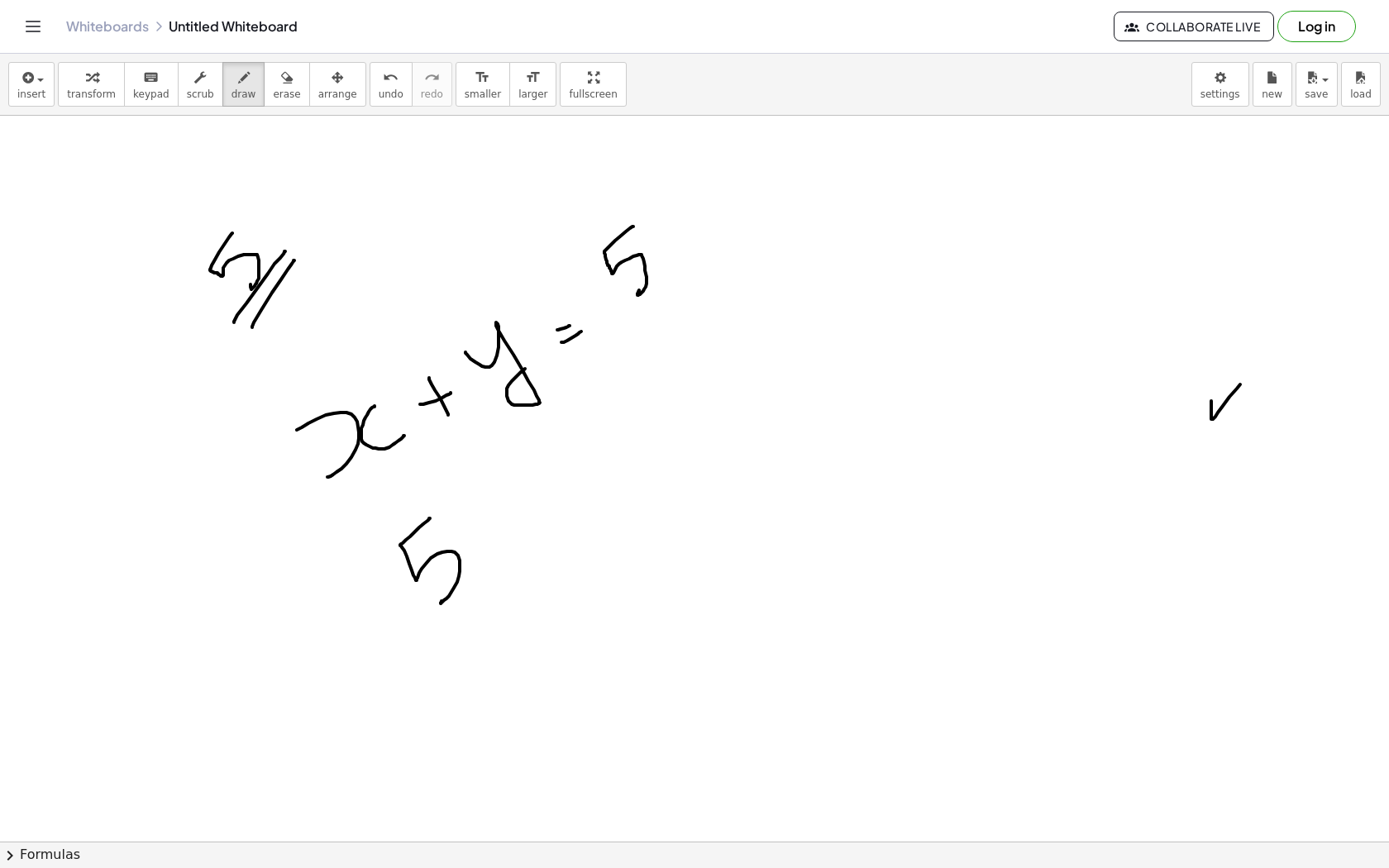
drag, startPoint x: 430, startPoint y: 519, endPoint x: 442, endPoint y: 600, distance: 81.9
click at [442, 600] on div at bounding box center [694, 784] width 1389 height 1559
drag, startPoint x: 468, startPoint y: 546, endPoint x: 488, endPoint y: 520, distance: 32.8
click at [489, 520] on div at bounding box center [694, 784] width 1389 height 1559
drag, startPoint x: 508, startPoint y: 505, endPoint x: 544, endPoint y: 416, distance: 96.0
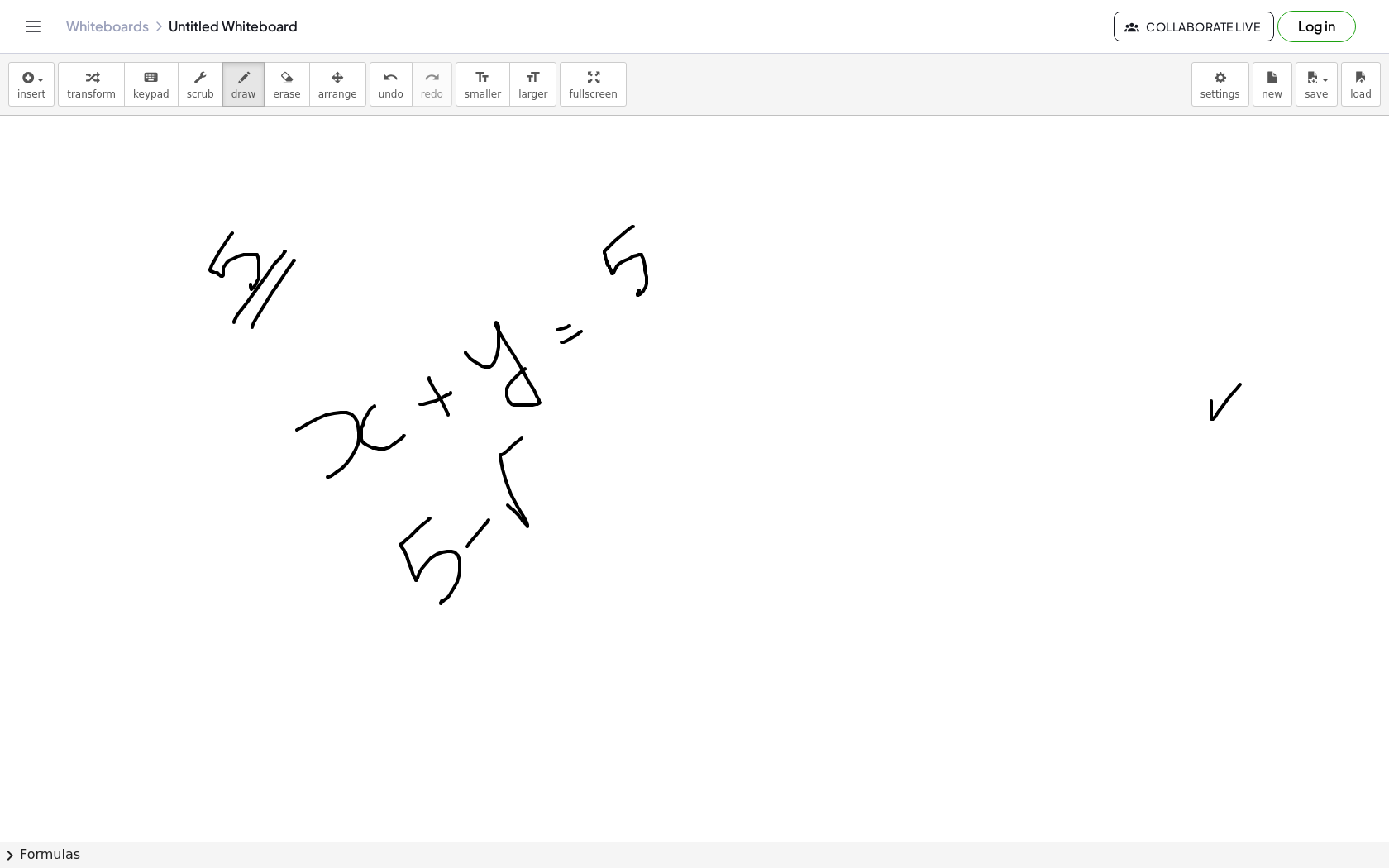
click at [544, 416] on div at bounding box center [694, 784] width 1389 height 1559
drag, startPoint x: 537, startPoint y: 458, endPoint x: 588, endPoint y: 493, distance: 61.9
click at [588, 493] on div at bounding box center [694, 784] width 1389 height 1559
drag, startPoint x: 537, startPoint y: 472, endPoint x: 564, endPoint y: 459, distance: 30.0
click at [553, 461] on div at bounding box center [694, 784] width 1389 height 1559
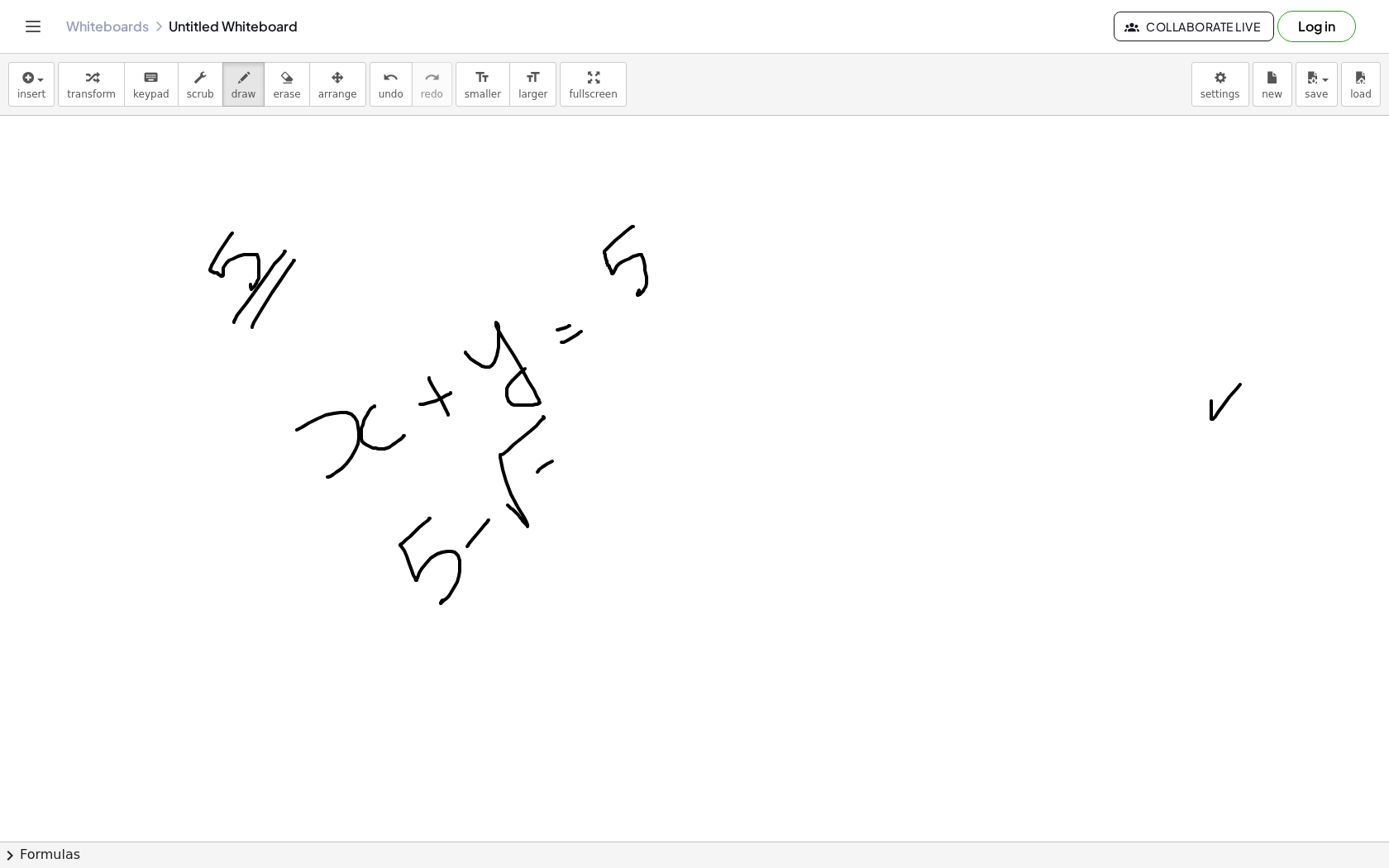
click at [605, 454] on div at bounding box center [694, 784] width 1389 height 1559
drag, startPoint x: 547, startPoint y: 464, endPoint x: 589, endPoint y: 467, distance: 42.1
click at [589, 467] on div at bounding box center [694, 784] width 1389 height 1559
drag, startPoint x: 600, startPoint y: 422, endPoint x: 620, endPoint y: 404, distance: 26.9
click at [620, 402] on div at bounding box center [694, 784] width 1389 height 1559
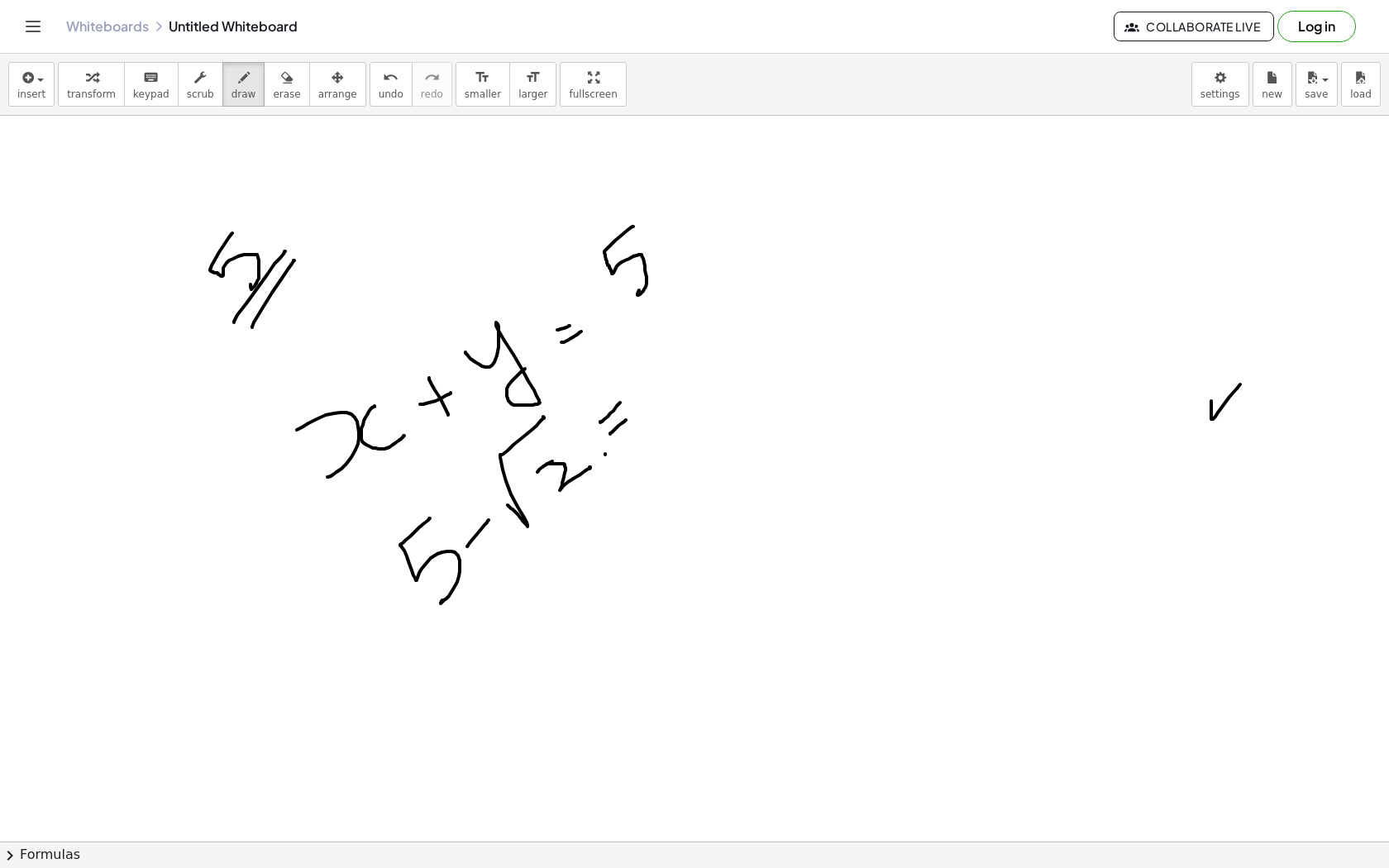
drag, startPoint x: 610, startPoint y: 434, endPoint x: 626, endPoint y: 420, distance: 21.3
click at [626, 420] on div at bounding box center [694, 784] width 1389 height 1559
drag, startPoint x: 634, startPoint y: 381, endPoint x: 663, endPoint y: 409, distance: 40.3
click at [663, 410] on div at bounding box center [694, 784] width 1389 height 1559
drag, startPoint x: 689, startPoint y: 327, endPoint x: 706, endPoint y: 367, distance: 43.5
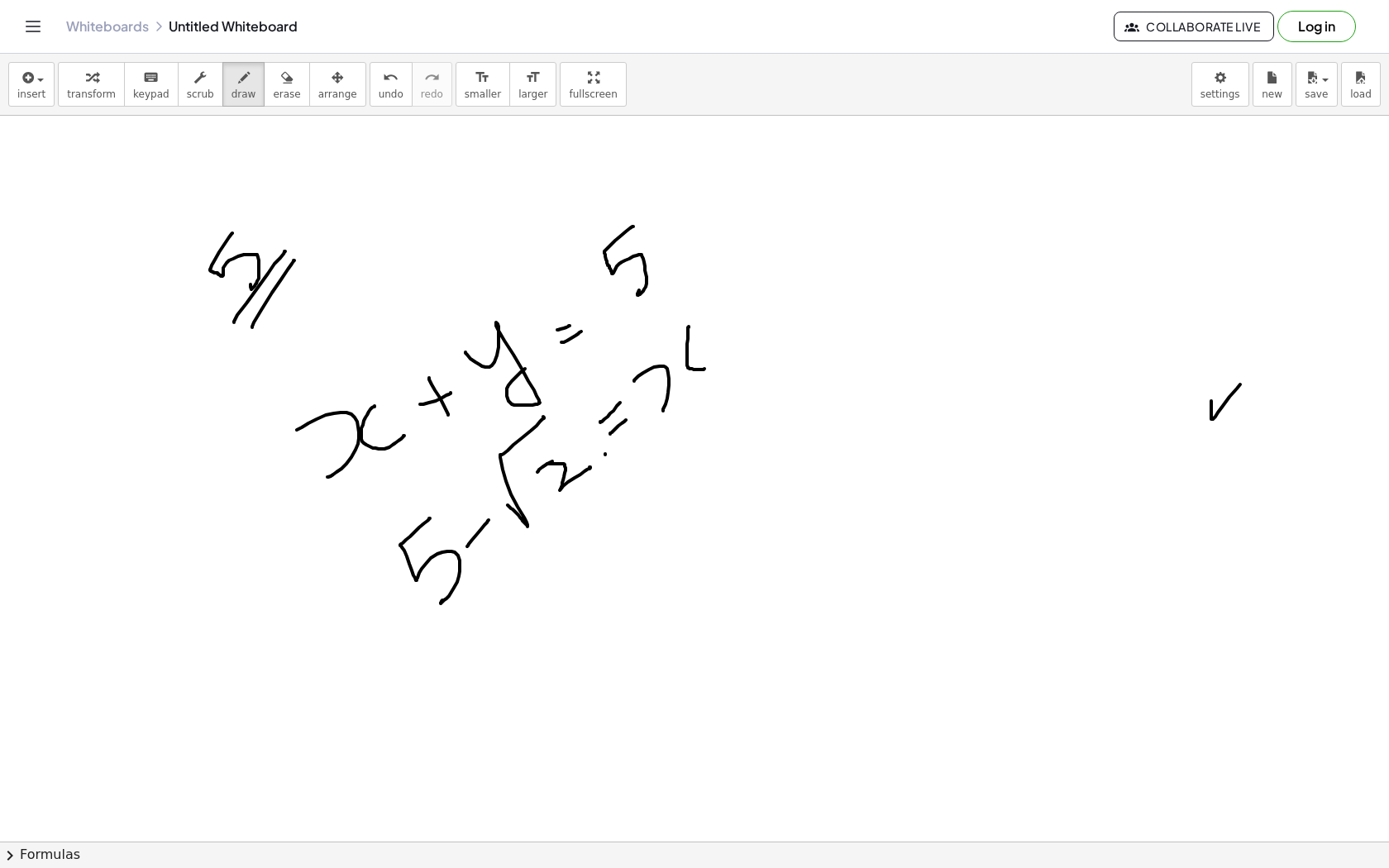
click at [707, 367] on div at bounding box center [694, 784] width 1389 height 1559
drag, startPoint x: 679, startPoint y: 345, endPoint x: 716, endPoint y: 367, distance: 43.0
click at [716, 368] on div at bounding box center [694, 784] width 1389 height 1559
drag, startPoint x: 555, startPoint y: 614, endPoint x: 588, endPoint y: 512, distance: 107.2
click at [589, 511] on div at bounding box center [694, 784] width 1389 height 1559
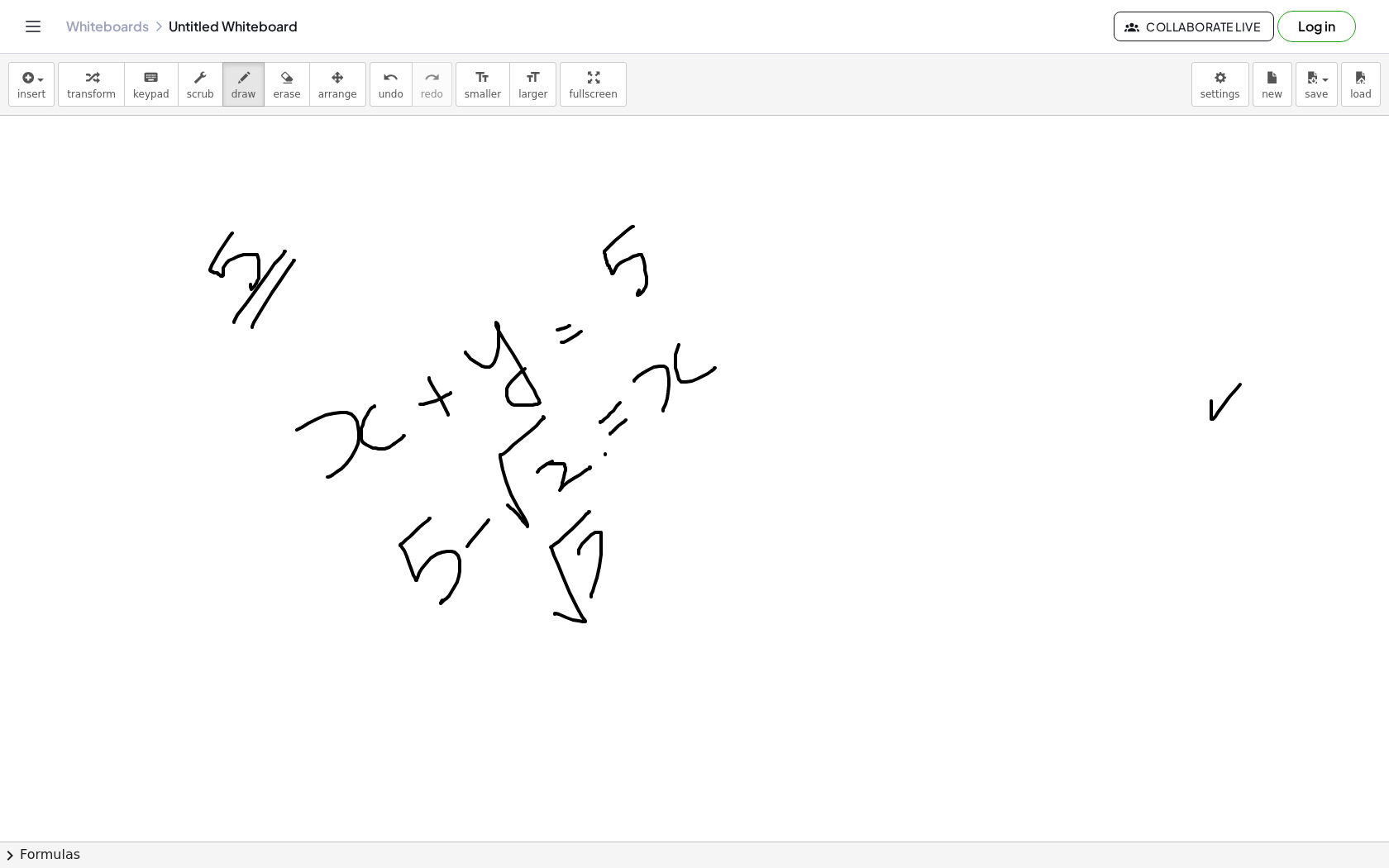
drag, startPoint x: 579, startPoint y: 553, endPoint x: 628, endPoint y: 557, distance: 49.2
click at [628, 557] on div at bounding box center [694, 784] width 1389 height 1559
drag, startPoint x: 658, startPoint y: 498, endPoint x: 665, endPoint y: 489, distance: 11.4
click at [665, 489] on div at bounding box center [694, 784] width 1389 height 1559
drag, startPoint x: 634, startPoint y: 502, endPoint x: 673, endPoint y: 459, distance: 58.1
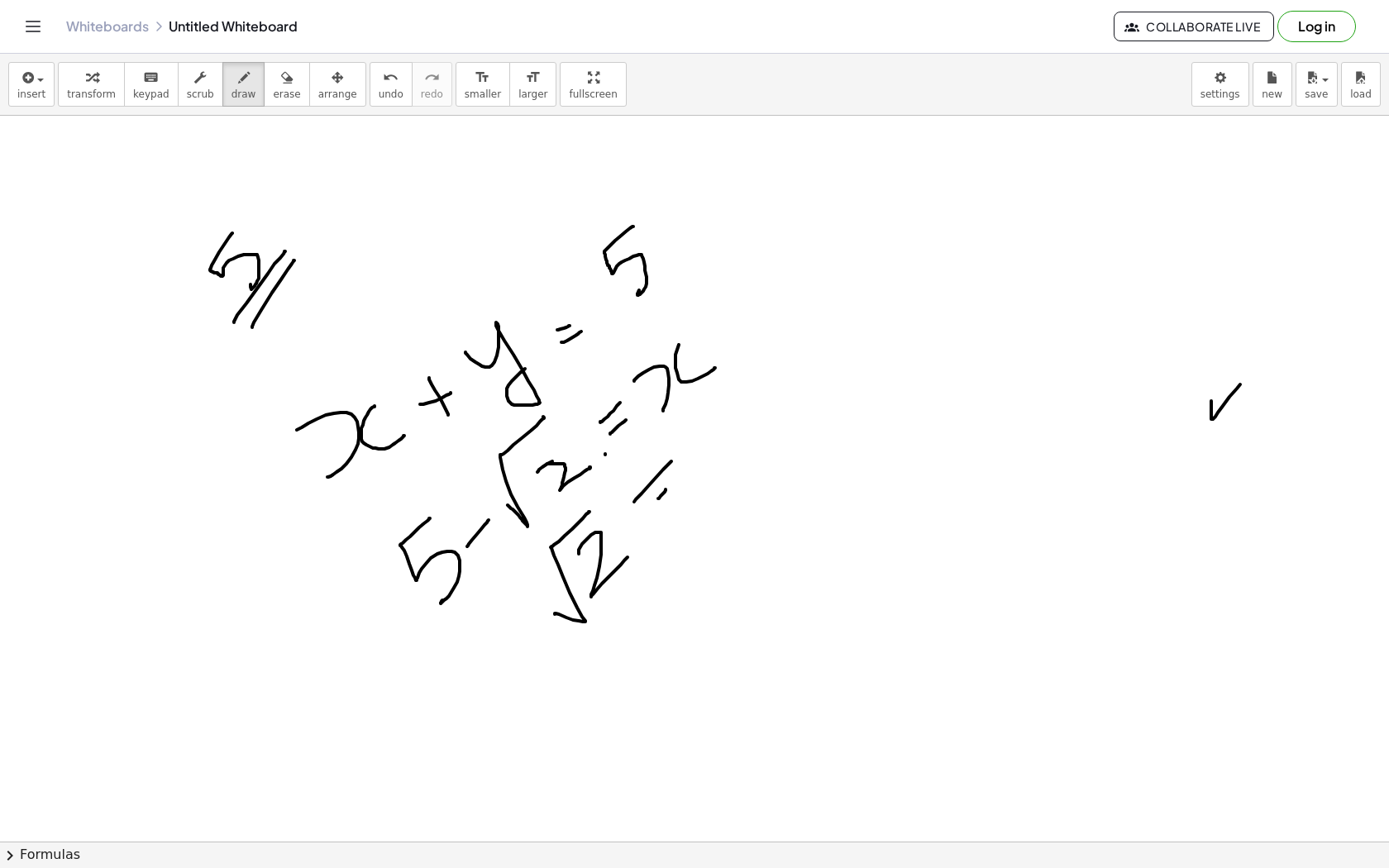
click at [673, 459] on div at bounding box center [694, 784] width 1389 height 1559
drag, startPoint x: 650, startPoint y: 505, endPoint x: 659, endPoint y: 493, distance: 15.0
click at [659, 493] on div at bounding box center [694, 784] width 1389 height 1559
drag, startPoint x: 694, startPoint y: 440, endPoint x: 744, endPoint y: 438, distance: 50.0
click at [745, 438] on div at bounding box center [694, 784] width 1389 height 1559
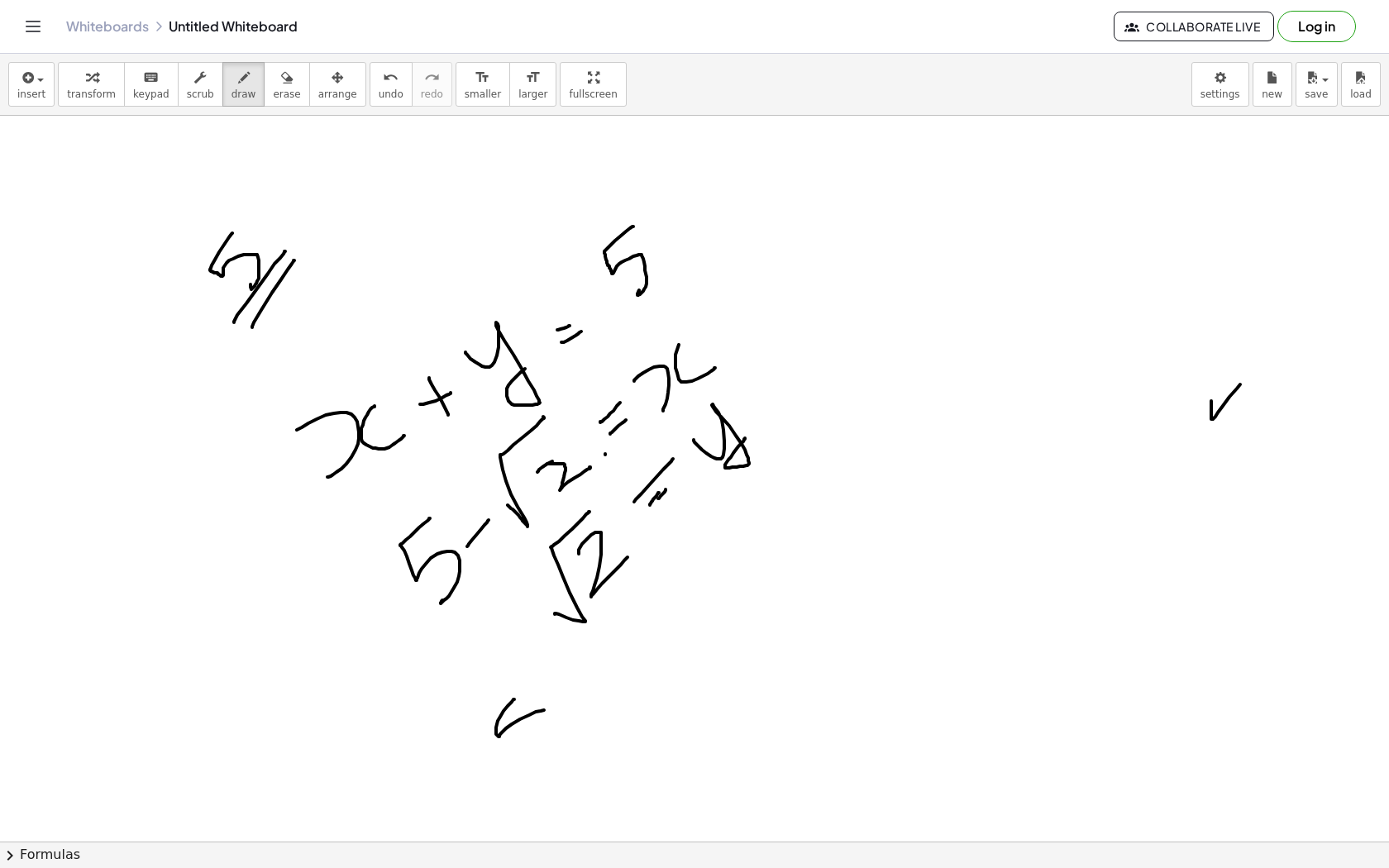
drag, startPoint x: 513, startPoint y: 700, endPoint x: 531, endPoint y: 735, distance: 39.4
click at [531, 735] on div at bounding box center [694, 784] width 1389 height 1559
drag, startPoint x: 565, startPoint y: 682, endPoint x: 576, endPoint y: 671, distance: 15.6
click at [576, 671] on div at bounding box center [694, 784] width 1389 height 1559
drag, startPoint x: 604, startPoint y: 688, endPoint x: 641, endPoint y: 594, distance: 101.0
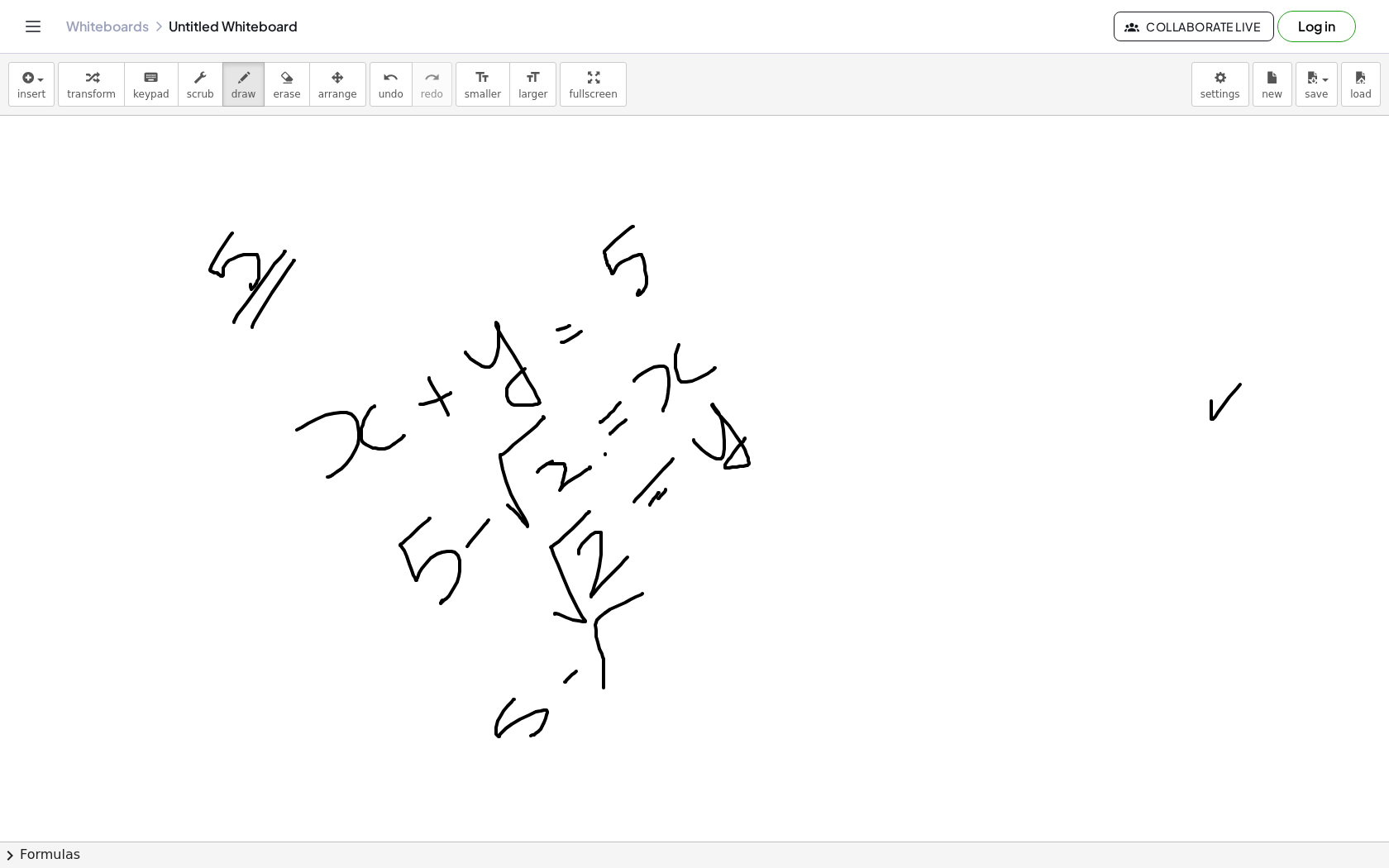
click at [641, 594] on div at bounding box center [694, 784] width 1389 height 1559
drag, startPoint x: 619, startPoint y: 648, endPoint x: 657, endPoint y: 636, distance: 39.8
click at [658, 637] on div at bounding box center [694, 784] width 1389 height 1559
drag, startPoint x: 663, startPoint y: 615, endPoint x: 687, endPoint y: 579, distance: 43.3
click at [691, 577] on div at bounding box center [694, 784] width 1389 height 1559
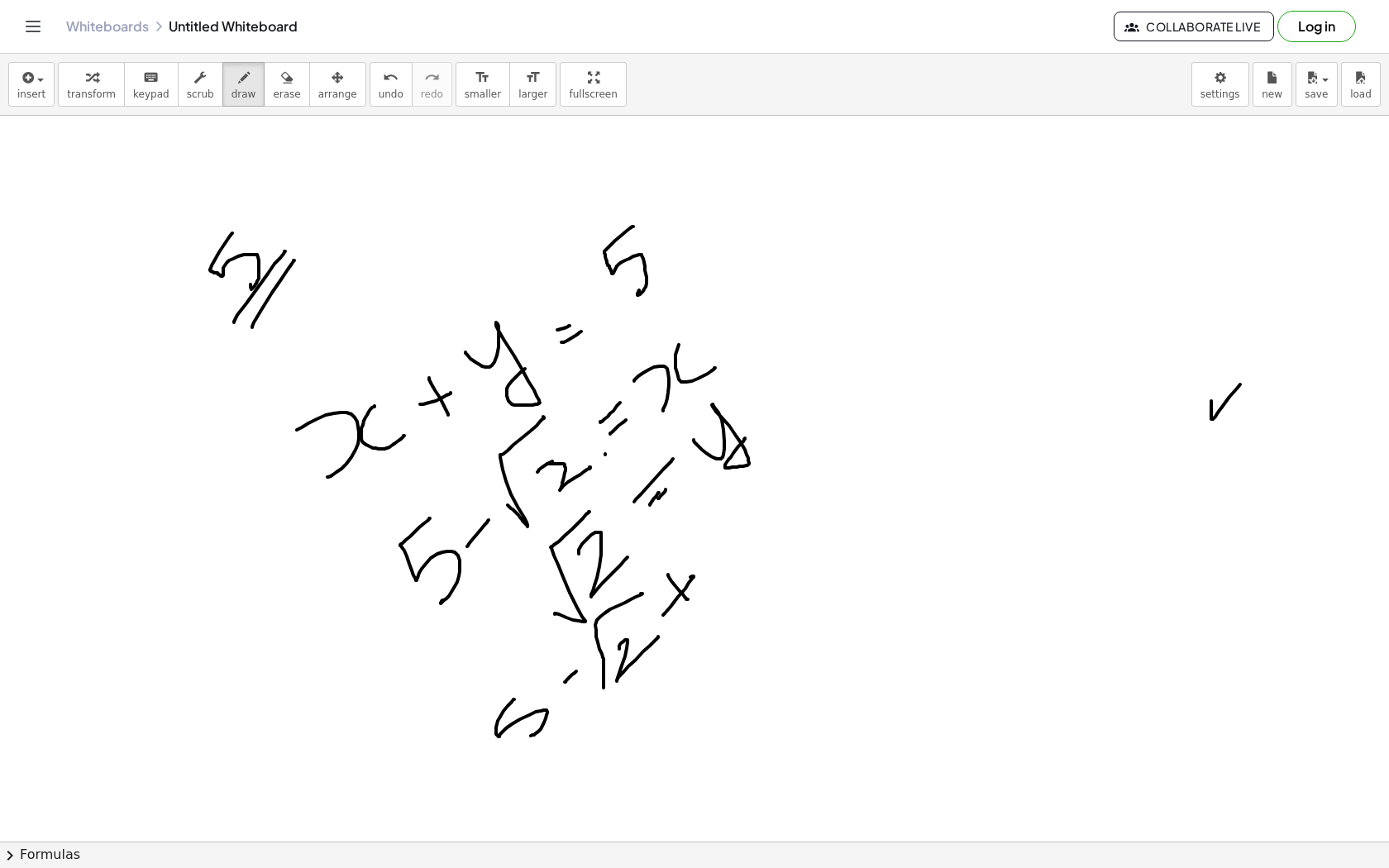
drag, startPoint x: 668, startPoint y: 574, endPoint x: 692, endPoint y: 605, distance: 39.2
click at [692, 605] on div at bounding box center [694, 784] width 1389 height 1559
drag, startPoint x: 711, startPoint y: 548, endPoint x: 756, endPoint y: 483, distance: 79.1
click at [757, 483] on div at bounding box center [694, 784] width 1389 height 1559
drag, startPoint x: 737, startPoint y: 525, endPoint x: 769, endPoint y: 525, distance: 32.0
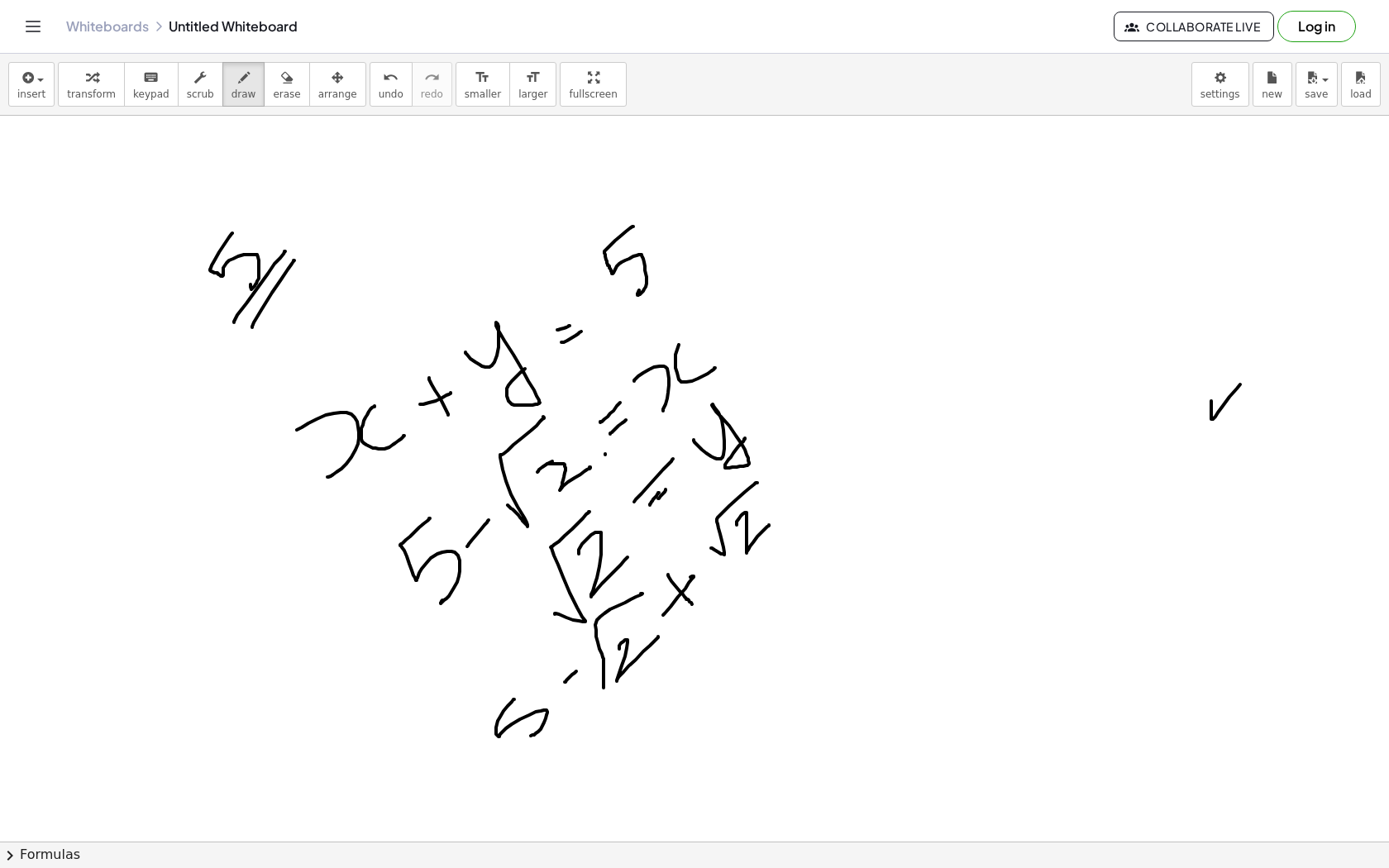
click at [769, 525] on div at bounding box center [694, 784] width 1389 height 1559
drag, startPoint x: 628, startPoint y: 589, endPoint x: 672, endPoint y: 648, distance: 73.6
click at [672, 648] on div at bounding box center [694, 784] width 1389 height 1559
drag, startPoint x: 475, startPoint y: 683, endPoint x: 565, endPoint y: 772, distance: 126.6
click at [565, 772] on div at bounding box center [694, 784] width 1389 height 1559
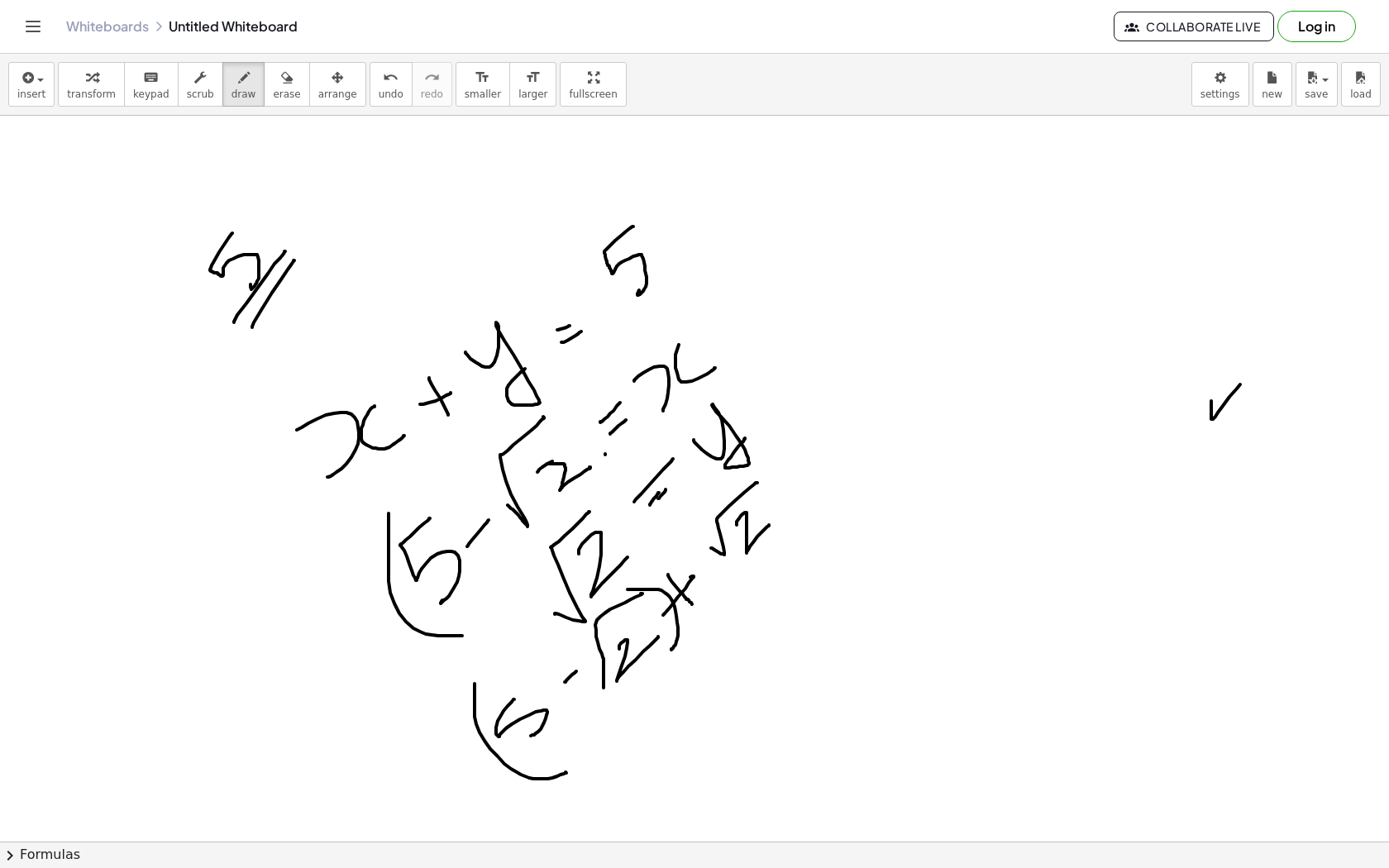
drag, startPoint x: 389, startPoint y: 513, endPoint x: 462, endPoint y: 636, distance: 143.0
click at [462, 636] on div at bounding box center [694, 784] width 1389 height 1559
drag, startPoint x: 527, startPoint y: 419, endPoint x: 600, endPoint y: 470, distance: 89.1
click at [600, 470] on div at bounding box center [694, 784] width 1389 height 1559
drag, startPoint x: 579, startPoint y: 650, endPoint x: 612, endPoint y: 689, distance: 51.1
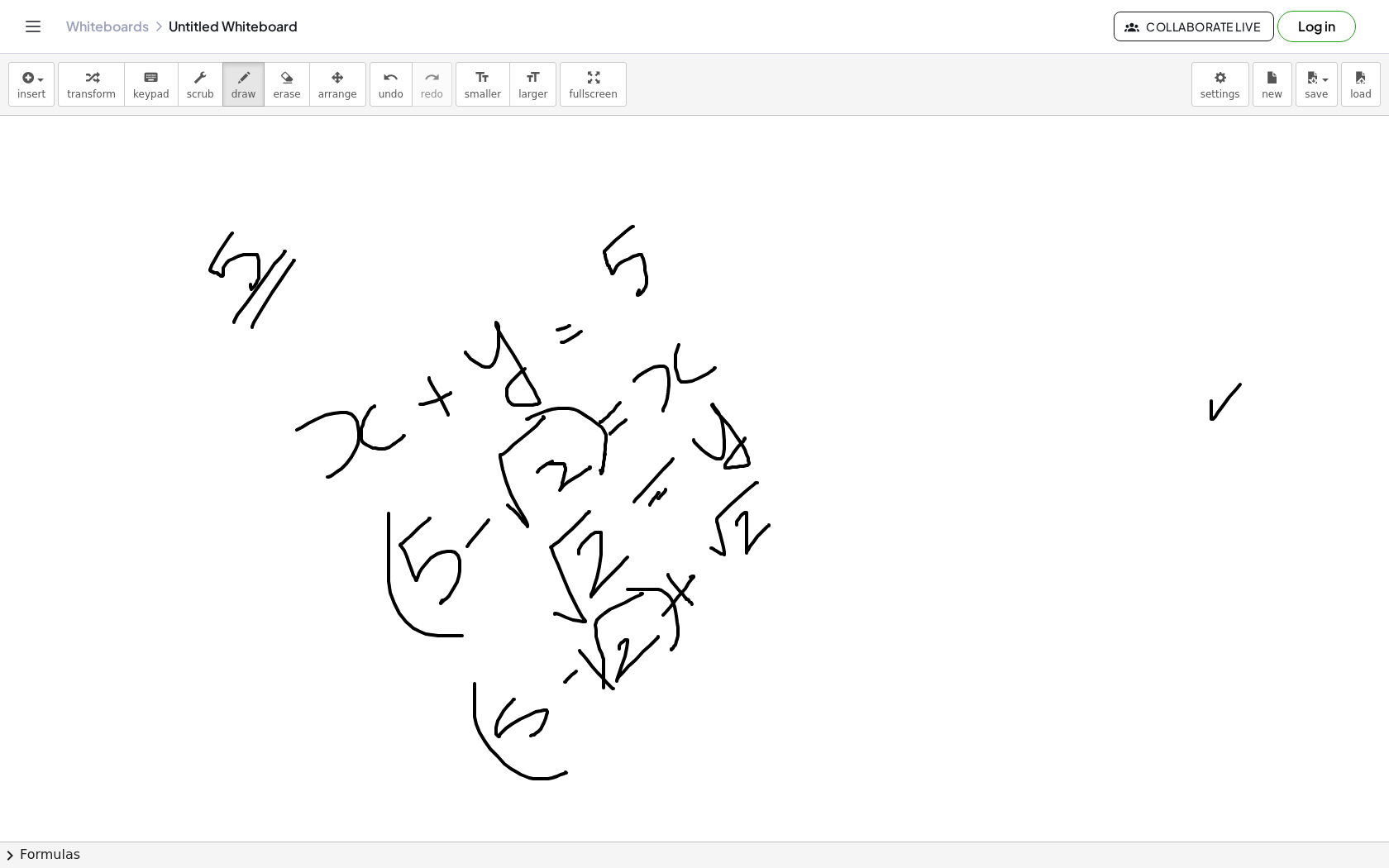
click at [612, 689] on div at bounding box center [694, 784] width 1389 height 1559
drag, startPoint x: 617, startPoint y: 766, endPoint x: 667, endPoint y: 779, distance: 51.7
click at [667, 779] on div at bounding box center [694, 784] width 1389 height 1559
click at [675, 745] on div at bounding box center [694, 784] width 1389 height 1559
drag, startPoint x: 682, startPoint y: 704, endPoint x: 699, endPoint y: 744, distance: 43.5
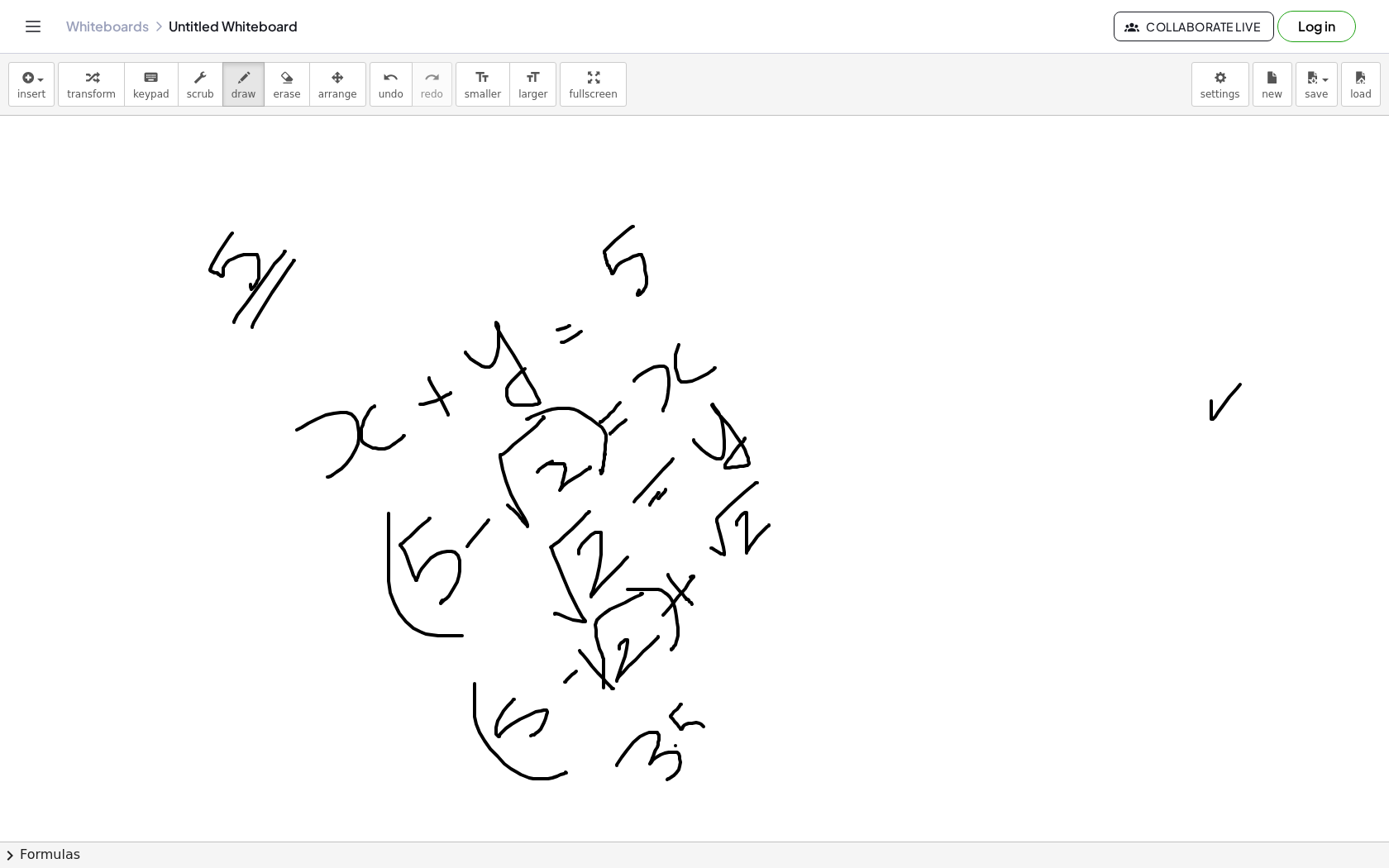
click at [699, 744] on div at bounding box center [694, 784] width 1389 height 1559
click at [714, 680] on div at bounding box center [694, 784] width 1389 height 1559
click at [707, 682] on div at bounding box center [694, 784] width 1389 height 1559
drag, startPoint x: 727, startPoint y: 759, endPoint x: 758, endPoint y: 761, distance: 31.1
click at [759, 761] on div at bounding box center [694, 784] width 1389 height 1559
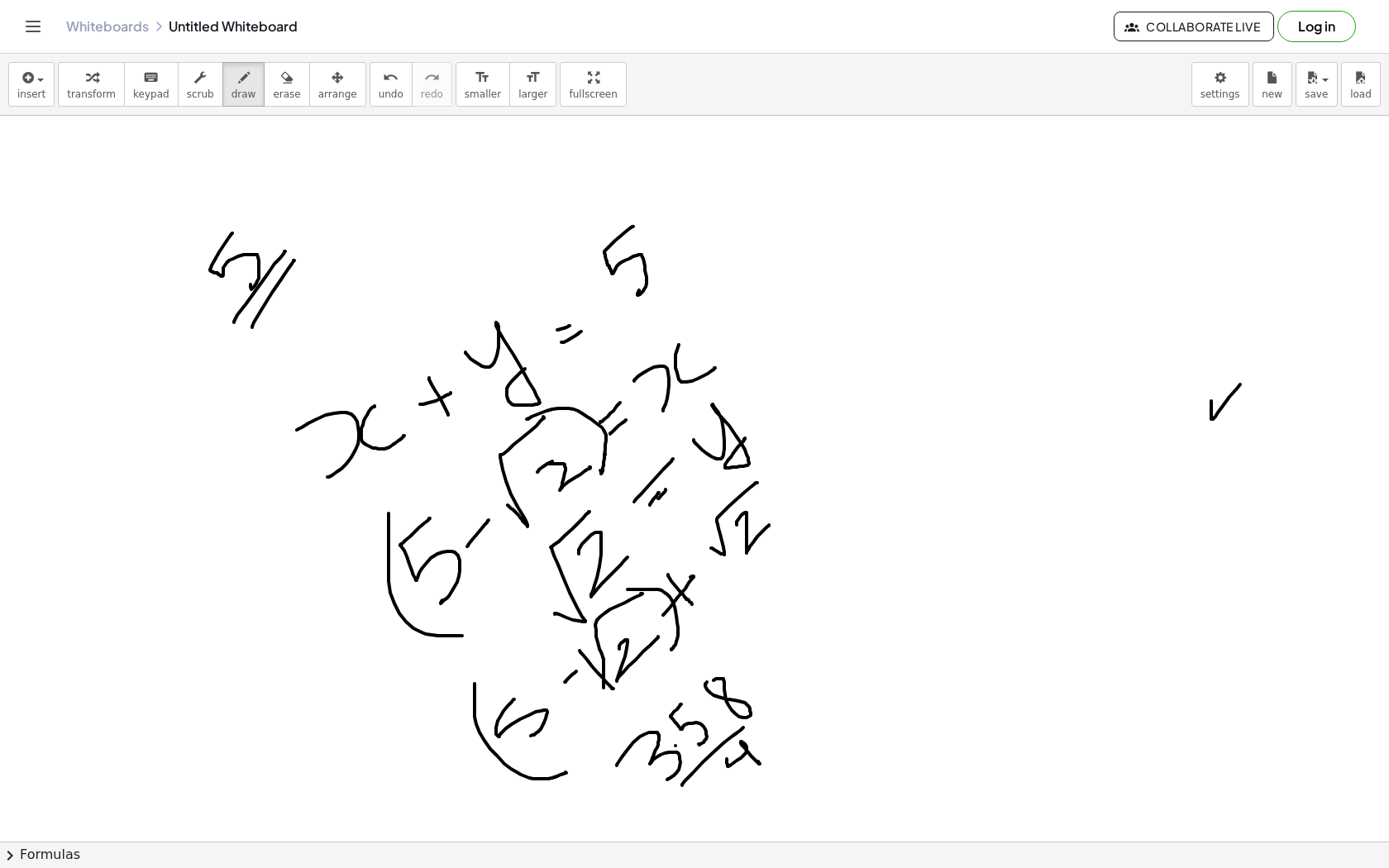
drag, startPoint x: 683, startPoint y: 785, endPoint x: 742, endPoint y: 727, distance: 82.7
click at [742, 727] on div at bounding box center [694, 784] width 1389 height 1559
click at [749, 759] on div at bounding box center [694, 784] width 1389 height 1559
drag, startPoint x: 751, startPoint y: 773, endPoint x: 781, endPoint y: 738, distance: 46.1
click at [781, 738] on div at bounding box center [694, 784] width 1389 height 1559
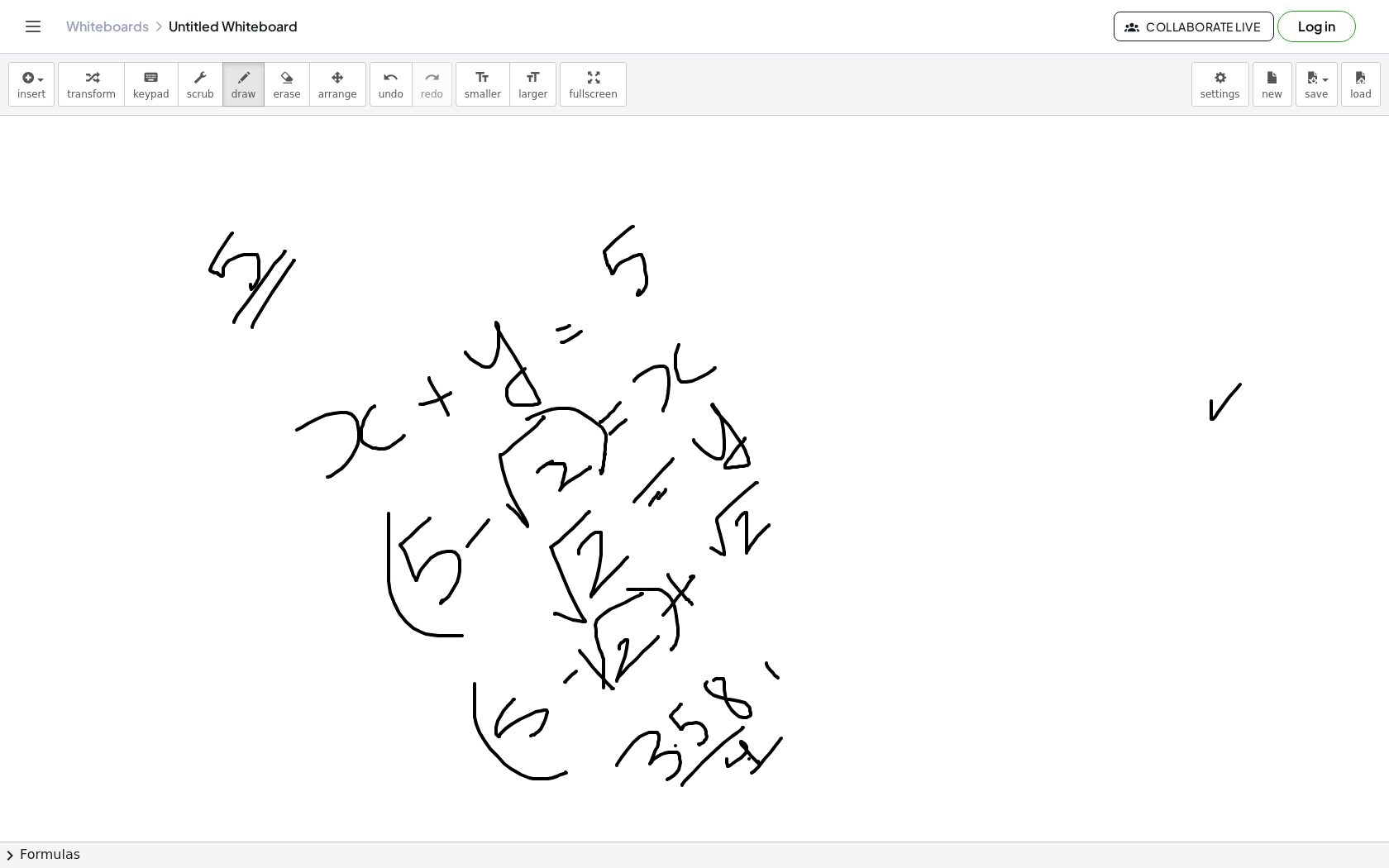
drag, startPoint x: 767, startPoint y: 663, endPoint x: 778, endPoint y: 678, distance: 18.6
click at [778, 678] on div at bounding box center [694, 784] width 1389 height 1559
drag, startPoint x: 755, startPoint y: 678, endPoint x: 766, endPoint y: 671, distance: 13.0
click at [767, 671] on div at bounding box center [694, 784] width 1389 height 1559
drag, startPoint x: 766, startPoint y: 671, endPoint x: 778, endPoint y: 659, distance: 17.0
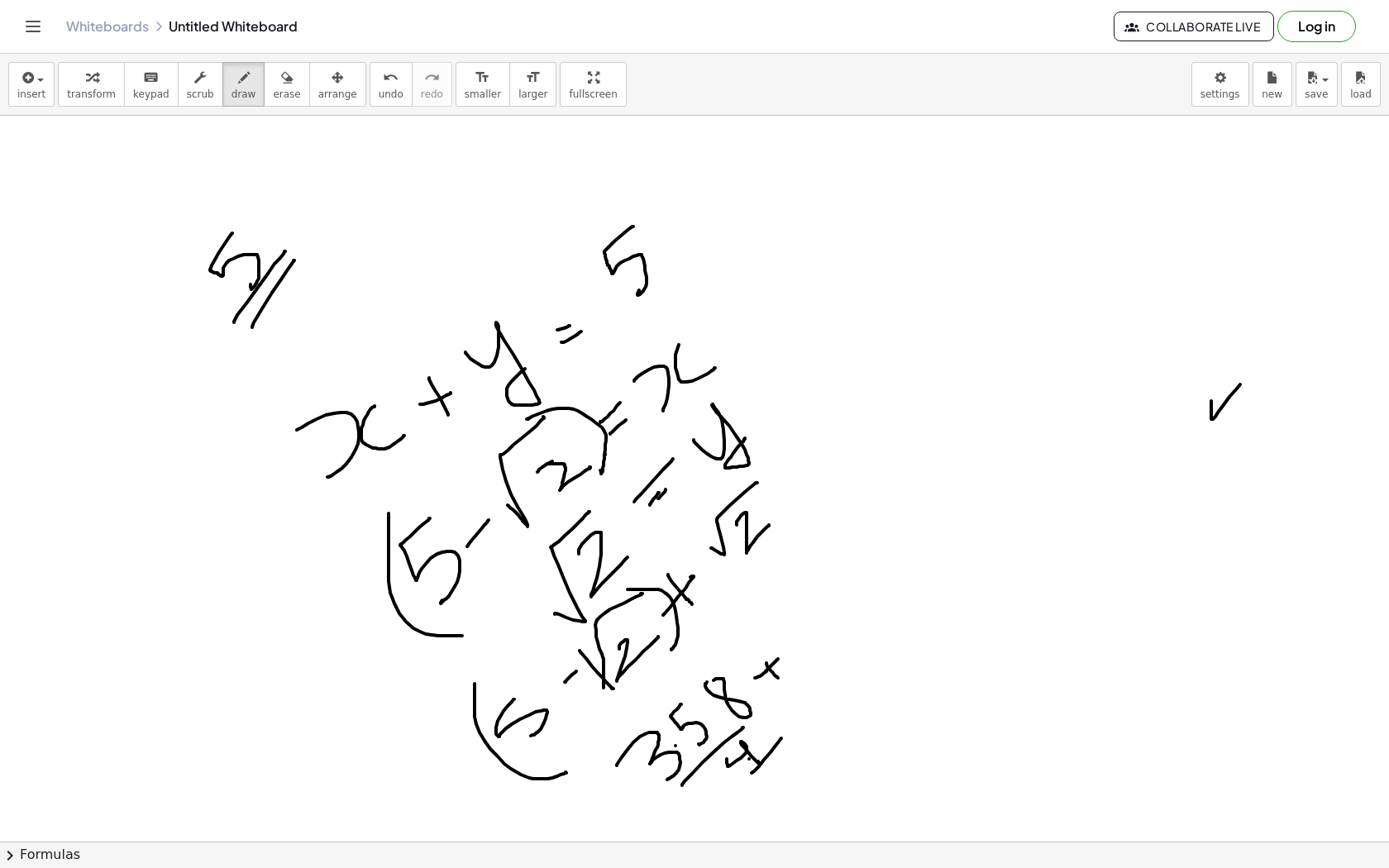
click at [778, 659] on div at bounding box center [694, 784] width 1389 height 1559
drag, startPoint x: 775, startPoint y: 707, endPoint x: 791, endPoint y: 720, distance: 20.6
click at [792, 720] on div at bounding box center [694, 784] width 1389 height 1559
drag, startPoint x: 776, startPoint y: 721, endPoint x: 789, endPoint y: 701, distance: 23.9
click at [789, 701] on div at bounding box center [694, 784] width 1389 height 1559
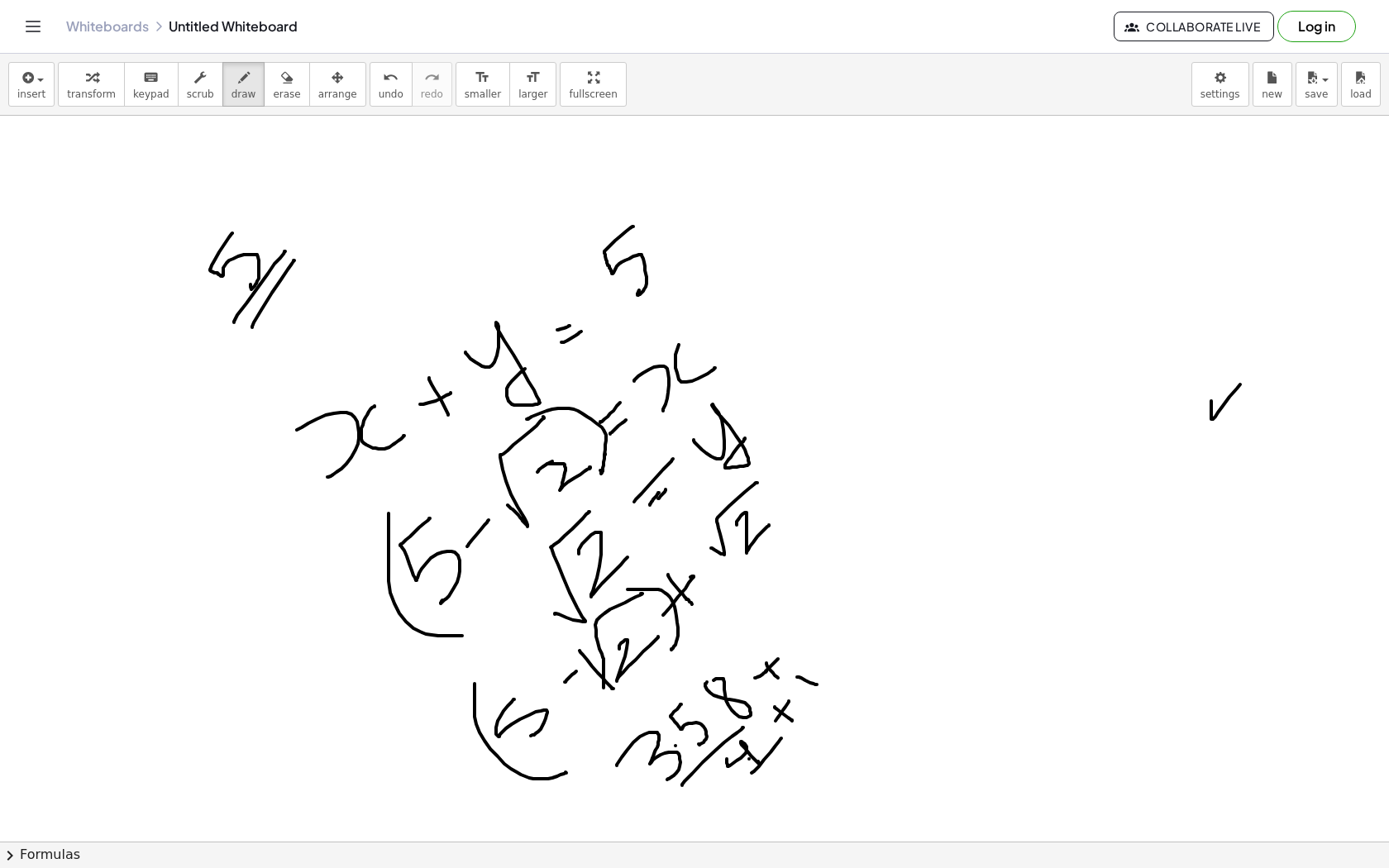
drag, startPoint x: 797, startPoint y: 677, endPoint x: 817, endPoint y: 684, distance: 21.2
click at [817, 684] on div at bounding box center [694, 784] width 1389 height 1559
click at [722, 780] on div at bounding box center [694, 784] width 1389 height 1559
drag, startPoint x: 728, startPoint y: 801, endPoint x: 732, endPoint y: 788, distance: 13.6
click at [732, 788] on div at bounding box center [694, 784] width 1389 height 1559
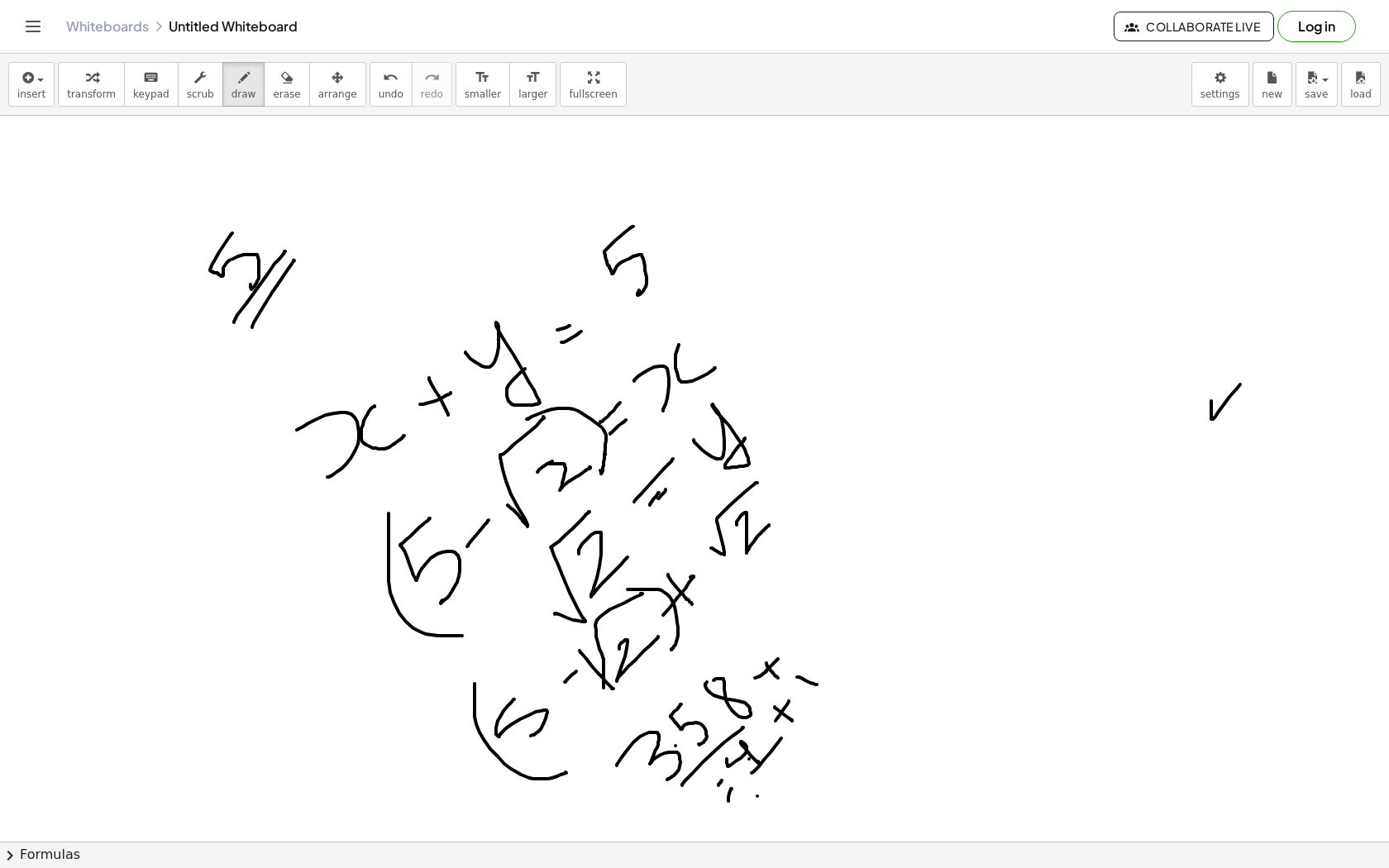
click at [758, 788] on div at bounding box center [694, 784] width 1389 height 1559
drag, startPoint x: 754, startPoint y: 806, endPoint x: 759, endPoint y: 798, distance: 9.4
click at [759, 798] on div at bounding box center [694, 784] width 1389 height 1559
drag, startPoint x: 785, startPoint y: 753, endPoint x: 793, endPoint y: 784, distance: 32.0
click at [793, 785] on div at bounding box center [694, 784] width 1389 height 1559
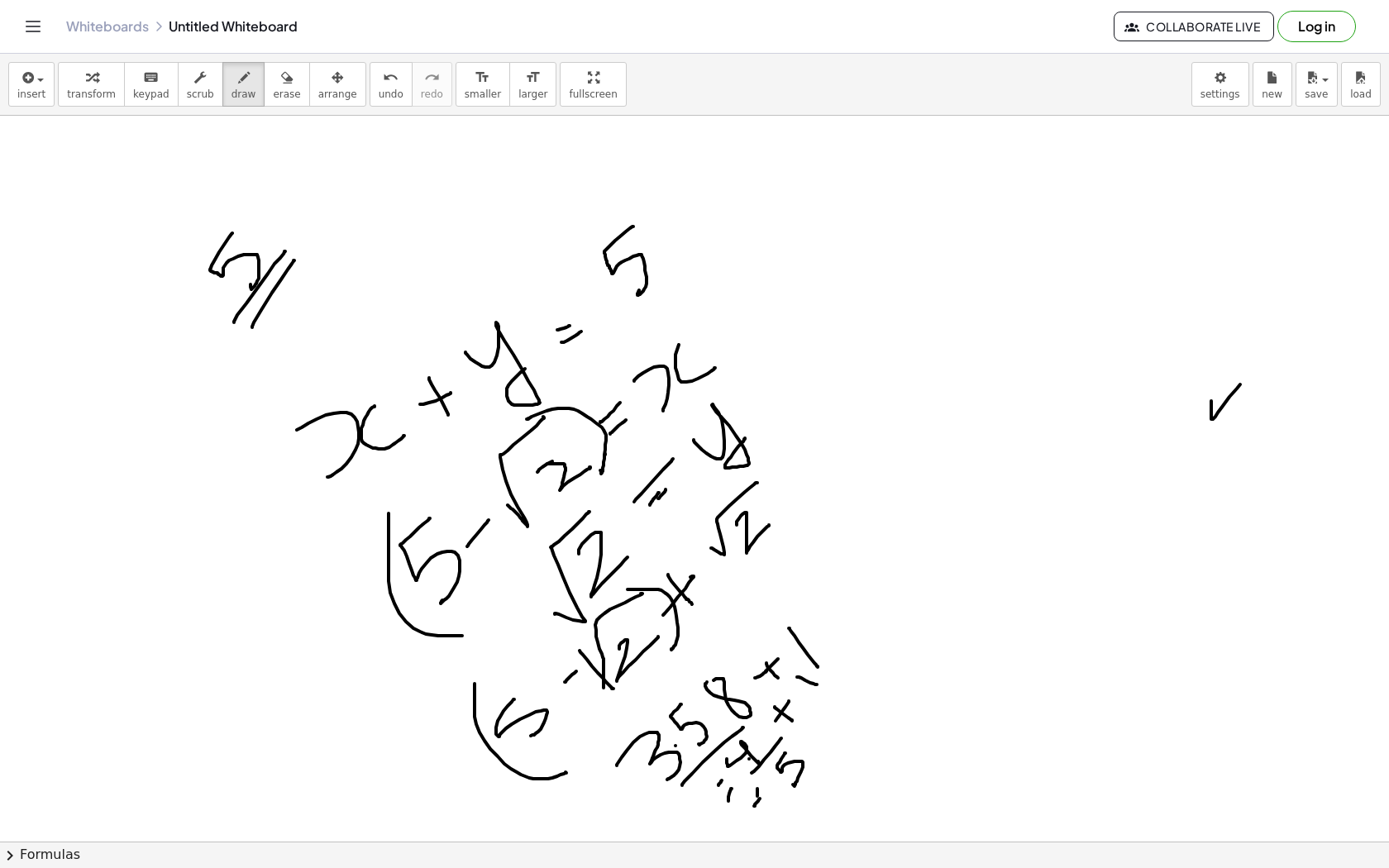
drag, startPoint x: 789, startPoint y: 628, endPoint x: 818, endPoint y: 666, distance: 47.8
click at [818, 666] on div at bounding box center [694, 784] width 1389 height 1559
click at [818, 622] on div at bounding box center [694, 784] width 1389 height 1559
drag, startPoint x: 819, startPoint y: 584, endPoint x: 840, endPoint y: 600, distance: 26.4
click at [840, 601] on div at bounding box center [694, 784] width 1389 height 1559
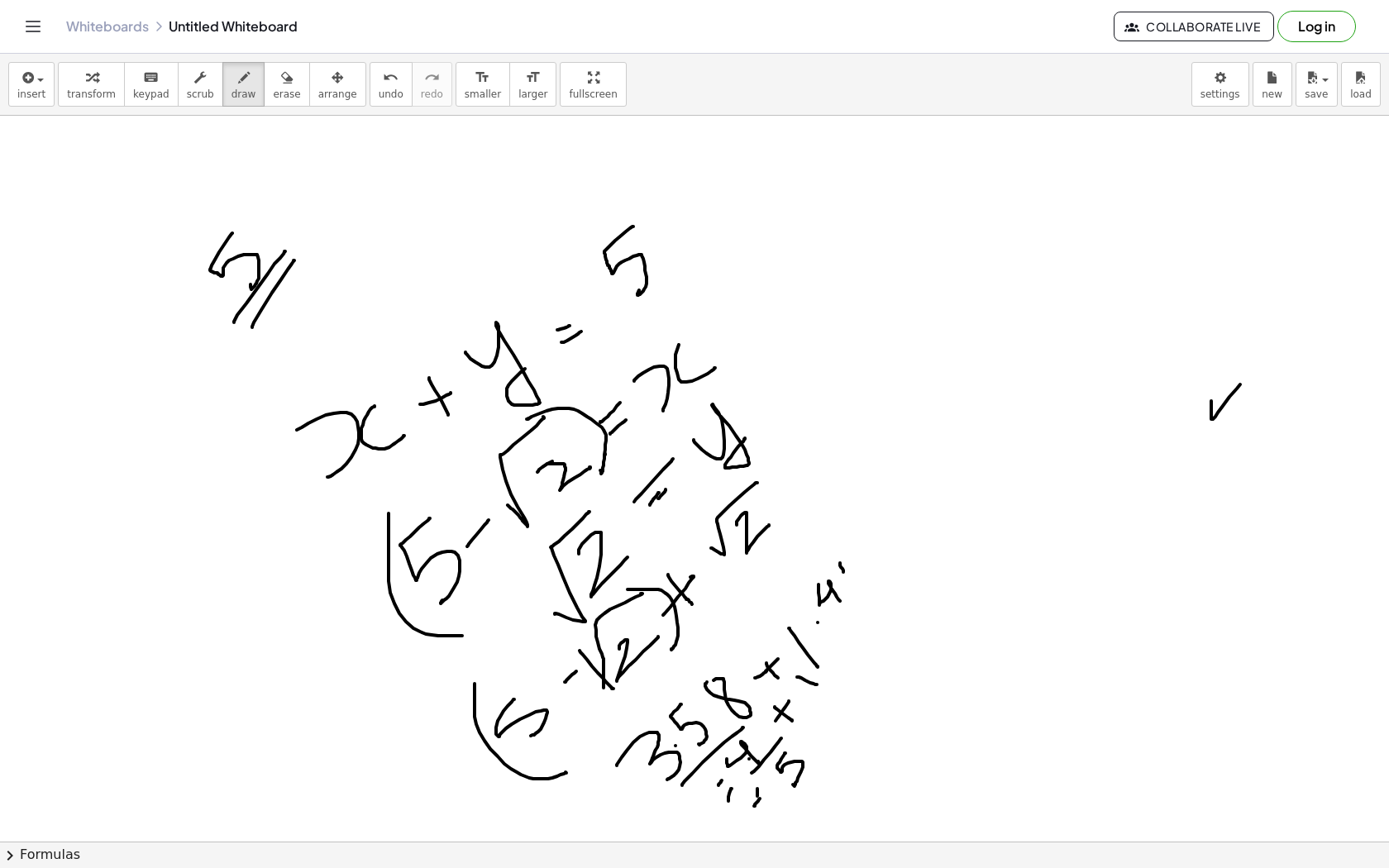
click at [843, 569] on div at bounding box center [694, 784] width 1389 height 1559
drag, startPoint x: 949, startPoint y: 166, endPoint x: 949, endPoint y: 325, distance: 159.0
click at [949, 326] on div at bounding box center [694, 784] width 1389 height 1559
drag, startPoint x: 212, startPoint y: 294, endPoint x: 293, endPoint y: 314, distance: 83.4
click at [293, 314] on div at bounding box center [694, 784] width 1389 height 1559
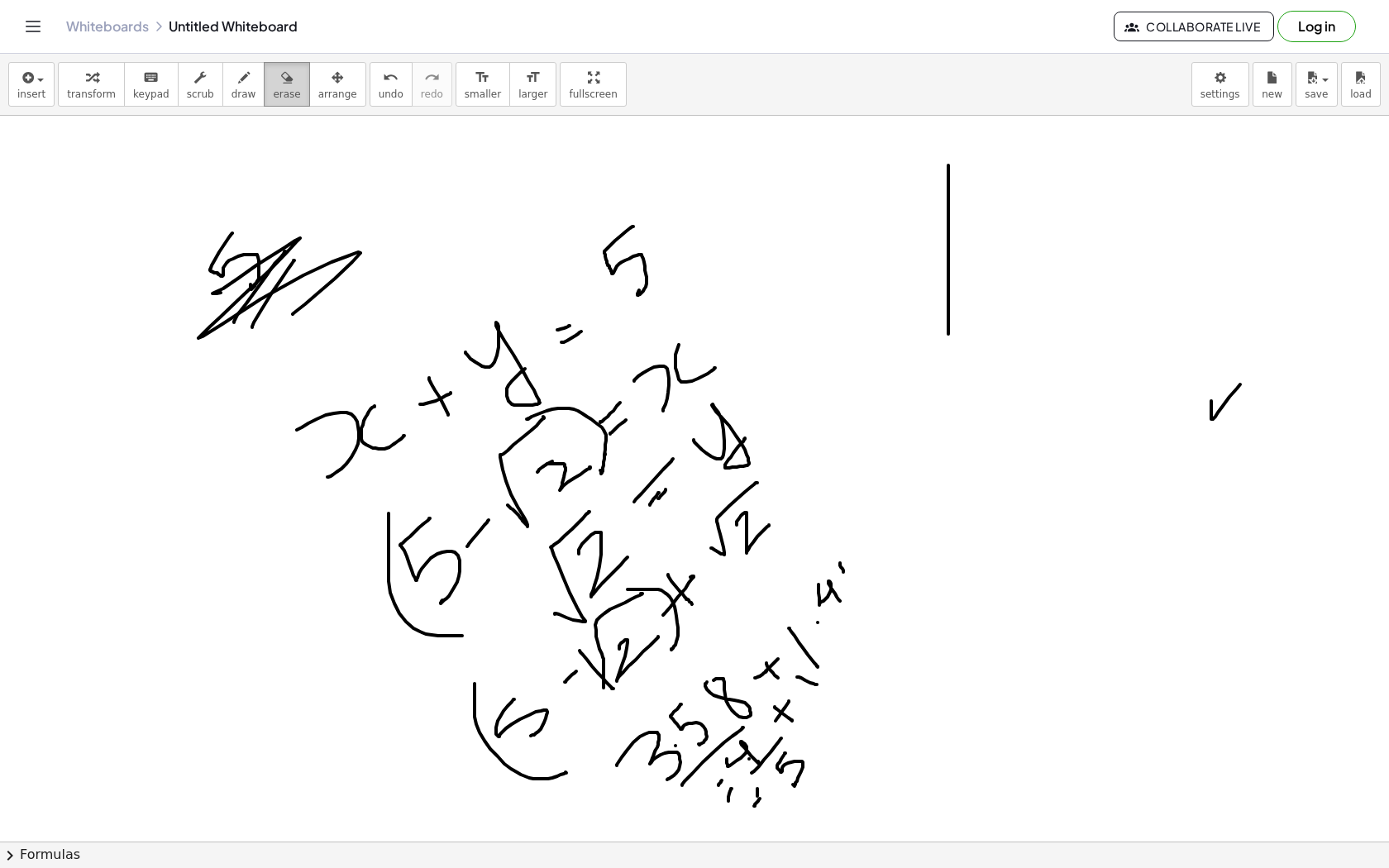
click at [273, 99] on span "erase" at bounding box center [286, 94] width 27 height 12
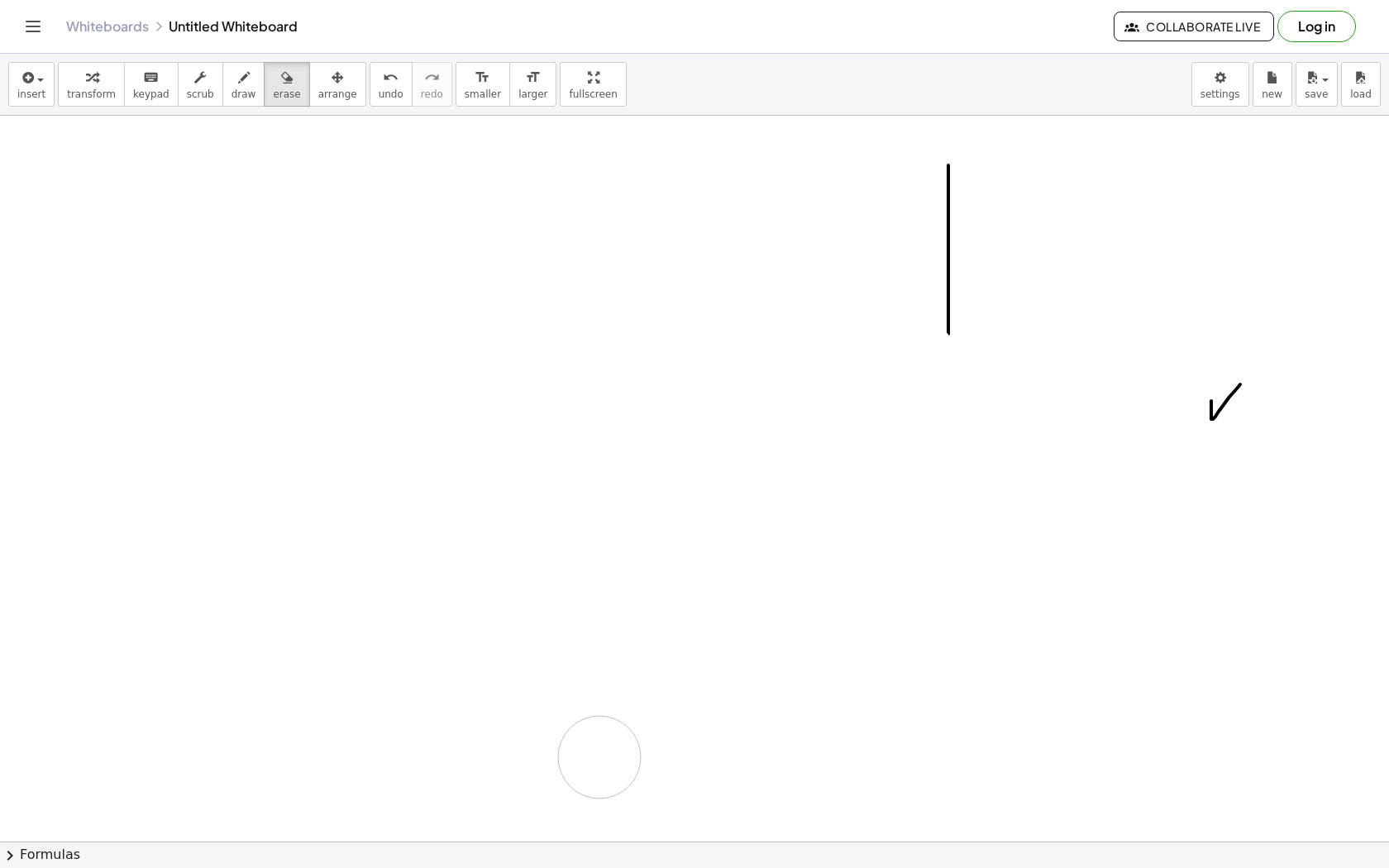
drag, startPoint x: 202, startPoint y: 287, endPoint x: 609, endPoint y: 756, distance: 621.0
click at [609, 756] on div at bounding box center [694, 784] width 1389 height 1559
click at [246, 96] on button "draw" at bounding box center [243, 84] width 43 height 45
drag, startPoint x: 275, startPoint y: 178, endPoint x: 284, endPoint y: 459, distance: 281.1
click at [284, 459] on div at bounding box center [694, 784] width 1389 height 1559
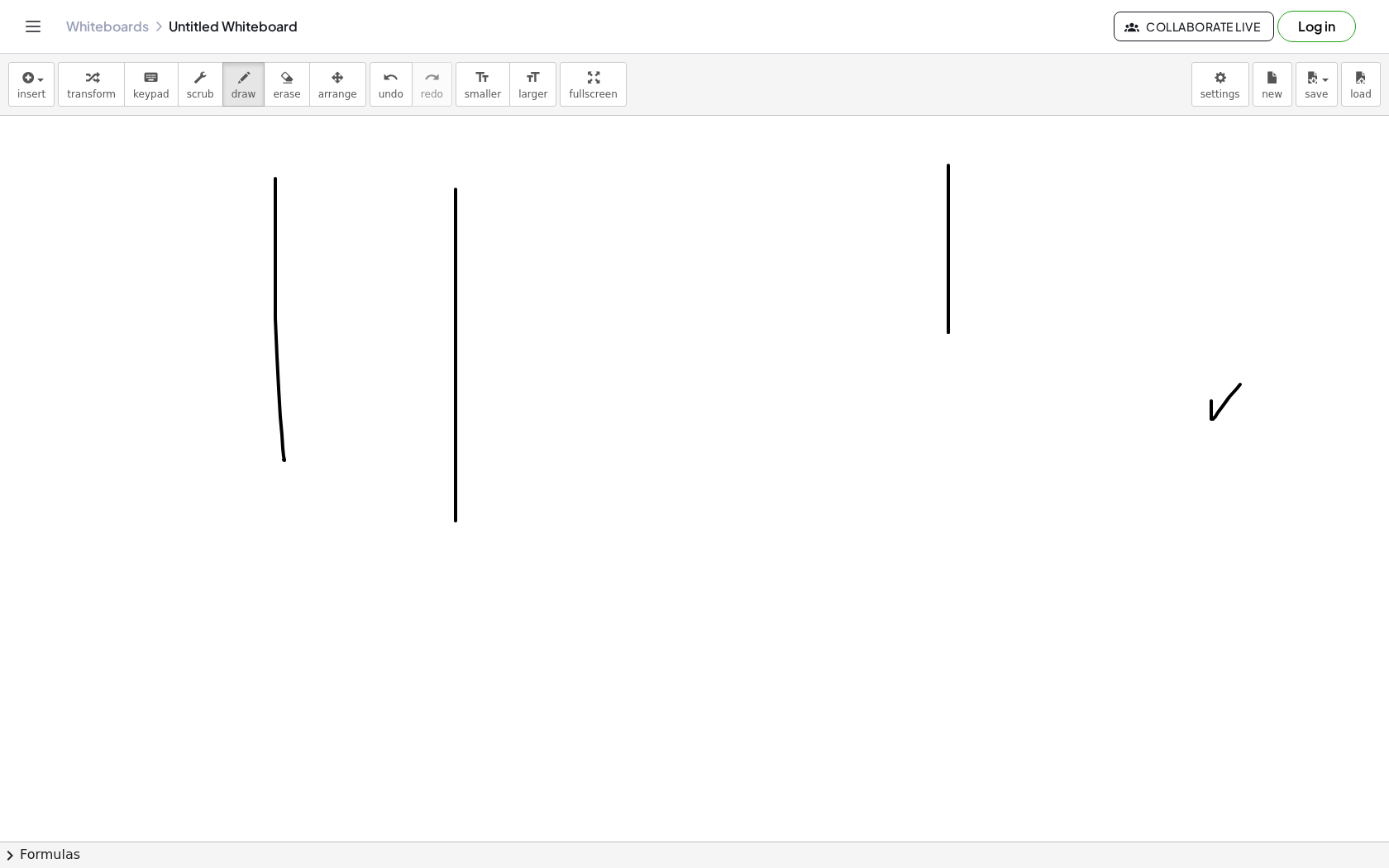
drag, startPoint x: 456, startPoint y: 189, endPoint x: 460, endPoint y: 603, distance: 414.0
click at [460, 603] on div at bounding box center [694, 784] width 1389 height 1559
drag, startPoint x: 423, startPoint y: 166, endPoint x: 445, endPoint y: 410, distance: 245.0
click at [445, 410] on div at bounding box center [694, 784] width 1389 height 1559
drag, startPoint x: 409, startPoint y: 176, endPoint x: 427, endPoint y: 454, distance: 278.6
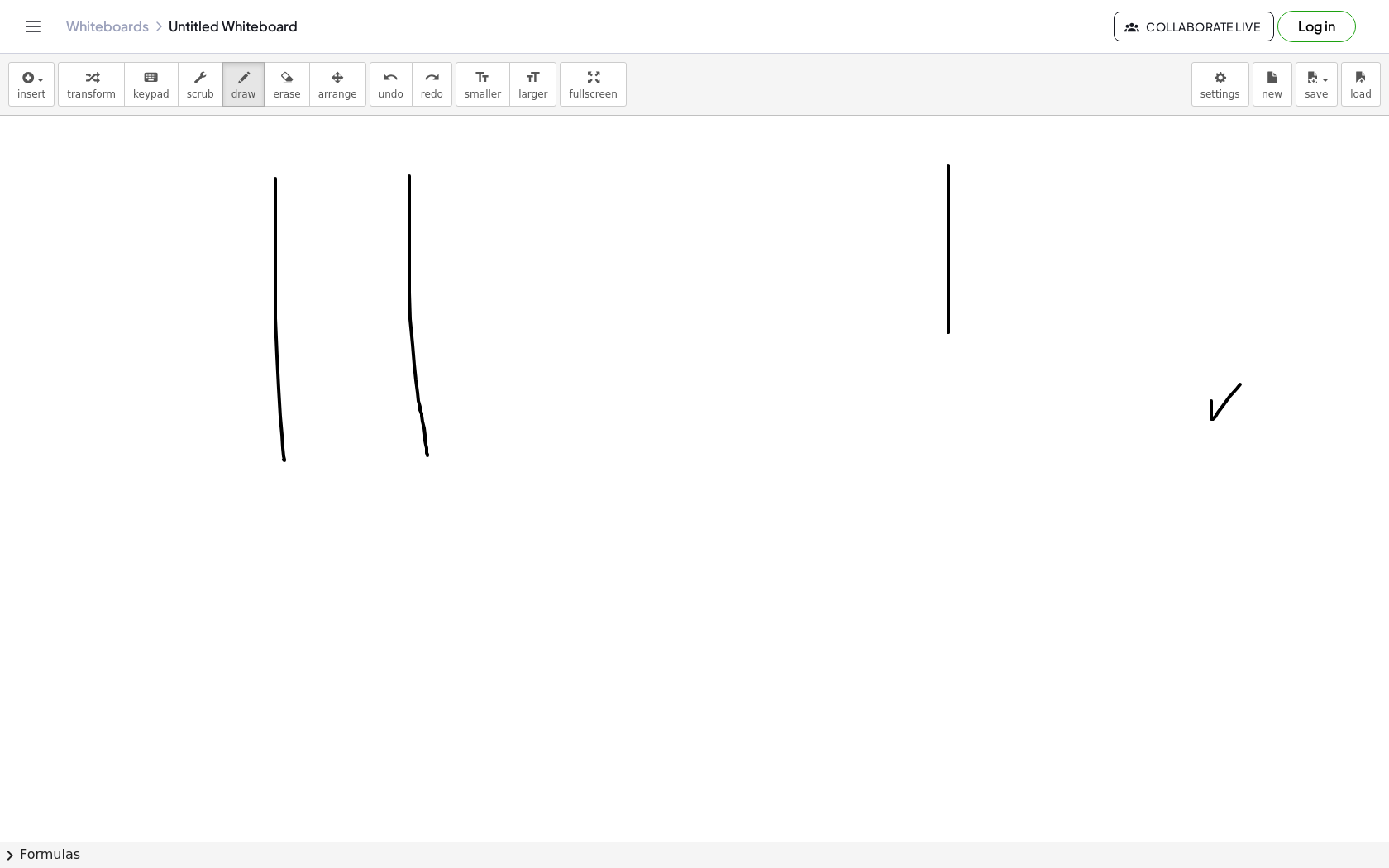
click at [427, 454] on div at bounding box center [694, 784] width 1389 height 1559
drag, startPoint x: 522, startPoint y: 172, endPoint x: 546, endPoint y: 472, distance: 301.0
click at [546, 473] on div at bounding box center [694, 784] width 1389 height 1559
drag, startPoint x: 172, startPoint y: 177, endPoint x: 210, endPoint y: 156, distance: 43.4
click at [210, 156] on div at bounding box center [694, 784] width 1389 height 1559
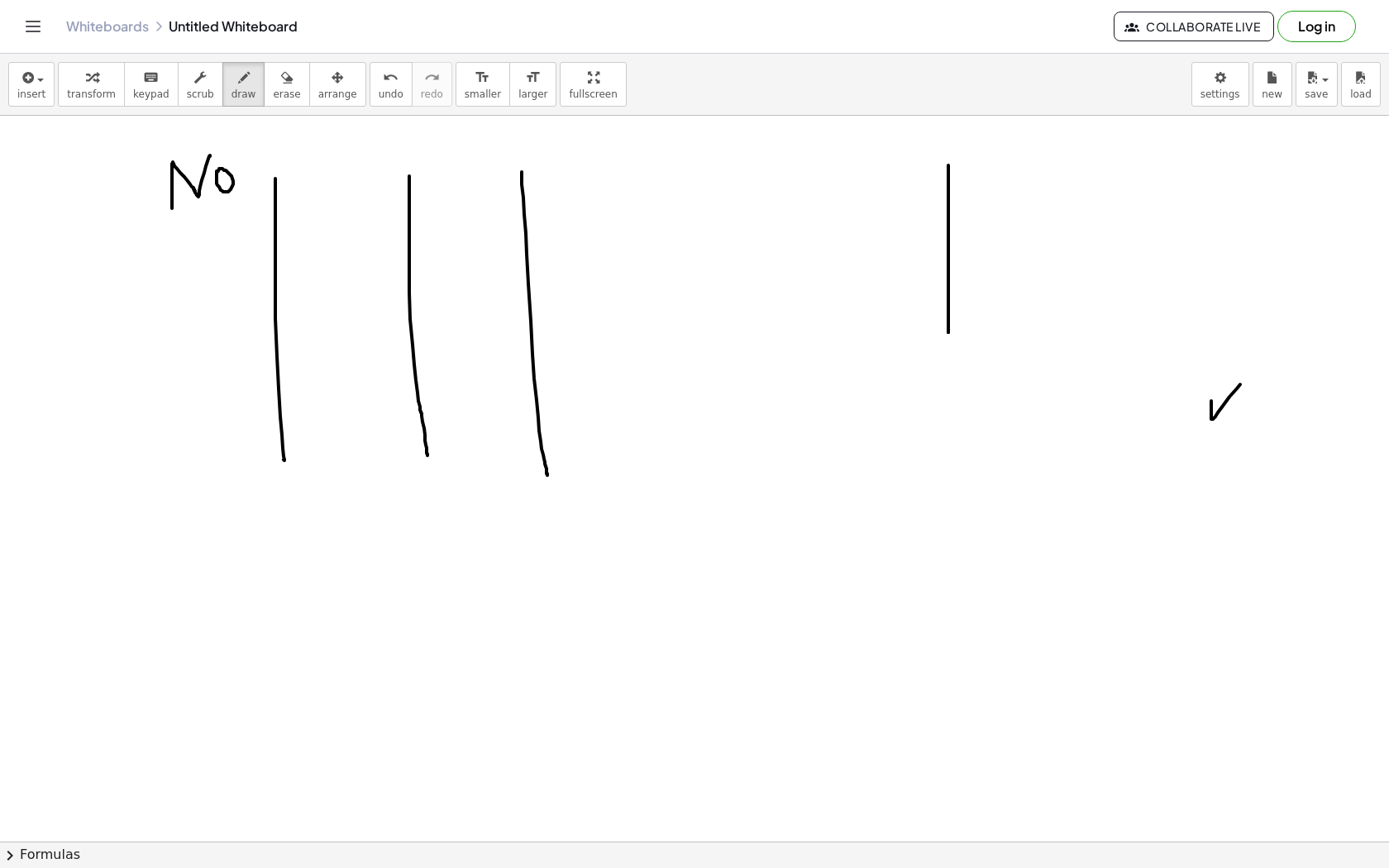
click at [218, 173] on div at bounding box center [694, 784] width 1389 height 1559
drag, startPoint x: 328, startPoint y: 170, endPoint x: 328, endPoint y: 201, distance: 31.0
click at [328, 201] on div at bounding box center [694, 784] width 1389 height 1559
drag, startPoint x: 316, startPoint y: 163, endPoint x: 328, endPoint y: 163, distance: 12.0
click at [328, 163] on div at bounding box center [694, 784] width 1389 height 1559
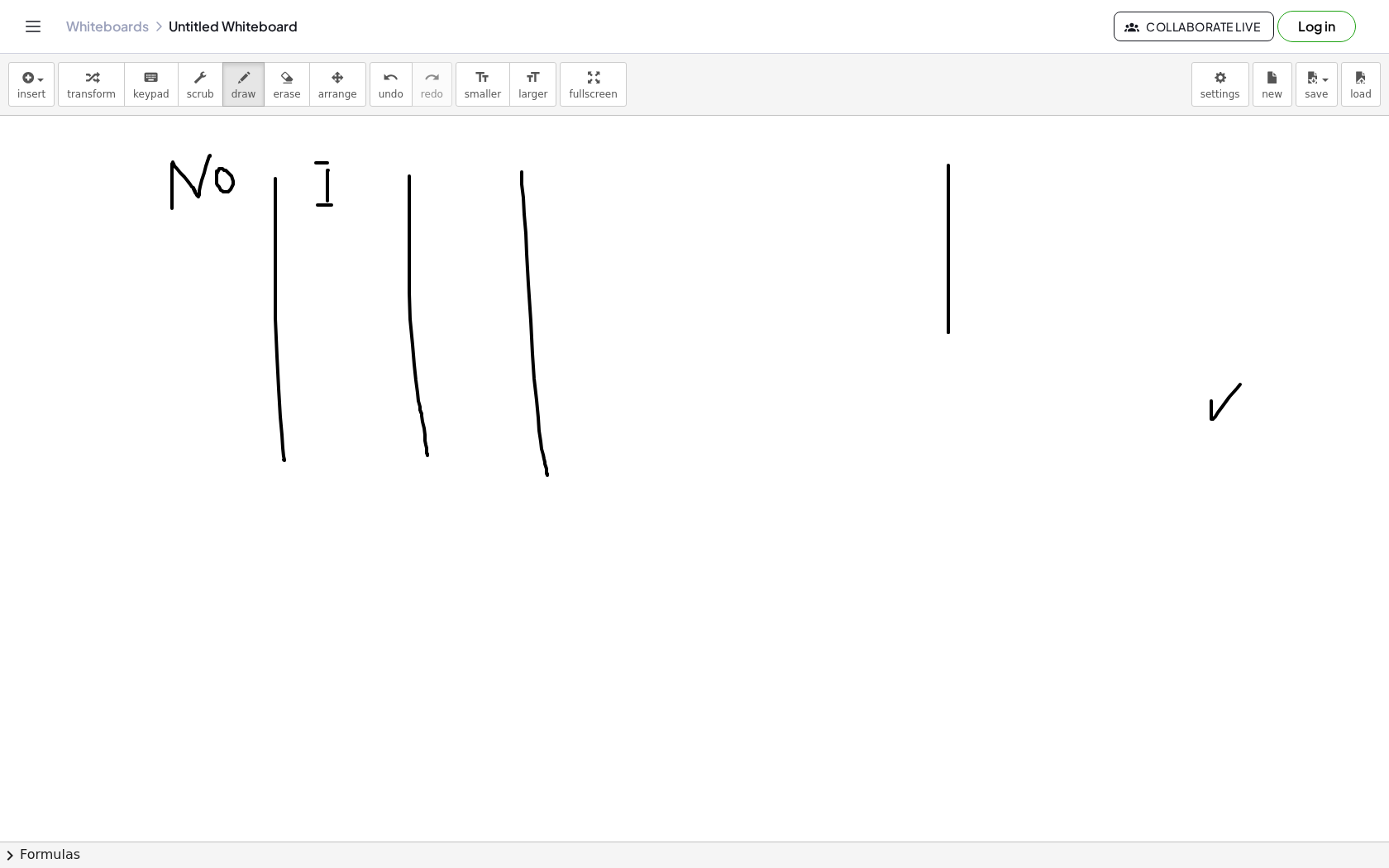
drag, startPoint x: 318, startPoint y: 205, endPoint x: 333, endPoint y: 205, distance: 15.0
click at [333, 205] on div at bounding box center [694, 784] width 1389 height 1559
drag, startPoint x: 342, startPoint y: 179, endPoint x: 361, endPoint y: 186, distance: 20.2
click at [361, 186] on div at bounding box center [694, 784] width 1389 height 1559
drag, startPoint x: 366, startPoint y: 159, endPoint x: 373, endPoint y: 180, distance: 22.1
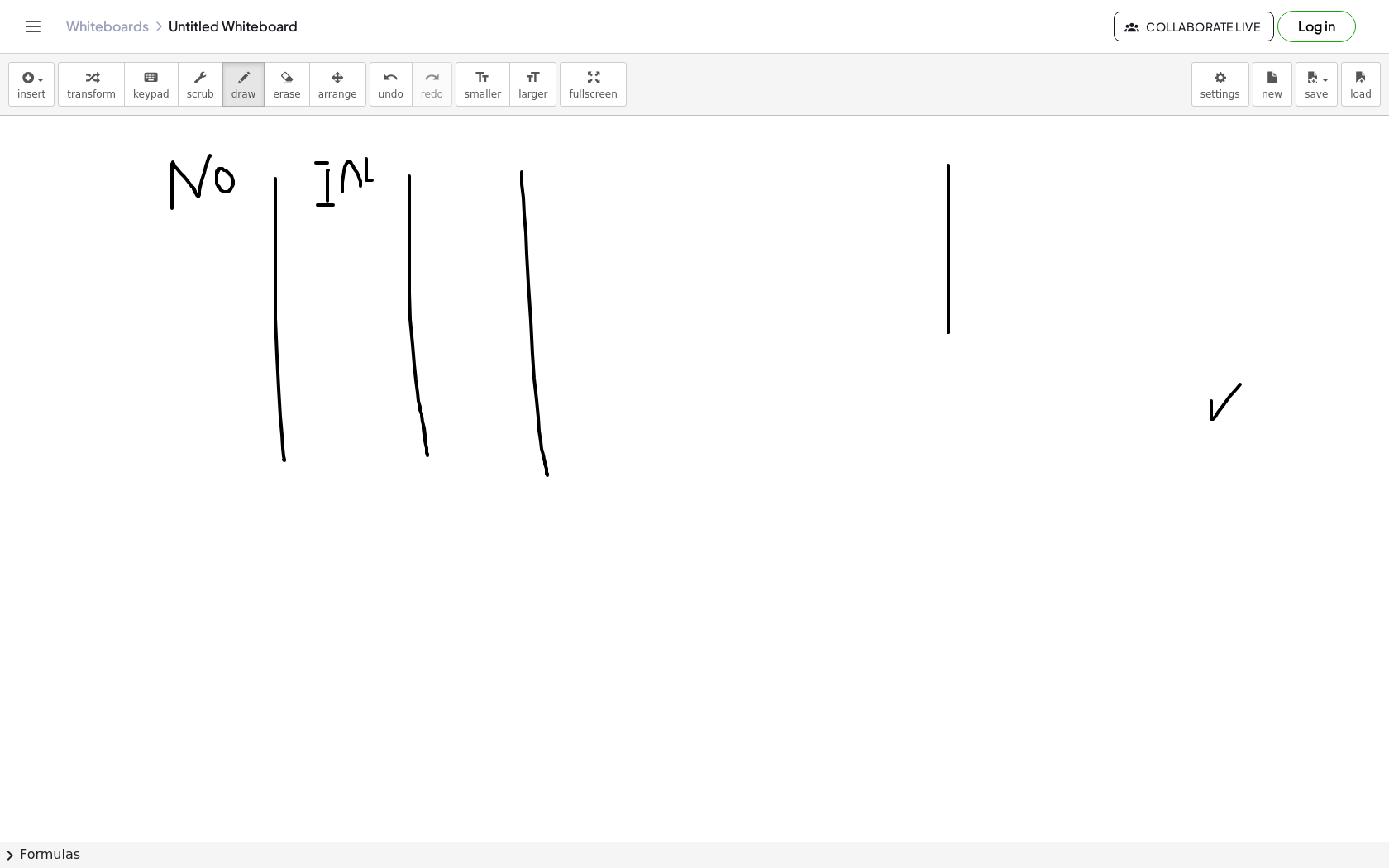
click at [373, 180] on div at bounding box center [694, 784] width 1389 height 1559
click at [369, 167] on div at bounding box center [694, 784] width 1389 height 1559
drag, startPoint x: 424, startPoint y: 154, endPoint x: 448, endPoint y: 177, distance: 33.2
click at [449, 177] on div at bounding box center [694, 784] width 1389 height 1559
click at [469, 178] on div at bounding box center [694, 784] width 1389 height 1559
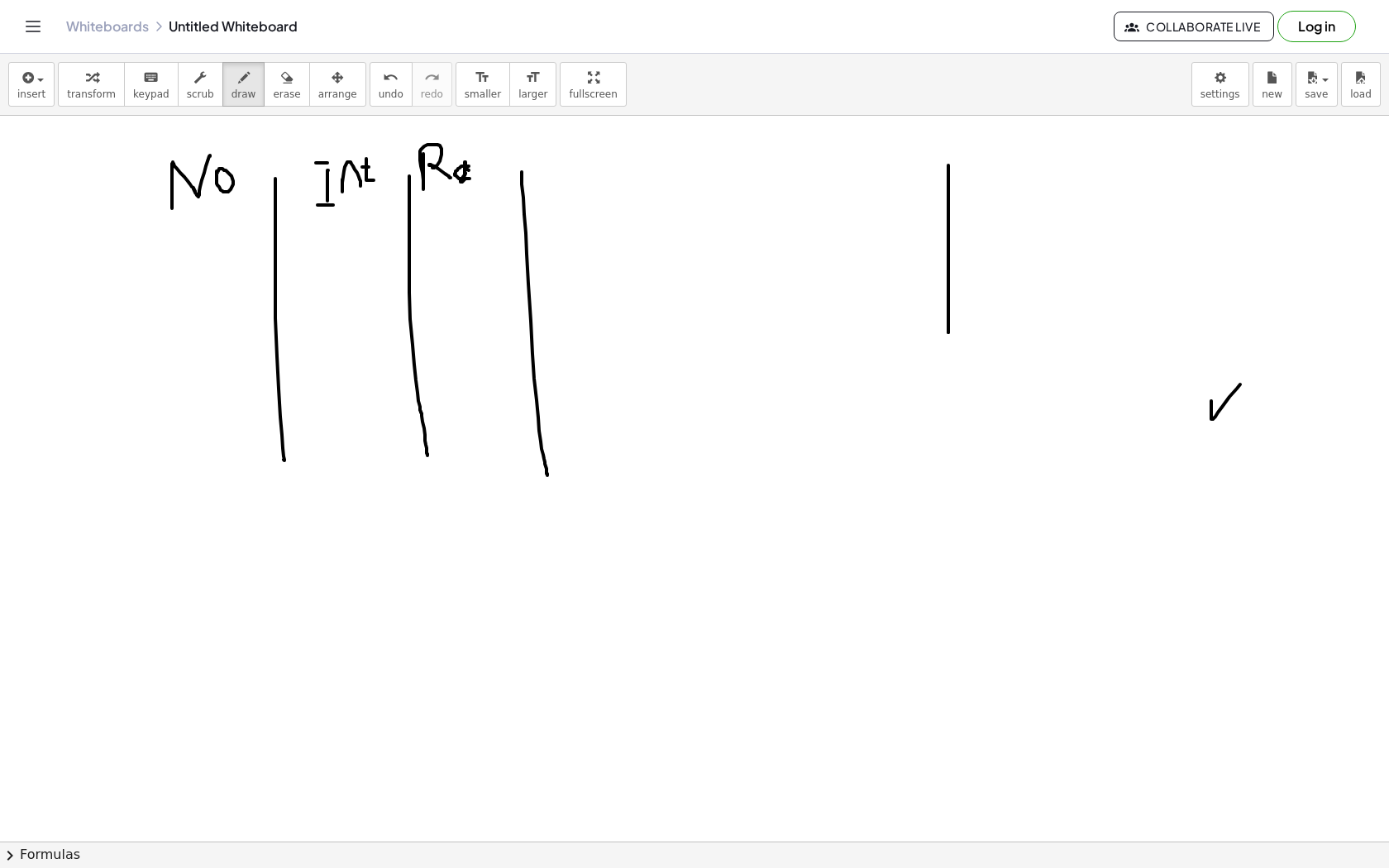
drag, startPoint x: 468, startPoint y: 166, endPoint x: 477, endPoint y: 177, distance: 14.2
click at [478, 177] on div at bounding box center [694, 784] width 1389 height 1559
drag, startPoint x: 486, startPoint y: 137, endPoint x: 496, endPoint y: 158, distance: 23.3
click at [496, 158] on div at bounding box center [694, 784] width 1389 height 1559
drag, startPoint x: 716, startPoint y: 209, endPoint x: 715, endPoint y: 274, distance: 65.0
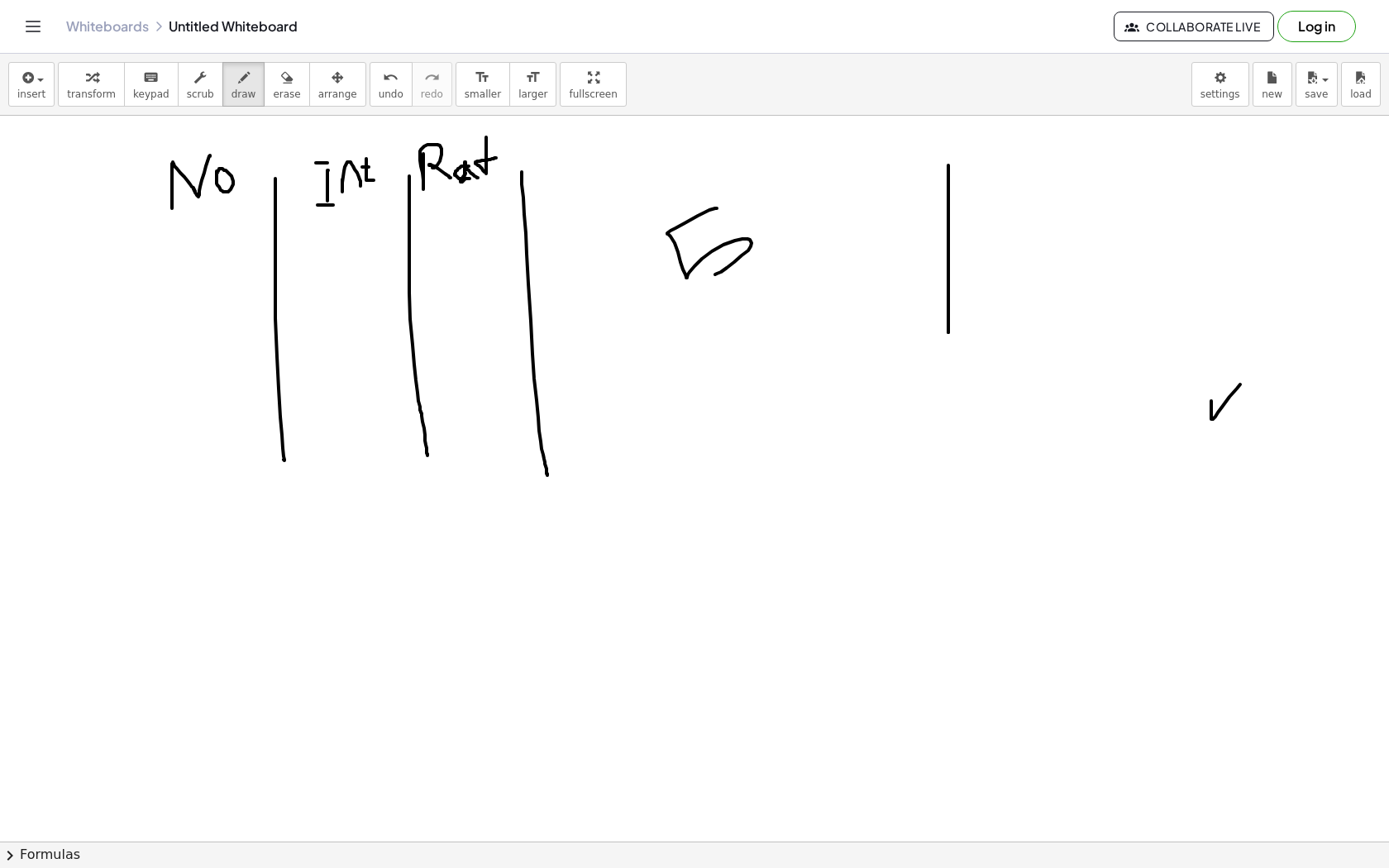
click at [715, 274] on div at bounding box center [694, 784] width 1389 height 1559
drag, startPoint x: 655, startPoint y: 337, endPoint x: 790, endPoint y: 259, distance: 155.9
click at [790, 259] on div at bounding box center [694, 784] width 1389 height 1559
drag, startPoint x: 716, startPoint y: 348, endPoint x: 742, endPoint y: 402, distance: 59.9
click at [742, 402] on div at bounding box center [694, 784] width 1389 height 1559
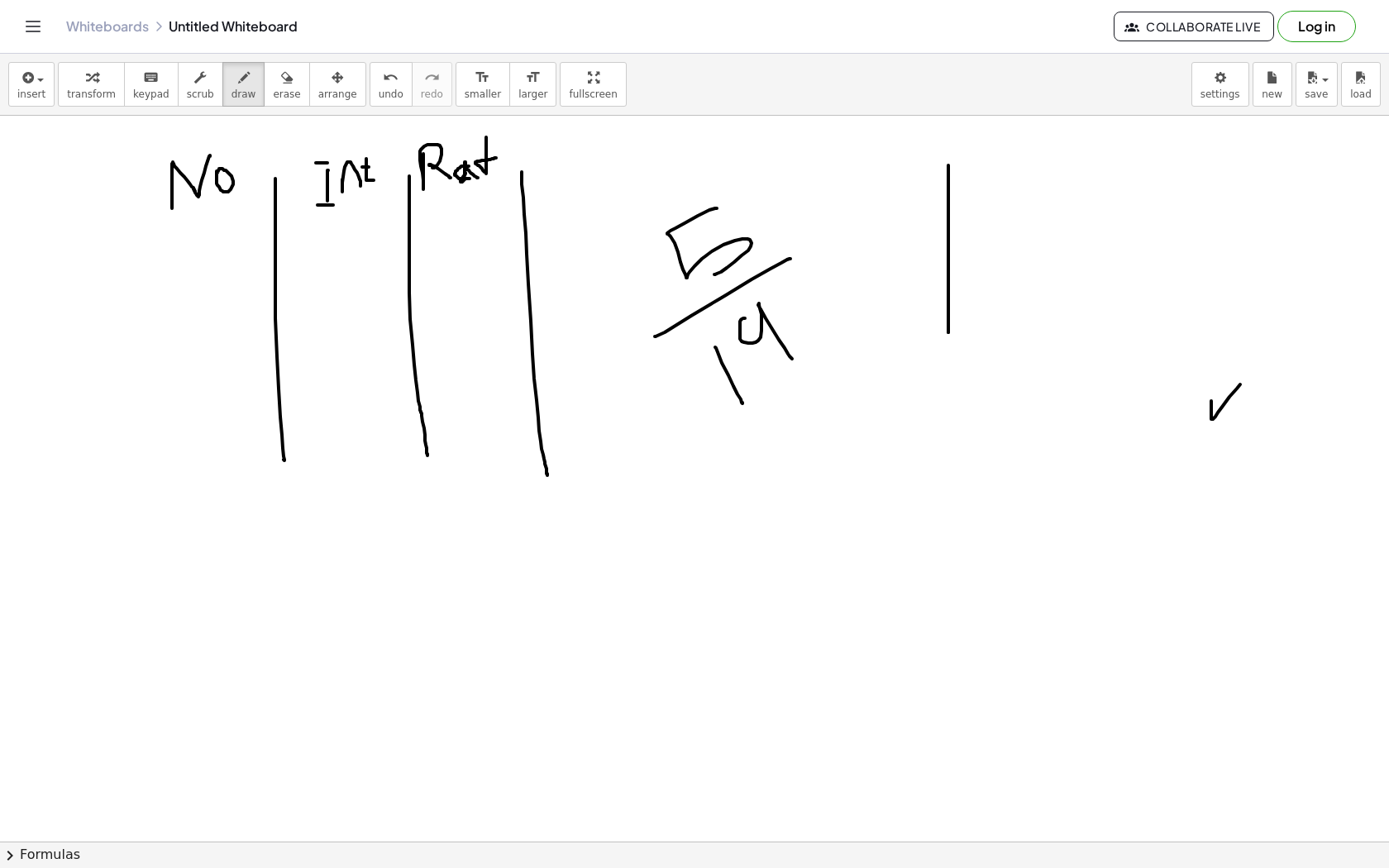
drag, startPoint x: 745, startPoint y: 318, endPoint x: 791, endPoint y: 356, distance: 59.7
click at [791, 356] on div at bounding box center [694, 784] width 1389 height 1559
drag, startPoint x: 277, startPoint y: 685, endPoint x: 408, endPoint y: 563, distance: 179.0
click at [410, 563] on div at bounding box center [694, 784] width 1389 height 1559
drag, startPoint x: 350, startPoint y: 630, endPoint x: 416, endPoint y: 665, distance: 74.7
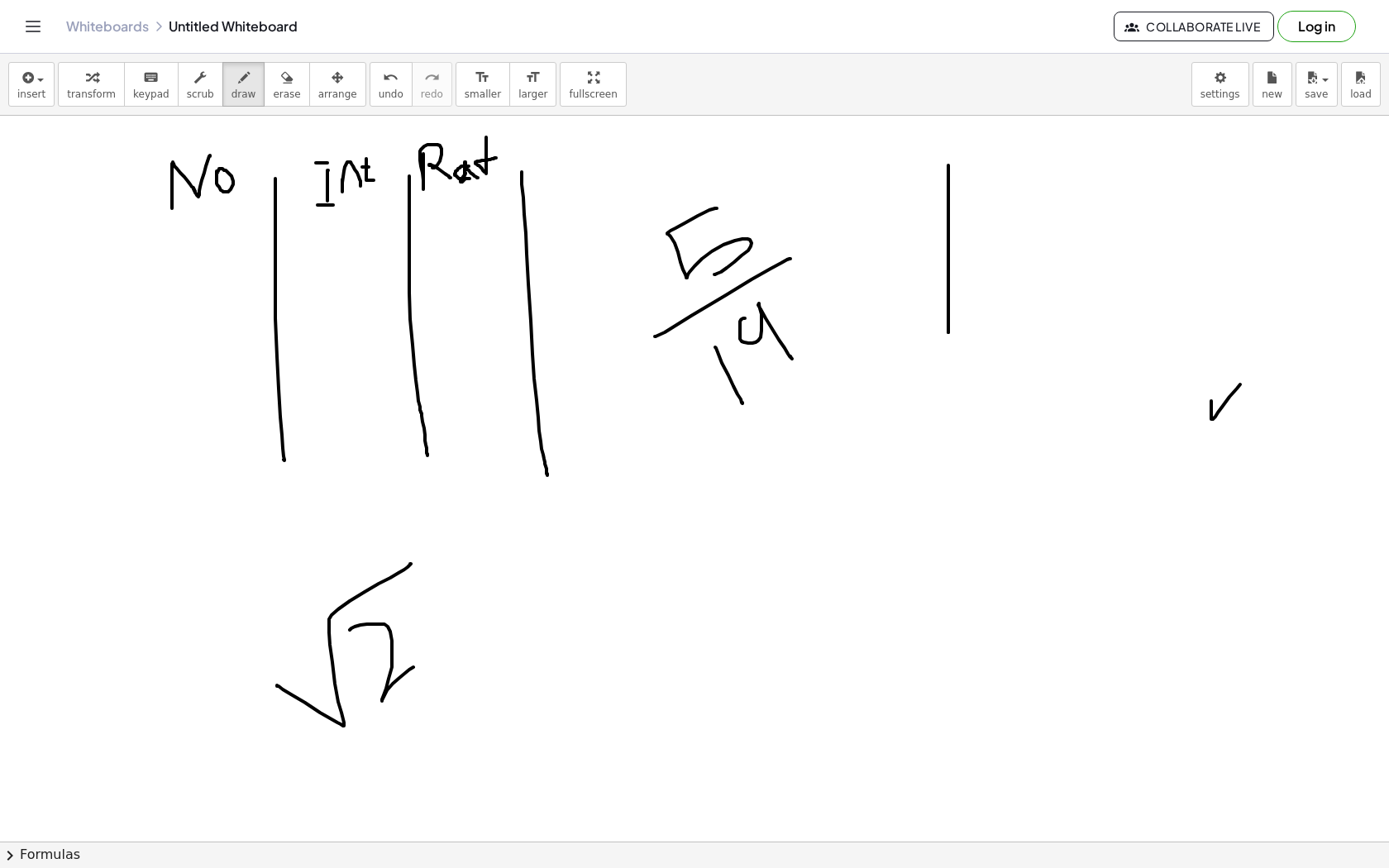
click at [416, 665] on div at bounding box center [694, 784] width 1389 height 1559
drag, startPoint x: 450, startPoint y: 570, endPoint x: 426, endPoint y: 648, distance: 81.6
click at [426, 648] on div at bounding box center [694, 784] width 1389 height 1559
drag, startPoint x: 427, startPoint y: 732, endPoint x: 459, endPoint y: 691, distance: 52.0
click at [459, 691] on div at bounding box center [694, 784] width 1389 height 1559
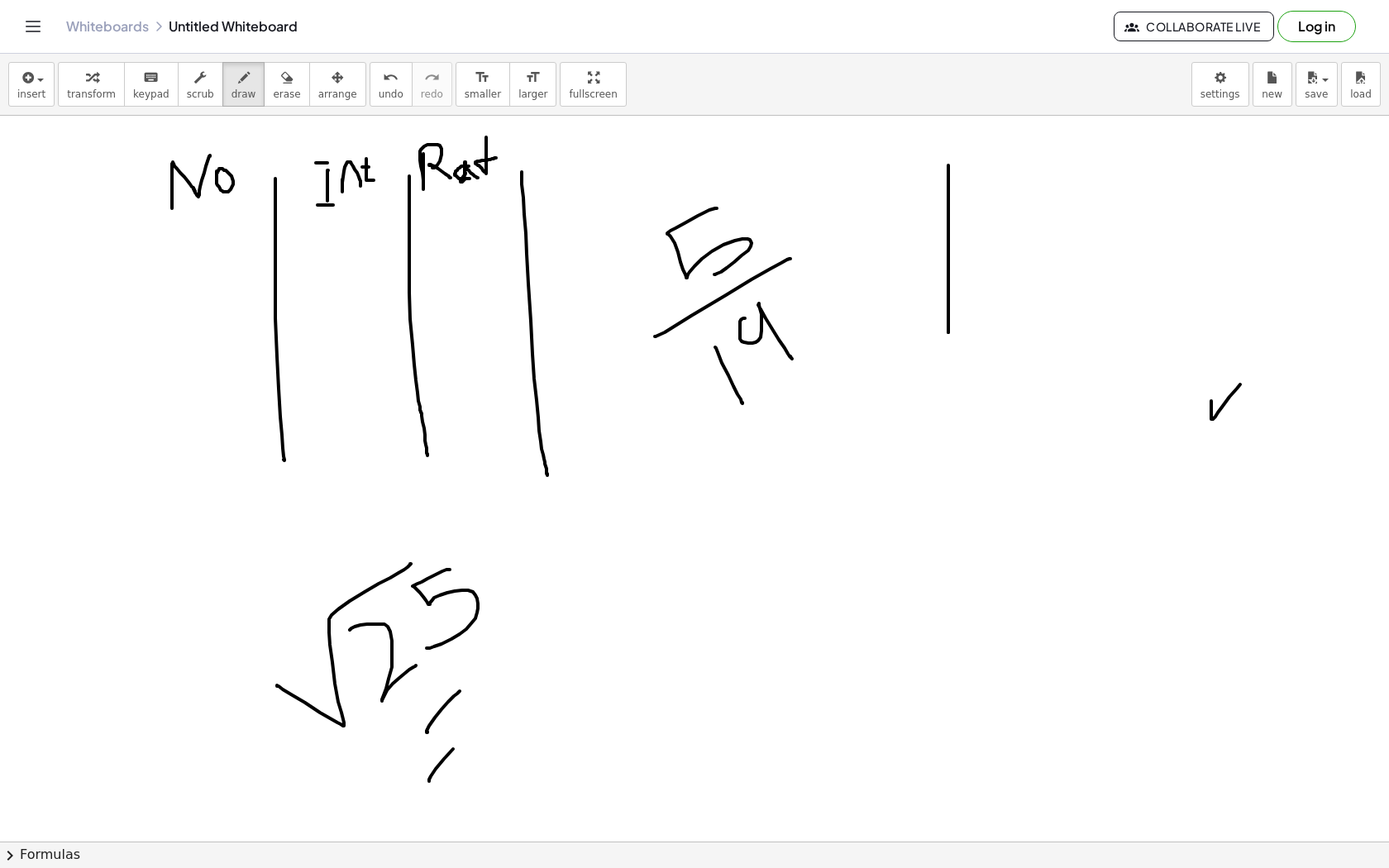
drag, startPoint x: 429, startPoint y: 781, endPoint x: 468, endPoint y: 732, distance: 62.6
click at [468, 732] on div at bounding box center [694, 784] width 1389 height 1559
drag, startPoint x: 511, startPoint y: 614, endPoint x: 535, endPoint y: 680, distance: 70.2
click at [535, 680] on div at bounding box center [694, 784] width 1389 height 1559
drag, startPoint x: 510, startPoint y: 615, endPoint x: 544, endPoint y: 577, distance: 51.0
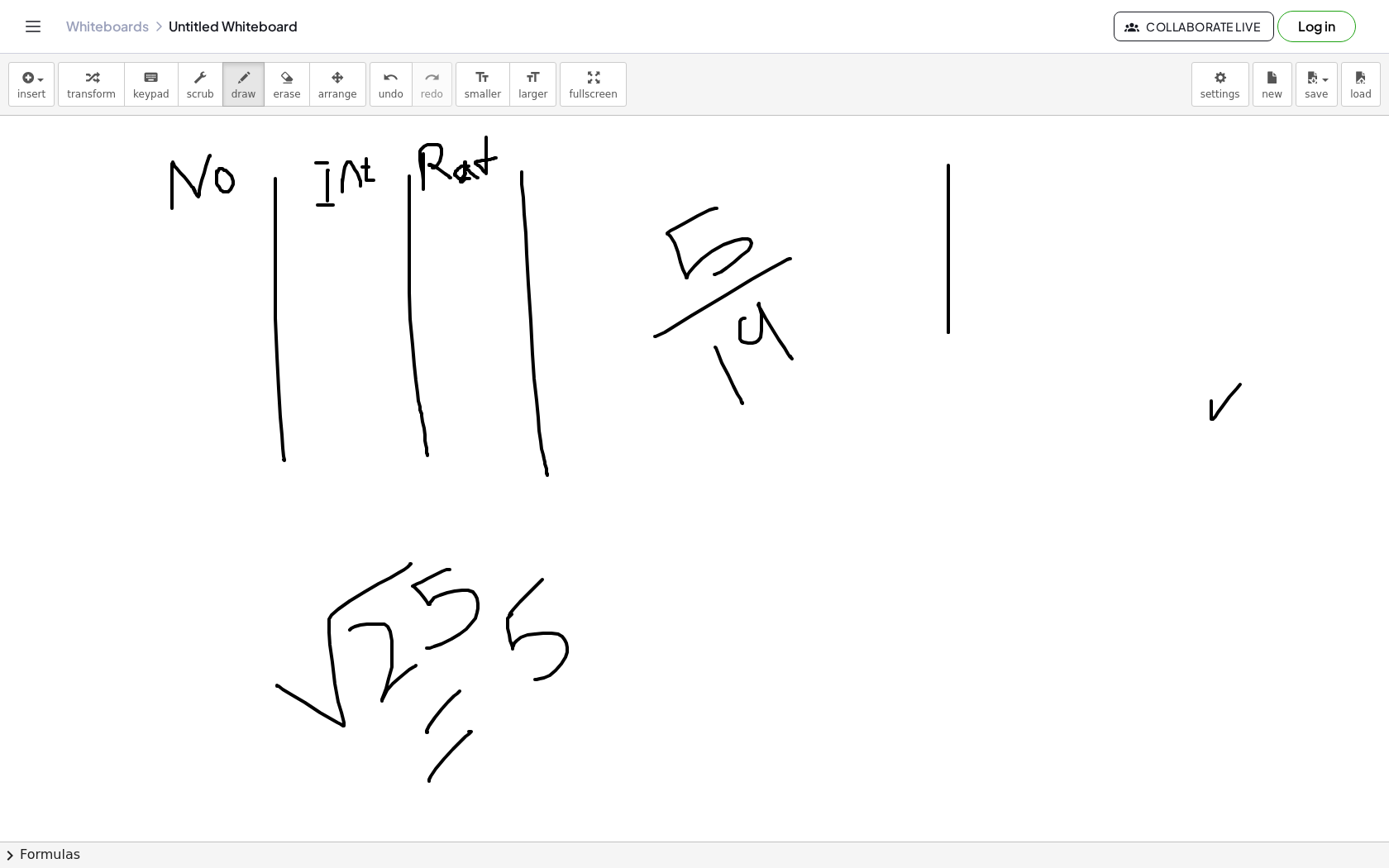
click at [544, 577] on div at bounding box center [694, 784] width 1389 height 1559
drag, startPoint x: 555, startPoint y: 680, endPoint x: 608, endPoint y: 599, distance: 96.8
click at [609, 600] on div at bounding box center [694, 784] width 1389 height 1559
drag, startPoint x: 605, startPoint y: 559, endPoint x: 609, endPoint y: 537, distance: 22.4
click at [609, 537] on div at bounding box center [694, 784] width 1389 height 1559
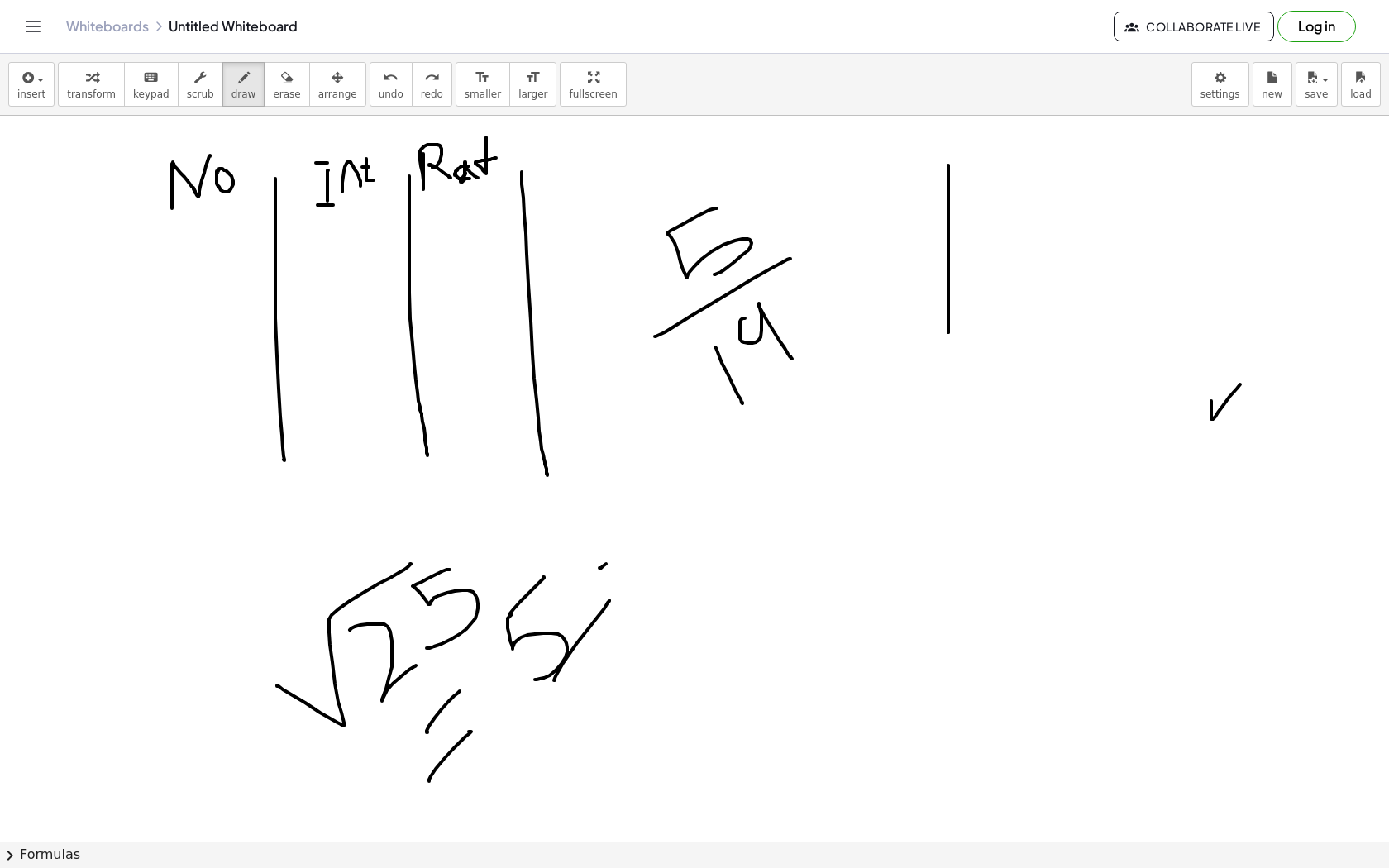
drag, startPoint x: 599, startPoint y: 568, endPoint x: 617, endPoint y: 554, distance: 22.8
click at [617, 554] on div at bounding box center [694, 784] width 1389 height 1559
drag, startPoint x: 605, startPoint y: 577, endPoint x: 619, endPoint y: 561, distance: 21.3
click at [619, 561] on div at bounding box center [694, 784] width 1389 height 1559
drag, startPoint x: 672, startPoint y: 424, endPoint x: 691, endPoint y: 466, distance: 46.1
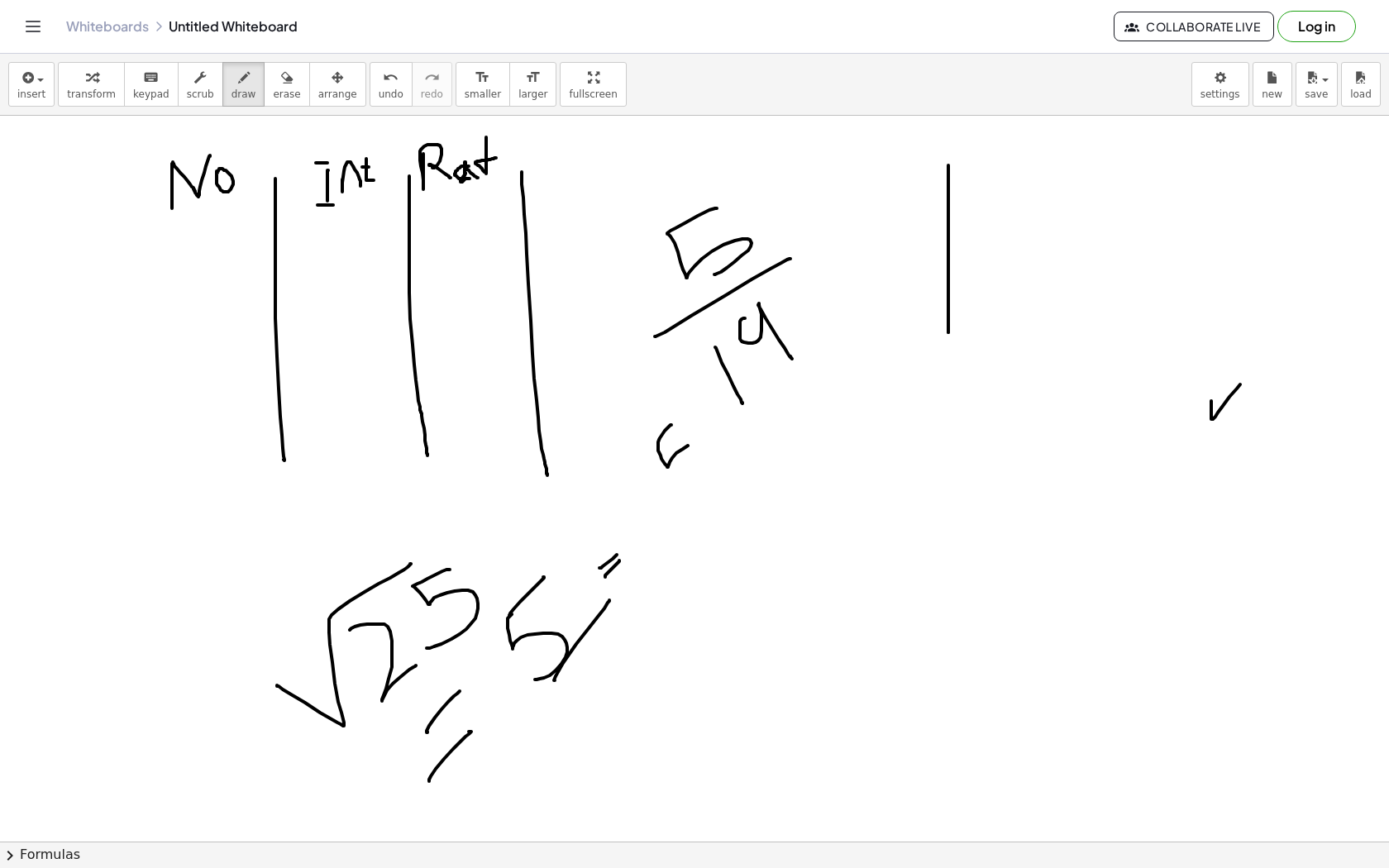
click at [692, 466] on div at bounding box center [694, 784] width 1389 height 1559
drag, startPoint x: 682, startPoint y: 483, endPoint x: 717, endPoint y: 447, distance: 50.2
click at [717, 447] on div at bounding box center [694, 784] width 1389 height 1559
drag, startPoint x: 700, startPoint y: 484, endPoint x: 732, endPoint y: 515, distance: 44.6
click at [733, 516] on div at bounding box center [694, 784] width 1389 height 1559
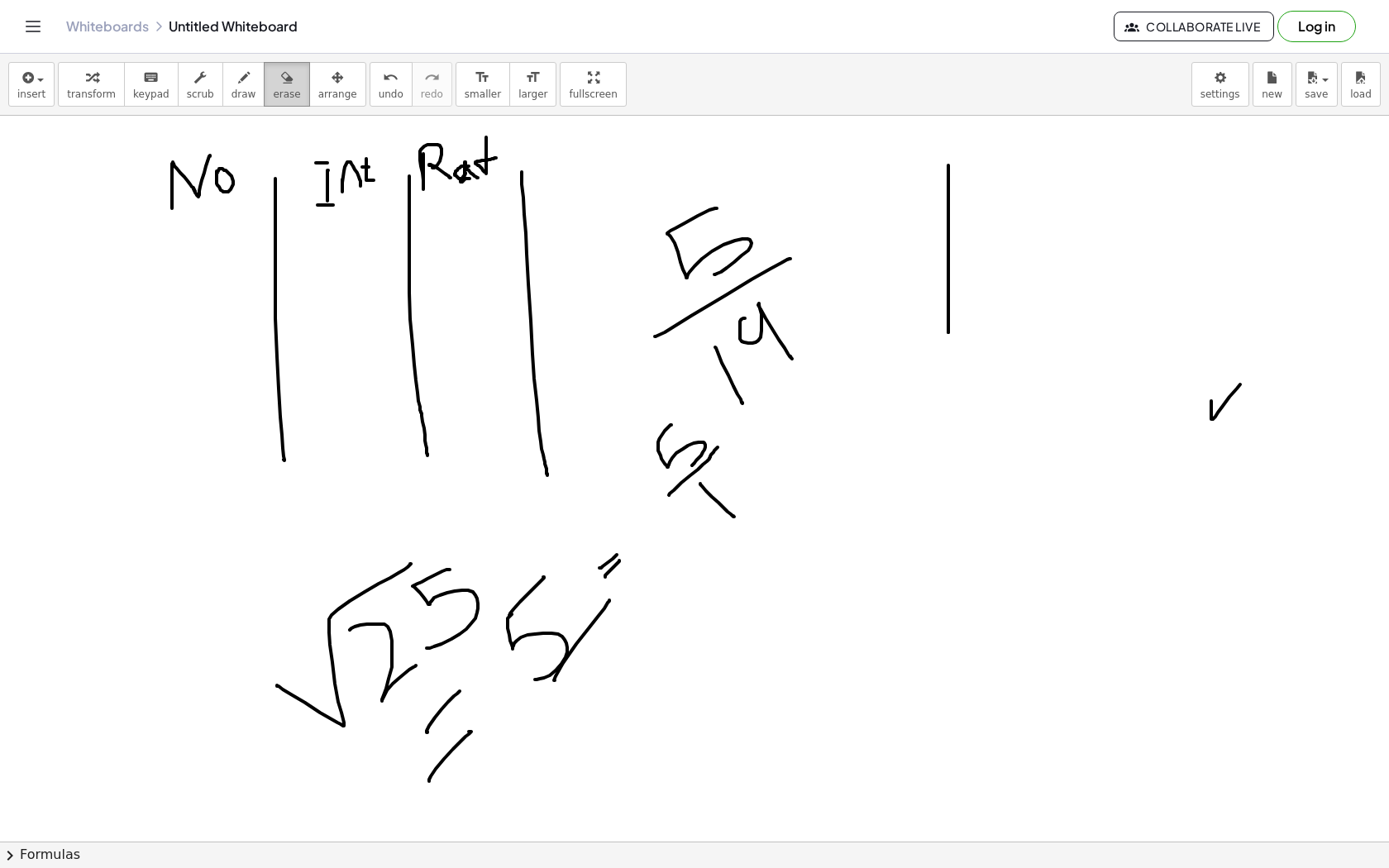
click at [273, 70] on div "button" at bounding box center [286, 77] width 27 height 20
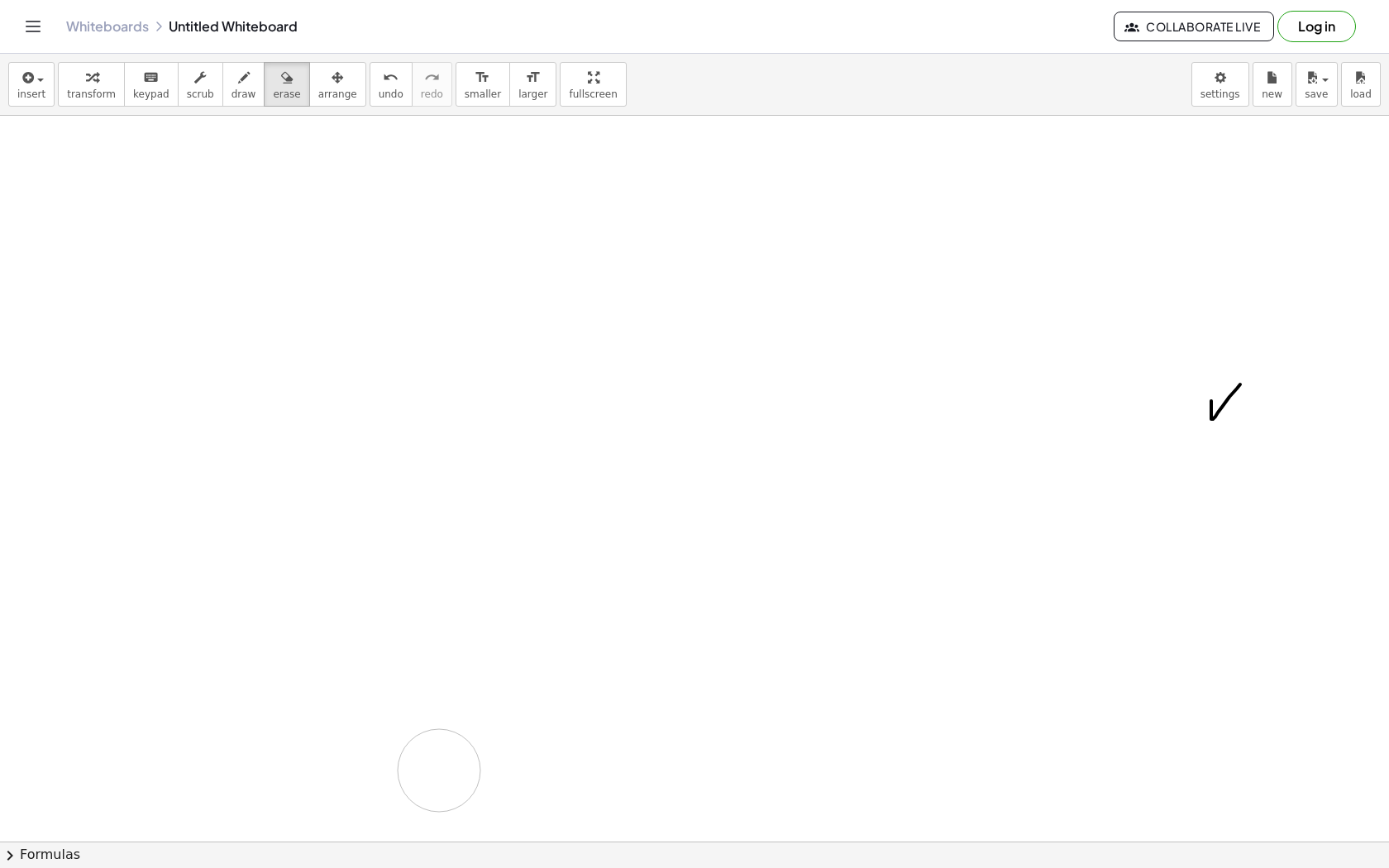
drag, startPoint x: 296, startPoint y: 167, endPoint x: 438, endPoint y: 768, distance: 617.5
click at [438, 768] on div at bounding box center [694, 784] width 1389 height 1559
click at [238, 80] on icon "button" at bounding box center [243, 78] width 12 height 20
drag, startPoint x: 277, startPoint y: 282, endPoint x: 309, endPoint y: 283, distance: 32.0
click at [310, 283] on div at bounding box center [694, 784] width 1389 height 1559
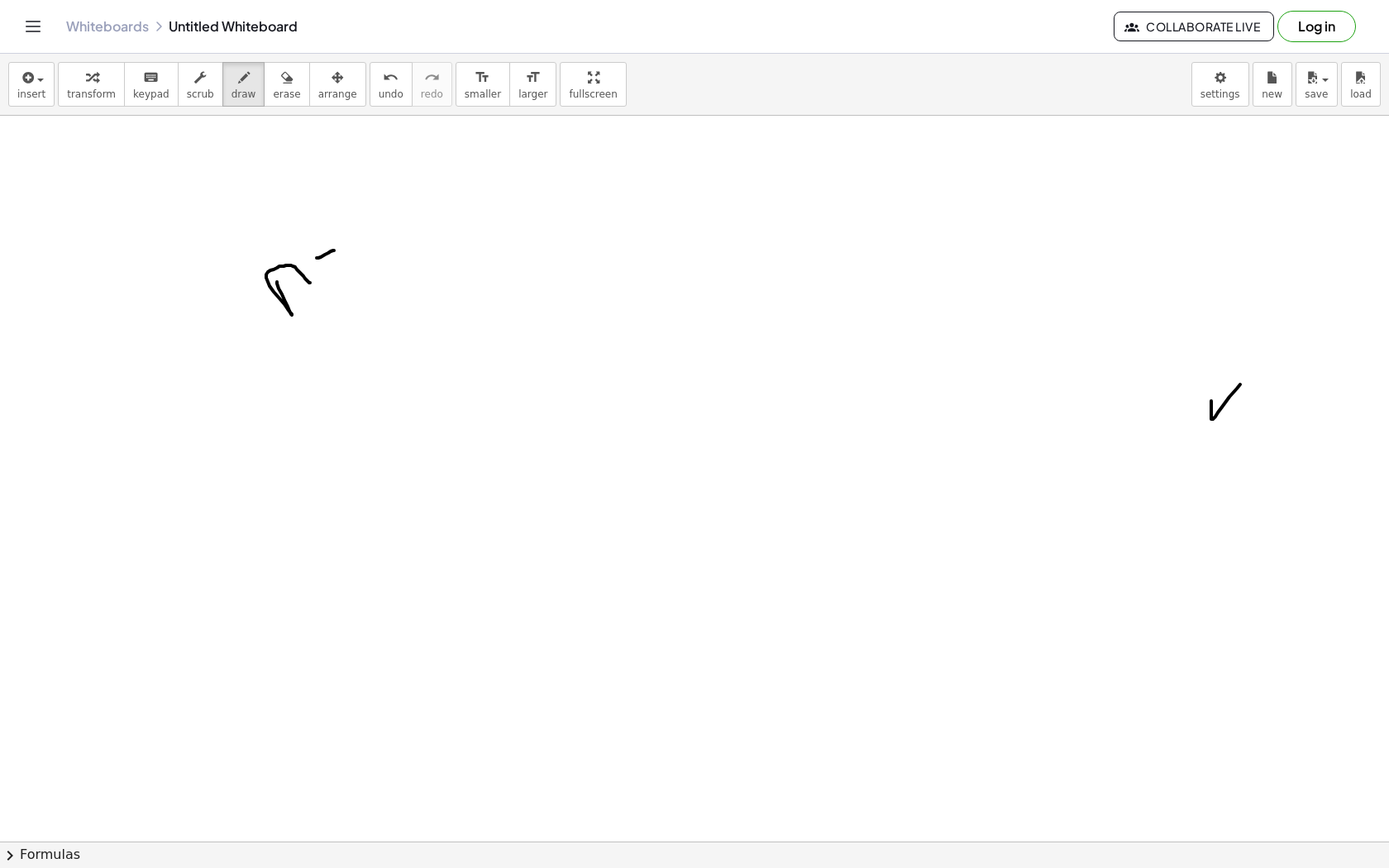
drag, startPoint x: 317, startPoint y: 258, endPoint x: 334, endPoint y: 251, distance: 18.4
click at [334, 251] on div at bounding box center [694, 784] width 1389 height 1559
drag, startPoint x: 322, startPoint y: 273, endPoint x: 339, endPoint y: 269, distance: 17.5
click at [339, 269] on div at bounding box center [694, 784] width 1389 height 1559
drag, startPoint x: 355, startPoint y: 233, endPoint x: 415, endPoint y: 238, distance: 60.2
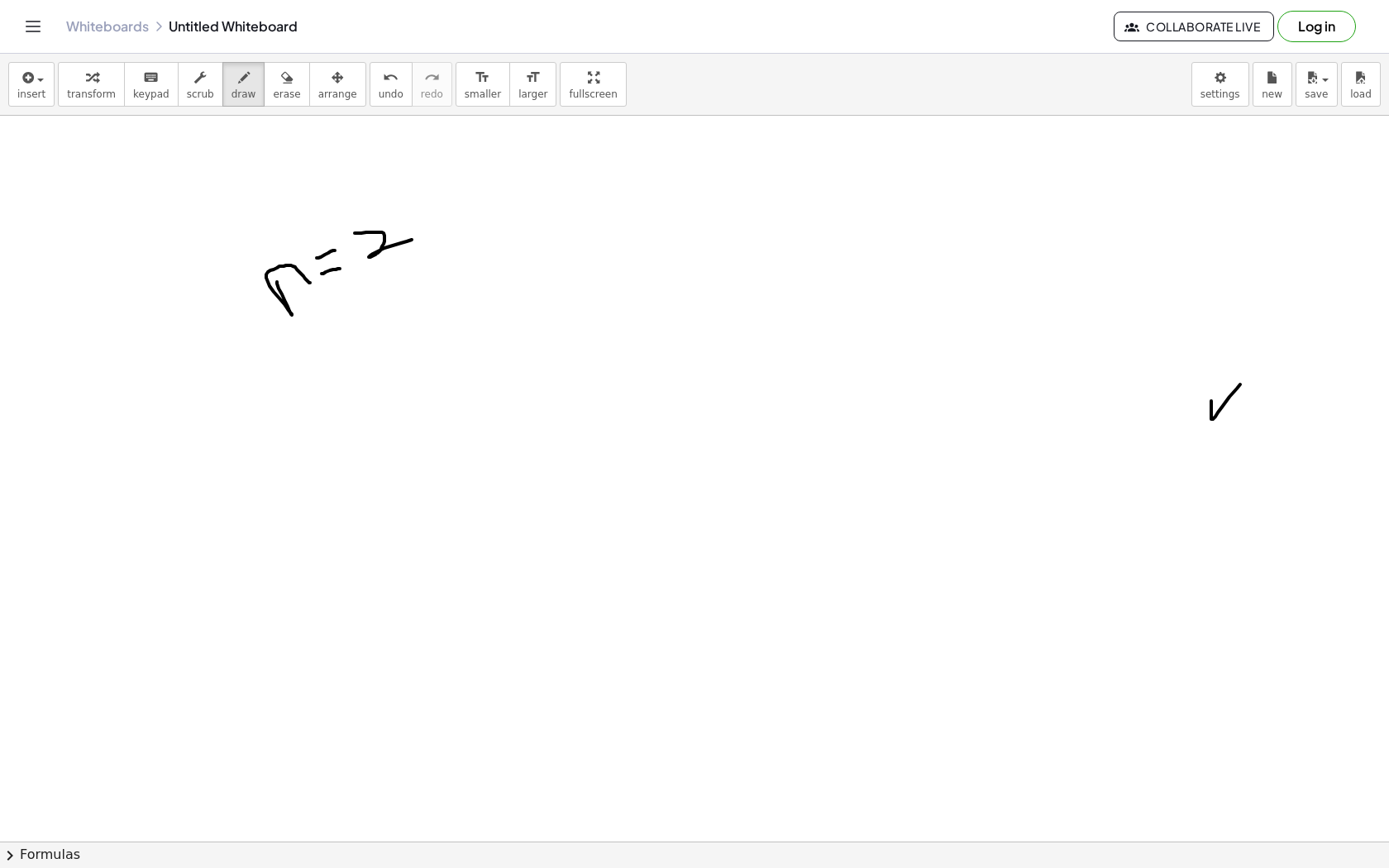
click at [416, 238] on div at bounding box center [694, 784] width 1389 height 1559
drag, startPoint x: 406, startPoint y: 225, endPoint x: 422, endPoint y: 228, distance: 16.3
click at [422, 228] on div at bounding box center [694, 784] width 1389 height 1559
drag, startPoint x: 318, startPoint y: 387, endPoint x: 376, endPoint y: 323, distance: 86.4
click at [377, 322] on div at bounding box center [694, 784] width 1389 height 1559
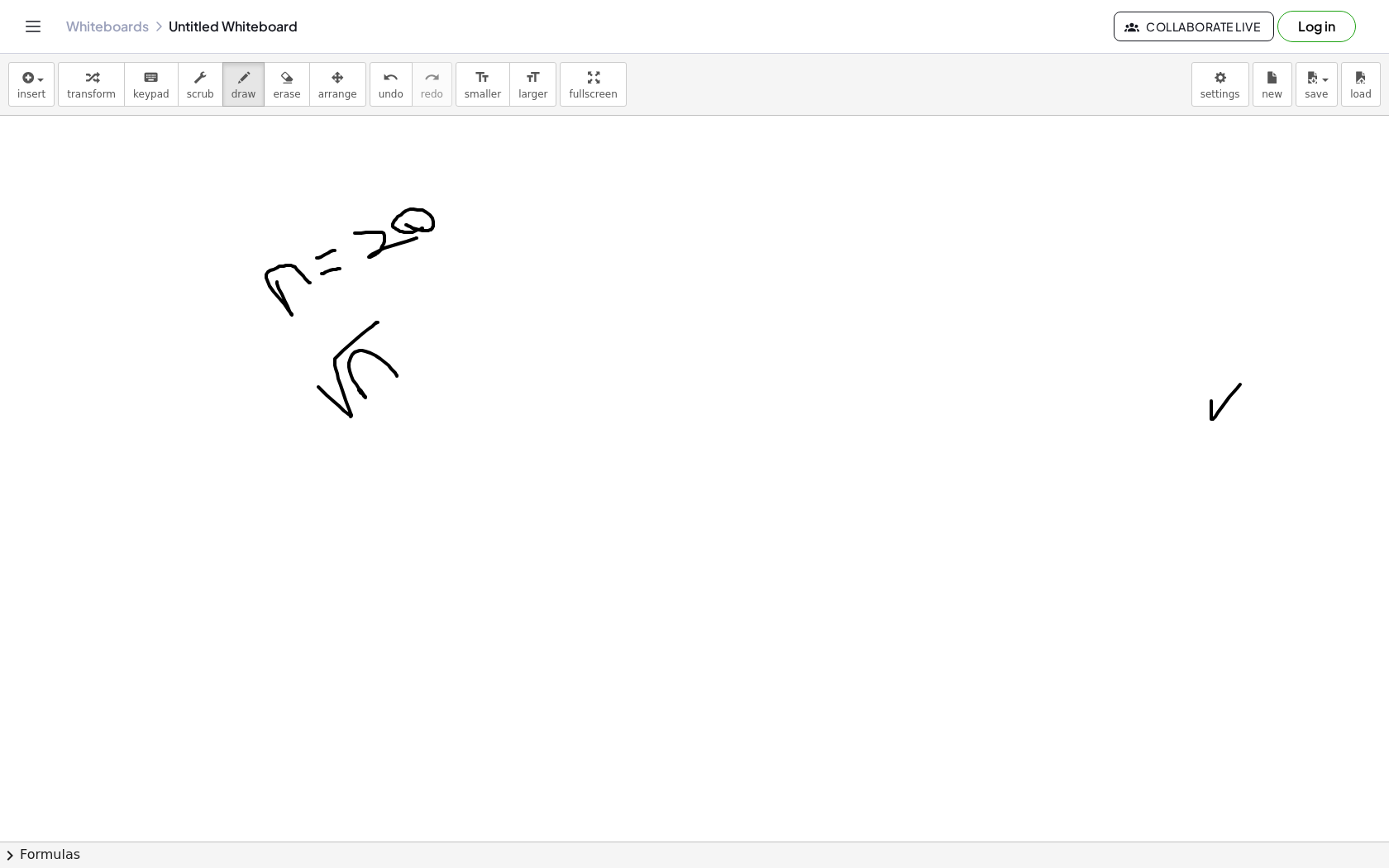
drag, startPoint x: 359, startPoint y: 390, endPoint x: 396, endPoint y: 376, distance: 39.6
click at [397, 376] on div at bounding box center [694, 784] width 1389 height 1559
drag, startPoint x: 415, startPoint y: 327, endPoint x: 427, endPoint y: 336, distance: 15.0
click at [428, 337] on div at bounding box center [694, 784] width 1389 height 1559
drag, startPoint x: 414, startPoint y: 342, endPoint x: 428, endPoint y: 325, distance: 22.0
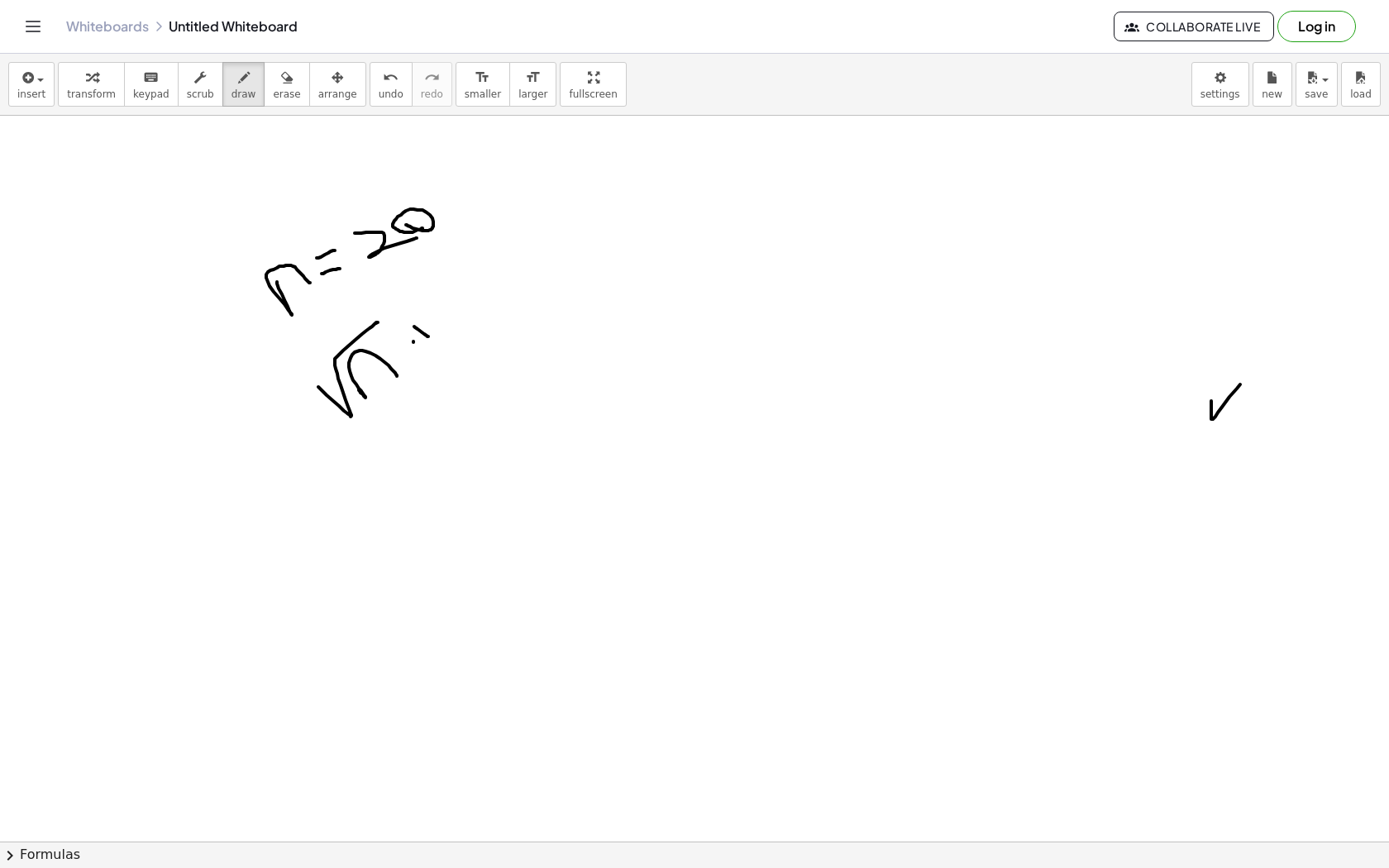
click at [428, 325] on div at bounding box center [694, 784] width 1389 height 1559
drag, startPoint x: 433, startPoint y: 302, endPoint x: 473, endPoint y: 315, distance: 42.1
click at [473, 315] on div at bounding box center [694, 784] width 1389 height 1559
drag, startPoint x: 342, startPoint y: 567, endPoint x: 368, endPoint y: 527, distance: 47.7
click at [368, 527] on div at bounding box center [694, 784] width 1389 height 1559
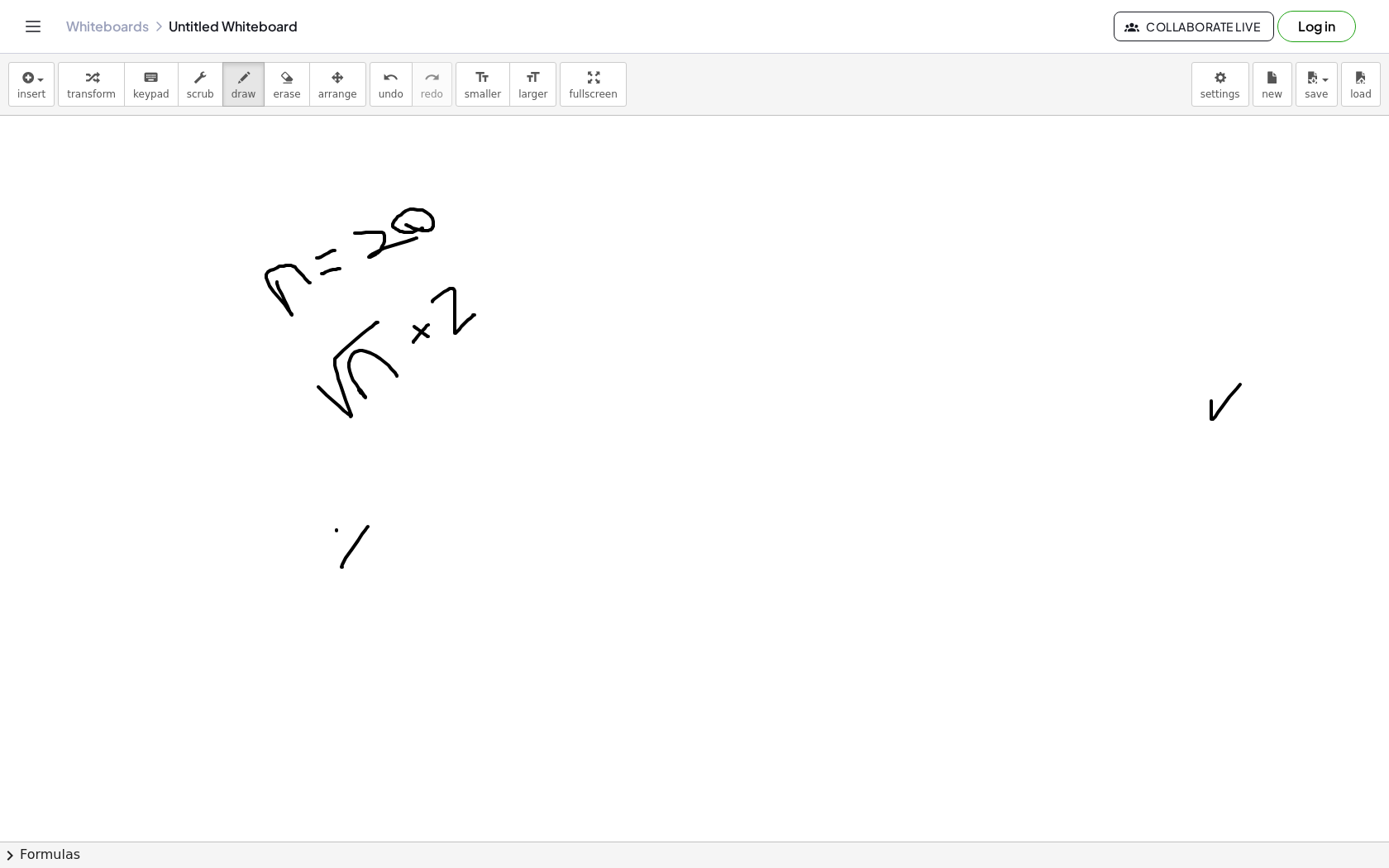
drag, startPoint x: 337, startPoint y: 530, endPoint x: 361, endPoint y: 504, distance: 35.4
click at [361, 505] on div at bounding box center [694, 784] width 1389 height 1559
drag, startPoint x: 404, startPoint y: 498, endPoint x: 427, endPoint y: 390, distance: 110.4
click at [428, 391] on div at bounding box center [694, 784] width 1389 height 1559
drag, startPoint x: 414, startPoint y: 477, endPoint x: 448, endPoint y: 466, distance: 35.7
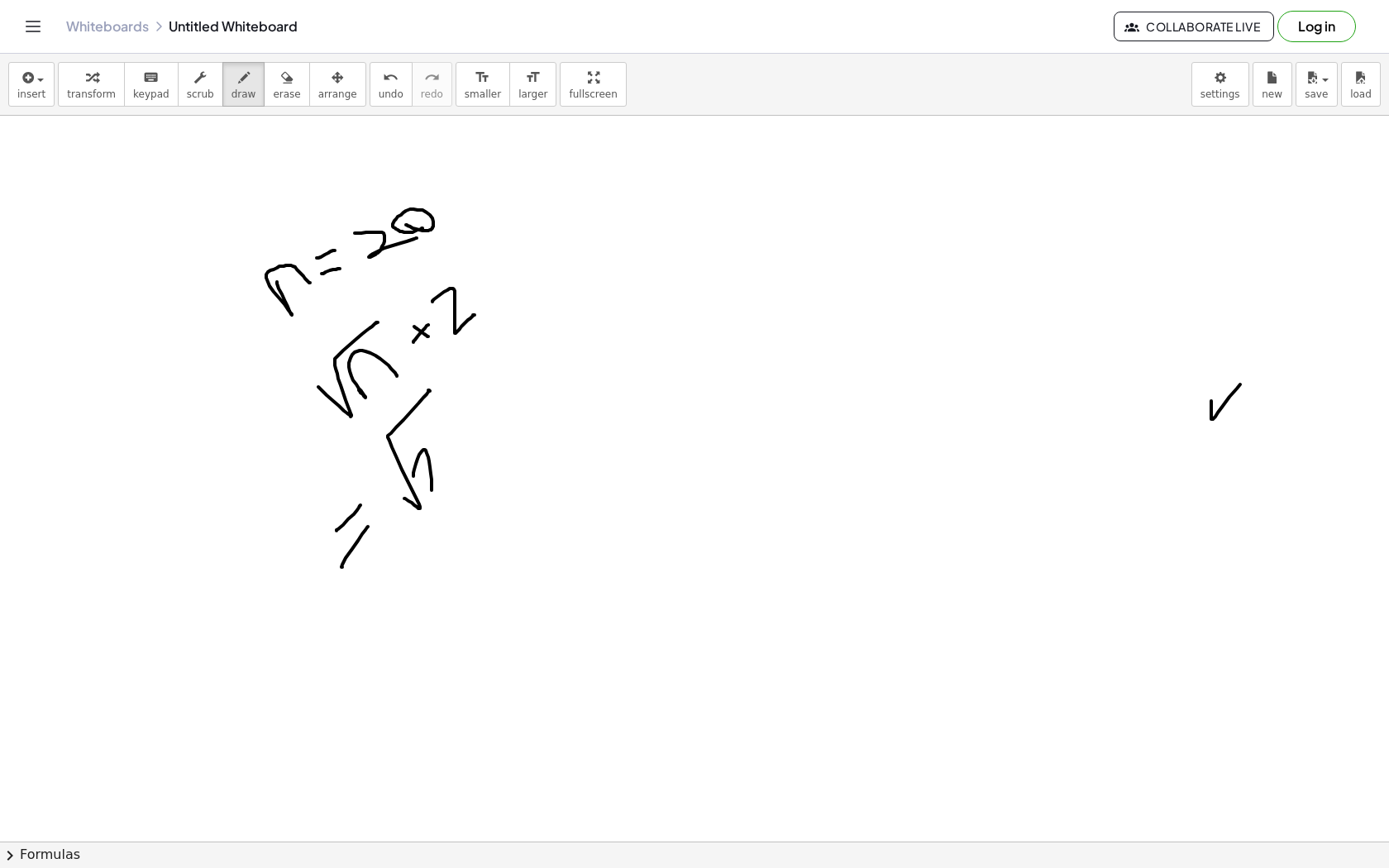
click at [448, 467] on div at bounding box center [694, 784] width 1389 height 1559
click at [436, 455] on div at bounding box center [694, 784] width 1389 height 1559
drag, startPoint x: 438, startPoint y: 438, endPoint x: 456, endPoint y: 431, distance: 19.3
click at [456, 431] on div at bounding box center [694, 784] width 1389 height 1559
click at [448, 438] on div at bounding box center [694, 784] width 1389 height 1559
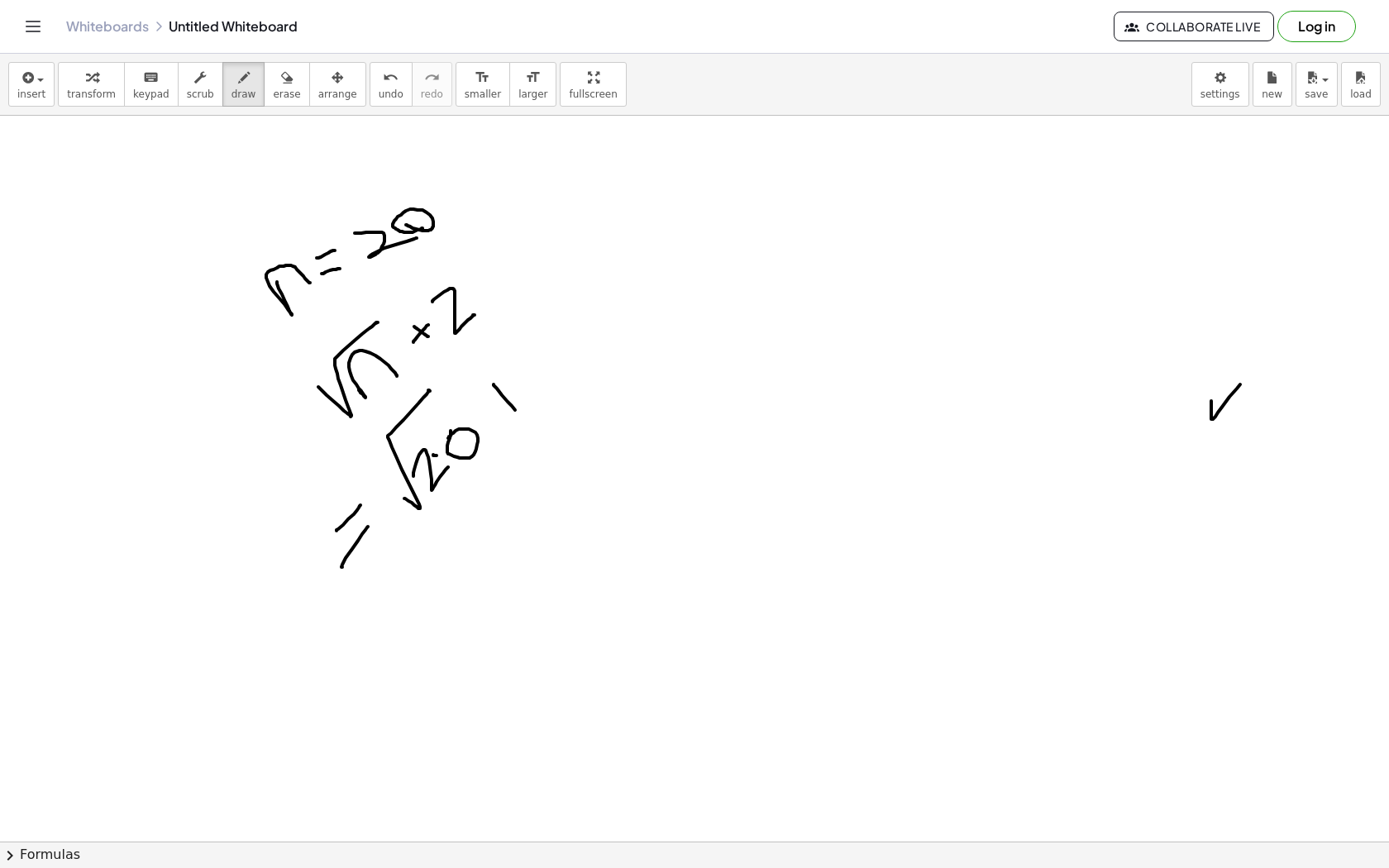
drag, startPoint x: 493, startPoint y: 384, endPoint x: 520, endPoint y: 413, distance: 39.6
click at [520, 413] on div at bounding box center [694, 784] width 1389 height 1559
drag, startPoint x: 496, startPoint y: 413, endPoint x: 520, endPoint y: 380, distance: 40.8
click at [520, 380] on div at bounding box center [694, 784] width 1389 height 1559
drag, startPoint x: 520, startPoint y: 358, endPoint x: 588, endPoint y: 359, distance: 68.0
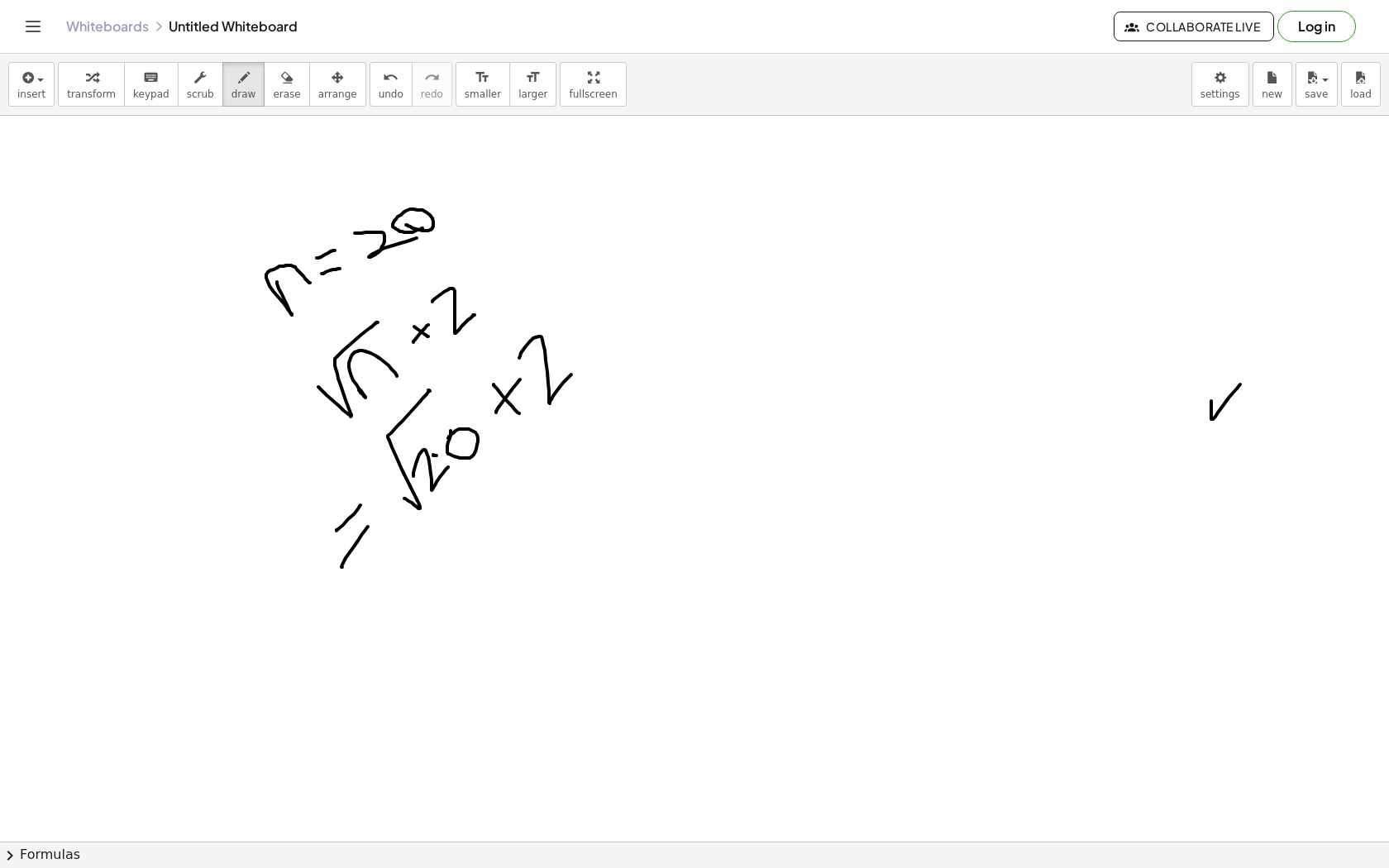
click at [588, 359] on div at bounding box center [694, 784] width 1389 height 1559
drag, startPoint x: 412, startPoint y: 591, endPoint x: 458, endPoint y: 537, distance: 70.9
click at [458, 537] on div at bounding box center [694, 784] width 1389 height 1559
drag, startPoint x: 398, startPoint y: 595, endPoint x: 416, endPoint y: 577, distance: 25.5
click at [416, 577] on div at bounding box center [694, 784] width 1389 height 1559
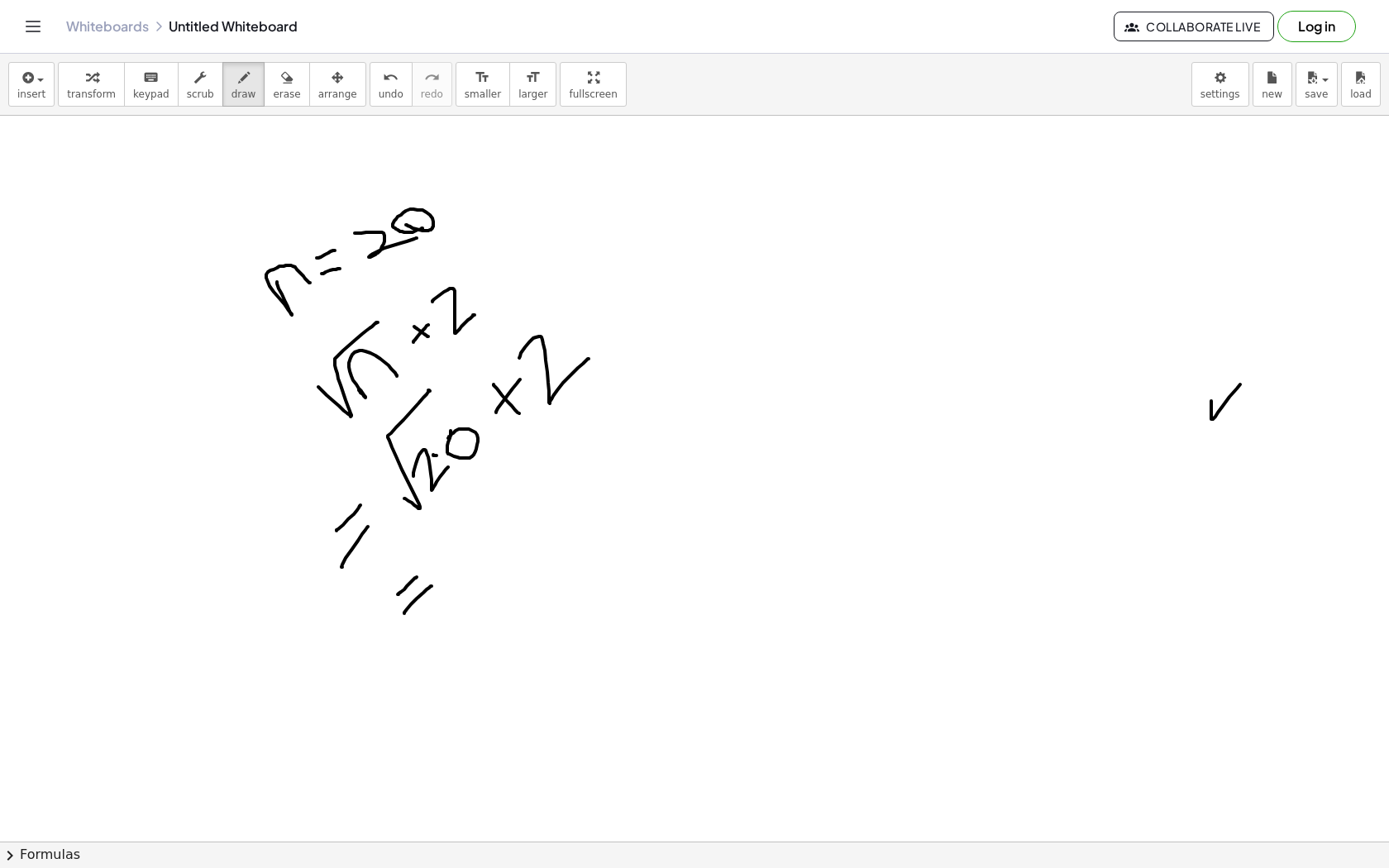
drag, startPoint x: 404, startPoint y: 614, endPoint x: 431, endPoint y: 586, distance: 38.9
click at [432, 586] on div at bounding box center [694, 784] width 1389 height 1559
drag, startPoint x: 436, startPoint y: 569, endPoint x: 536, endPoint y: 461, distance: 147.2
click at [536, 461] on div at bounding box center [694, 784] width 1389 height 1559
drag, startPoint x: 476, startPoint y: 521, endPoint x: 528, endPoint y: 572, distance: 72.8
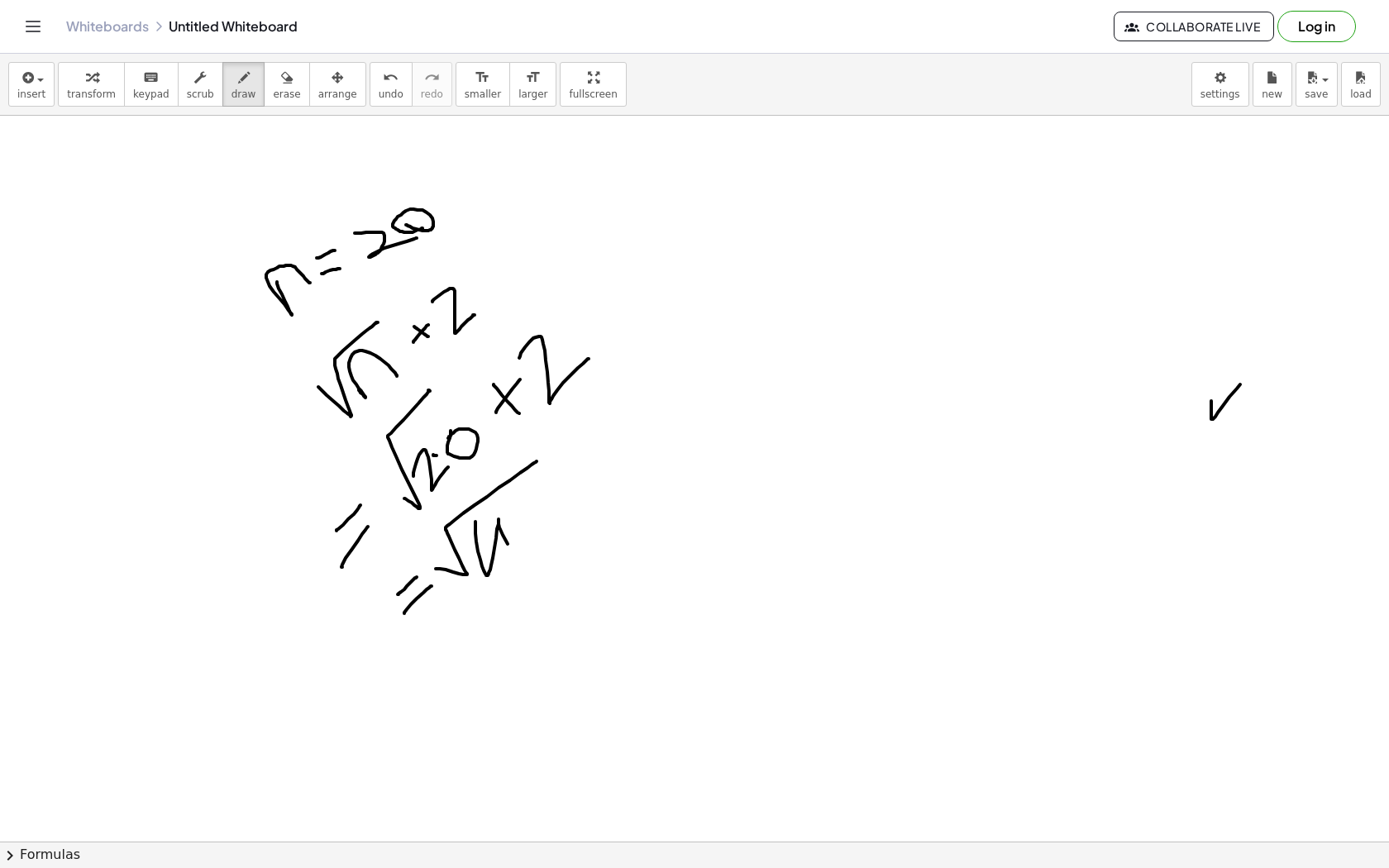
click at [528, 573] on div at bounding box center [694, 784] width 1389 height 1559
drag, startPoint x: 468, startPoint y: 523, endPoint x: 493, endPoint y: 566, distance: 49.7
click at [493, 566] on div at bounding box center [694, 784] width 1389 height 1559
click at [499, 520] on div at bounding box center [694, 784] width 1389 height 1559
drag, startPoint x: 500, startPoint y: 508, endPoint x: 524, endPoint y: 485, distance: 33.2
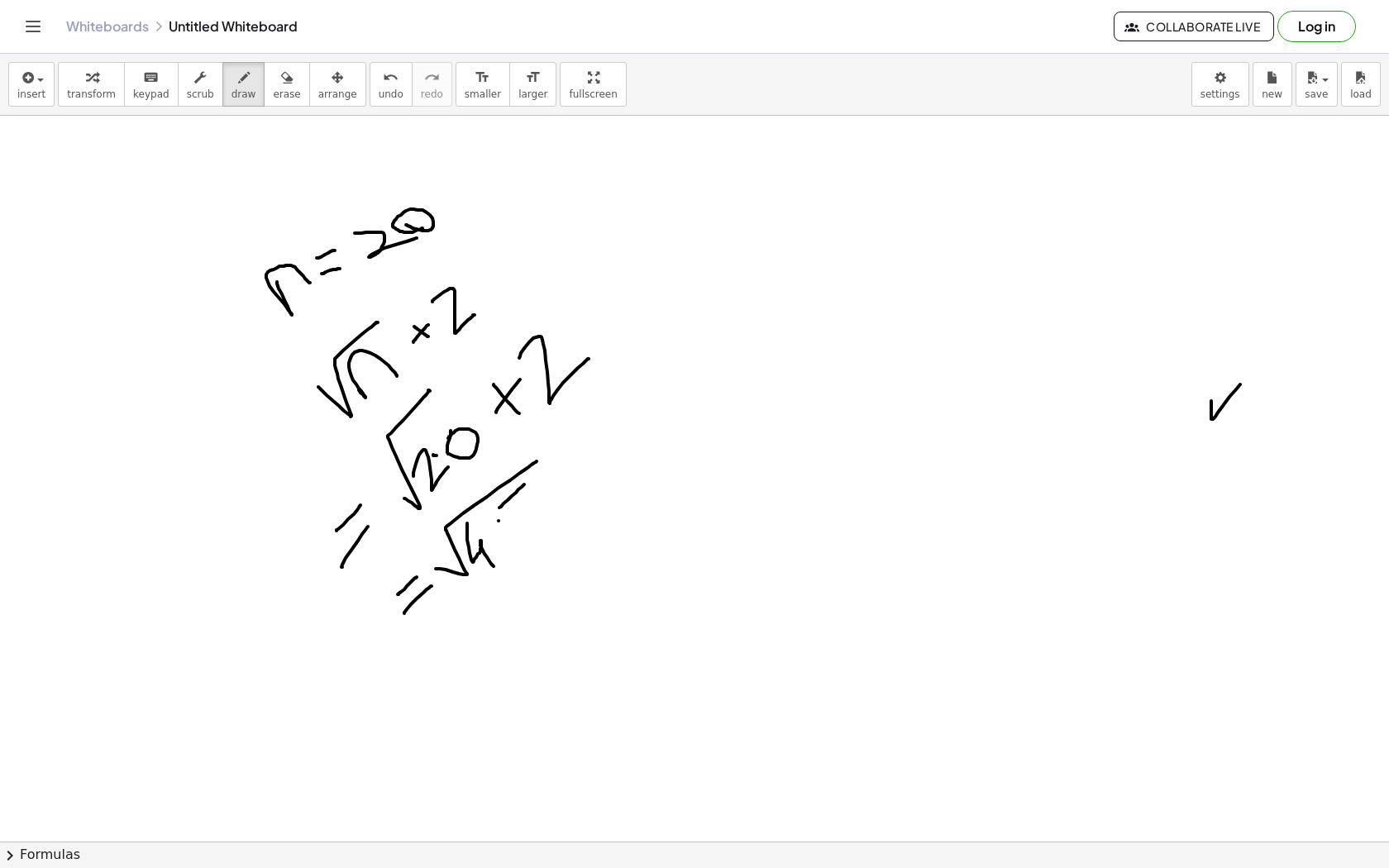
click at [524, 485] on div at bounding box center [694, 784] width 1389 height 1559
click at [512, 495] on div at bounding box center [694, 784] width 1389 height 1559
drag, startPoint x: 502, startPoint y: 507, endPoint x: 519, endPoint y: 508, distance: 17.0
click at [519, 509] on div at bounding box center [694, 784] width 1389 height 1559
drag, startPoint x: 497, startPoint y: 496, endPoint x: 529, endPoint y: 539, distance: 53.6
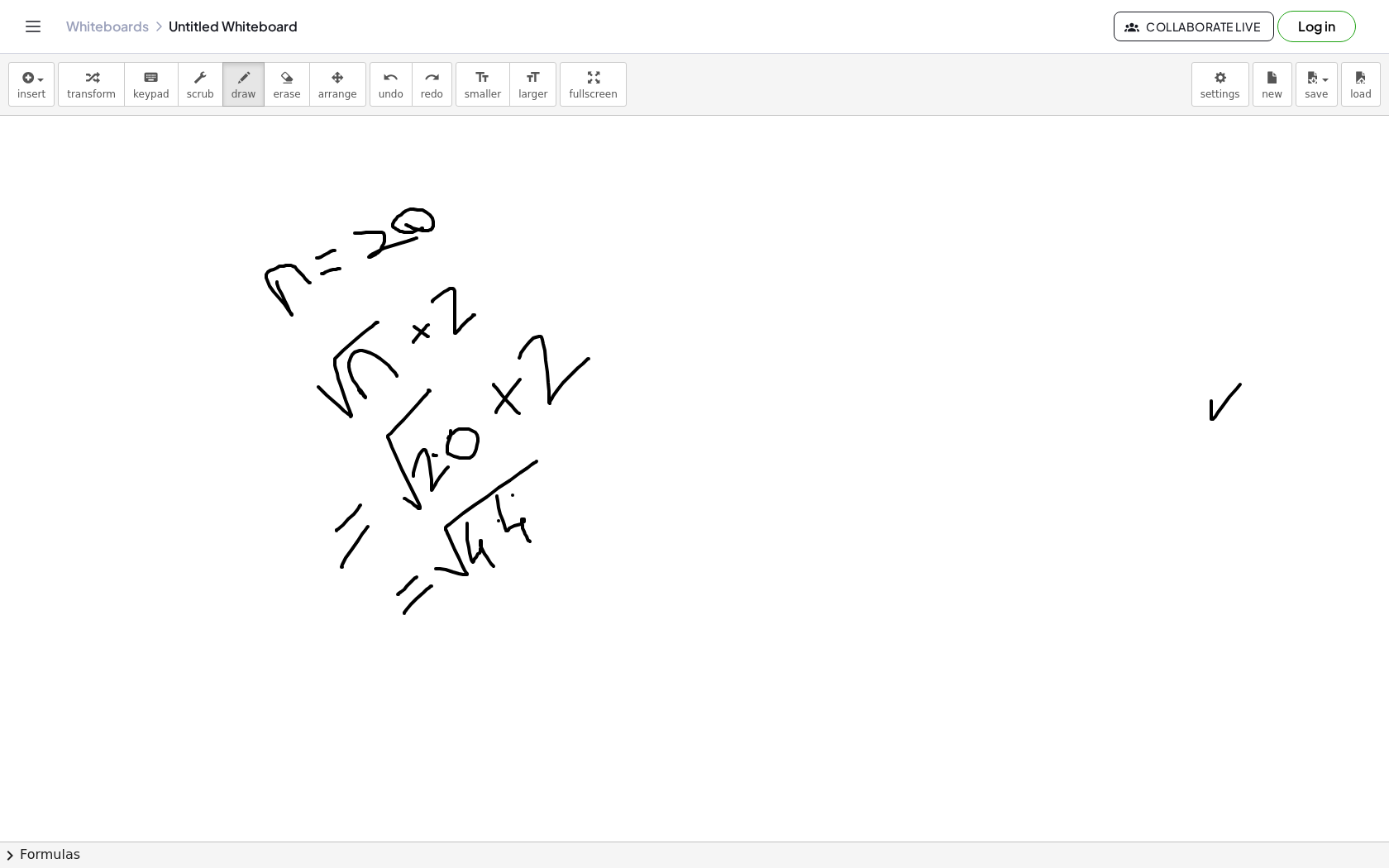
click at [530, 540] on div at bounding box center [694, 784] width 1389 height 1559
click at [529, 505] on div at bounding box center [694, 784] width 1389 height 1559
drag, startPoint x: 509, startPoint y: 499, endPoint x: 535, endPoint y: 533, distance: 42.8
click at [535, 533] on div at bounding box center [694, 784] width 1389 height 1559
drag, startPoint x: 512, startPoint y: 495, endPoint x: 547, endPoint y: 521, distance: 43.6
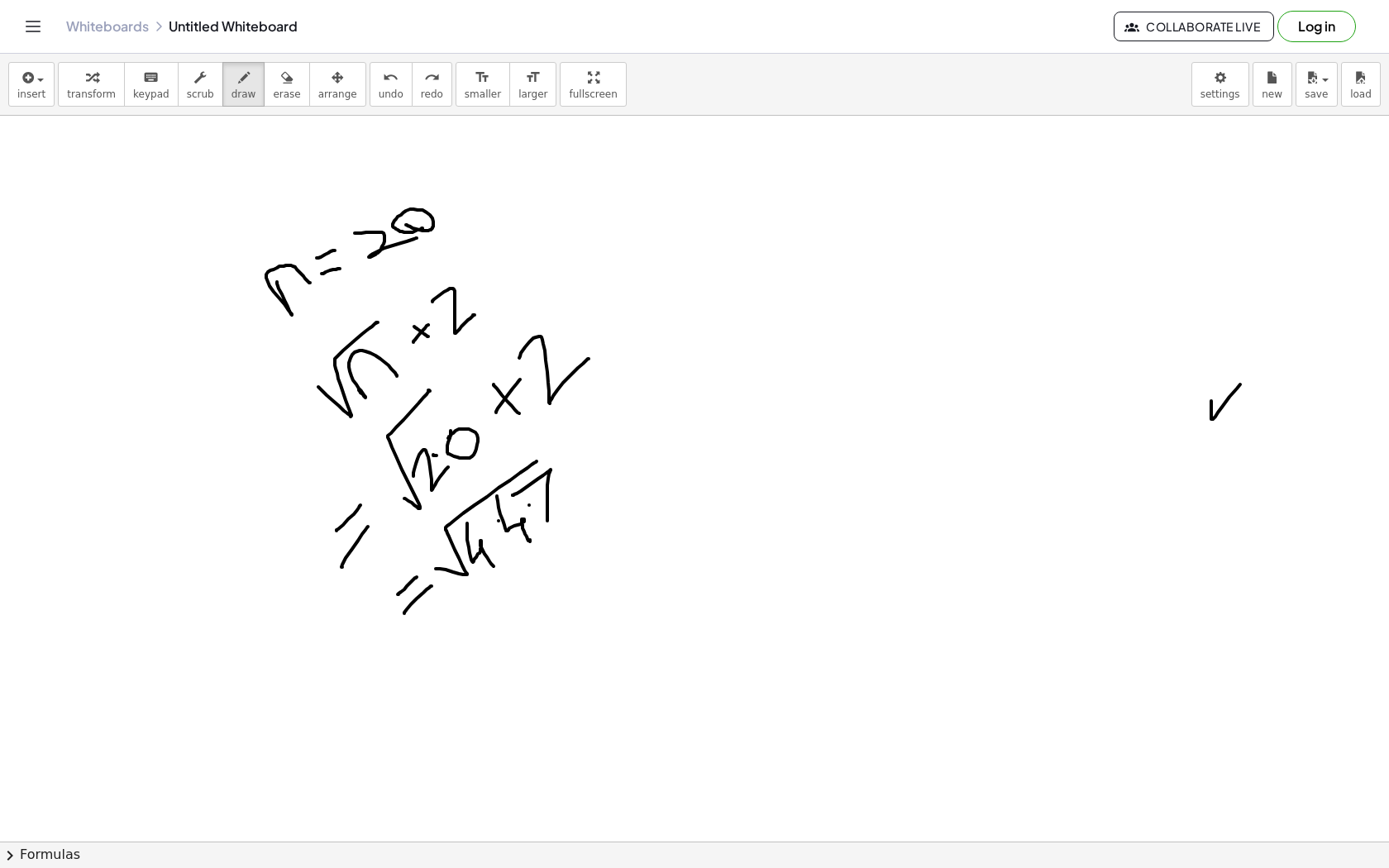
click at [547, 522] on div at bounding box center [694, 784] width 1389 height 1559
drag, startPoint x: 541, startPoint y: 510, endPoint x: 555, endPoint y: 496, distance: 19.8
click at [555, 496] on div at bounding box center [694, 784] width 1389 height 1559
drag, startPoint x: 556, startPoint y: 483, endPoint x: 587, endPoint y: 482, distance: 31.0
click at [587, 482] on div at bounding box center [694, 784] width 1389 height 1559
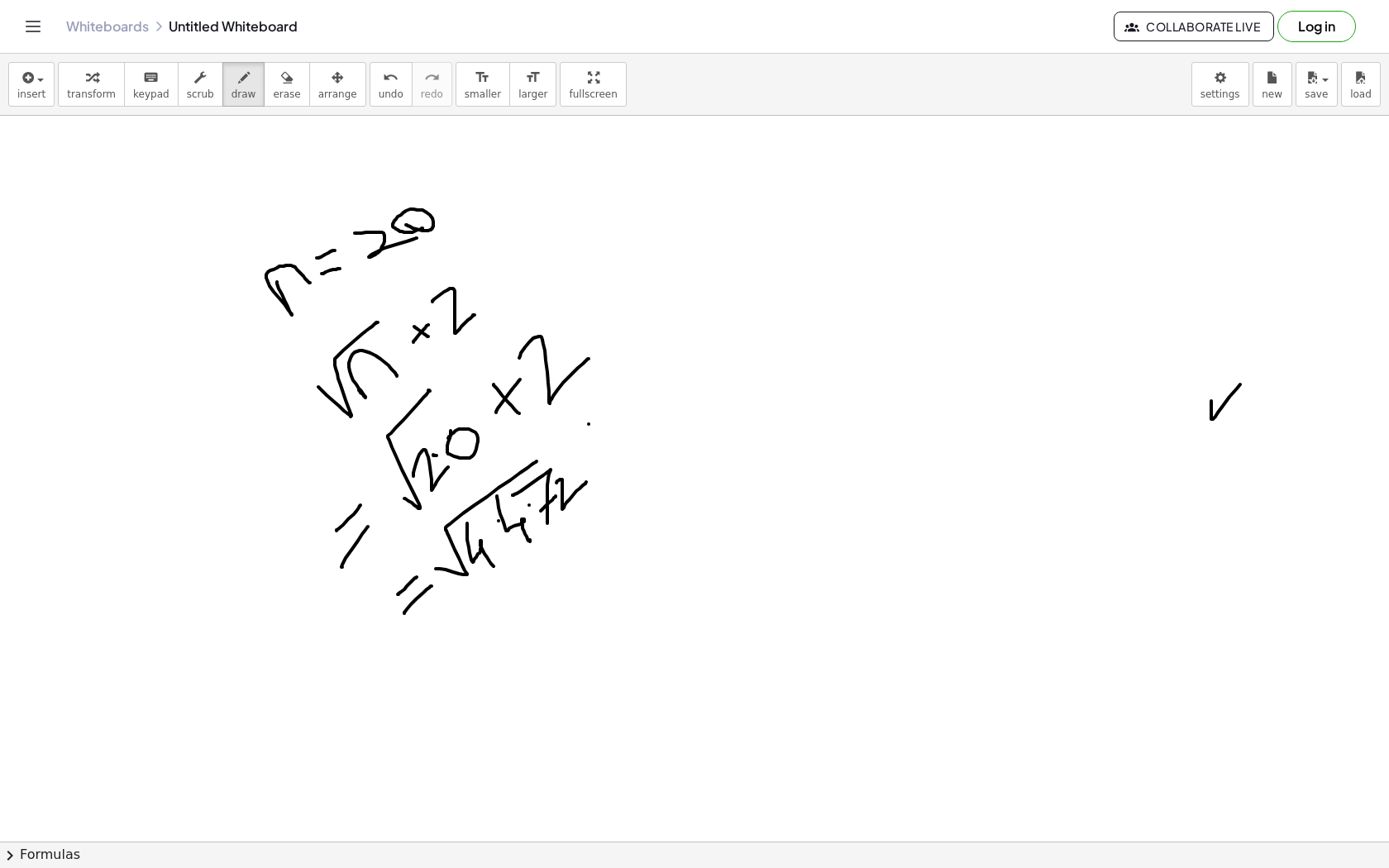
drag, startPoint x: 588, startPoint y: 424, endPoint x: 618, endPoint y: 448, distance: 38.4
click at [618, 448] on div at bounding box center [694, 784] width 1389 height 1559
drag, startPoint x: 588, startPoint y: 449, endPoint x: 609, endPoint y: 422, distance: 34.2
click at [609, 422] on div at bounding box center [694, 784] width 1389 height 1559
drag, startPoint x: 616, startPoint y: 405, endPoint x: 459, endPoint y: 550, distance: 213.7
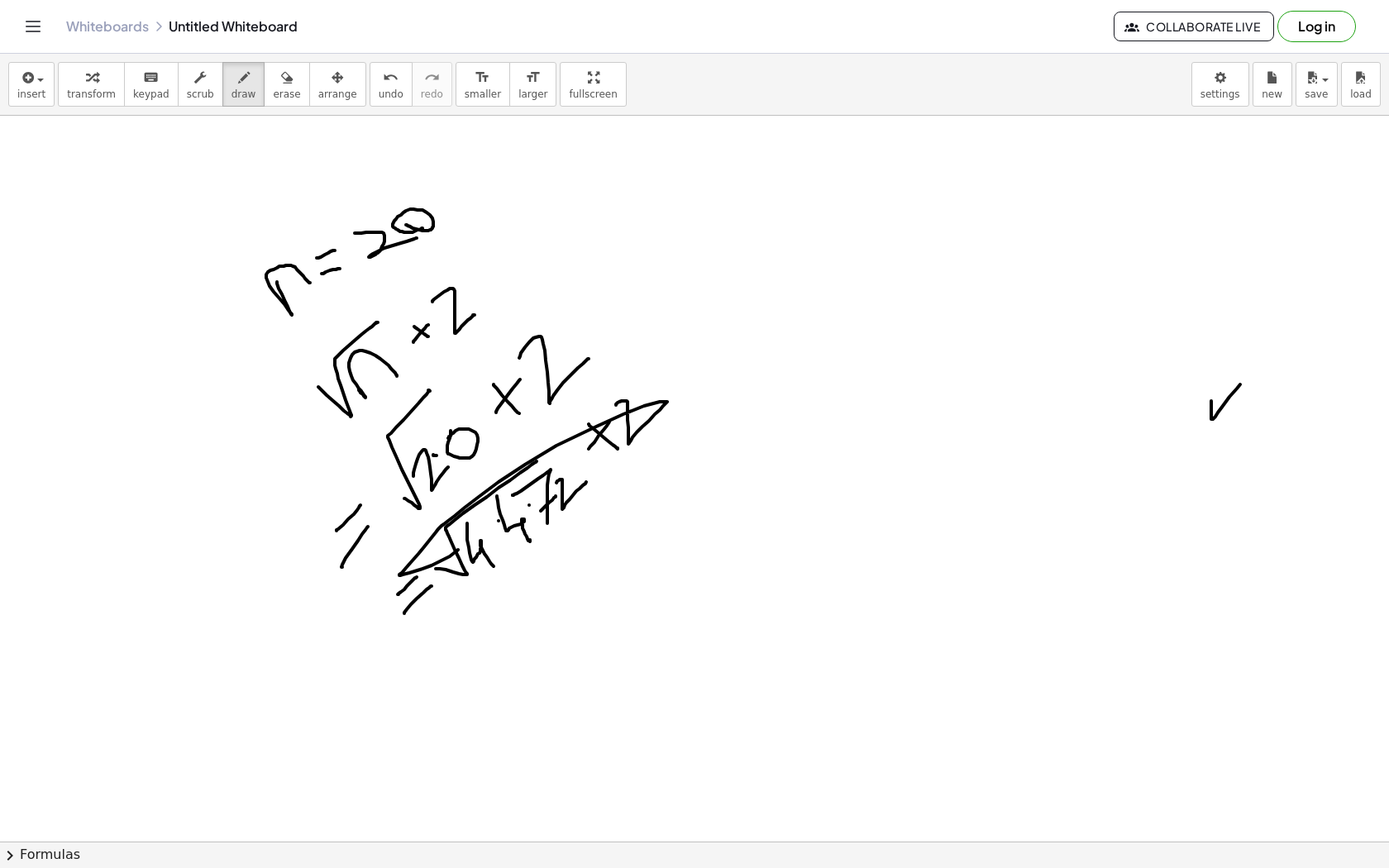
click at [459, 550] on div at bounding box center [694, 784] width 1389 height 1559
click at [290, 102] on button "erase" at bounding box center [286, 84] width 46 height 45
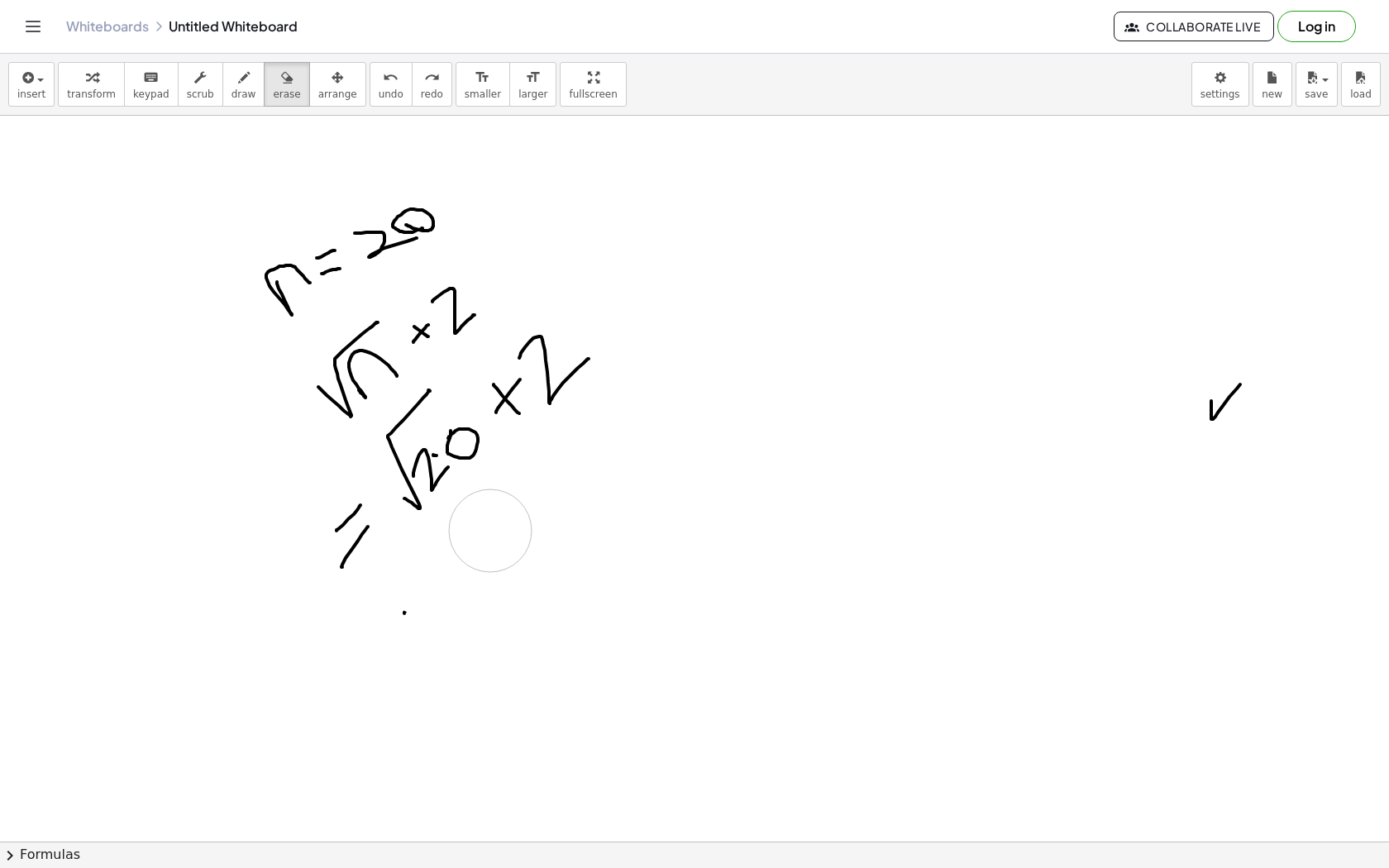
drag, startPoint x: 455, startPoint y: 581, endPoint x: 574, endPoint y: 454, distance: 174.0
click at [574, 454] on div at bounding box center [694, 784] width 1389 height 1559
click at [239, 81] on icon "button" at bounding box center [243, 78] width 12 height 20
drag, startPoint x: 440, startPoint y: 520, endPoint x: 478, endPoint y: 554, distance: 51.0
click at [478, 554] on div at bounding box center [694, 784] width 1389 height 1559
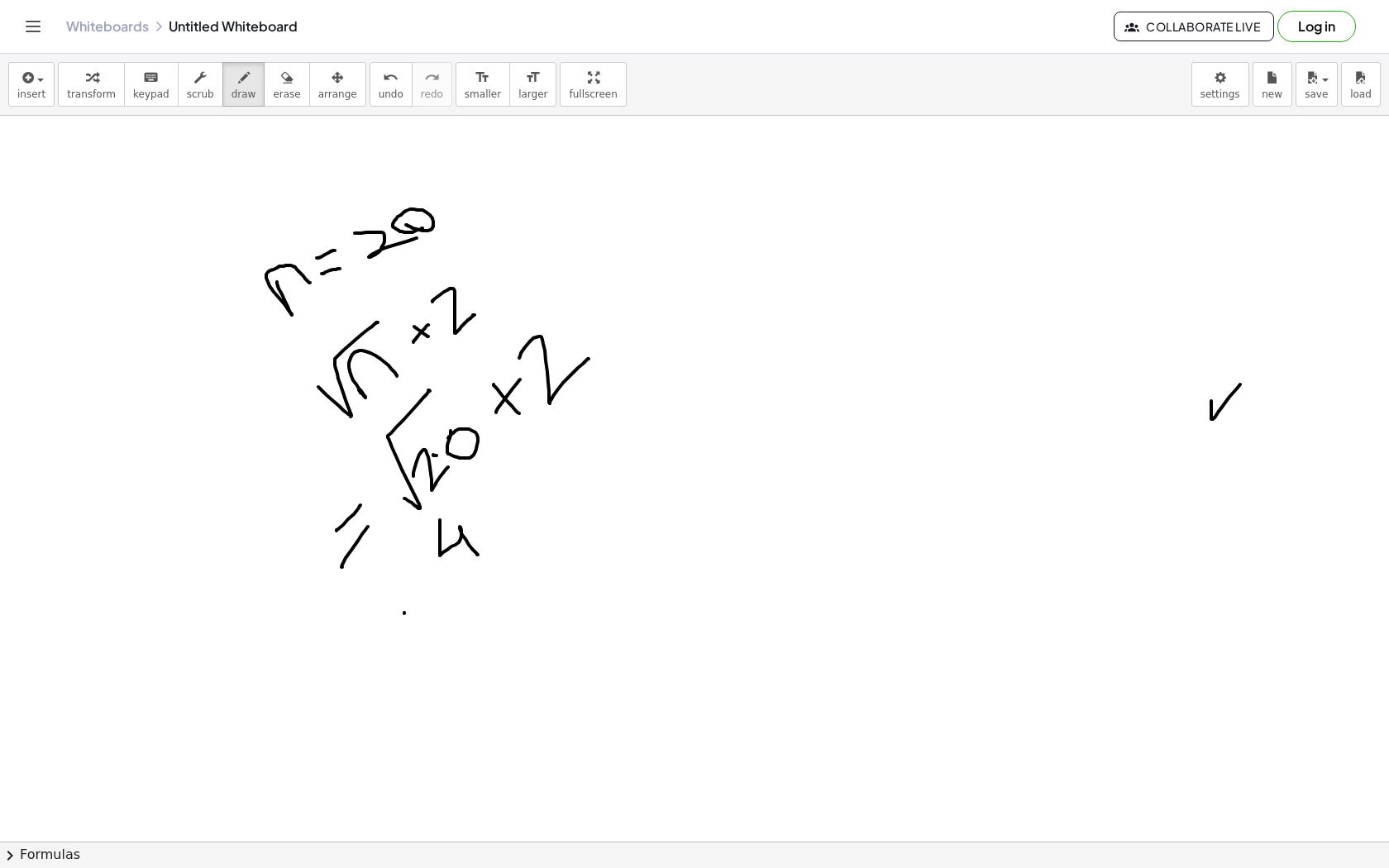
click at [486, 527] on div at bounding box center [694, 784] width 1389 height 1559
drag, startPoint x: 479, startPoint y: 495, endPoint x: 521, endPoint y: 520, distance: 48.9
click at [522, 520] on div at bounding box center [694, 784] width 1389 height 1559
drag, startPoint x: 508, startPoint y: 493, endPoint x: 531, endPoint y: 509, distance: 28.0
click at [532, 509] on div at bounding box center [694, 784] width 1389 height 1559
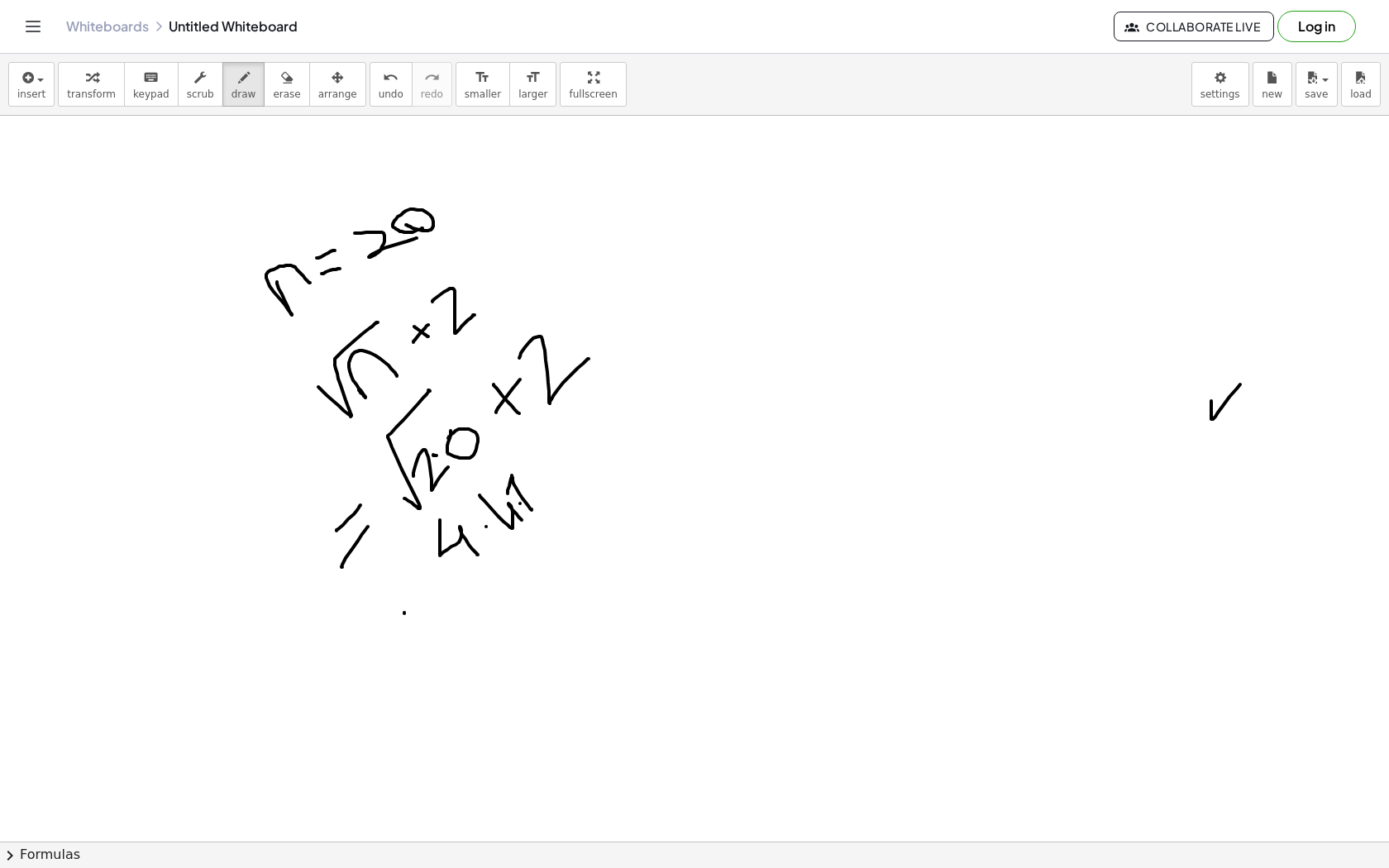
click at [522, 498] on div at bounding box center [694, 784] width 1389 height 1559
drag, startPoint x: 530, startPoint y: 480, endPoint x: 545, endPoint y: 491, distance: 18.6
click at [545, 491] on div at bounding box center [694, 784] width 1389 height 1559
drag, startPoint x: 565, startPoint y: 448, endPoint x: 581, endPoint y: 467, distance: 24.8
click at [582, 467] on div at bounding box center [694, 784] width 1389 height 1559
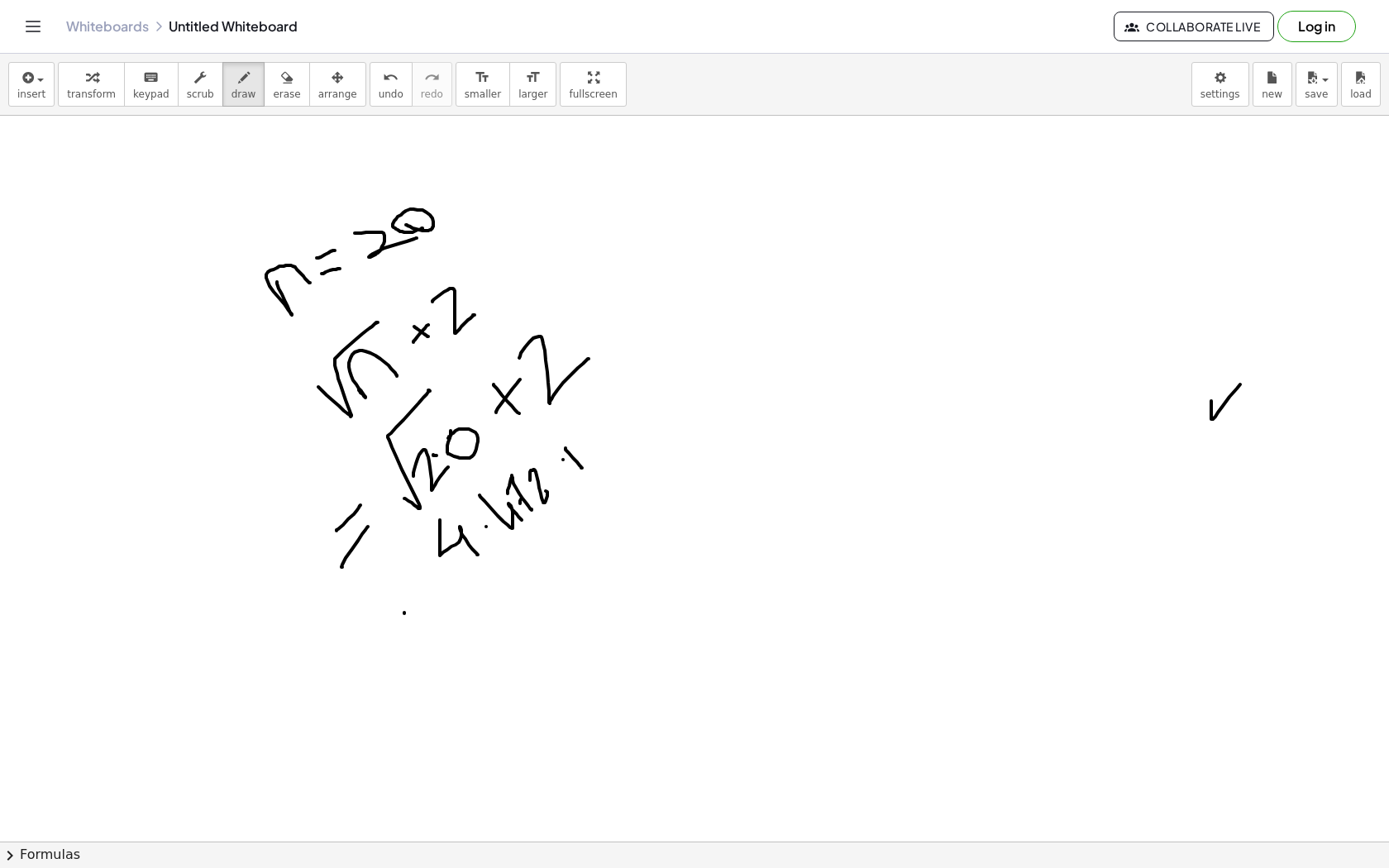
drag, startPoint x: 563, startPoint y: 459, endPoint x: 568, endPoint y: 452, distance: 8.6
click at [568, 452] on div at bounding box center [694, 784] width 1389 height 1559
click at [573, 445] on div at bounding box center [694, 784] width 1389 height 1559
drag, startPoint x: 575, startPoint y: 422, endPoint x: 605, endPoint y: 433, distance: 32.0
click at [605, 433] on div at bounding box center [694, 784] width 1389 height 1559
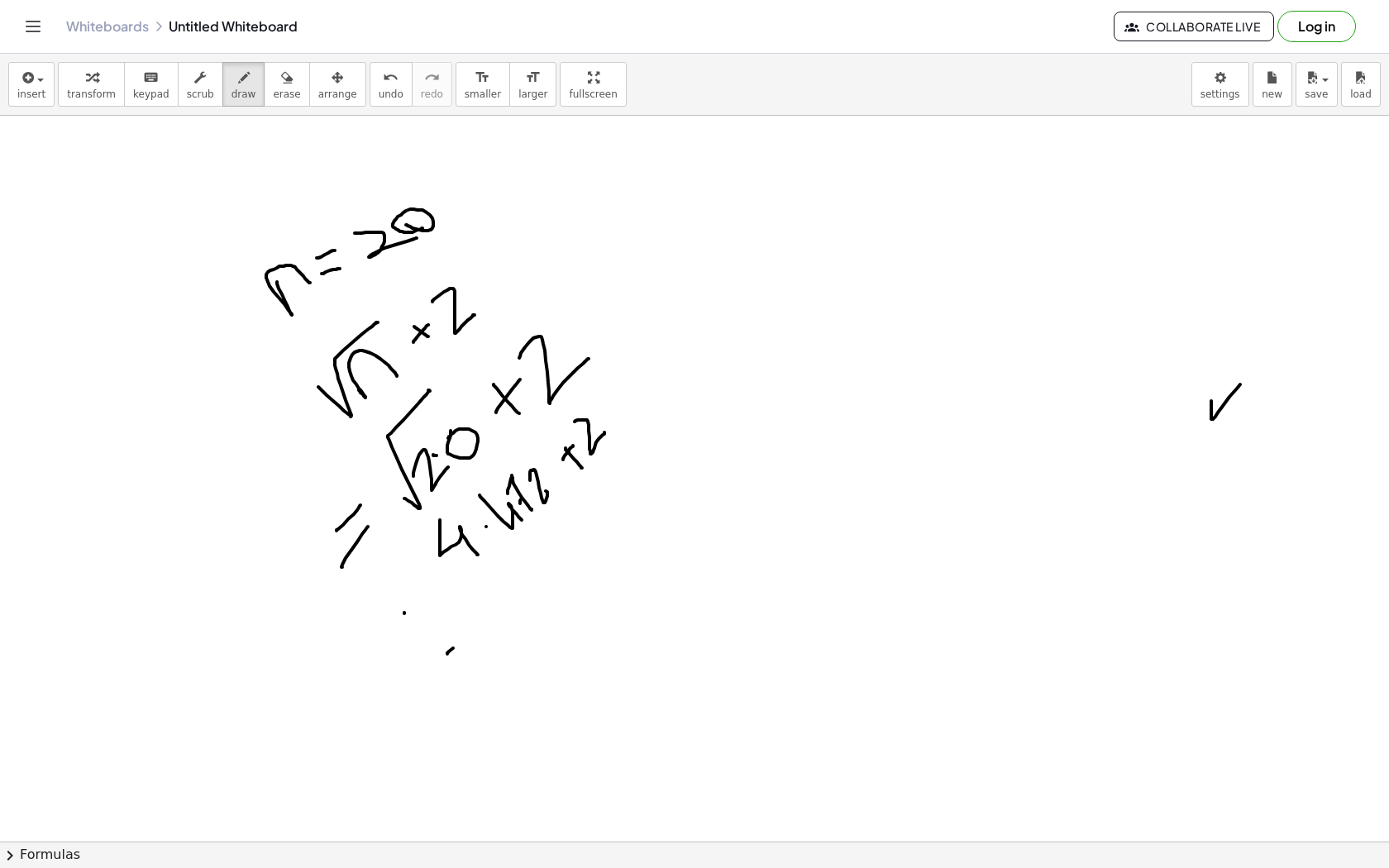
drag, startPoint x: 447, startPoint y: 654, endPoint x: 468, endPoint y: 633, distance: 29.7
click at [468, 633] on div at bounding box center [694, 784] width 1389 height 1559
drag, startPoint x: 468, startPoint y: 633, endPoint x: 474, endPoint y: 617, distance: 17.1
click at [474, 617] on div at bounding box center [694, 784] width 1389 height 1559
click at [533, 563] on div at bounding box center [694, 784] width 1389 height 1559
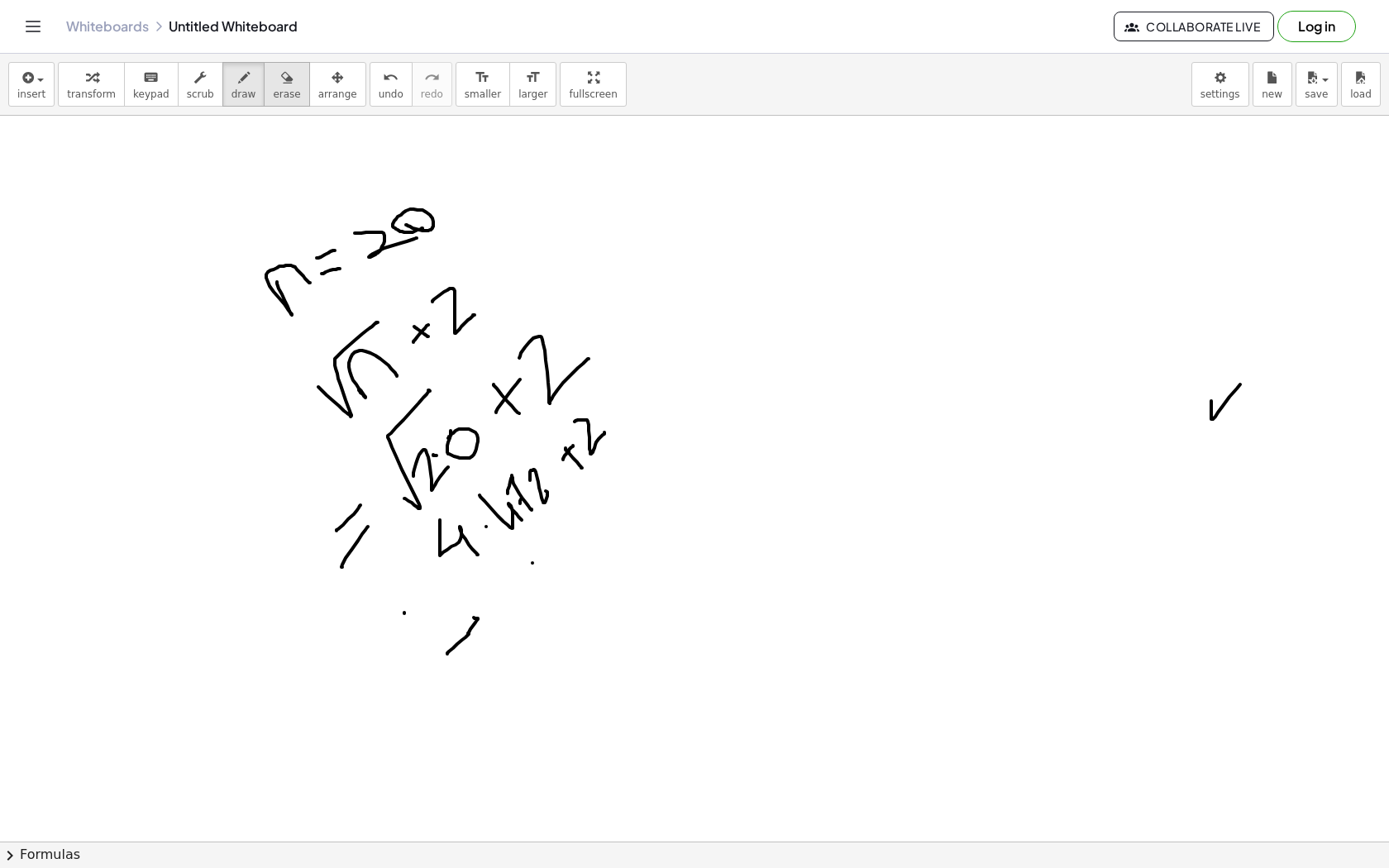
click at [281, 83] on icon "button" at bounding box center [286, 78] width 12 height 20
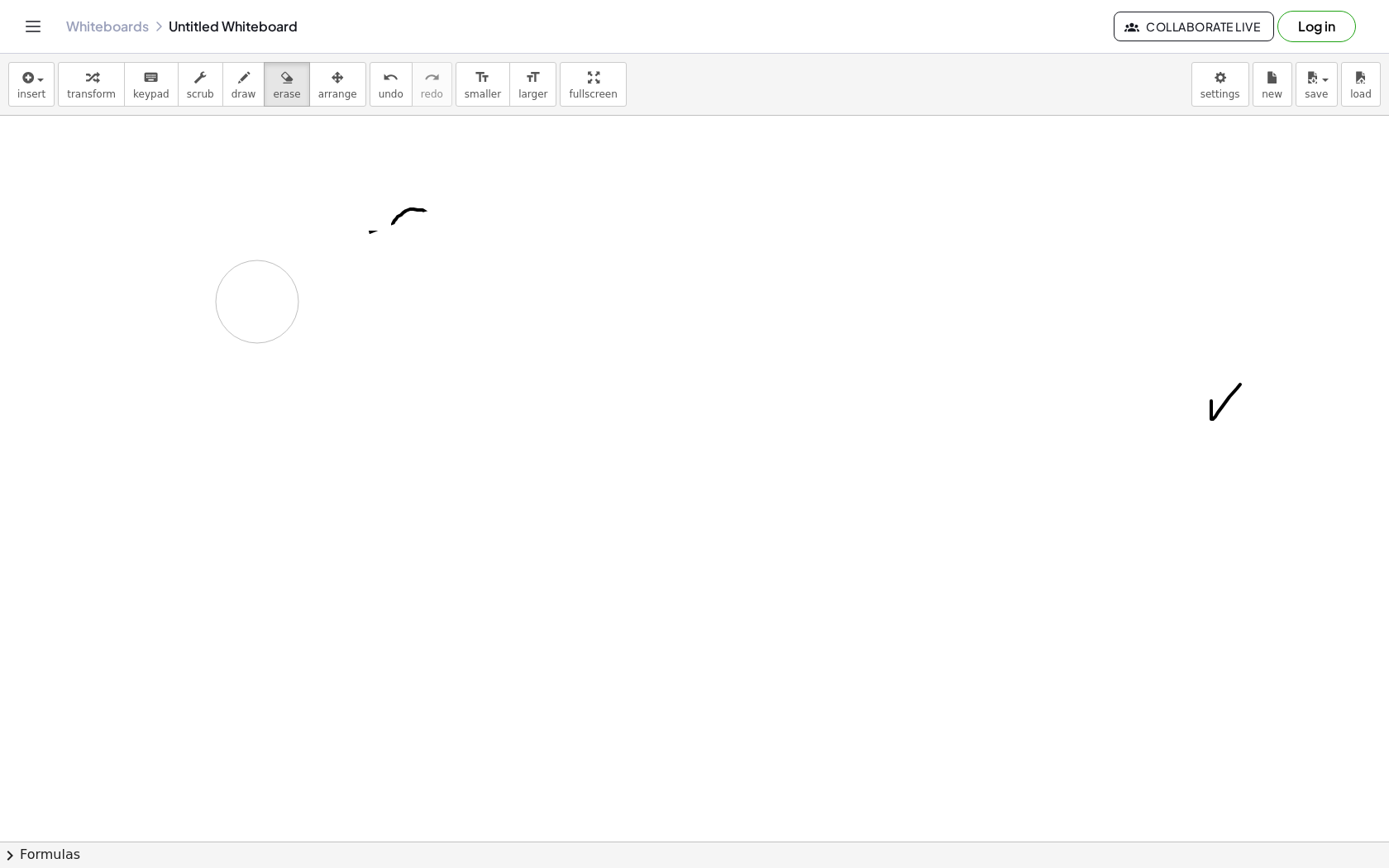
drag, startPoint x: 236, startPoint y: 337, endPoint x: 263, endPoint y: 299, distance: 46.6
click at [260, 301] on div at bounding box center [694, 784] width 1389 height 1559
drag, startPoint x: 289, startPoint y: 181, endPoint x: 407, endPoint y: 202, distance: 119.9
click at [407, 201] on div at bounding box center [694, 784] width 1389 height 1559
click at [232, 99] on span "draw" at bounding box center [243, 94] width 25 height 12
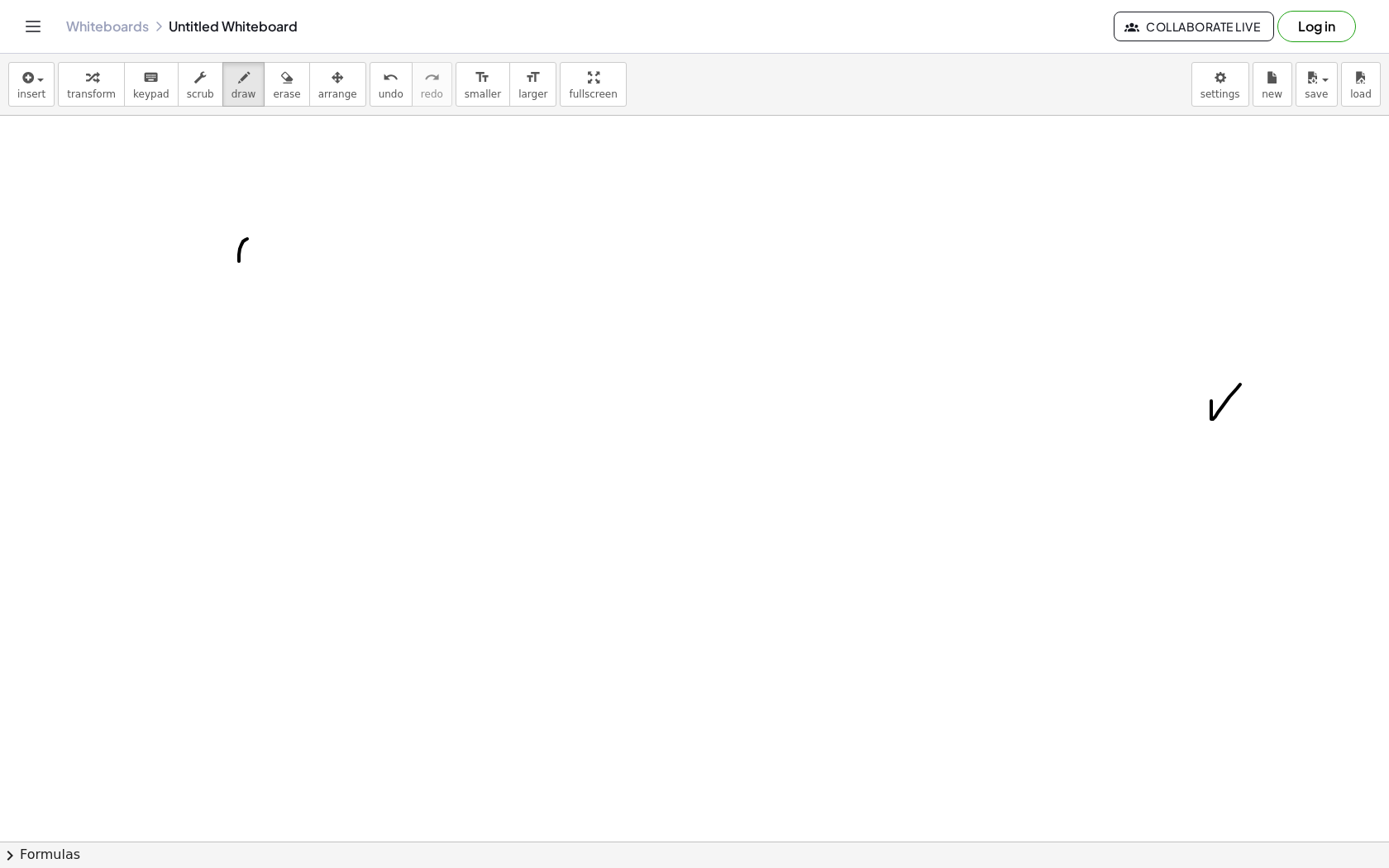
drag, startPoint x: 247, startPoint y: 239, endPoint x: 259, endPoint y: 314, distance: 76.0
click at [259, 314] on div at bounding box center [694, 784] width 1389 height 1559
drag, startPoint x: 302, startPoint y: 258, endPoint x: 307, endPoint y: 287, distance: 29.4
click at [307, 287] on div at bounding box center [694, 784] width 1389 height 1559
drag, startPoint x: 359, startPoint y: 221, endPoint x: 373, endPoint y: 272, distance: 52.9
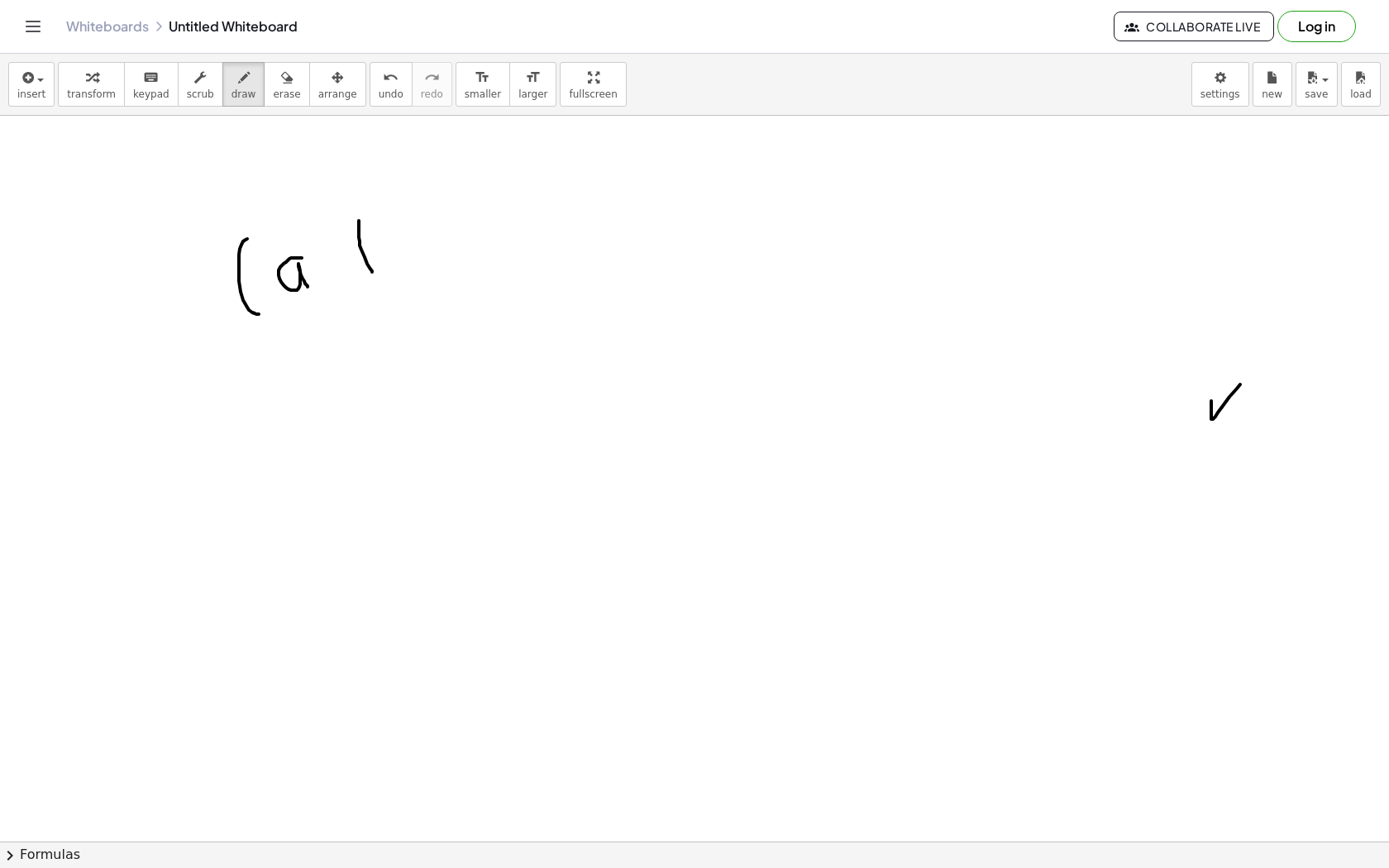
click at [373, 272] on div at bounding box center [694, 784] width 1389 height 1559
drag, startPoint x: 344, startPoint y: 262, endPoint x: 380, endPoint y: 249, distance: 38.3
click at [381, 249] on div at bounding box center [694, 784] width 1389 height 1559
drag, startPoint x: 415, startPoint y: 195, endPoint x: 426, endPoint y: 230, distance: 36.7
click at [426, 230] on div at bounding box center [694, 784] width 1389 height 1559
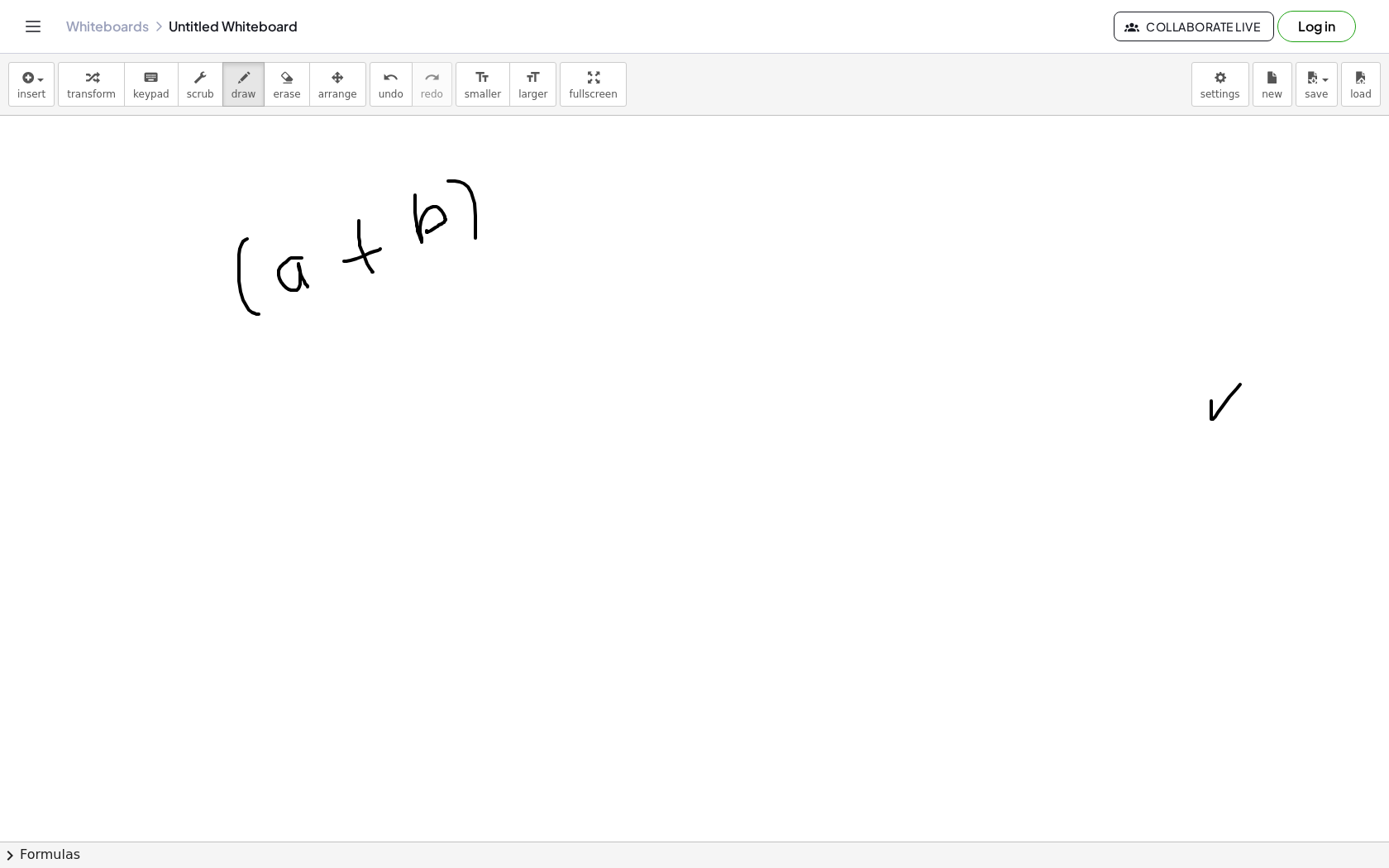
drag, startPoint x: 448, startPoint y: 181, endPoint x: 474, endPoint y: 251, distance: 74.7
click at [474, 252] on div at bounding box center [694, 784] width 1389 height 1559
drag, startPoint x: 502, startPoint y: 160, endPoint x: 511, endPoint y: 240, distance: 80.5
click at [511, 240] on div at bounding box center [694, 784] width 1389 height 1559
drag, startPoint x: 531, startPoint y: 185, endPoint x: 547, endPoint y: 191, distance: 17.1
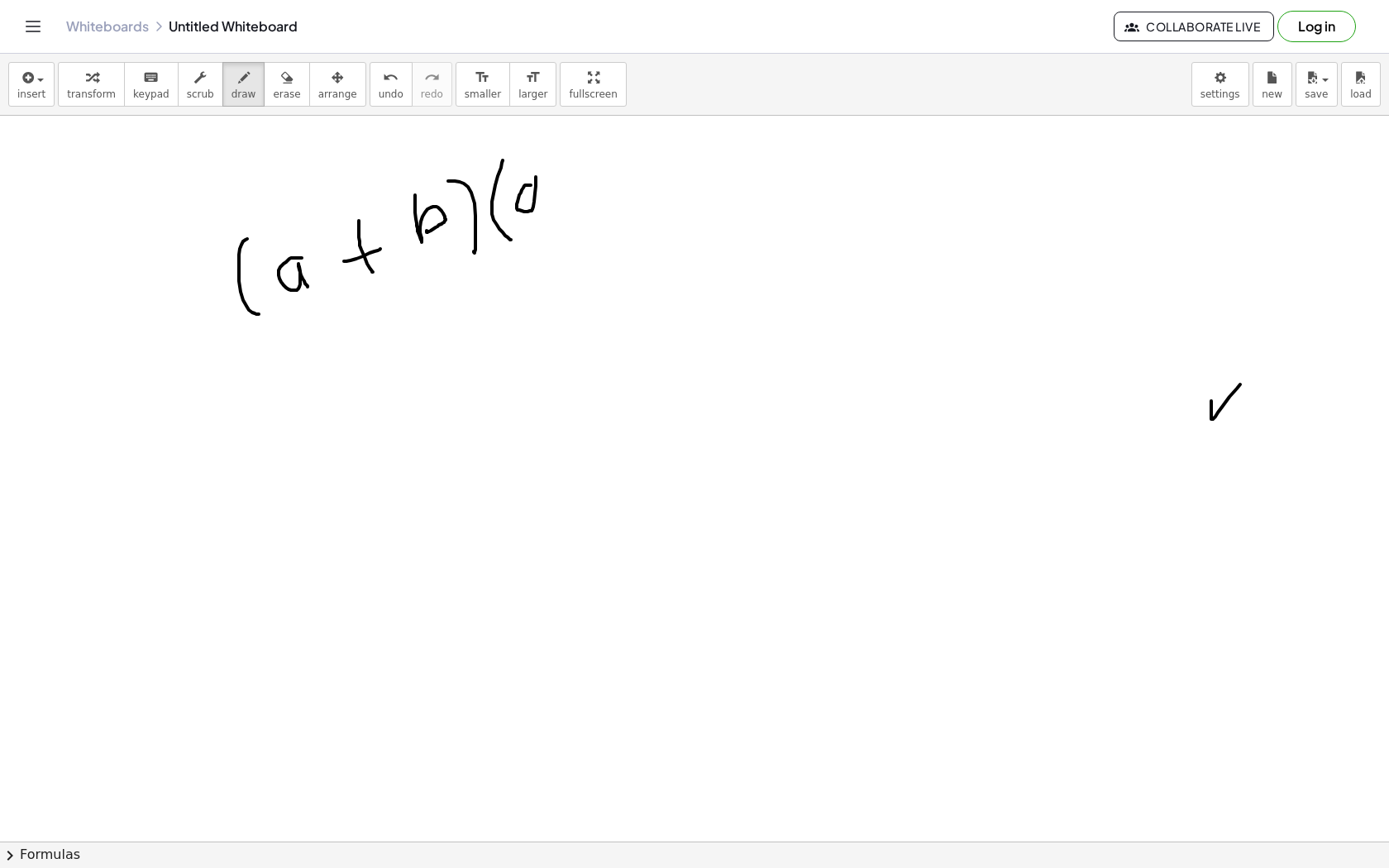
click at [547, 191] on div at bounding box center [694, 784] width 1389 height 1559
drag, startPoint x: 563, startPoint y: 177, endPoint x: 579, endPoint y: 170, distance: 17.5
click at [579, 170] on div at bounding box center [694, 784] width 1389 height 1559
drag, startPoint x: 576, startPoint y: 142, endPoint x: 588, endPoint y: 173, distance: 33.2
click at [588, 173] on div at bounding box center [694, 784] width 1389 height 1559
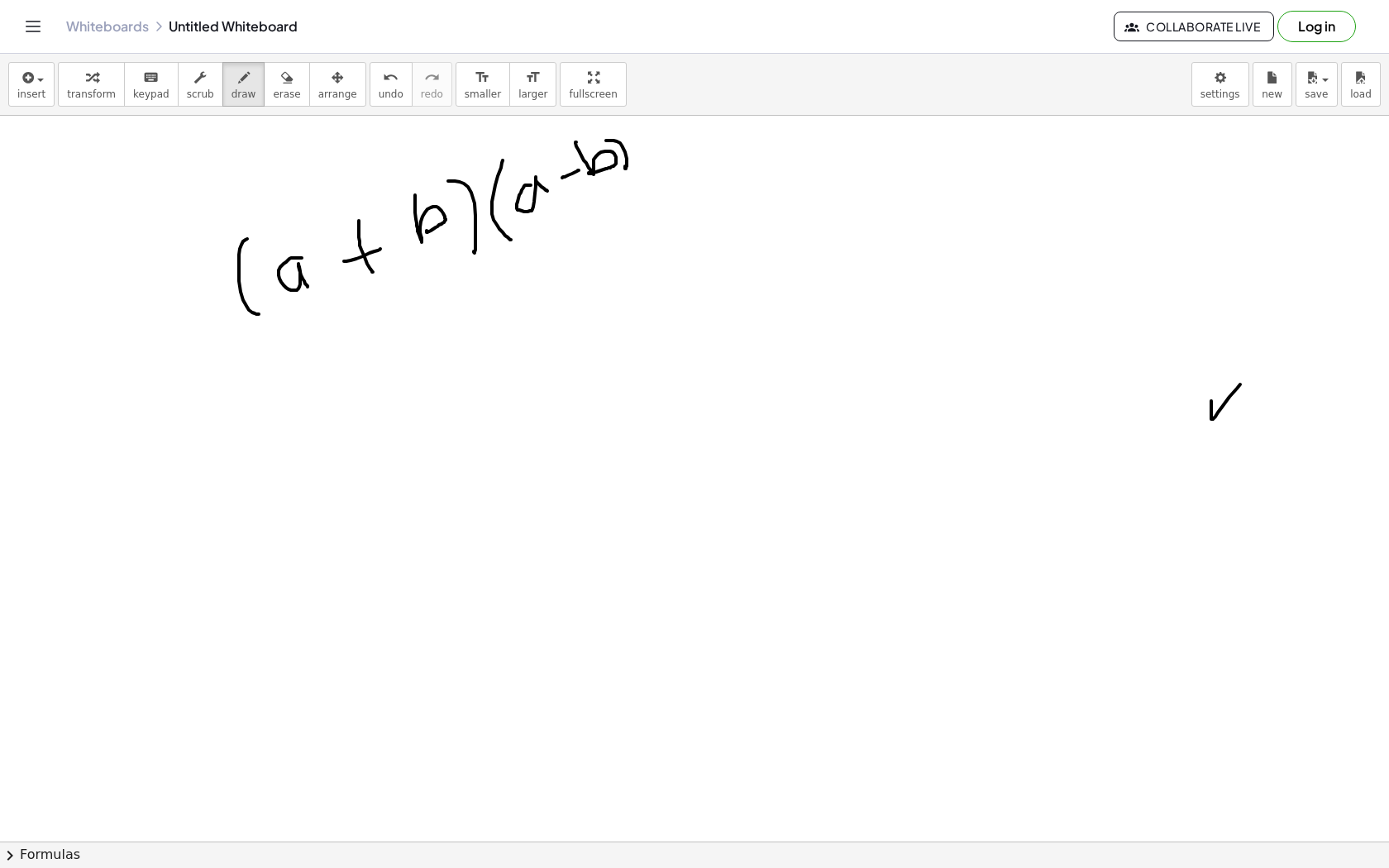
drag, startPoint x: 606, startPoint y: 141, endPoint x: 625, endPoint y: 166, distance: 31.4
click at [625, 166] on div at bounding box center [694, 784] width 1389 height 1559
drag, startPoint x: 279, startPoint y: 398, endPoint x: 330, endPoint y: 387, distance: 52.2
click at [330, 387] on div at bounding box center [694, 784] width 1389 height 1559
drag, startPoint x: 303, startPoint y: 435, endPoint x: 343, endPoint y: 424, distance: 41.5
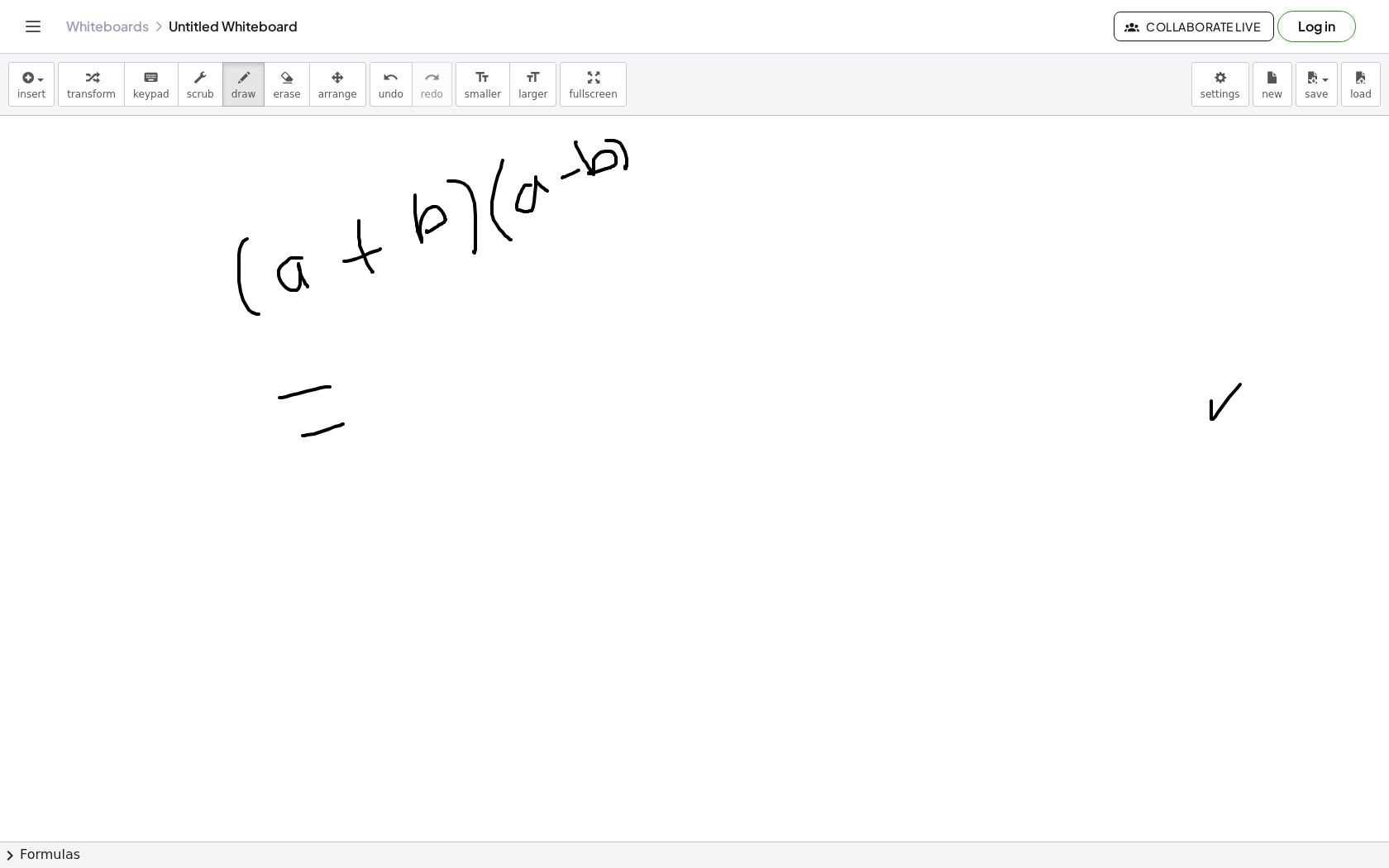
click at [343, 424] on div at bounding box center [694, 784] width 1389 height 1559
drag, startPoint x: 459, startPoint y: 333, endPoint x: 487, endPoint y: 368, distance: 44.8
click at [488, 369] on div at bounding box center [694, 784] width 1389 height 1559
drag, startPoint x: 464, startPoint y: 322, endPoint x: 510, endPoint y: 324, distance: 46.0
click at [511, 324] on div at bounding box center [694, 784] width 1389 height 1559
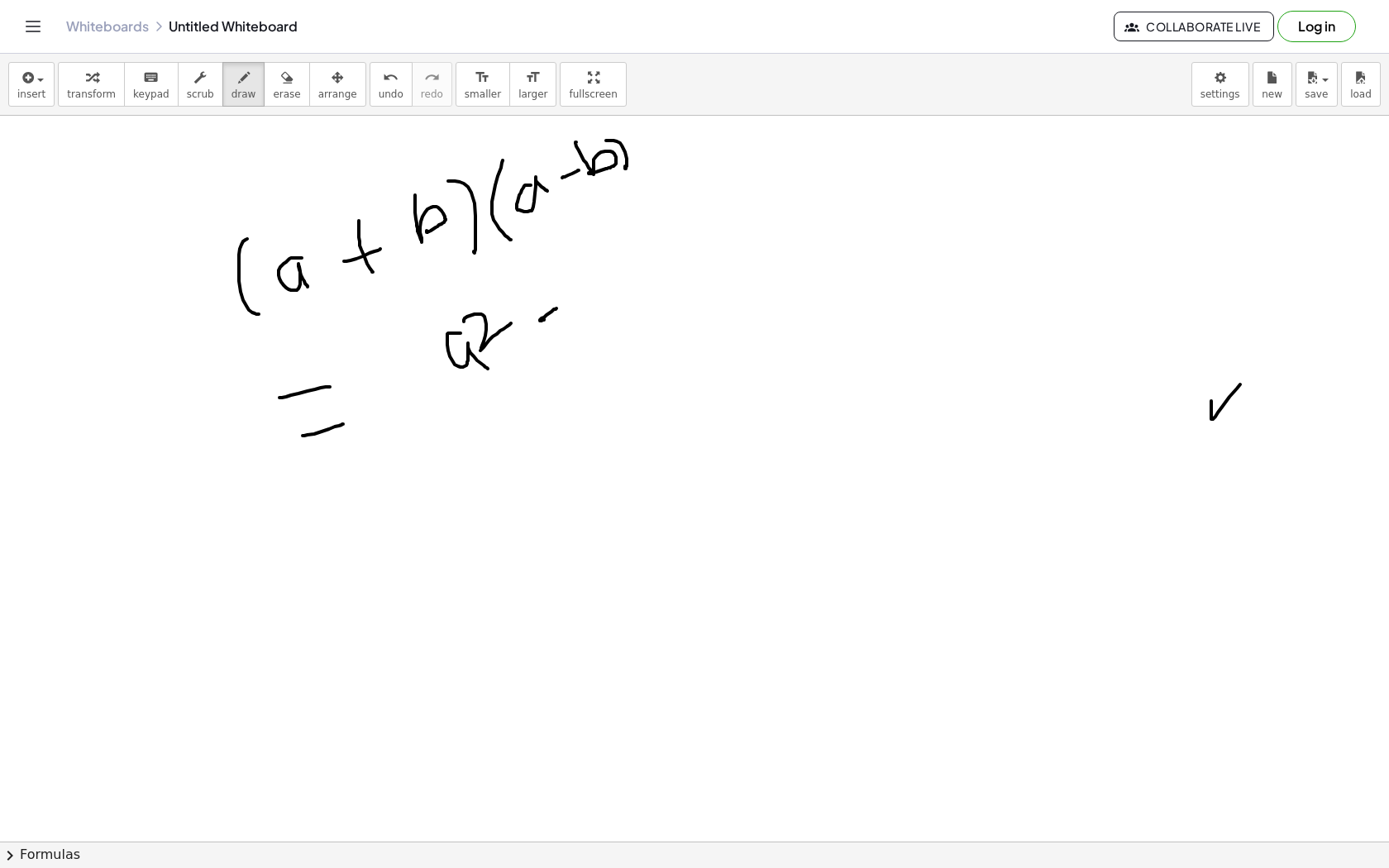
drag, startPoint x: 544, startPoint y: 319, endPoint x: 564, endPoint y: 305, distance: 24.4
click at [564, 305] on div at bounding box center [694, 784] width 1389 height 1559
drag, startPoint x: 575, startPoint y: 257, endPoint x: 604, endPoint y: 296, distance: 48.6
click at [604, 296] on div at bounding box center [694, 784] width 1389 height 1559
drag, startPoint x: 518, startPoint y: 325, endPoint x: 550, endPoint y: 305, distance: 37.7
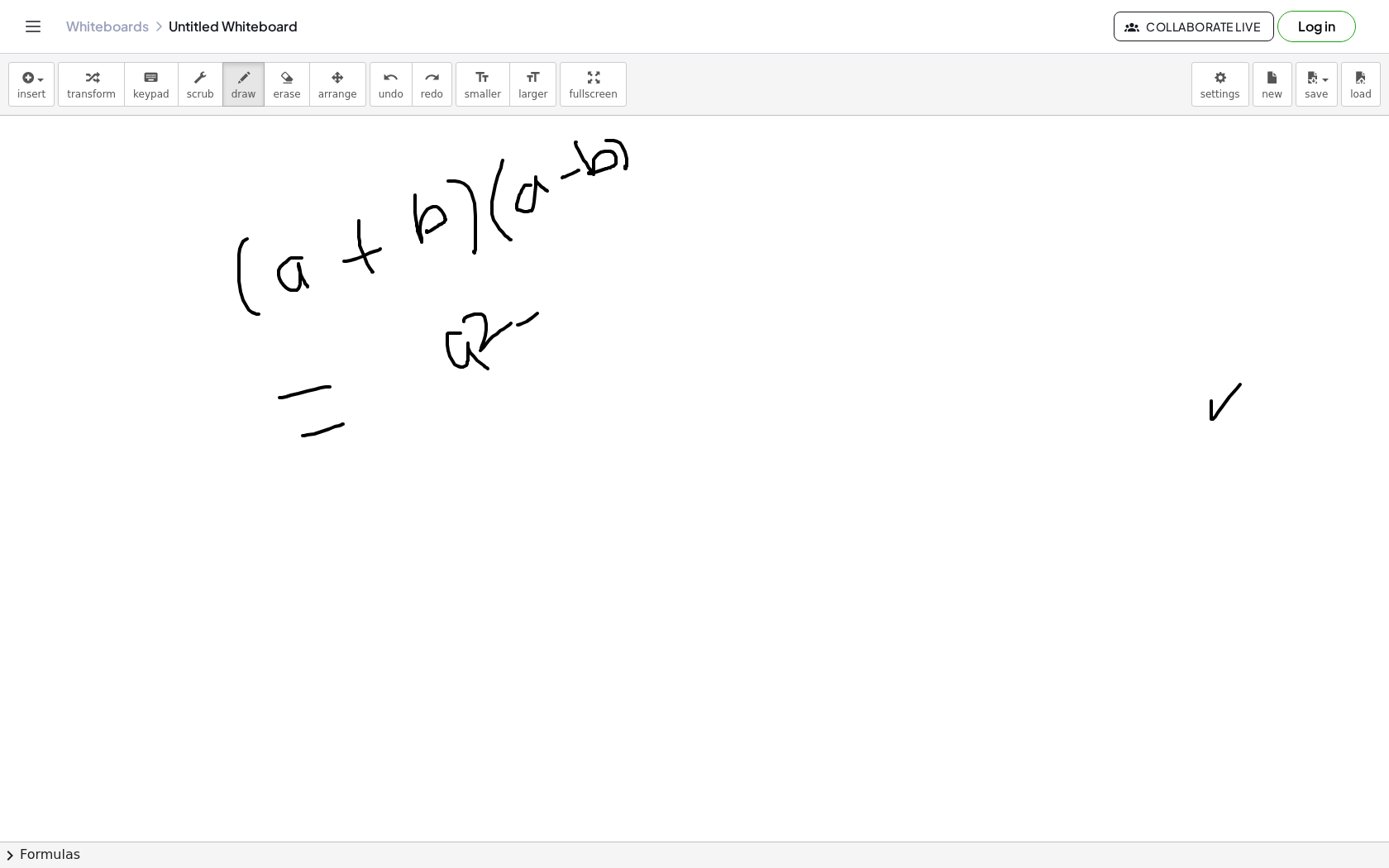
click at [550, 305] on div at bounding box center [694, 784] width 1389 height 1559
drag, startPoint x: 549, startPoint y: 274, endPoint x: 588, endPoint y: 317, distance: 58.1
click at [588, 317] on div at bounding box center [694, 784] width 1389 height 1559
drag, startPoint x: 565, startPoint y: 255, endPoint x: 598, endPoint y: 257, distance: 33.1
click at [598, 257] on div at bounding box center [694, 784] width 1389 height 1559
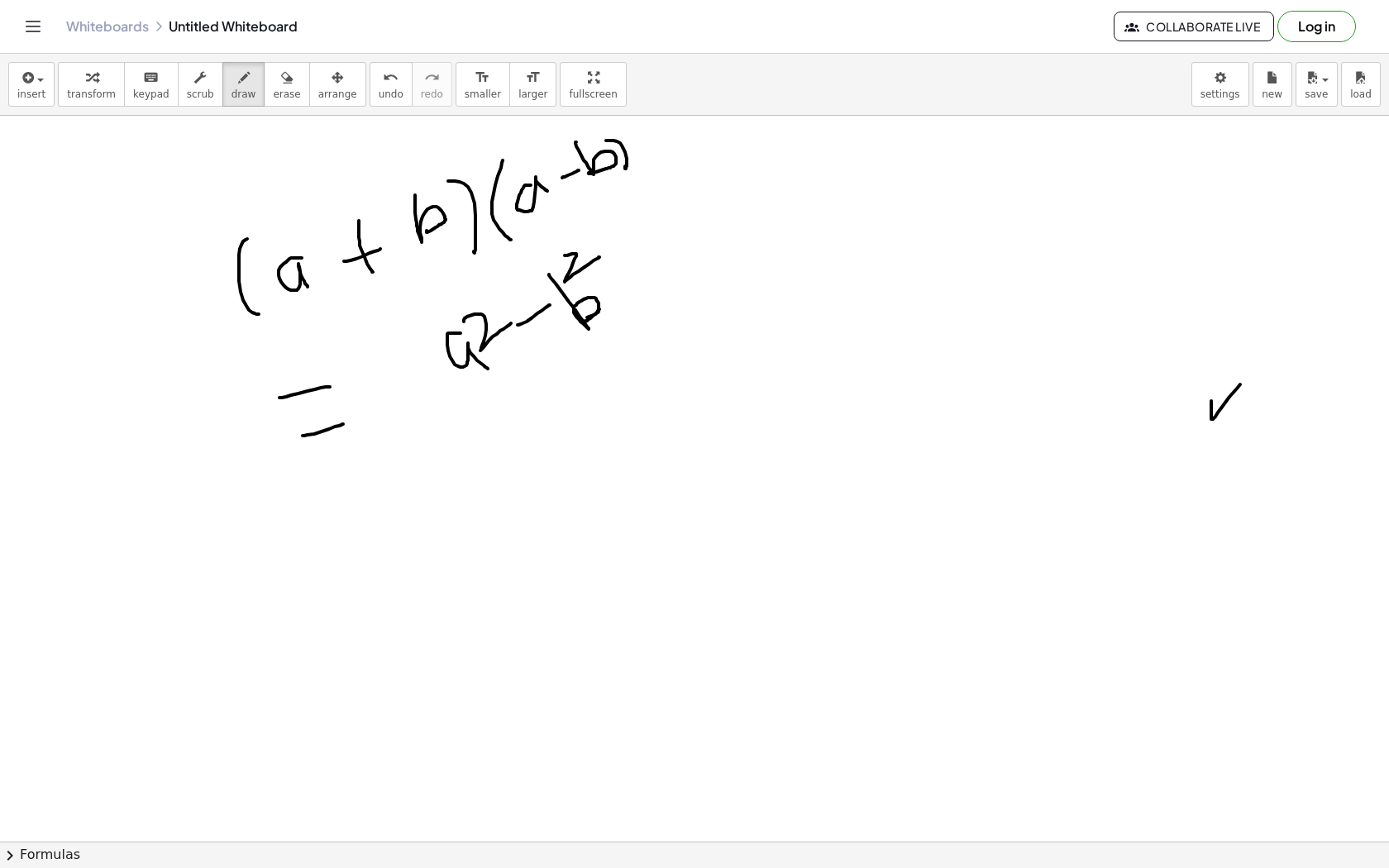
drag, startPoint x: 586, startPoint y: 321, endPoint x: 599, endPoint y: 309, distance: 17.7
click at [599, 309] on div at bounding box center [694, 784] width 1389 height 1559
drag, startPoint x: 348, startPoint y: 495, endPoint x: 398, endPoint y: 477, distance: 53.1
click at [398, 477] on div at bounding box center [694, 784] width 1389 height 1559
drag, startPoint x: 362, startPoint y: 520, endPoint x: 399, endPoint y: 512, distance: 37.9
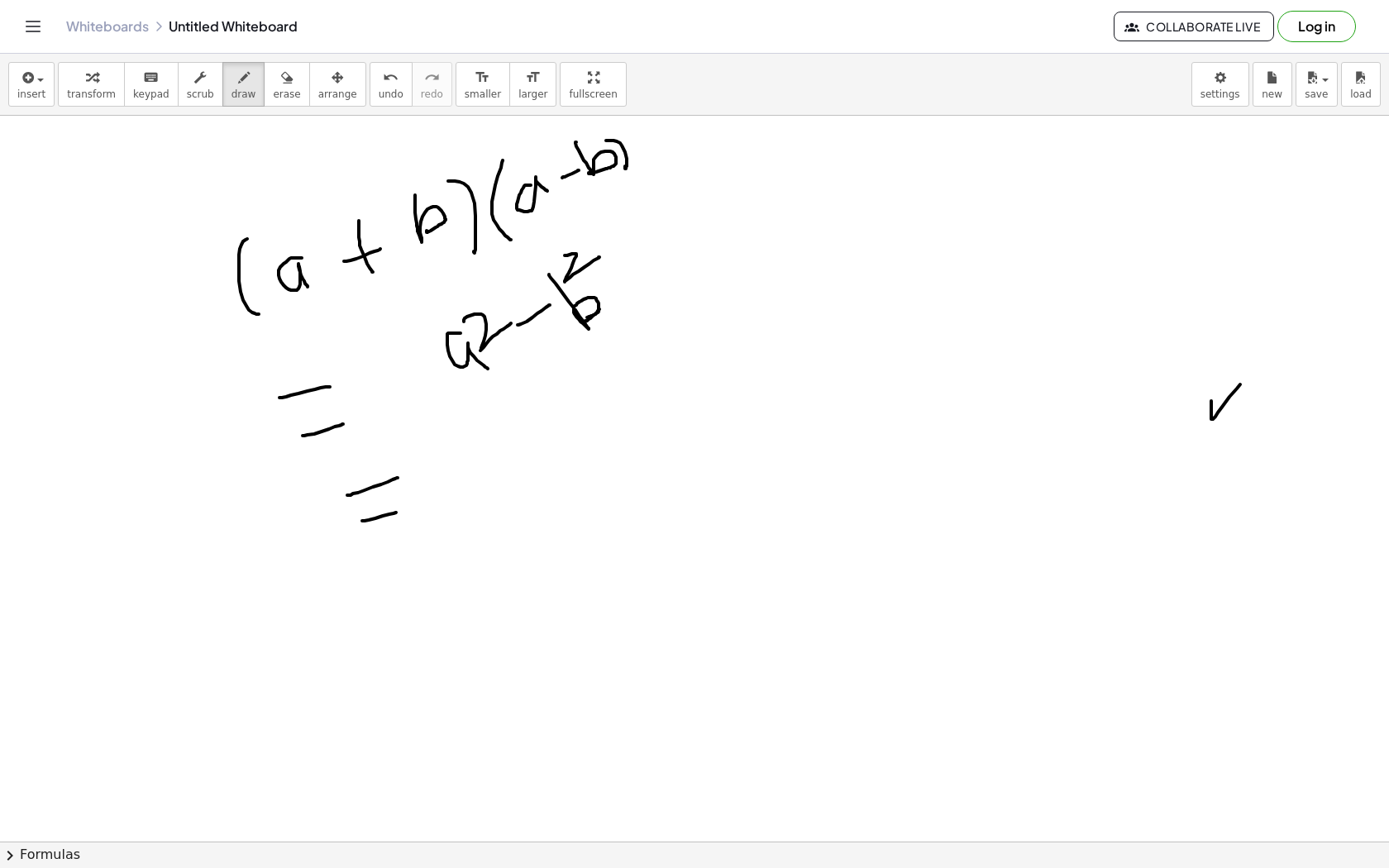
click at [399, 512] on div at bounding box center [694, 784] width 1389 height 1559
click at [1116, 21] on button "Collaborate Live" at bounding box center [1193, 27] width 160 height 30
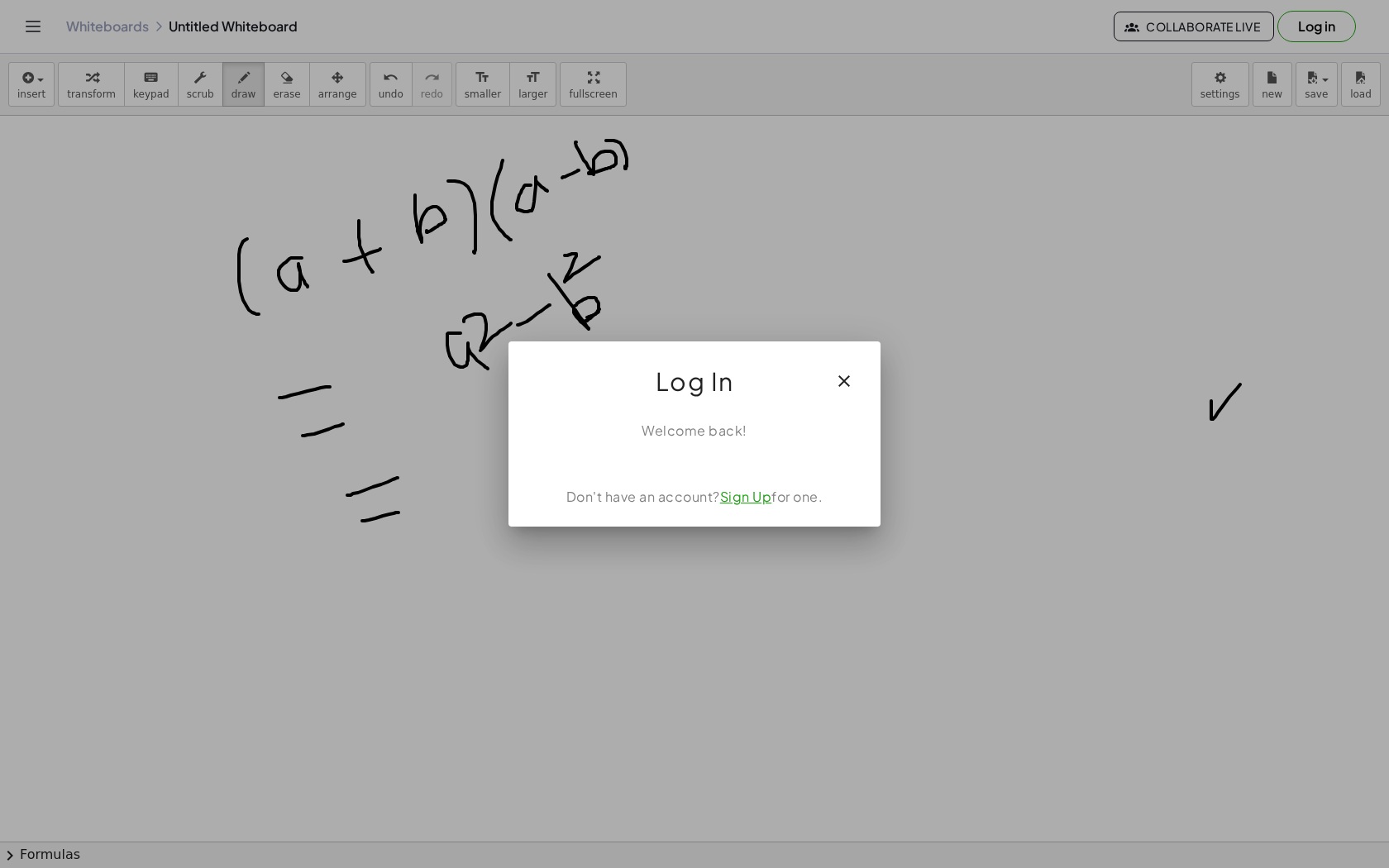
click at [1051, 43] on div at bounding box center [694, 434] width 1389 height 868
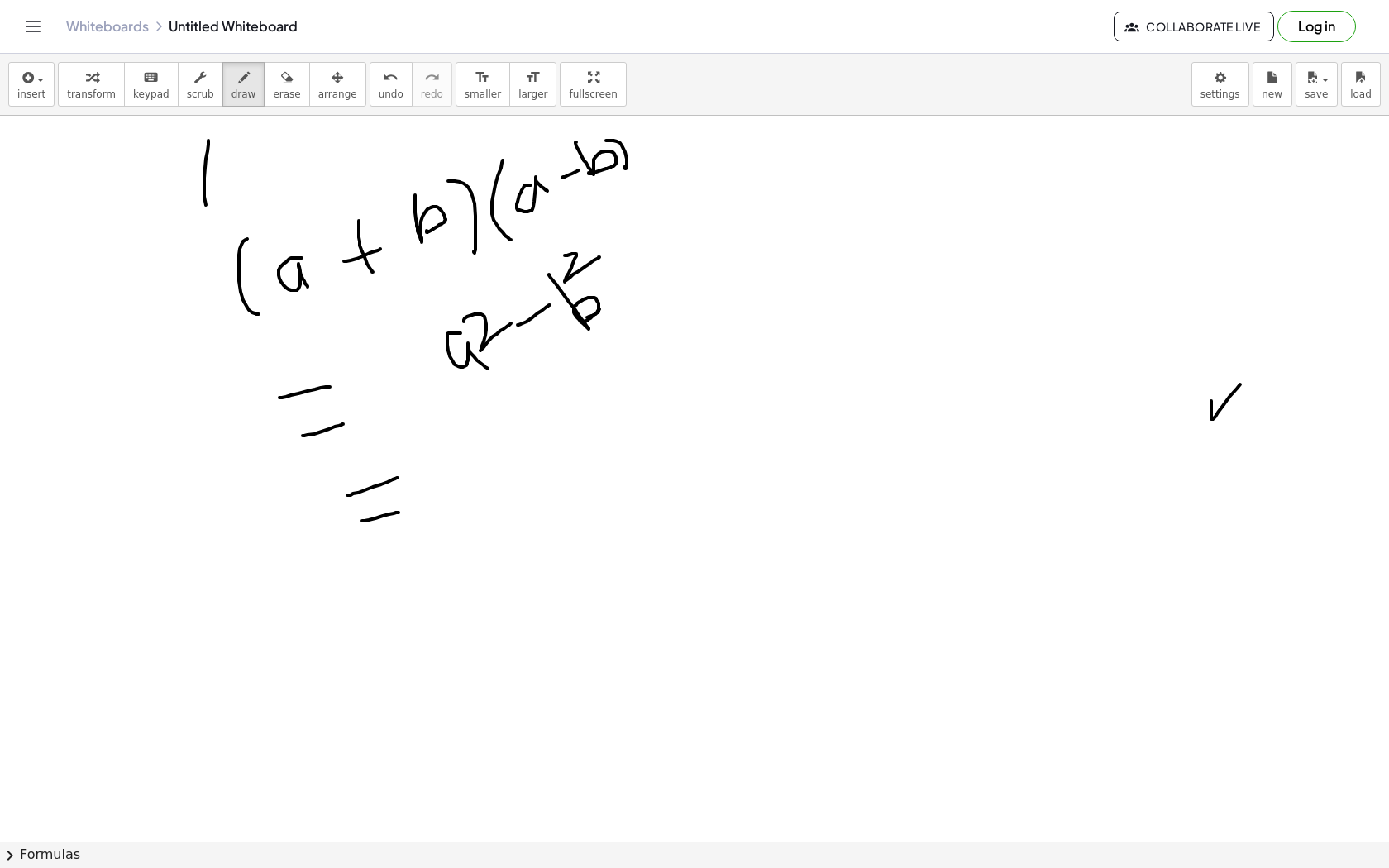
drag, startPoint x: 209, startPoint y: 141, endPoint x: 222, endPoint y: 222, distance: 82.0
click at [222, 223] on div at bounding box center [694, 784] width 1389 height 1559
drag, startPoint x: 222, startPoint y: 193, endPoint x: 253, endPoint y: 151, distance: 52.2
click at [253, 151] on div at bounding box center [694, 784] width 1389 height 1559
drag, startPoint x: 244, startPoint y: 174, endPoint x: 270, endPoint y: 173, distance: 26.0
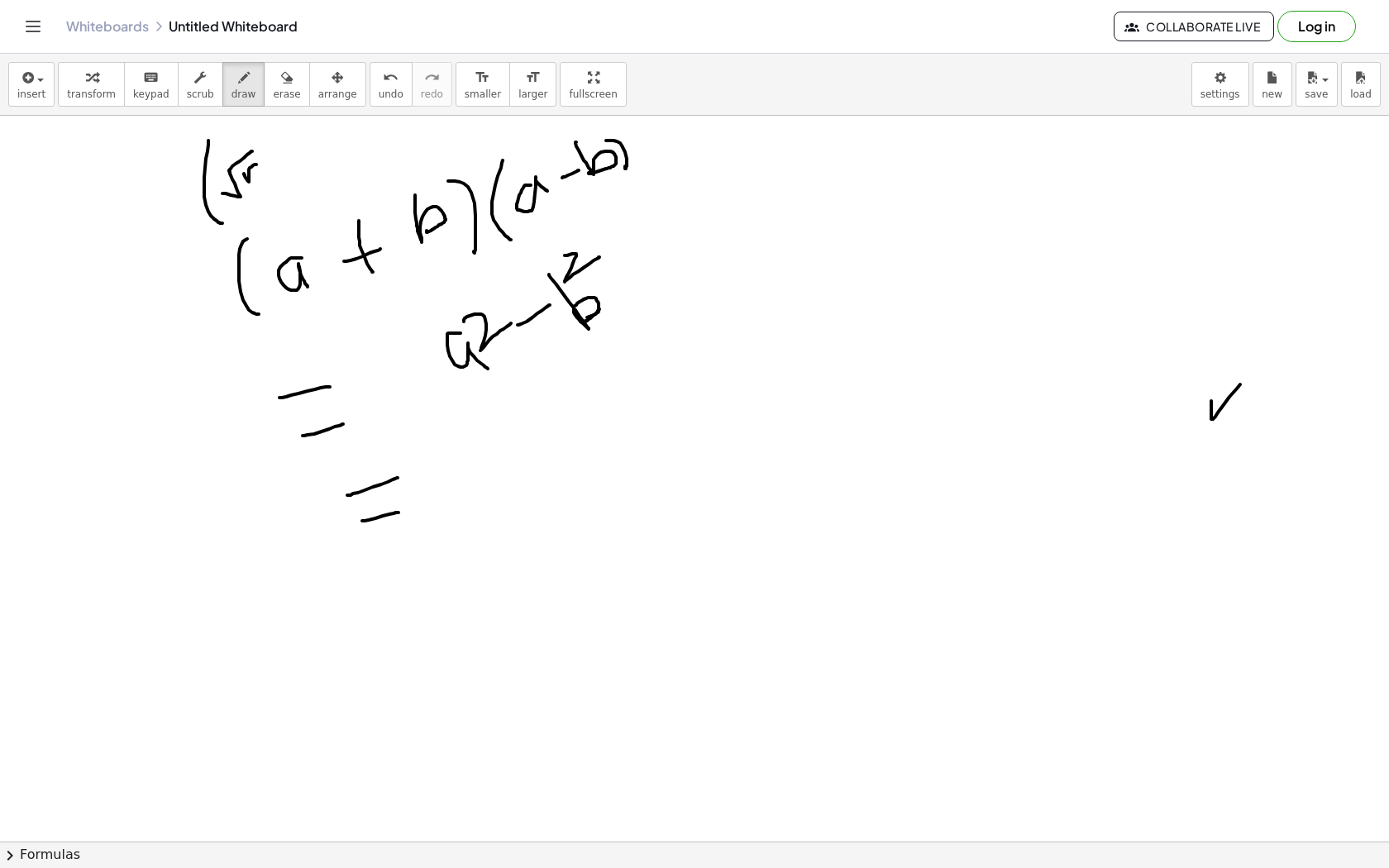
click at [270, 173] on div at bounding box center [694, 784] width 1389 height 1559
drag, startPoint x: 276, startPoint y: 157, endPoint x: 285, endPoint y: 166, distance: 12.7
click at [285, 166] on div at bounding box center [694, 784] width 1389 height 1559
drag, startPoint x: 276, startPoint y: 167, endPoint x: 287, endPoint y: 159, distance: 13.6
click at [287, 159] on div at bounding box center [694, 784] width 1389 height 1559
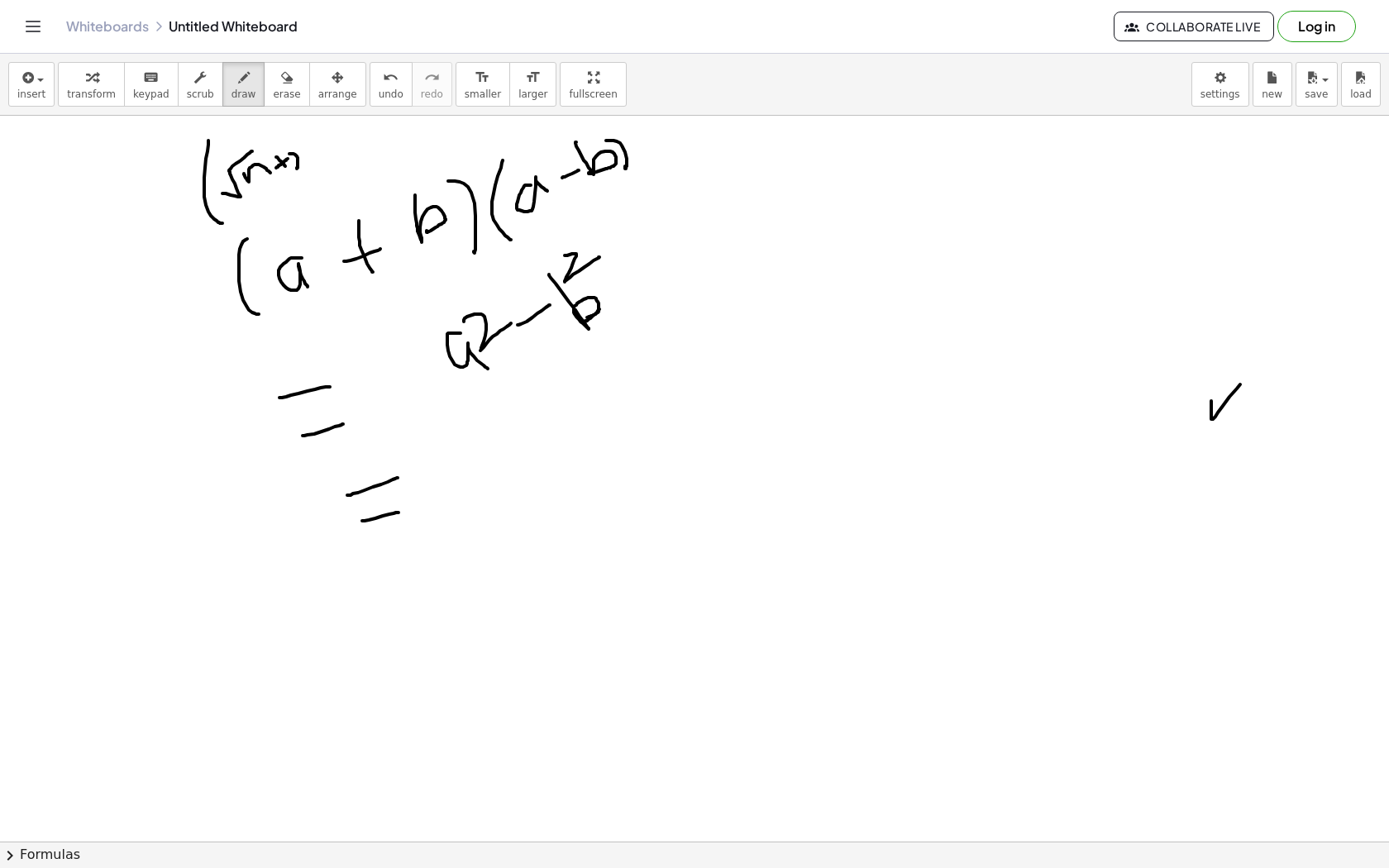
drag, startPoint x: 289, startPoint y: 154, endPoint x: 312, endPoint y: 153, distance: 23.0
click at [312, 153] on div at bounding box center [694, 784] width 1389 height 1559
drag, startPoint x: 286, startPoint y: 134, endPoint x: 307, endPoint y: 165, distance: 37.4
click at [307, 166] on div at bounding box center [694, 784] width 1389 height 1559
drag, startPoint x: 296, startPoint y: 133, endPoint x: 329, endPoint y: 161, distance: 43.3
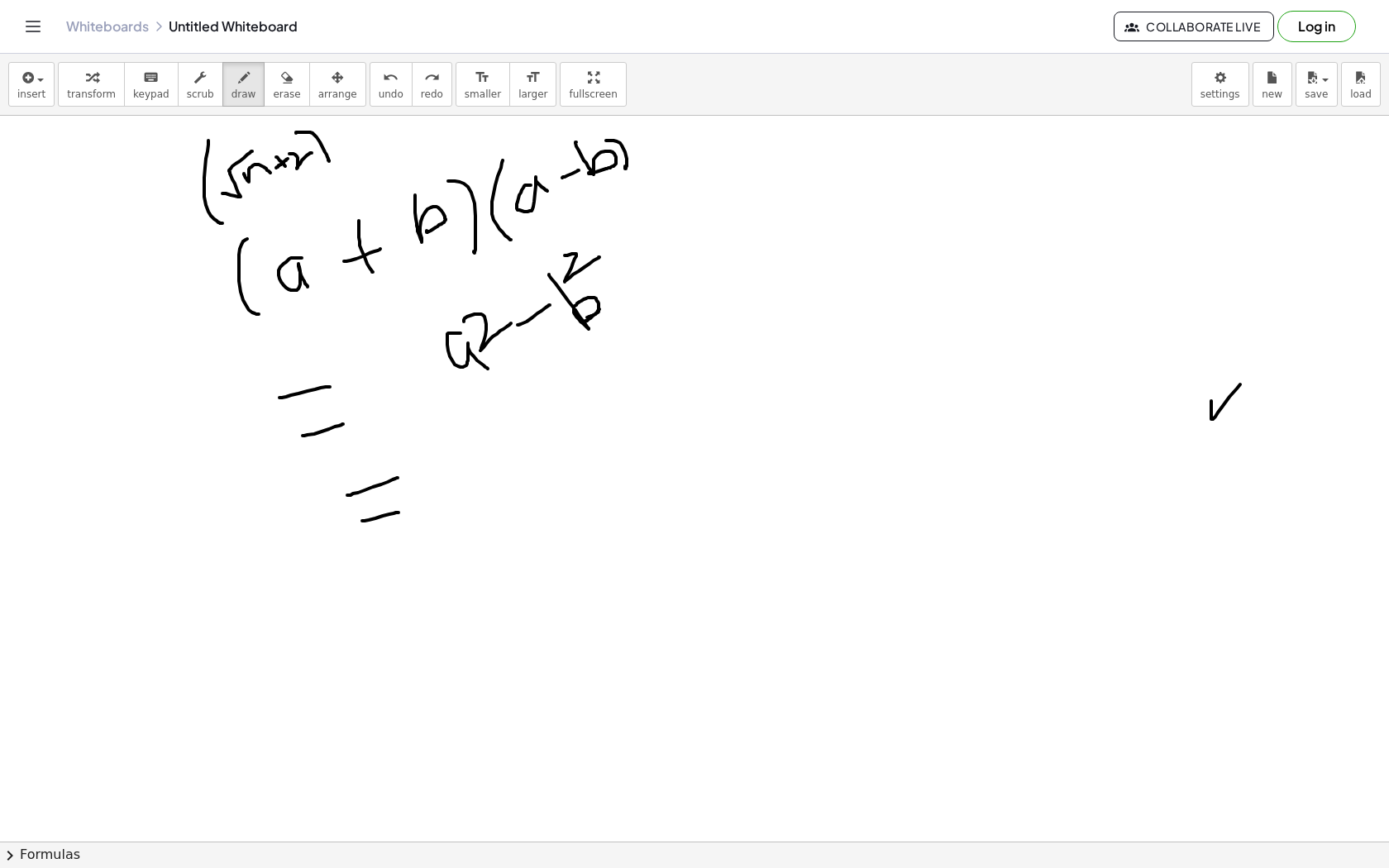
click at [329, 161] on div at bounding box center [694, 784] width 1389 height 1559
drag, startPoint x: 339, startPoint y: 133, endPoint x: 361, endPoint y: 157, distance: 32.6
click at [361, 157] on div at bounding box center [694, 784] width 1389 height 1559
drag, startPoint x: 358, startPoint y: 134, endPoint x: 386, endPoint y: 124, distance: 29.7
click at [386, 124] on div at bounding box center [694, 784] width 1389 height 1559
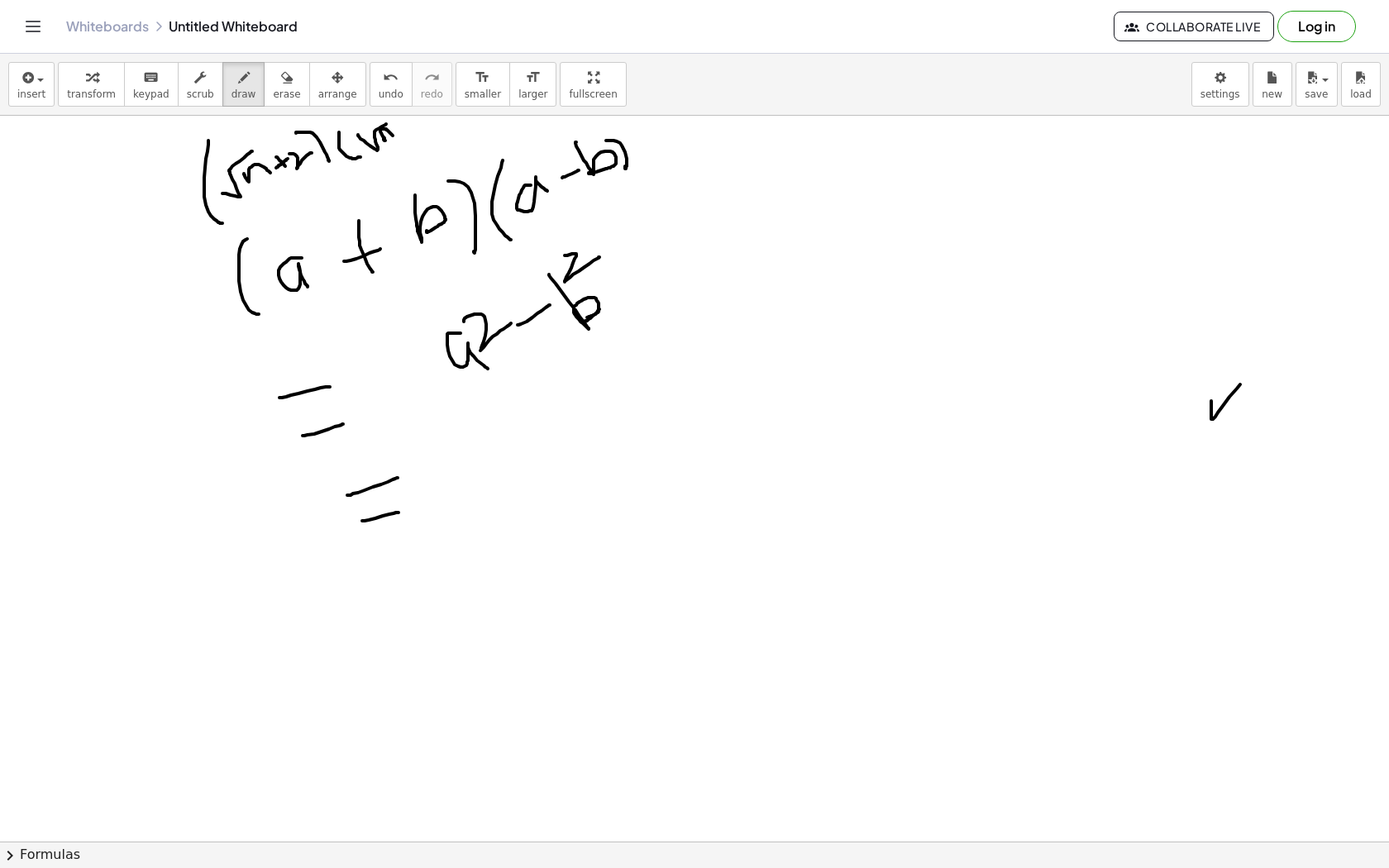
drag, startPoint x: 383, startPoint y: 137, endPoint x: 393, endPoint y: 135, distance: 10.2
click at [393, 135] on div at bounding box center [694, 784] width 1389 height 1559
click at [409, 131] on div at bounding box center [694, 784] width 1389 height 1559
drag, startPoint x: 409, startPoint y: 131, endPoint x: 425, endPoint y: 131, distance: 16.0
click at [425, 131] on div at bounding box center [694, 784] width 1389 height 1559
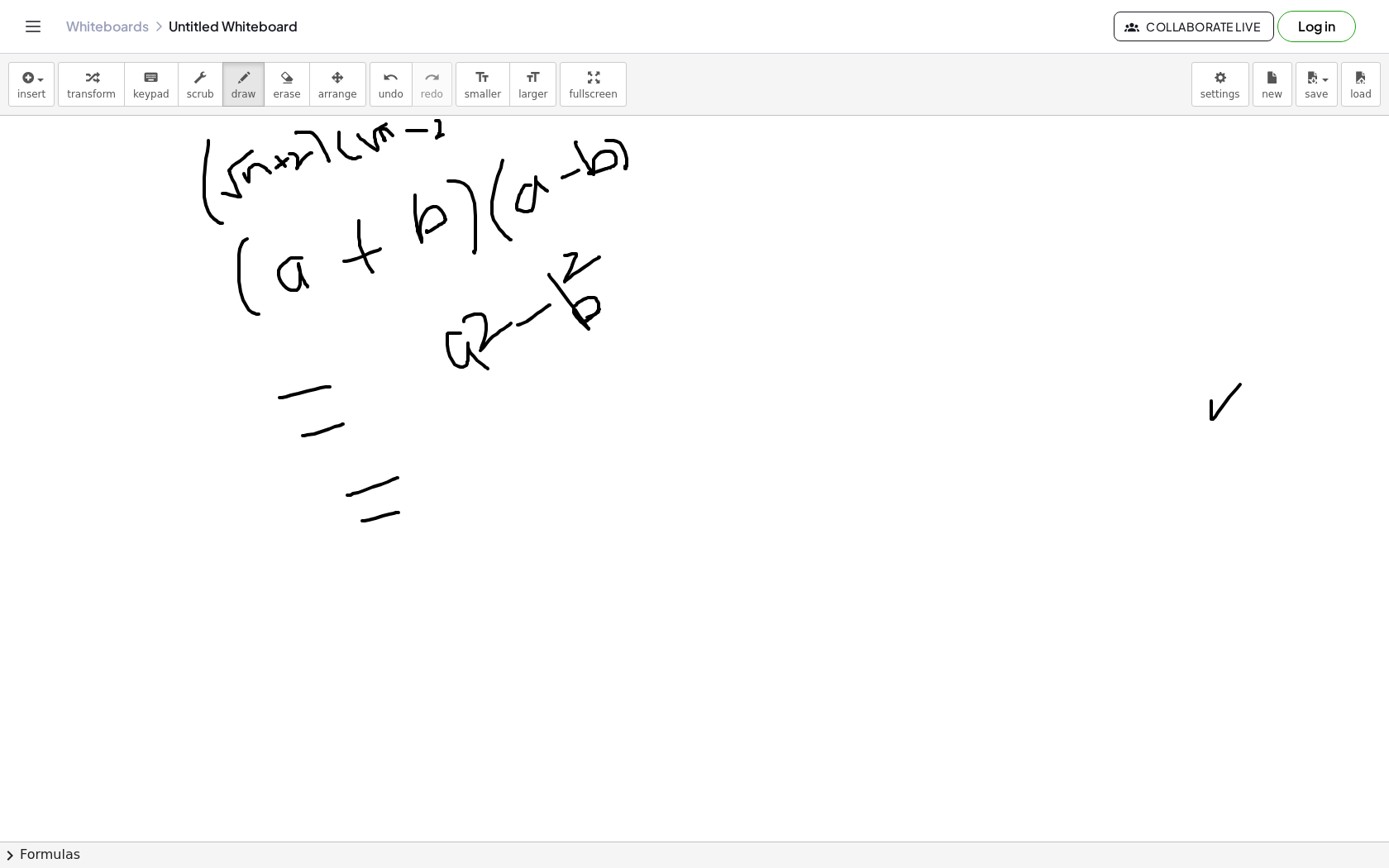
drag, startPoint x: 436, startPoint y: 121, endPoint x: 448, endPoint y: 134, distance: 17.7
click at [448, 134] on div at bounding box center [694, 784] width 1389 height 1559
drag, startPoint x: 447, startPoint y: 116, endPoint x: 458, endPoint y: 145, distance: 31.0
click at [458, 145] on div at bounding box center [694, 784] width 1389 height 1559
click at [273, 97] on span "erase" at bounding box center [286, 94] width 27 height 12
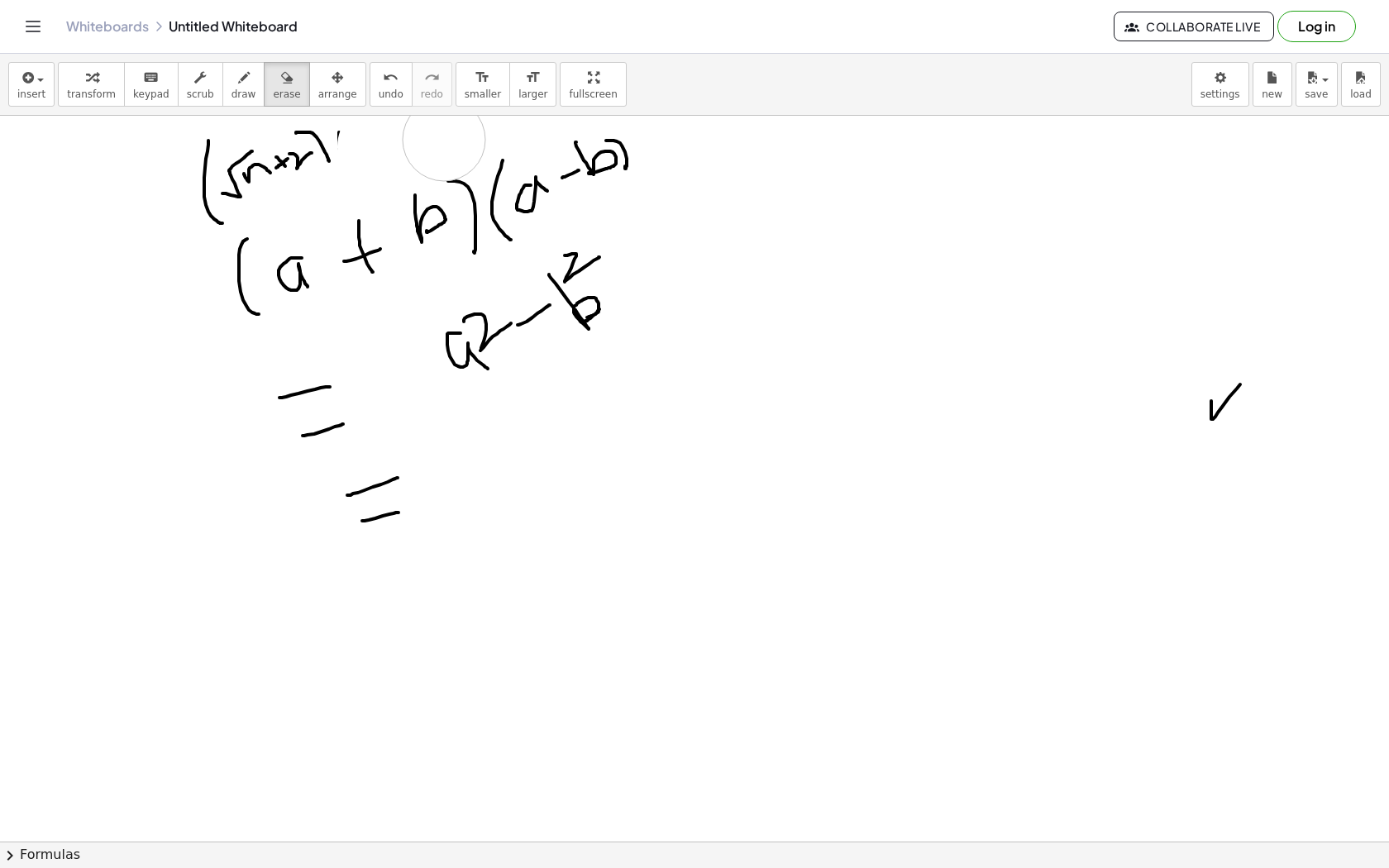
drag, startPoint x: 420, startPoint y: 144, endPoint x: 447, endPoint y: 139, distance: 27.5
click at [447, 139] on div at bounding box center [694, 784] width 1389 height 1559
click at [246, 86] on button "draw" at bounding box center [243, 84] width 43 height 45
drag, startPoint x: 353, startPoint y: 129, endPoint x: 371, endPoint y: 166, distance: 41.1
click at [371, 166] on div at bounding box center [694, 784] width 1389 height 1559
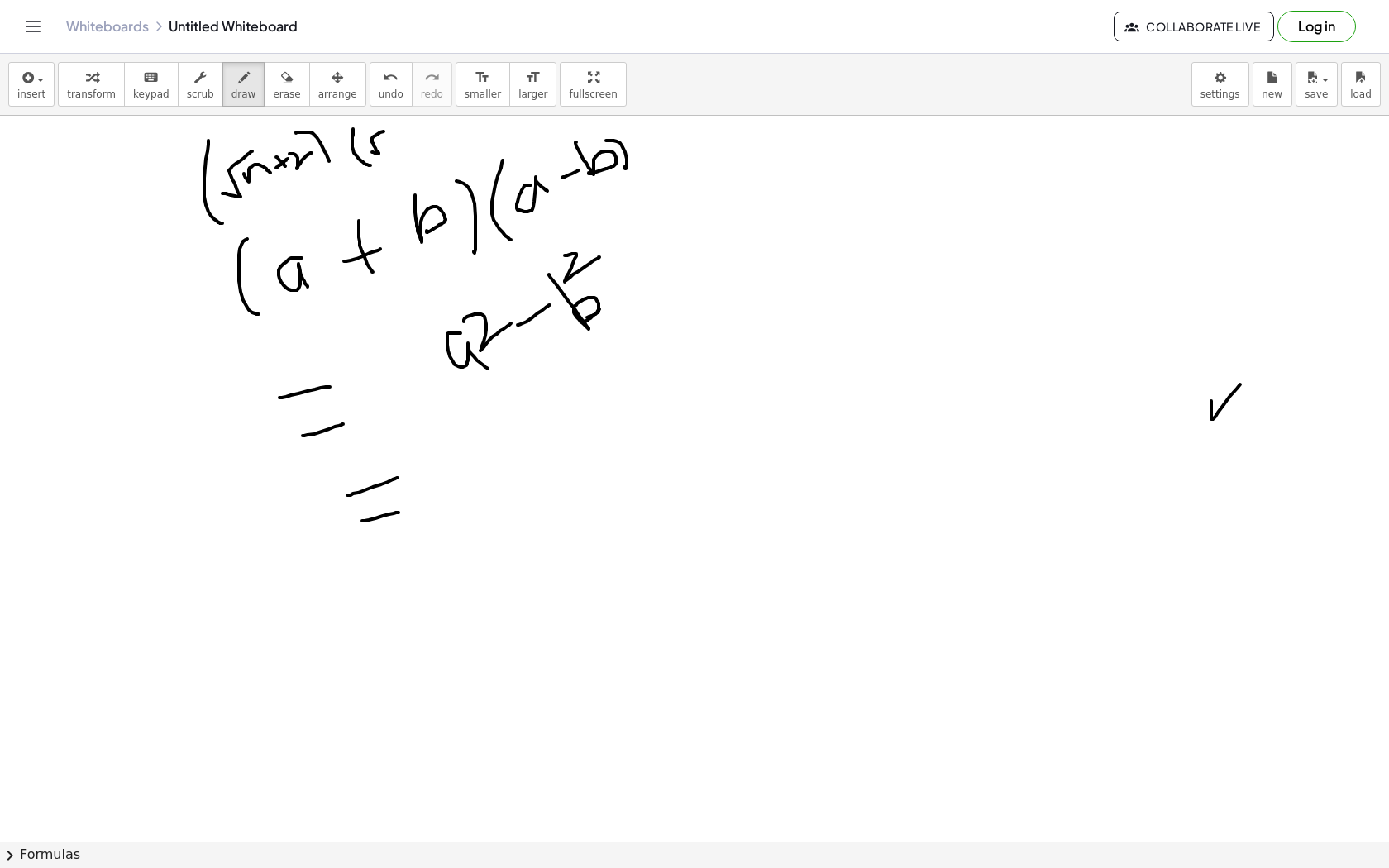
drag, startPoint x: 372, startPoint y: 152, endPoint x: 391, endPoint y: 129, distance: 29.8
click at [393, 129] on div at bounding box center [694, 784] width 1389 height 1559
drag, startPoint x: 383, startPoint y: 140, endPoint x: 399, endPoint y: 142, distance: 16.1
click at [399, 142] on div at bounding box center [694, 784] width 1389 height 1559
drag, startPoint x: 414, startPoint y: 135, endPoint x: 426, endPoint y: 135, distance: 12.0
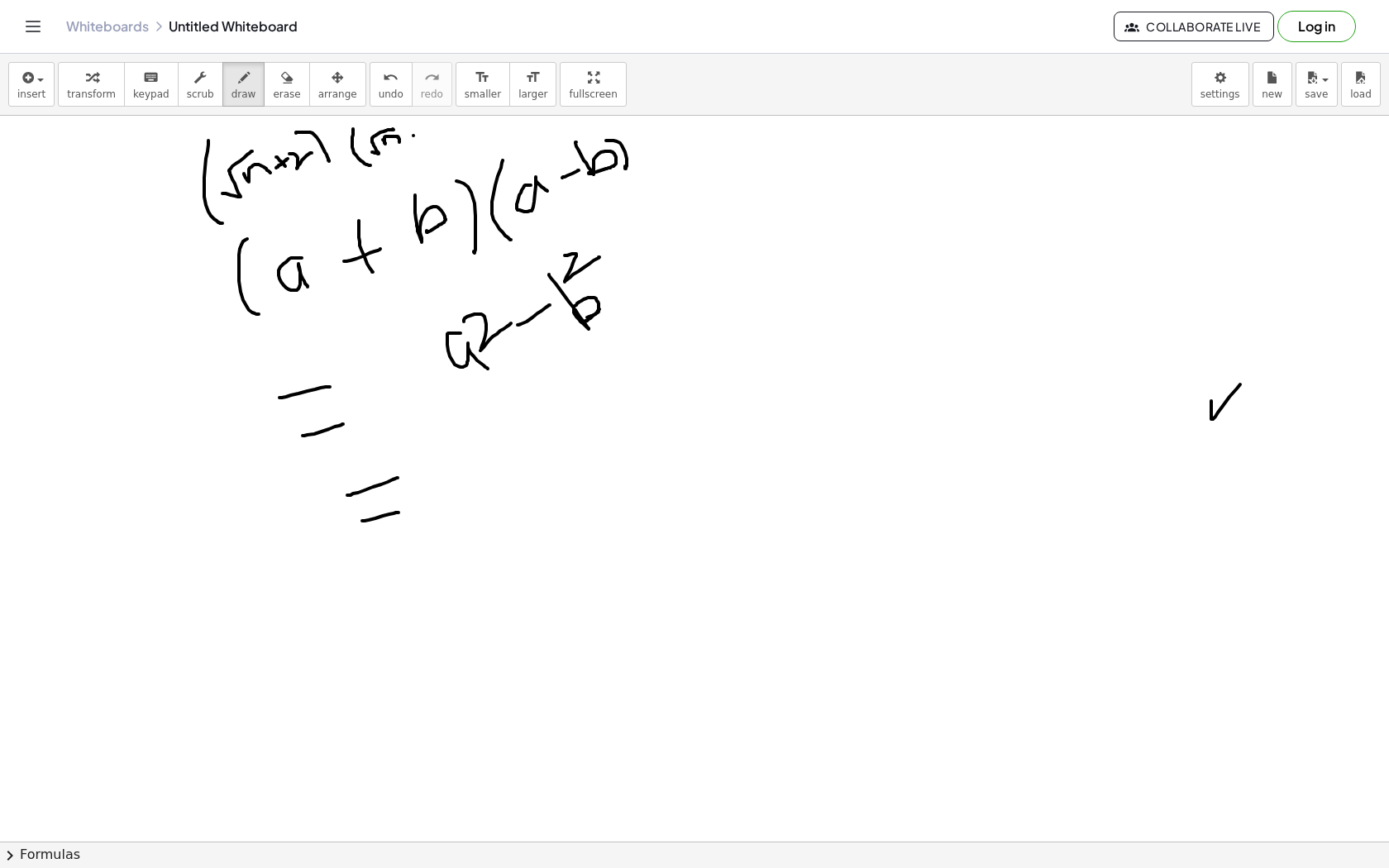
click at [427, 135] on div at bounding box center [694, 784] width 1389 height 1559
drag, startPoint x: 434, startPoint y: 126, endPoint x: 449, endPoint y: 142, distance: 21.9
click at [449, 142] on div at bounding box center [694, 784] width 1389 height 1559
drag, startPoint x: 448, startPoint y: 119, endPoint x: 458, endPoint y: 141, distance: 24.2
click at [459, 142] on div at bounding box center [694, 784] width 1389 height 1559
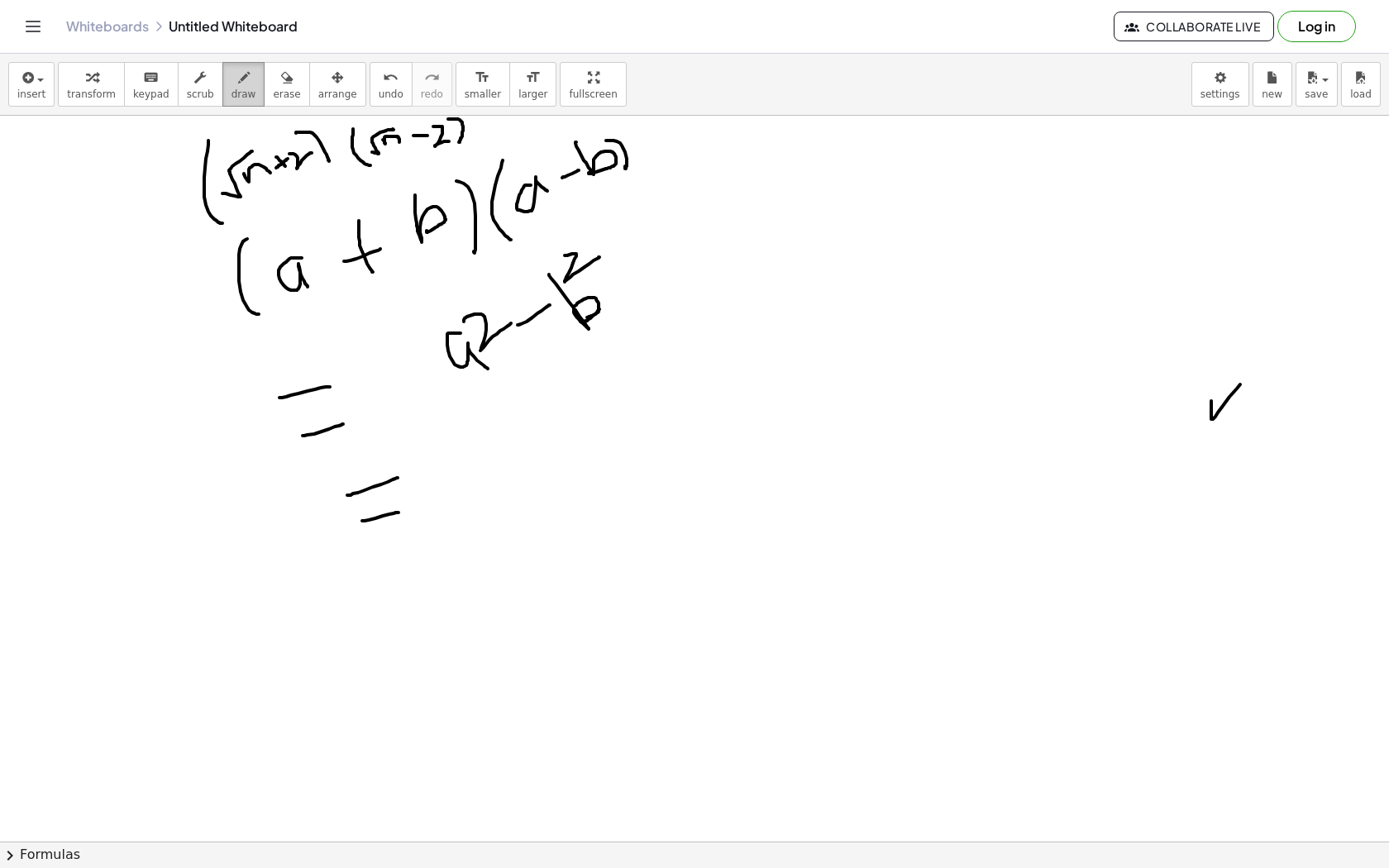
click at [238, 84] on icon "button" at bounding box center [243, 78] width 12 height 20
drag, startPoint x: 243, startPoint y: 202, endPoint x: 278, endPoint y: 193, distance: 36.1
click at [279, 193] on div at bounding box center [694, 784] width 1389 height 1559
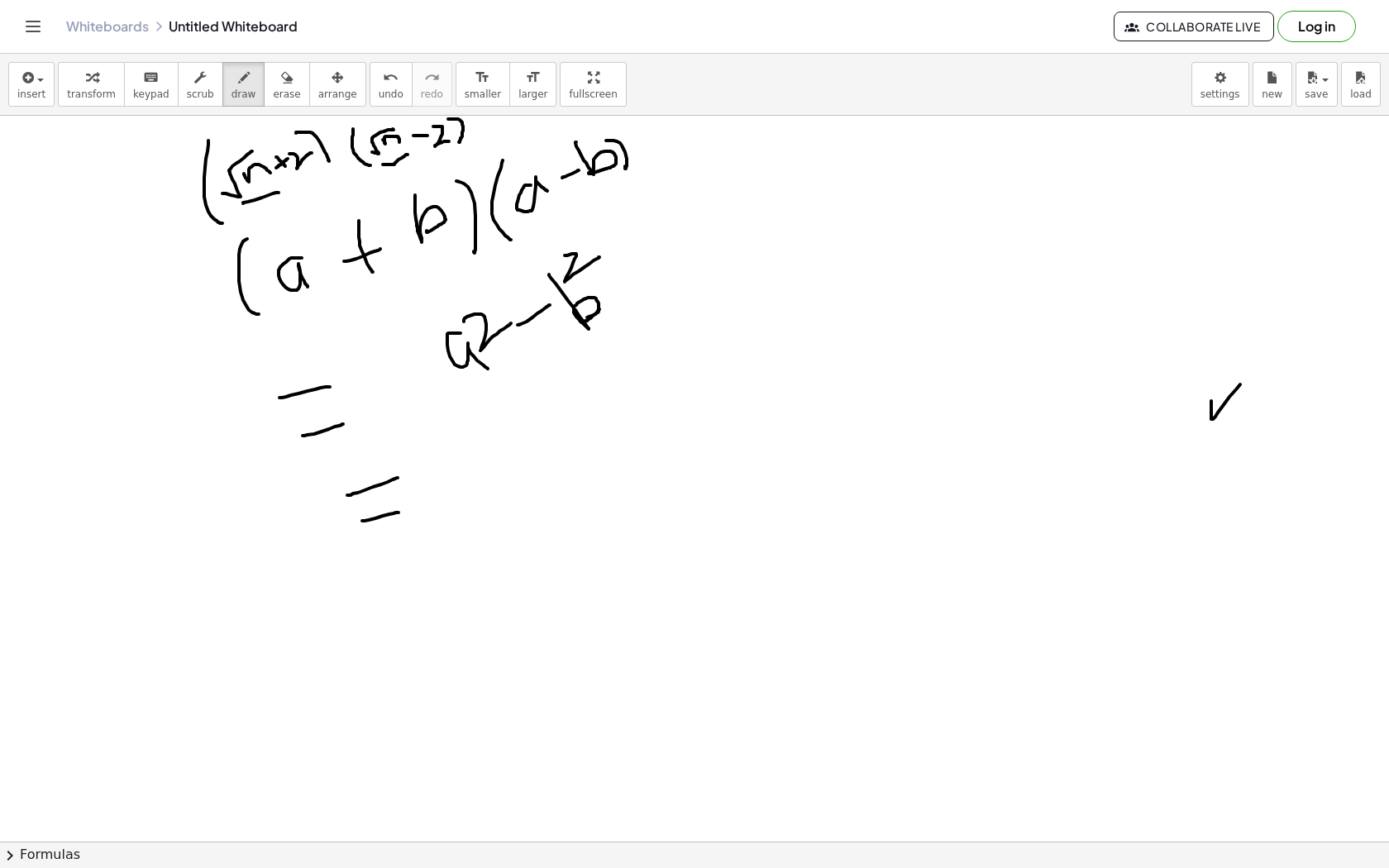
drag, startPoint x: 382, startPoint y: 165, endPoint x: 407, endPoint y: 155, distance: 26.9
click at [408, 155] on div at bounding box center [694, 784] width 1389 height 1559
drag, startPoint x: 299, startPoint y: 175, endPoint x: 323, endPoint y: 167, distance: 25.3
click at [326, 166] on div at bounding box center [694, 784] width 1389 height 1559
drag, startPoint x: 437, startPoint y: 152, endPoint x: 477, endPoint y: 152, distance: 40.0
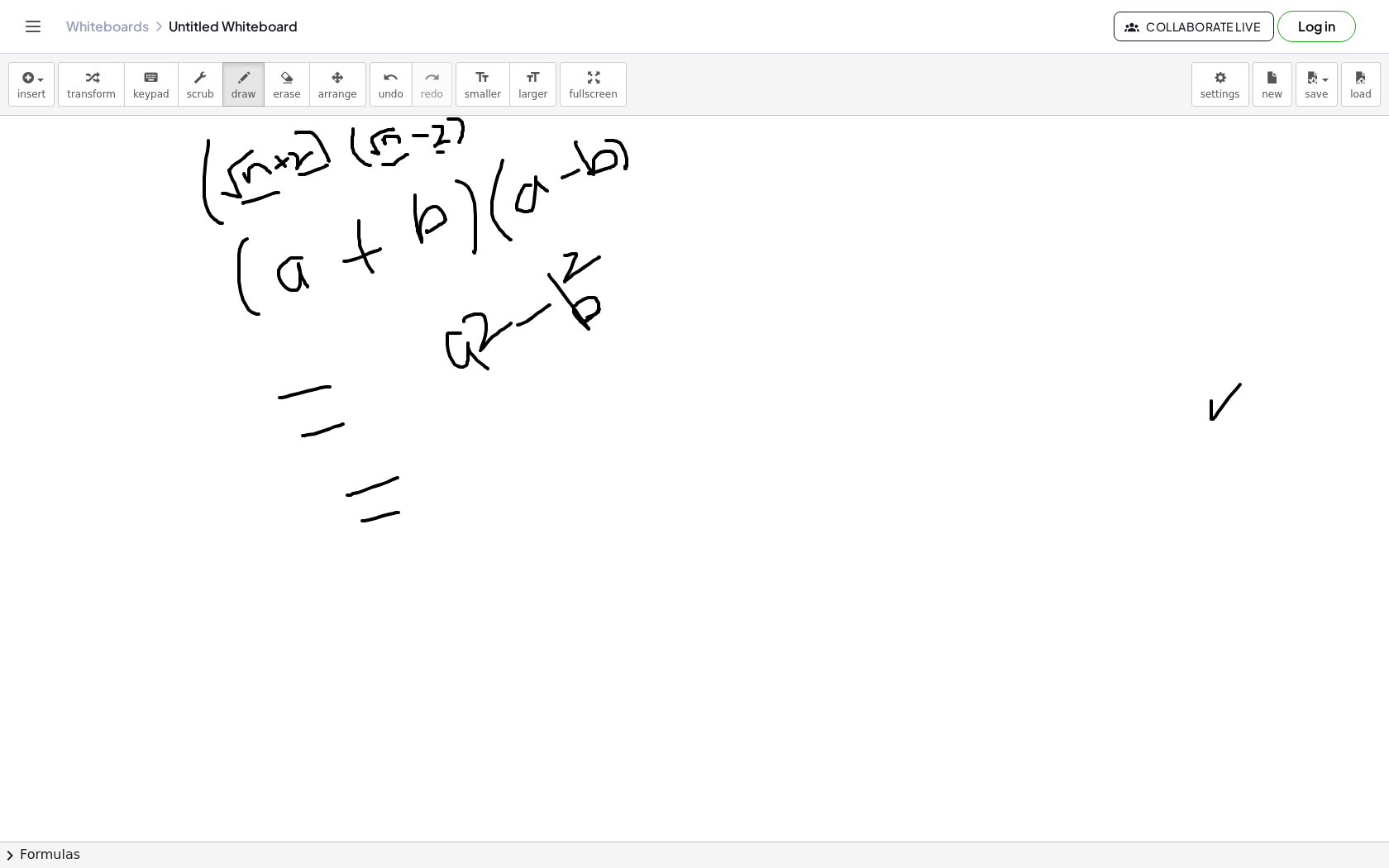
click at [477, 152] on div at bounding box center [694, 784] width 1389 height 1559
drag, startPoint x: 454, startPoint y: 461, endPoint x: 534, endPoint y: 390, distance: 107.0
click at [534, 390] on div at bounding box center [694, 784] width 1389 height 1559
drag, startPoint x: 504, startPoint y: 442, endPoint x: 539, endPoint y: 455, distance: 37.3
click at [539, 455] on div at bounding box center [694, 784] width 1389 height 1559
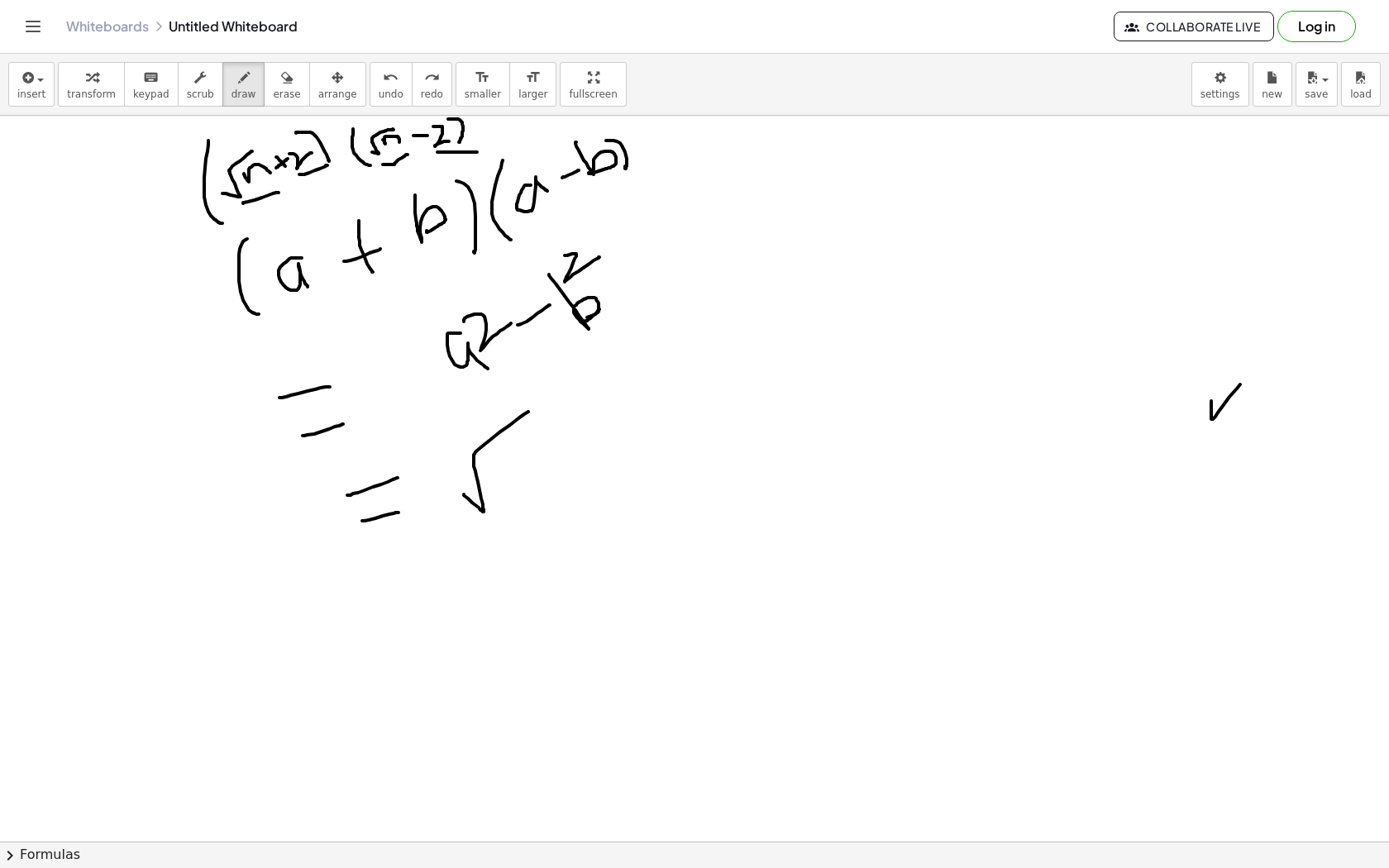
drag, startPoint x: 464, startPoint y: 494, endPoint x: 531, endPoint y: 412, distance: 105.9
click at [531, 411] on div at bounding box center [694, 784] width 1389 height 1559
drag, startPoint x: 502, startPoint y: 467, endPoint x: 553, endPoint y: 493, distance: 57.2
click at [553, 493] on div at bounding box center [694, 784] width 1389 height 1559
click at [545, 451] on div at bounding box center [694, 784] width 1389 height 1559
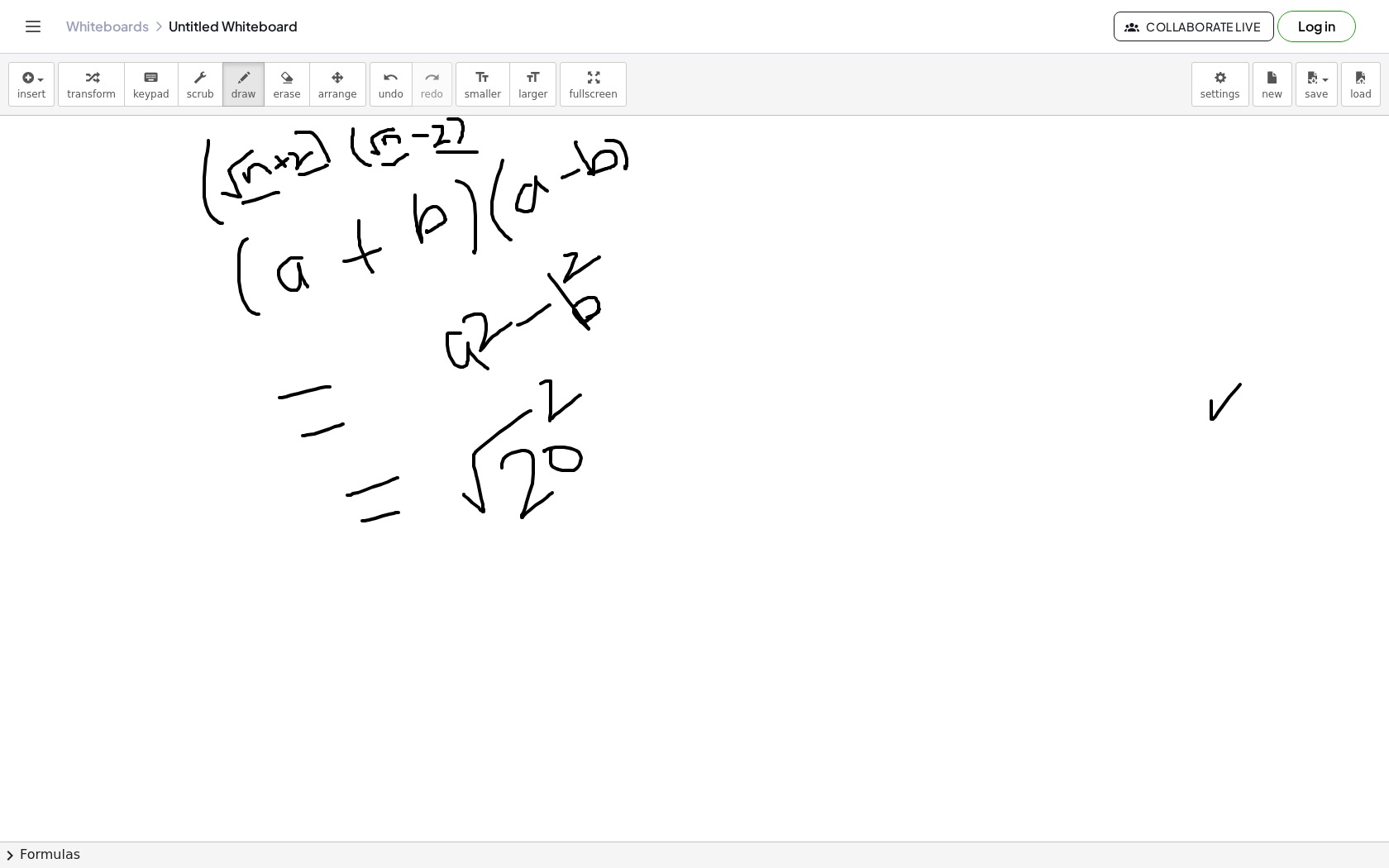
drag, startPoint x: 541, startPoint y: 383, endPoint x: 580, endPoint y: 395, distance: 40.8
click at [580, 395] on div at bounding box center [694, 784] width 1389 height 1559
drag, startPoint x: 613, startPoint y: 454, endPoint x: 641, endPoint y: 433, distance: 35.0
click at [641, 433] on div at bounding box center [694, 784] width 1389 height 1559
drag, startPoint x: 641, startPoint y: 361, endPoint x: 705, endPoint y: 378, distance: 66.2
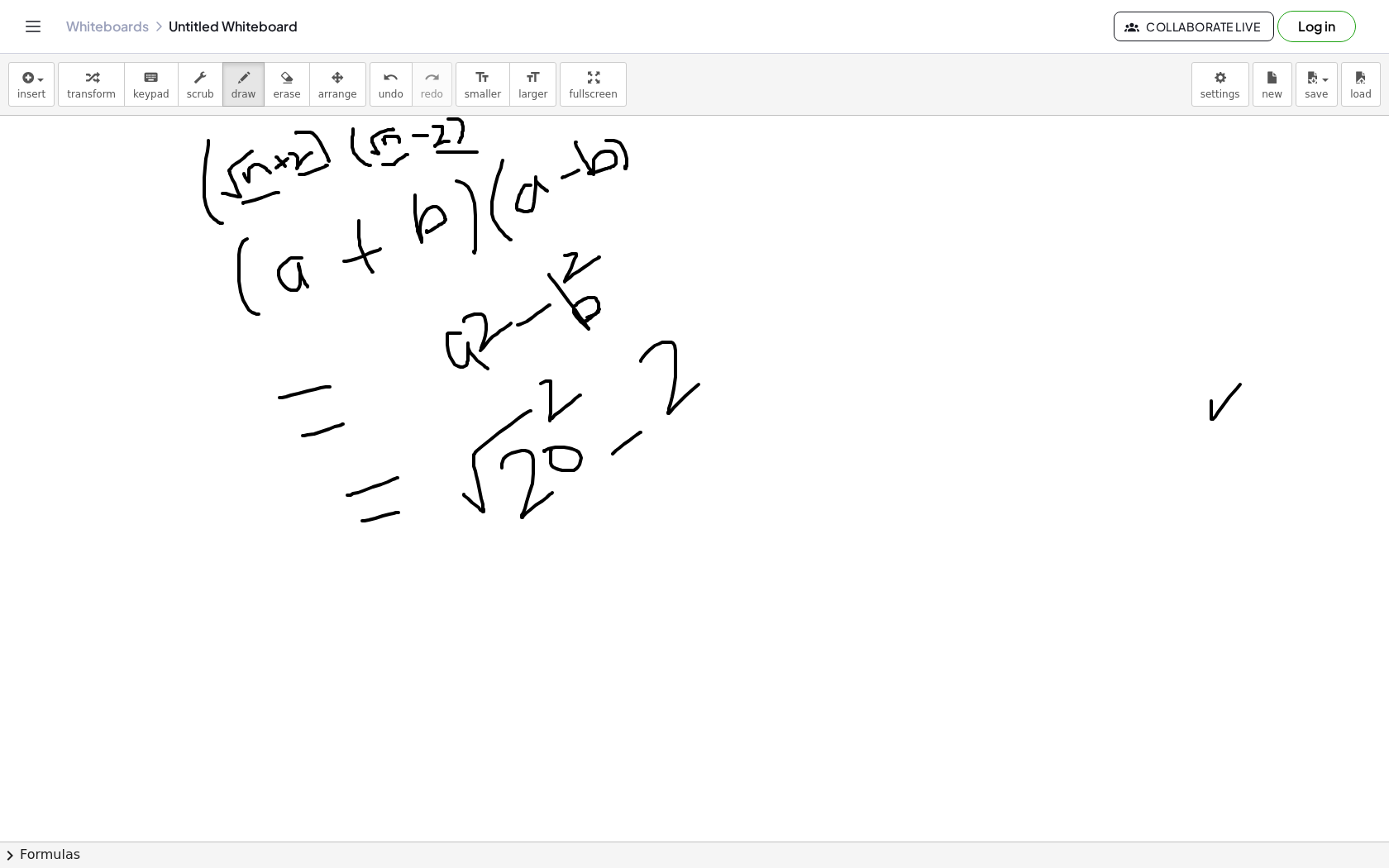
click at [705, 378] on div at bounding box center [694, 784] width 1389 height 1559
drag, startPoint x: 651, startPoint y: 313, endPoint x: 722, endPoint y: 289, distance: 74.9
click at [723, 289] on div at bounding box center [694, 784] width 1389 height 1559
drag, startPoint x: 466, startPoint y: 604, endPoint x: 513, endPoint y: 556, distance: 67.2
click at [513, 556] on div at bounding box center [694, 784] width 1389 height 1559
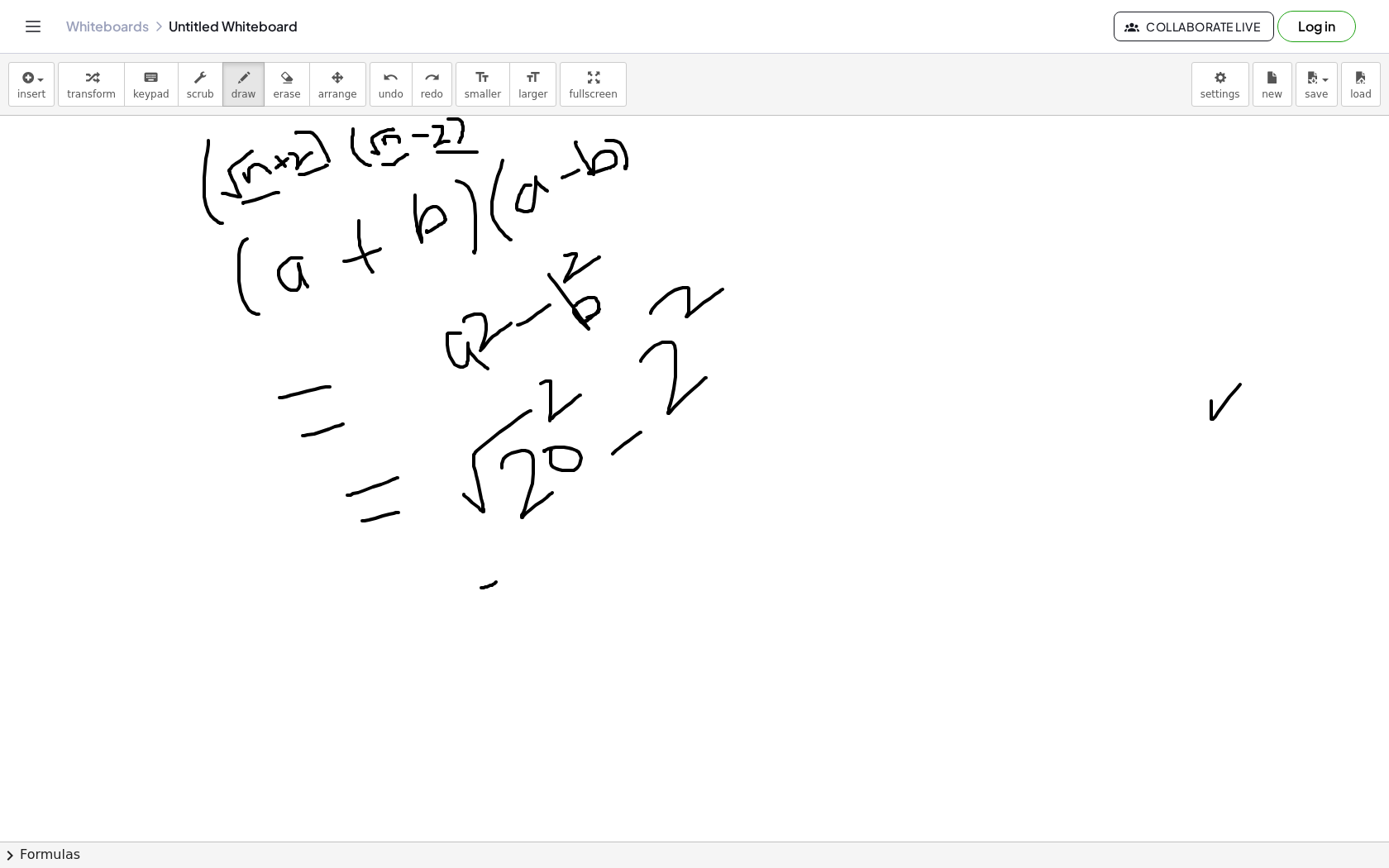
drag, startPoint x: 481, startPoint y: 588, endPoint x: 500, endPoint y: 580, distance: 20.6
click at [500, 580] on div at bounding box center [694, 784] width 1389 height 1559
drag, startPoint x: 485, startPoint y: 610, endPoint x: 515, endPoint y: 586, distance: 38.4
click at [515, 586] on div at bounding box center [694, 784] width 1389 height 1559
drag, startPoint x: 564, startPoint y: 547, endPoint x: 614, endPoint y: 579, distance: 59.4
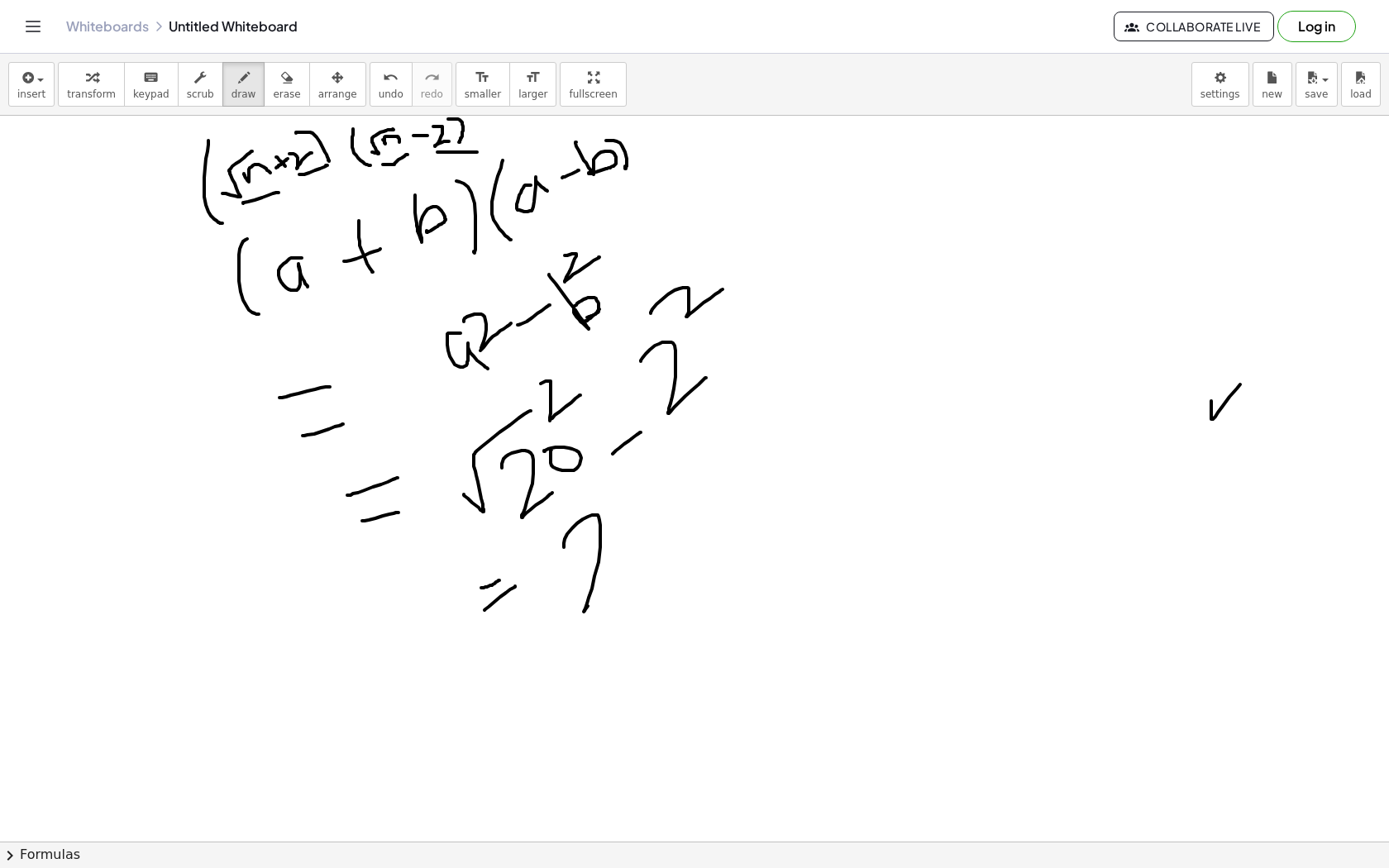
click at [614, 579] on div at bounding box center [694, 784] width 1389 height 1559
drag, startPoint x: 624, startPoint y: 523, endPoint x: 608, endPoint y: 529, distance: 17.1
click at [608, 530] on div at bounding box center [694, 784] width 1389 height 1559
click at [631, 516] on div at bounding box center [694, 784] width 1389 height 1559
drag, startPoint x: 687, startPoint y: 494, endPoint x: 707, endPoint y: 467, distance: 33.6
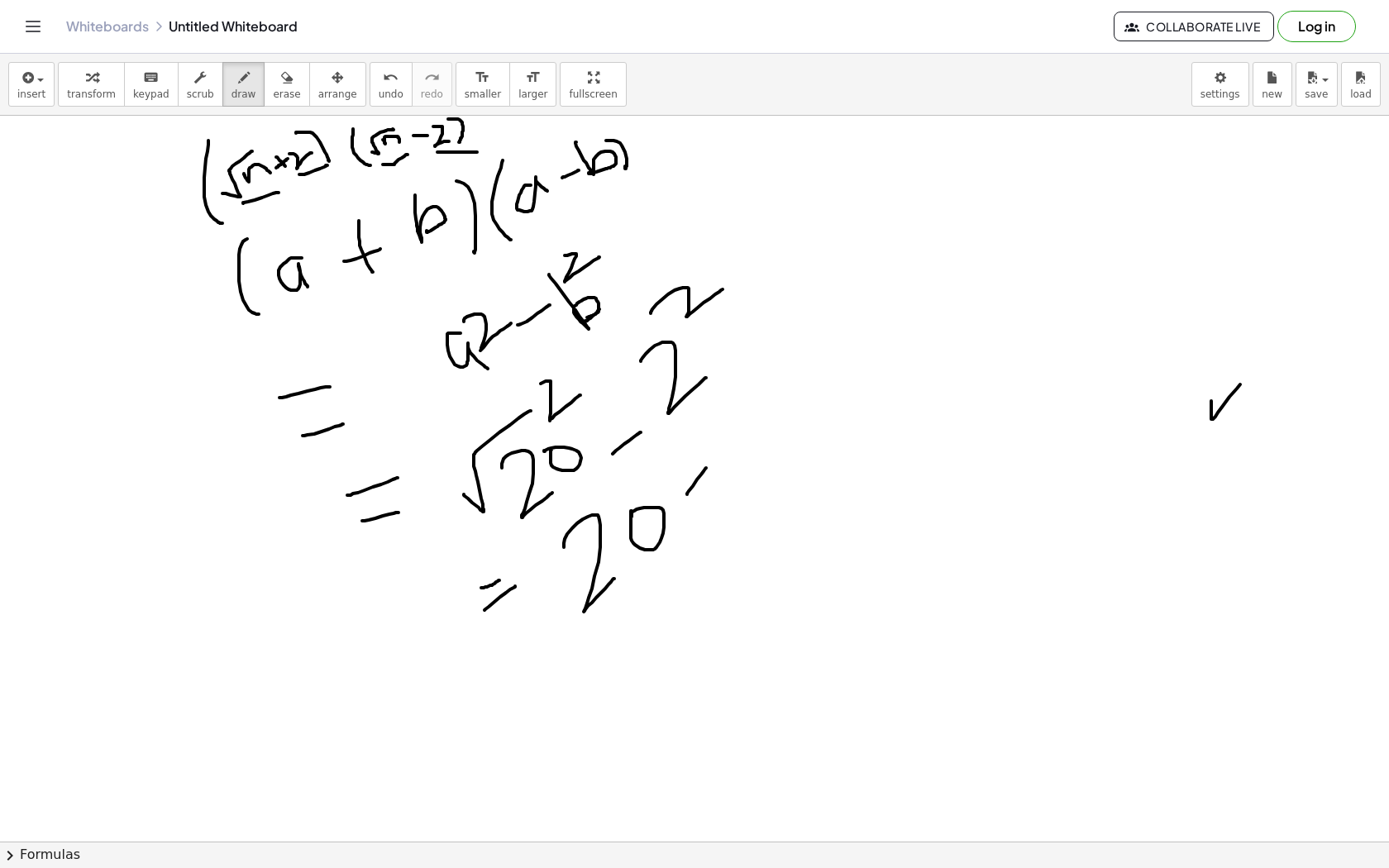
click at [707, 467] on div at bounding box center [694, 784] width 1389 height 1559
drag, startPoint x: 727, startPoint y: 391, endPoint x: 769, endPoint y: 428, distance: 56.0
click at [769, 428] on div at bounding box center [694, 784] width 1389 height 1559
drag, startPoint x: 520, startPoint y: 410, endPoint x: 590, endPoint y: 468, distance: 90.9
click at [591, 469] on div at bounding box center [694, 784] width 1389 height 1559
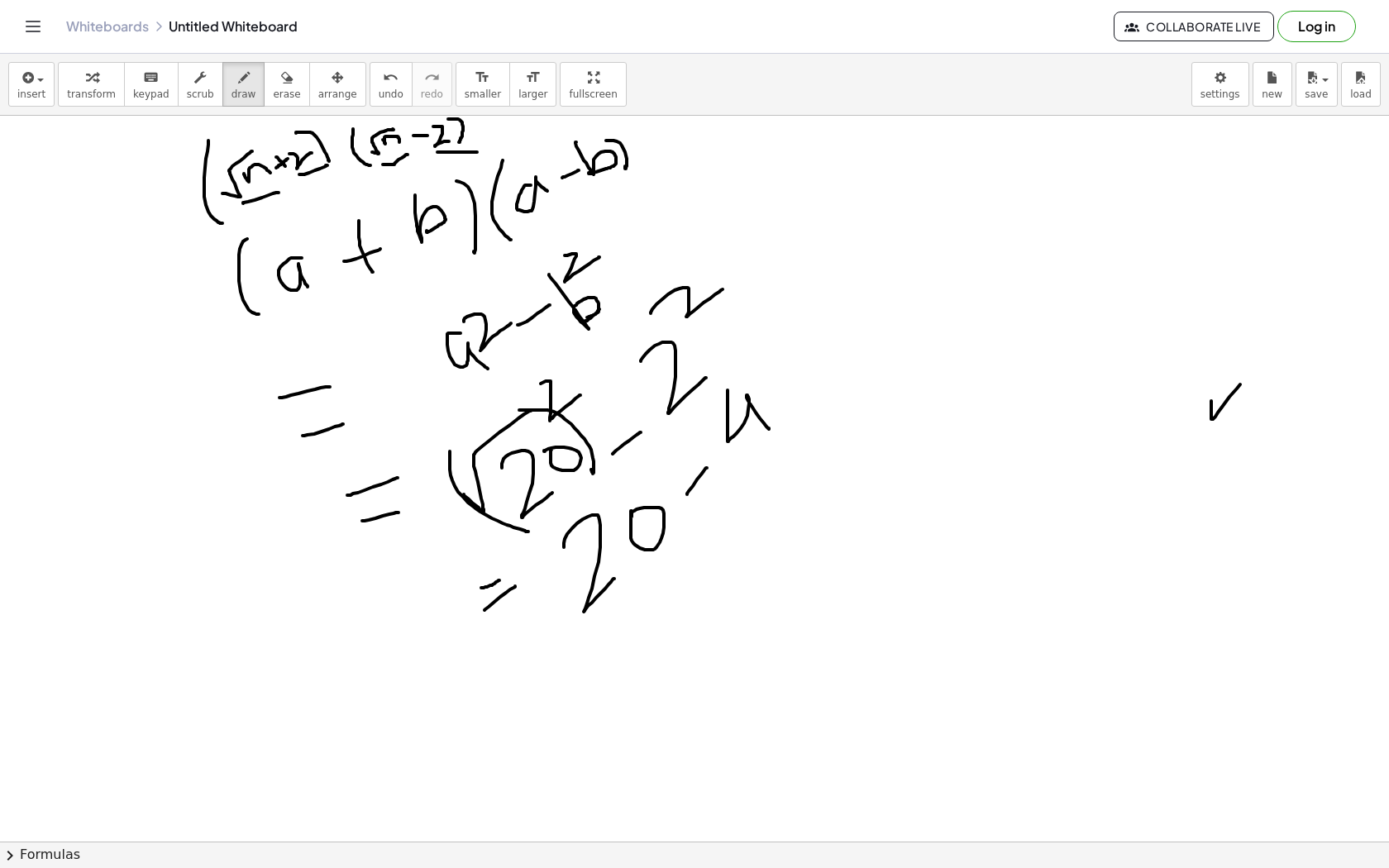
drag, startPoint x: 450, startPoint y: 451, endPoint x: 528, endPoint y: 531, distance: 111.7
click at [528, 531] on div at bounding box center [694, 784] width 1389 height 1559
drag, startPoint x: 585, startPoint y: 679, endPoint x: 617, endPoint y: 648, distance: 44.6
click at [617, 648] on div at bounding box center [694, 784] width 1389 height 1559
drag, startPoint x: 605, startPoint y: 683, endPoint x: 629, endPoint y: 650, distance: 40.8
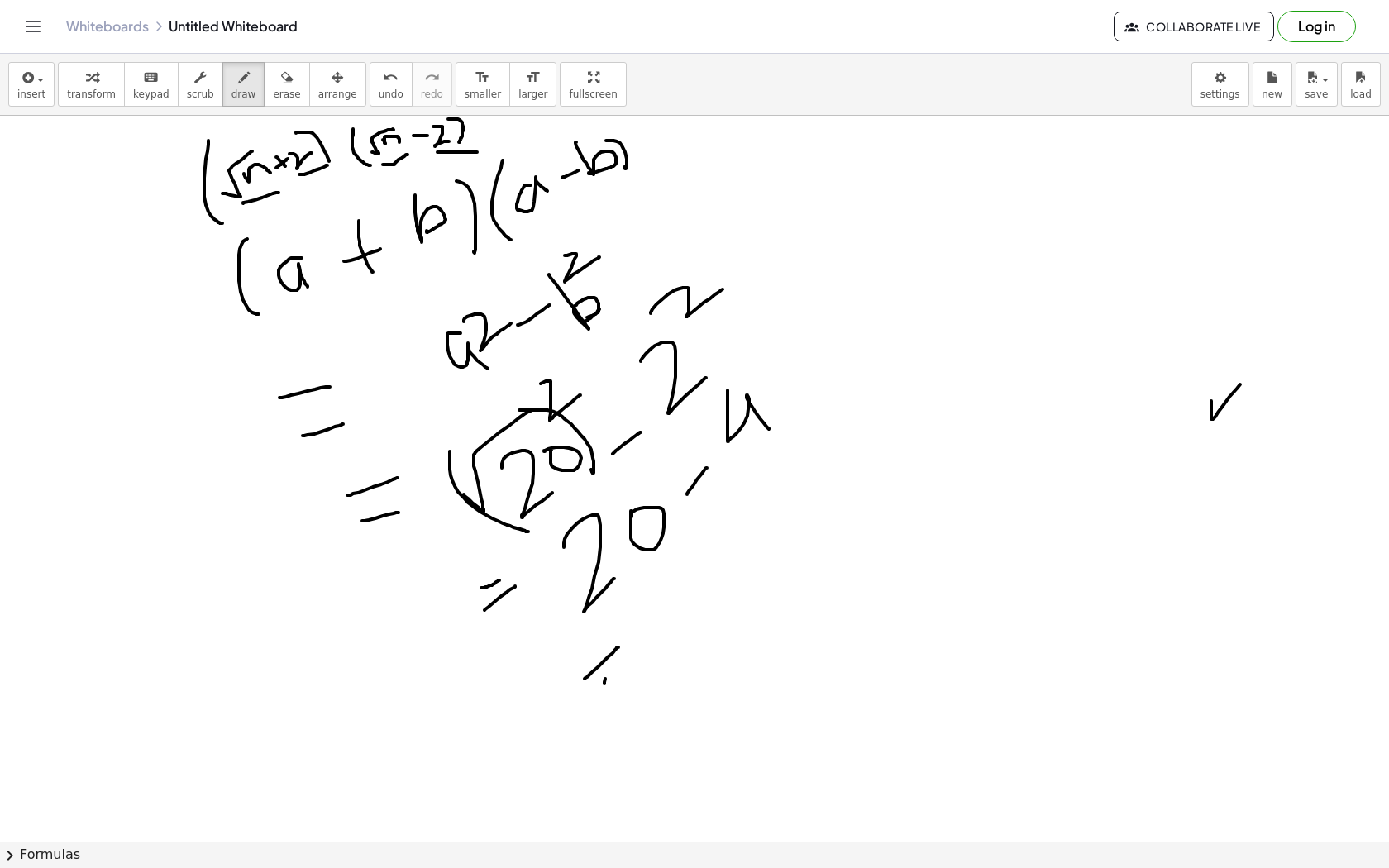
click at [630, 650] on div at bounding box center [694, 784] width 1389 height 1559
drag, startPoint x: 668, startPoint y: 583, endPoint x: 705, endPoint y: 629, distance: 59.0
click at [705, 629] on div at bounding box center [694, 784] width 1389 height 1559
drag, startPoint x: 700, startPoint y: 551, endPoint x: 708, endPoint y: 600, distance: 49.6
click at [708, 601] on div at bounding box center [694, 784] width 1389 height 1559
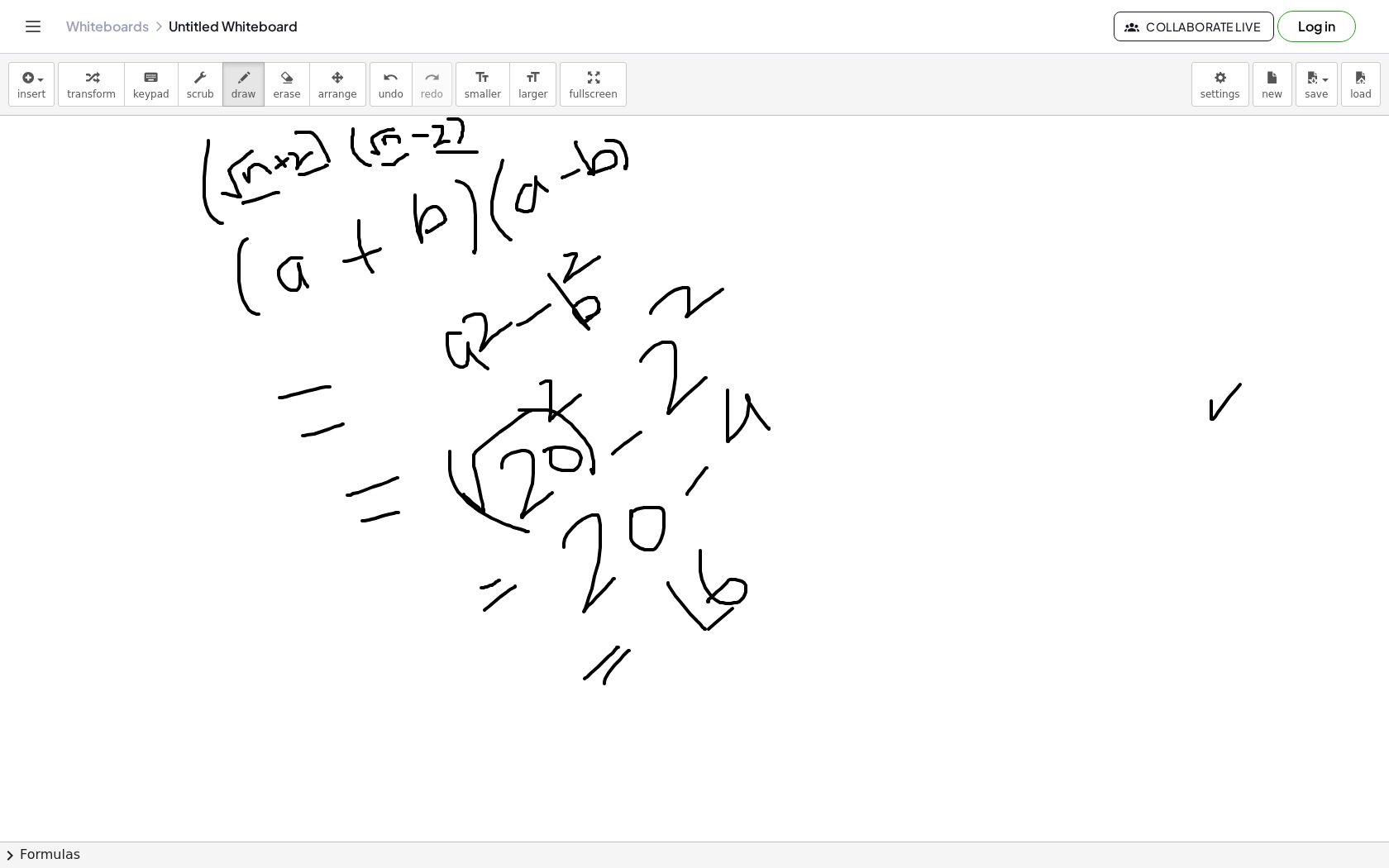
drag, startPoint x: 708, startPoint y: 629, endPoint x: 791, endPoint y: 555, distance: 111.2
click at [791, 555] on div at bounding box center [694, 784] width 1389 height 1559
drag, startPoint x: 747, startPoint y: 635, endPoint x: 816, endPoint y: 564, distance: 99.0
click at [816, 564] on div at bounding box center [694, 784] width 1389 height 1559
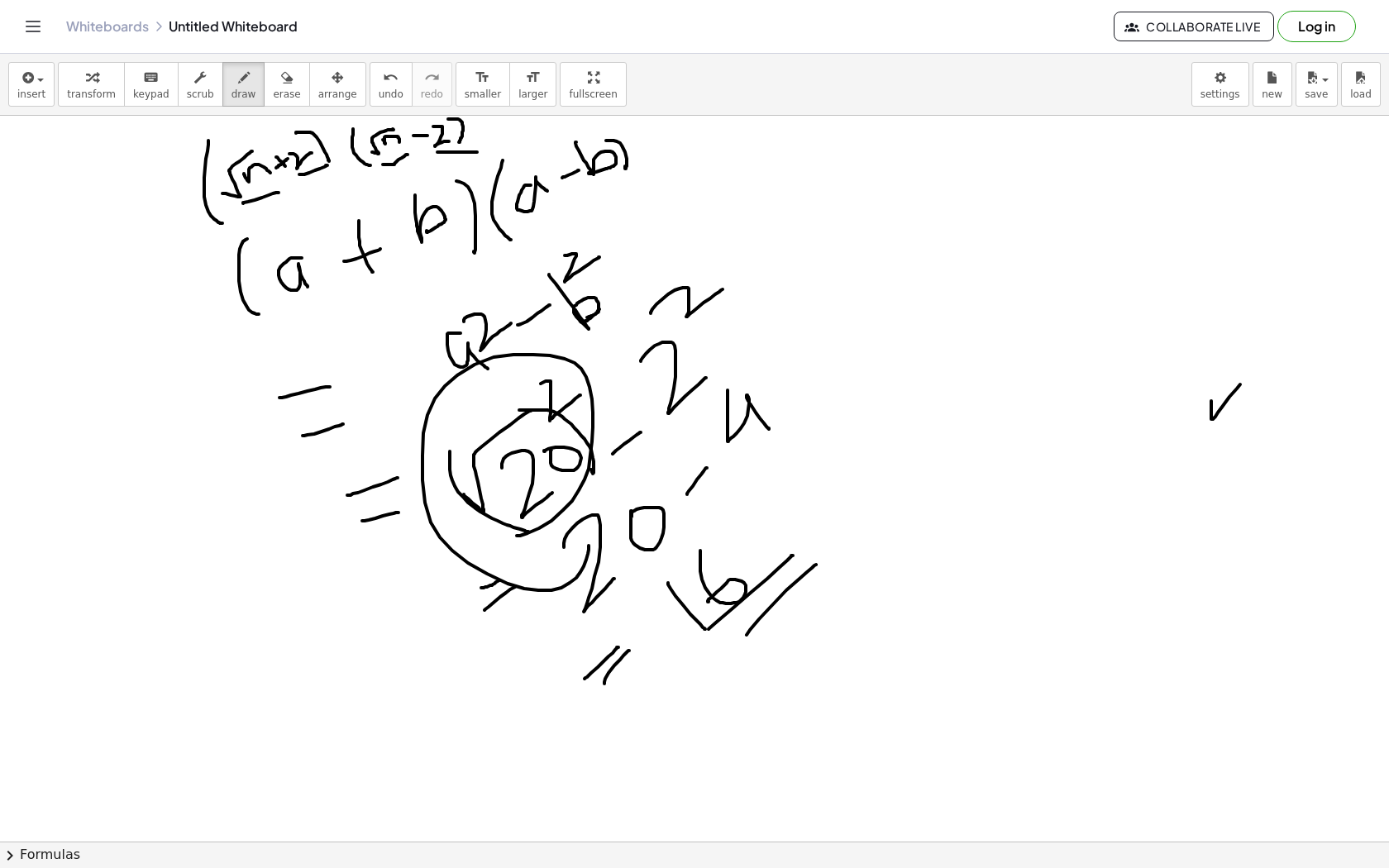
drag, startPoint x: 517, startPoint y: 536, endPoint x: 588, endPoint y: 542, distance: 71.3
click at [588, 541] on div at bounding box center [694, 784] width 1389 height 1559
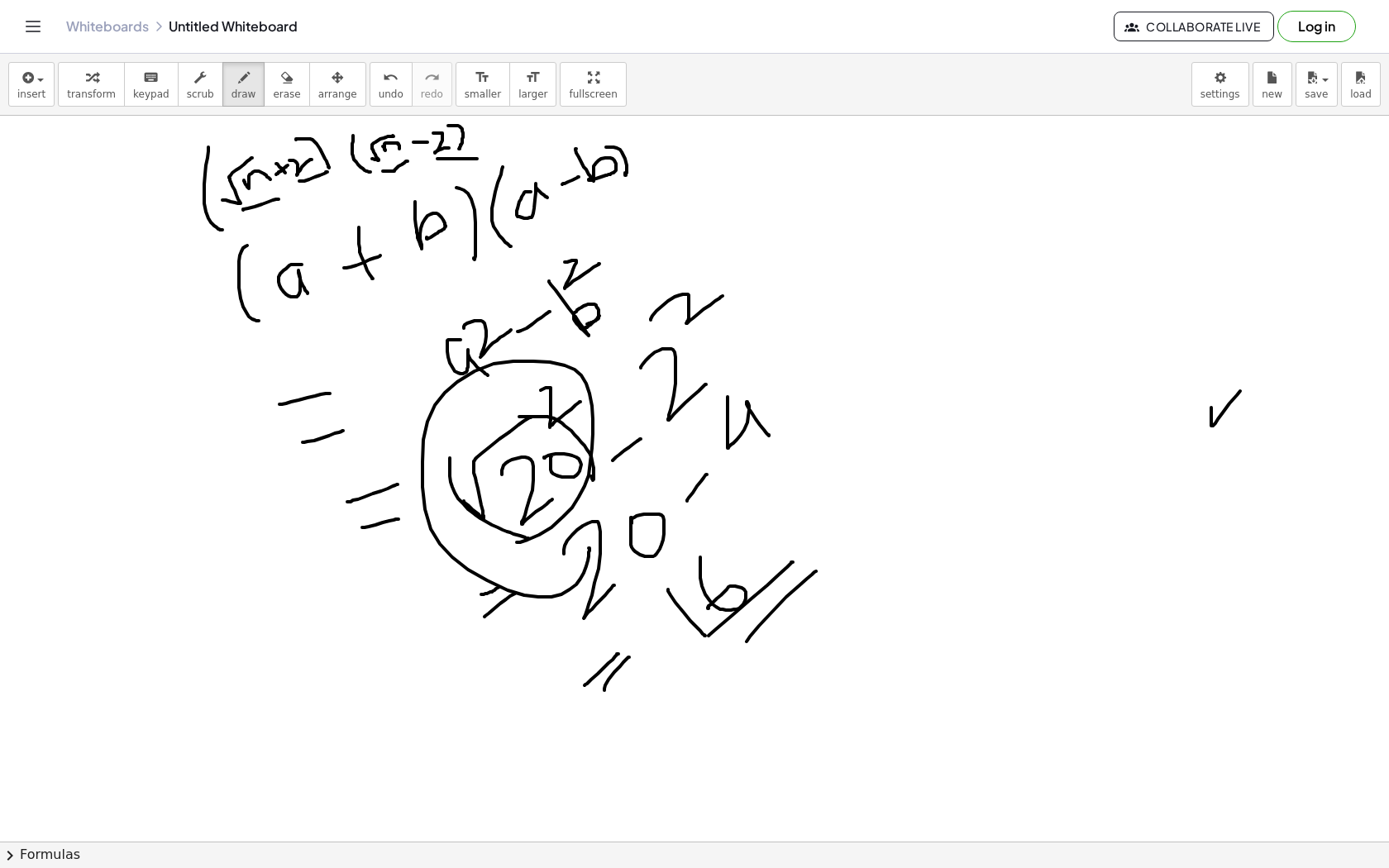
scroll to position [102, 0]
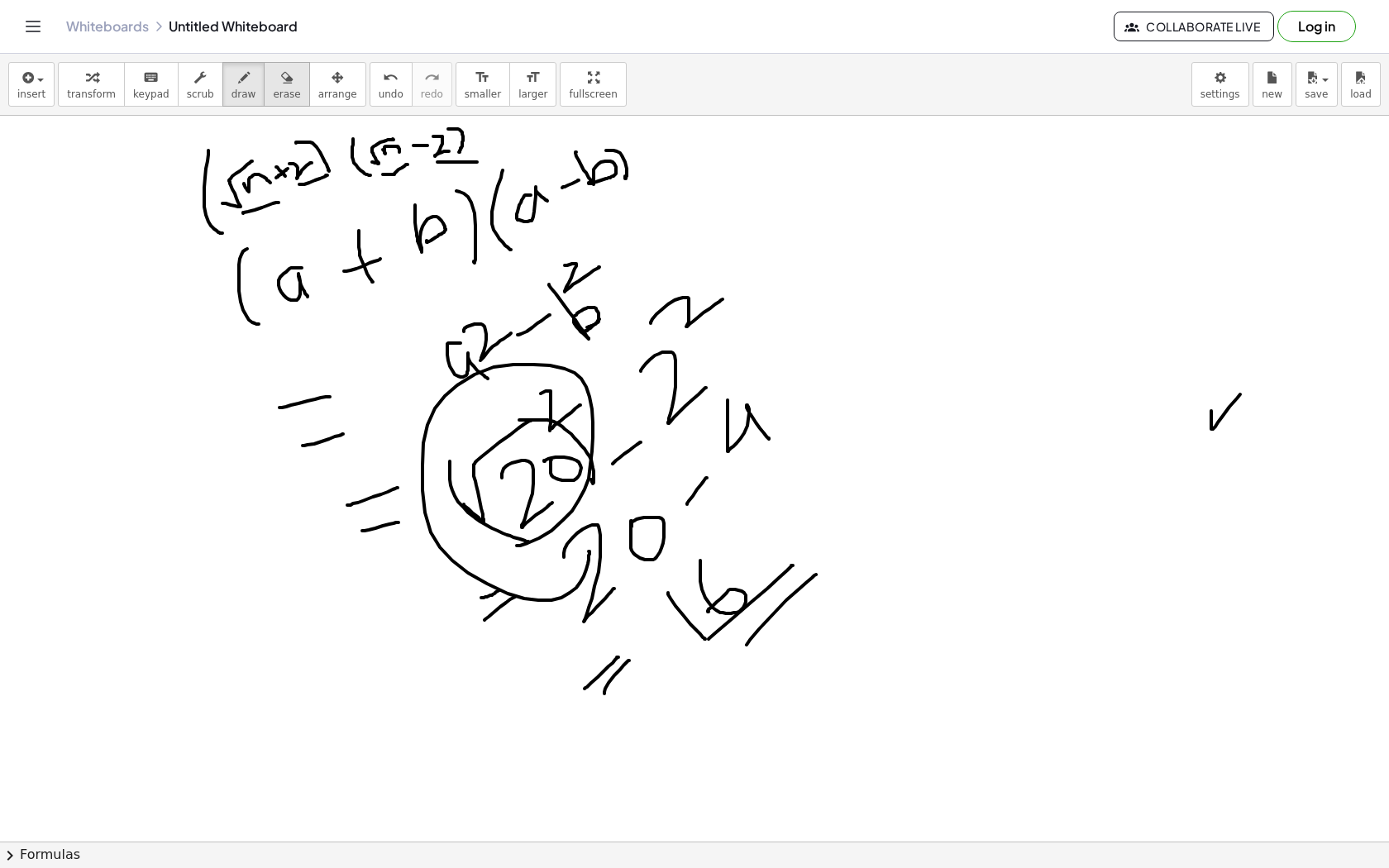
click at [281, 84] on icon "button" at bounding box center [286, 78] width 12 height 20
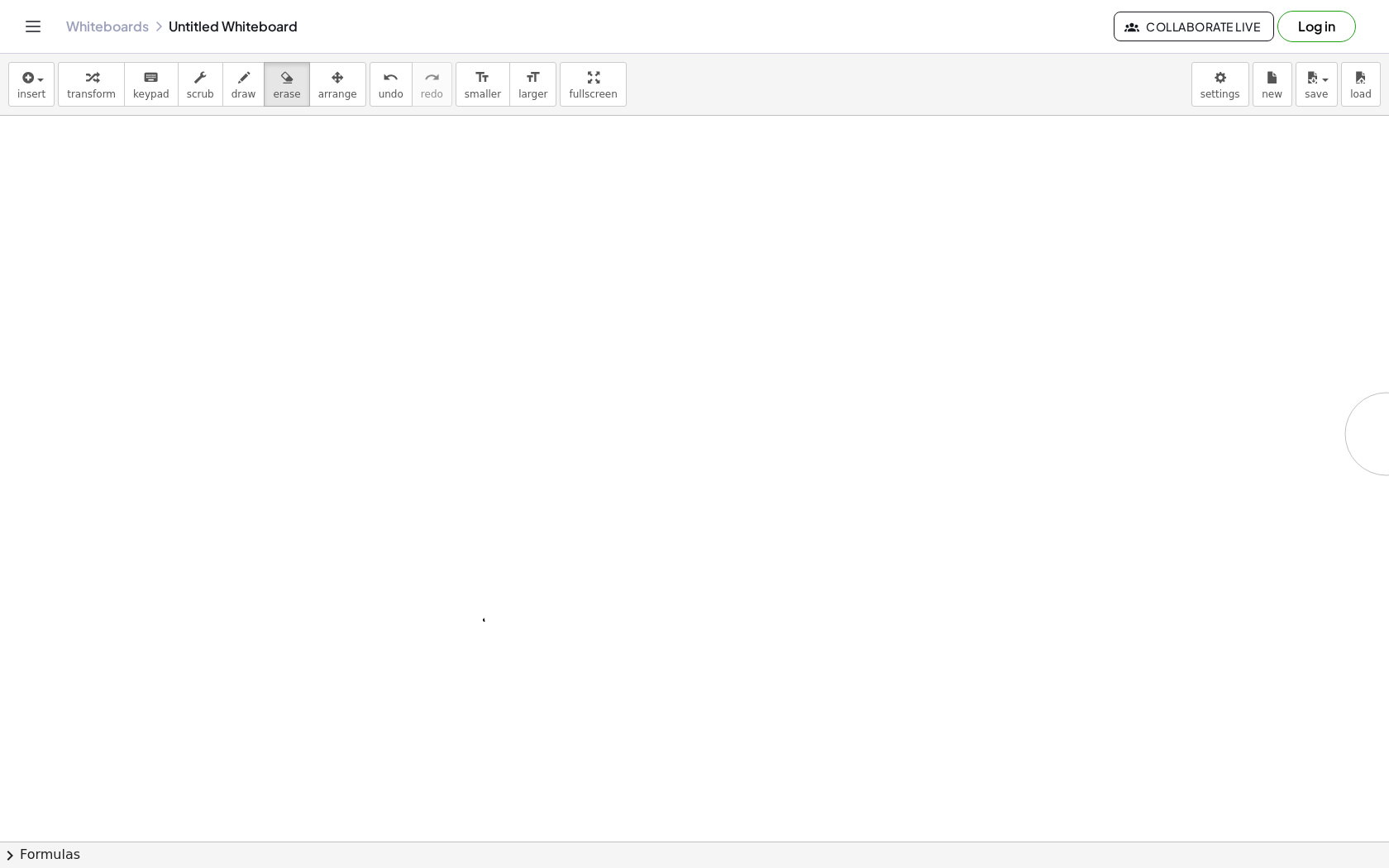
drag, startPoint x: 231, startPoint y: 241, endPoint x: 1387, endPoint y: 434, distance: 1172.0
click at [1386, 434] on div at bounding box center [694, 793] width 1389 height 1559
